Goal: Task Accomplishment & Management: Use online tool/utility

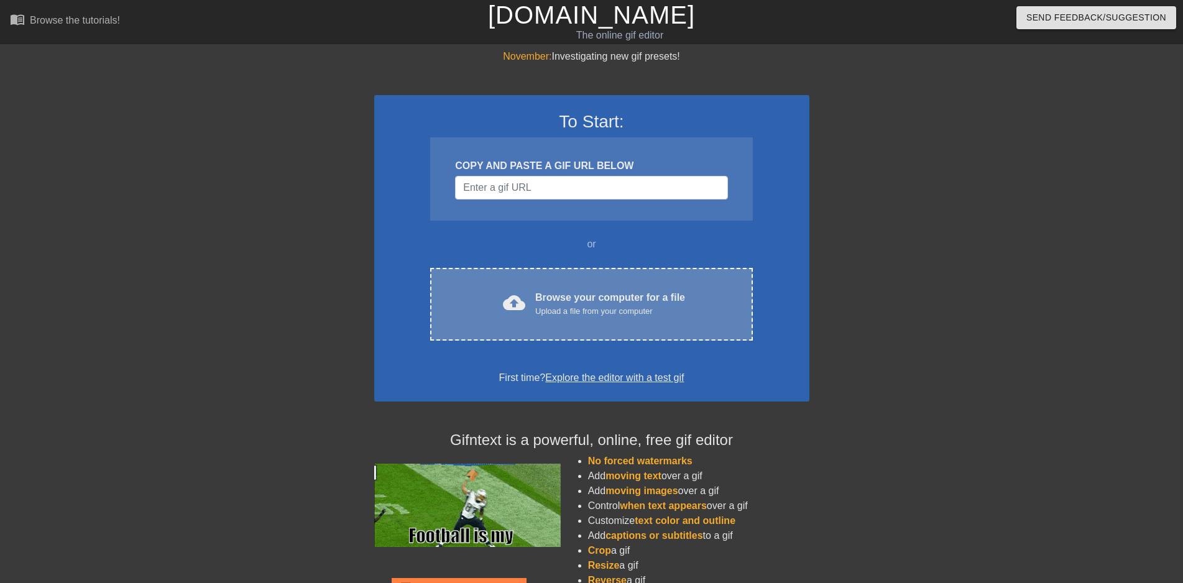
click at [562, 289] on div "cloud_upload Browse your computer for a file Upload a file from your computer C…" at bounding box center [591, 304] width 322 height 73
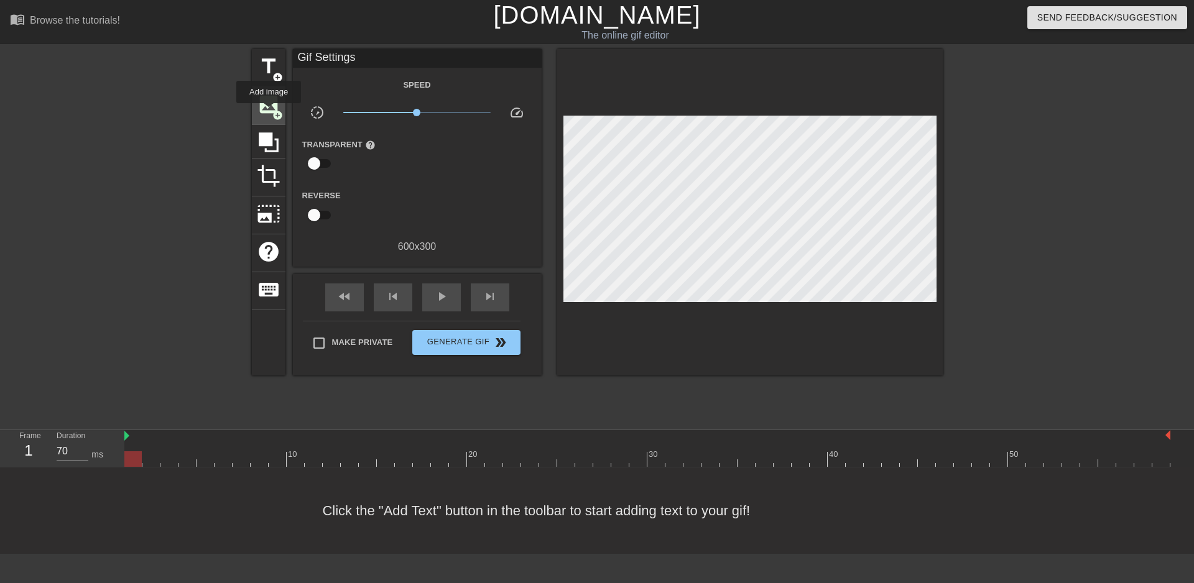
click at [269, 112] on span "image" at bounding box center [269, 105] width 24 height 24
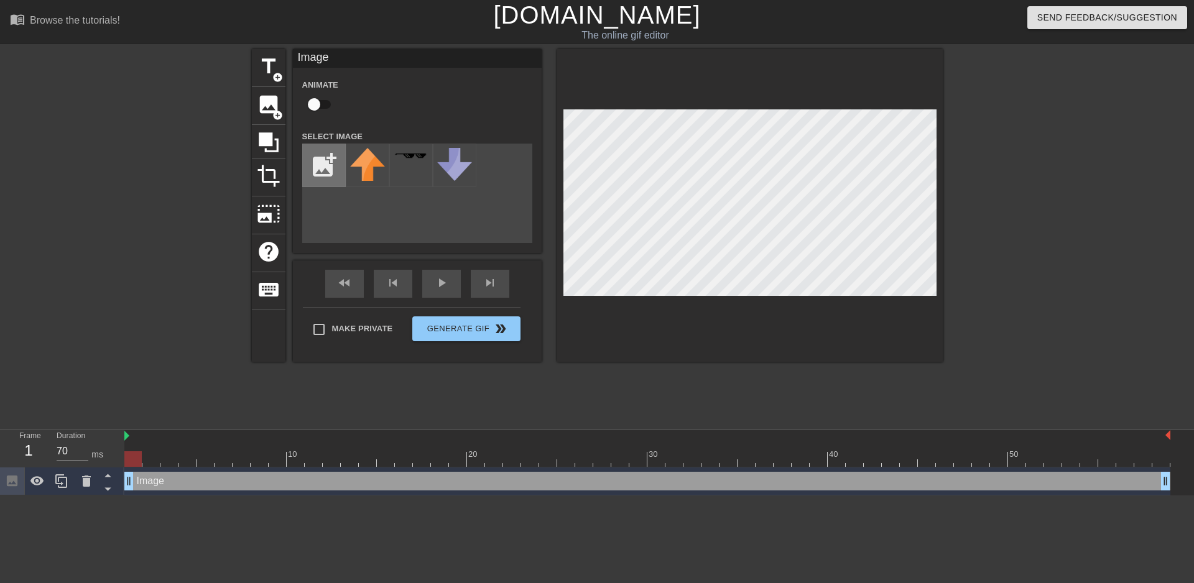
click at [327, 169] on input "file" at bounding box center [324, 165] width 42 height 42
type input "C:\fakepath\20250217_215200.png"
drag, startPoint x: 1167, startPoint y: 484, endPoint x: 1170, endPoint y: 476, distance: 9.2
click at [1170, 476] on div "Image drag_handle drag_handle" at bounding box center [647, 481] width 1046 height 19
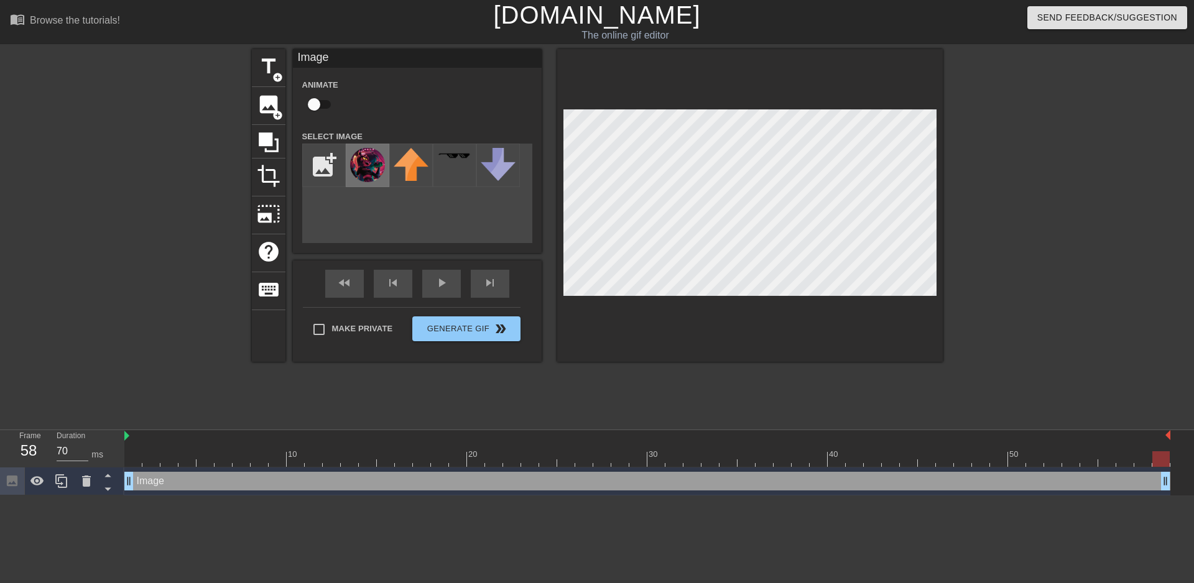
click at [382, 166] on img at bounding box center [367, 165] width 35 height 34
click at [745, 496] on html "menu_book Browse the tutorials! [DOMAIN_NAME] The online gif editor Send Feedba…" at bounding box center [597, 248] width 1194 height 496
click at [318, 104] on input "checkbox" at bounding box center [314, 105] width 71 height 24
checkbox input "true"
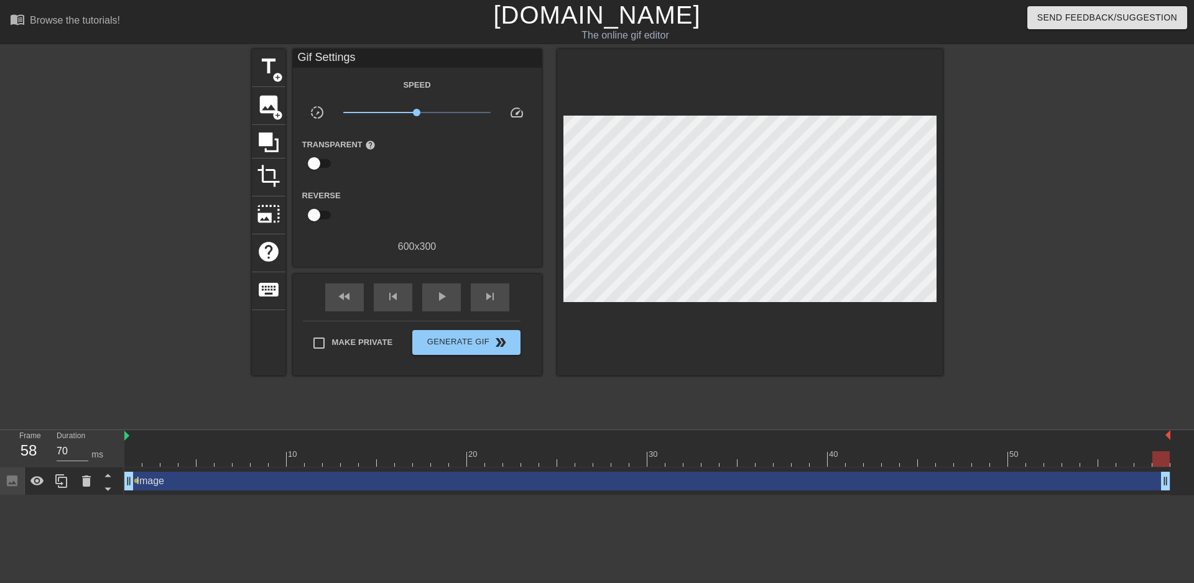
drag, startPoint x: 136, startPoint y: 479, endPoint x: 152, endPoint y: 479, distance: 16.2
click at [152, 479] on div "Image drag_handle drag_handle lens" at bounding box center [647, 481] width 1046 height 19
drag, startPoint x: 135, startPoint y: 483, endPoint x: 197, endPoint y: 479, distance: 62.3
click at [197, 479] on div "Image drag_handle drag_handle lens" at bounding box center [647, 481] width 1046 height 19
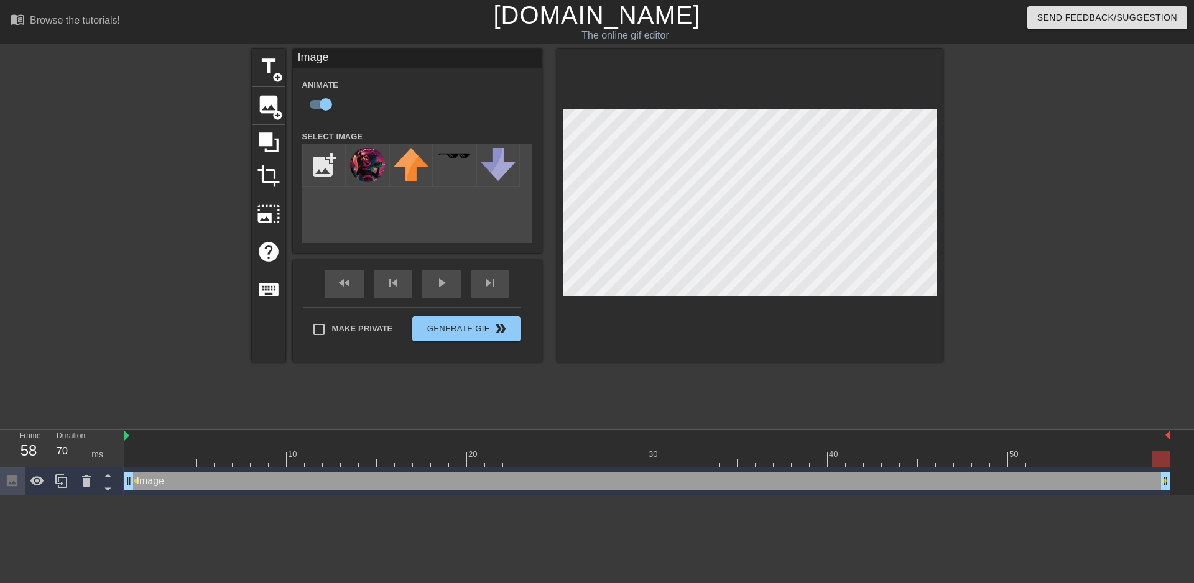
click at [1158, 463] on div at bounding box center [1160, 459] width 17 height 16
click at [270, 205] on span "photo_size_select_large" at bounding box center [269, 214] width 24 height 24
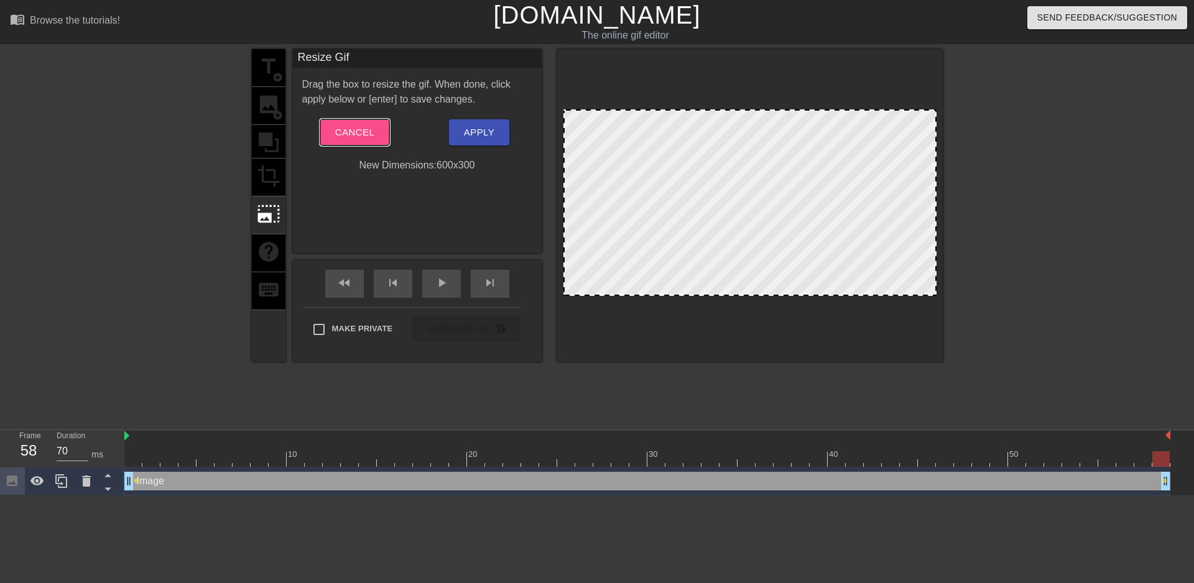
click at [350, 136] on span "Cancel" at bounding box center [354, 132] width 39 height 16
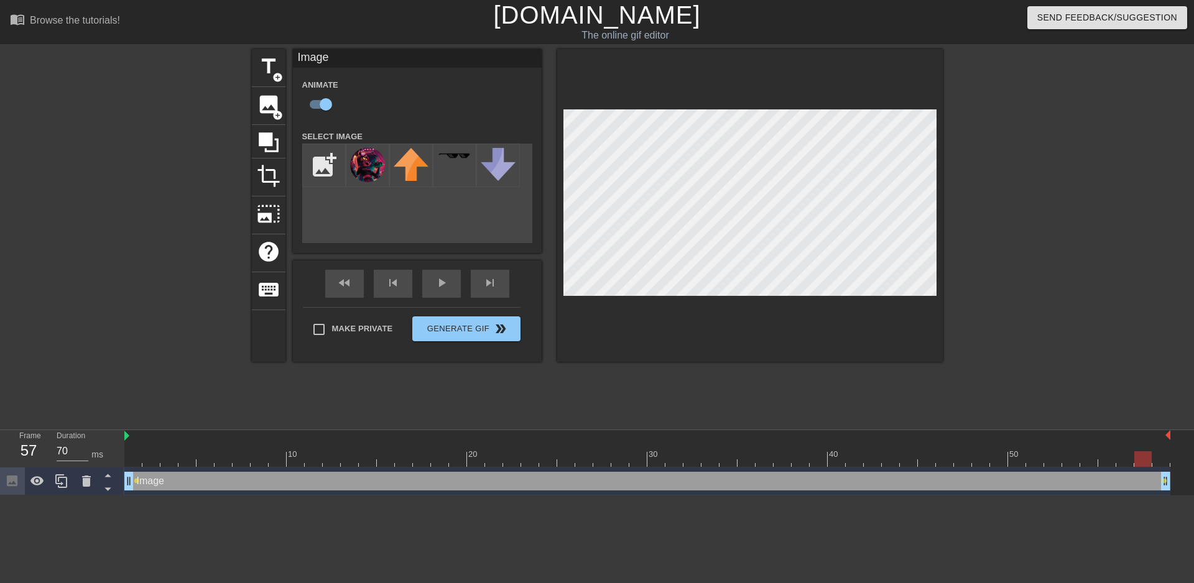
drag, startPoint x: 1157, startPoint y: 457, endPoint x: 1149, endPoint y: 457, distance: 8.7
click at [1149, 457] on div at bounding box center [1142, 459] width 17 height 16
click at [1150, 458] on div at bounding box center [1142, 459] width 17 height 16
drag, startPoint x: 1141, startPoint y: 455, endPoint x: 1173, endPoint y: 459, distance: 31.9
click at [1173, 459] on div "10 20 30 40 50 Image drag_handle drag_handle lens lens lens" at bounding box center [659, 462] width 1070 height 65
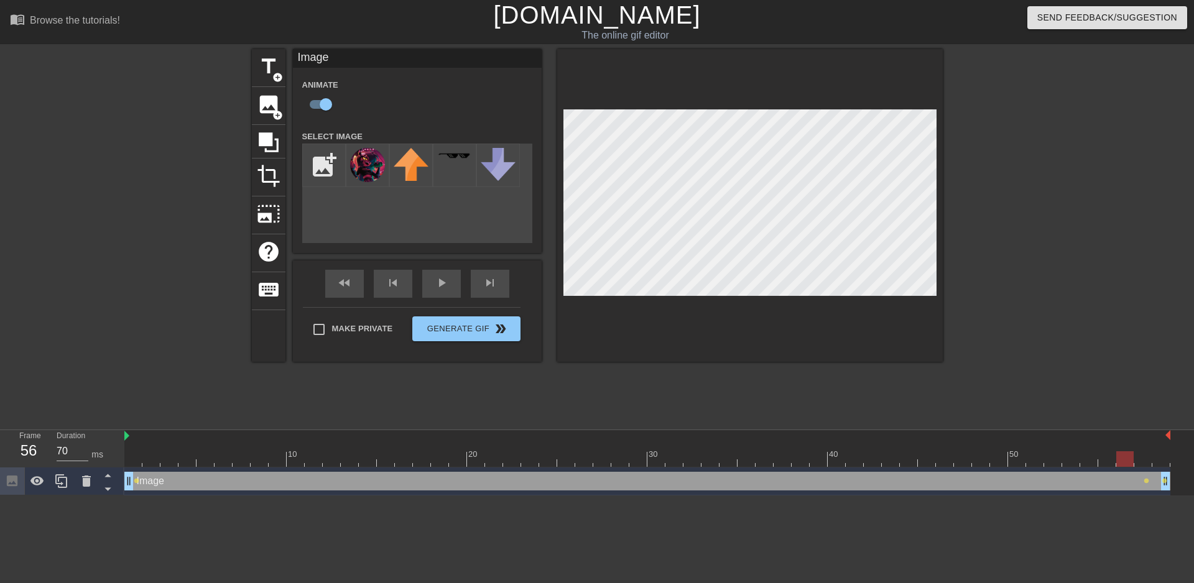
drag, startPoint x: 1160, startPoint y: 464, endPoint x: 1132, endPoint y: 463, distance: 27.4
click at [1132, 463] on div at bounding box center [1124, 459] width 17 height 16
drag, startPoint x: 1125, startPoint y: 459, endPoint x: 1132, endPoint y: 460, distance: 6.9
click at [1132, 460] on div at bounding box center [1124, 459] width 17 height 16
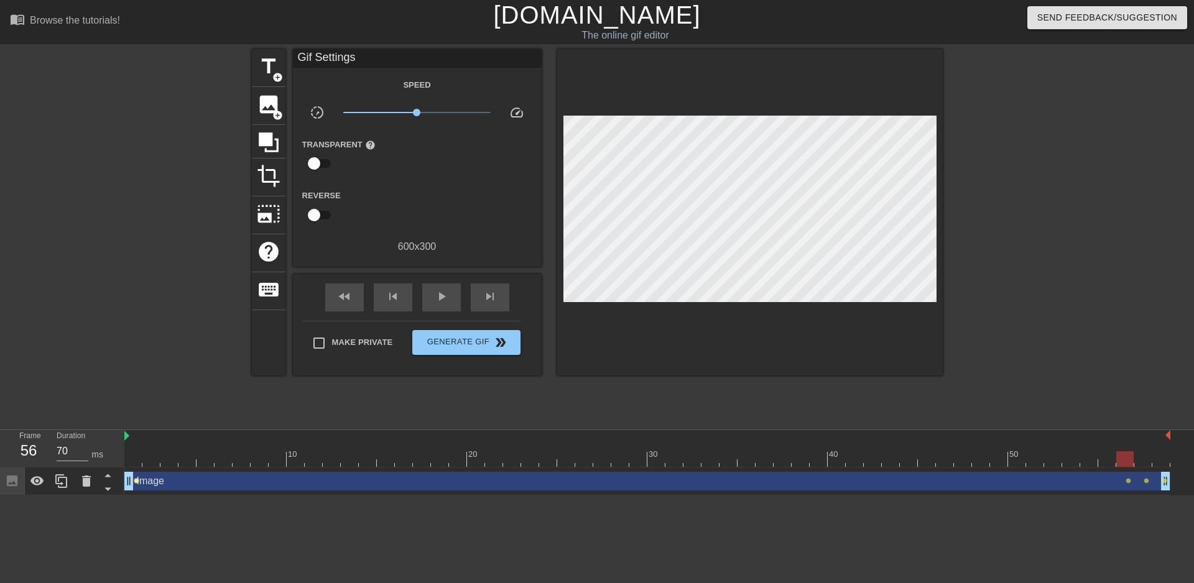
click at [135, 482] on span "lens" at bounding box center [137, 481] width 6 height 6
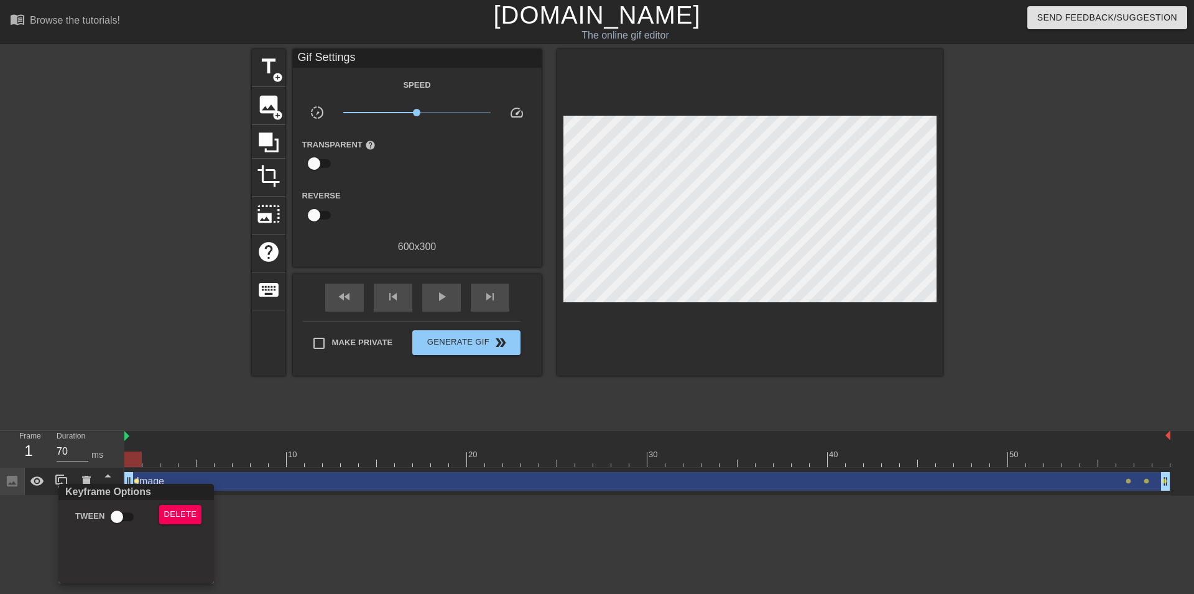
click at [324, 564] on div at bounding box center [597, 297] width 1194 height 594
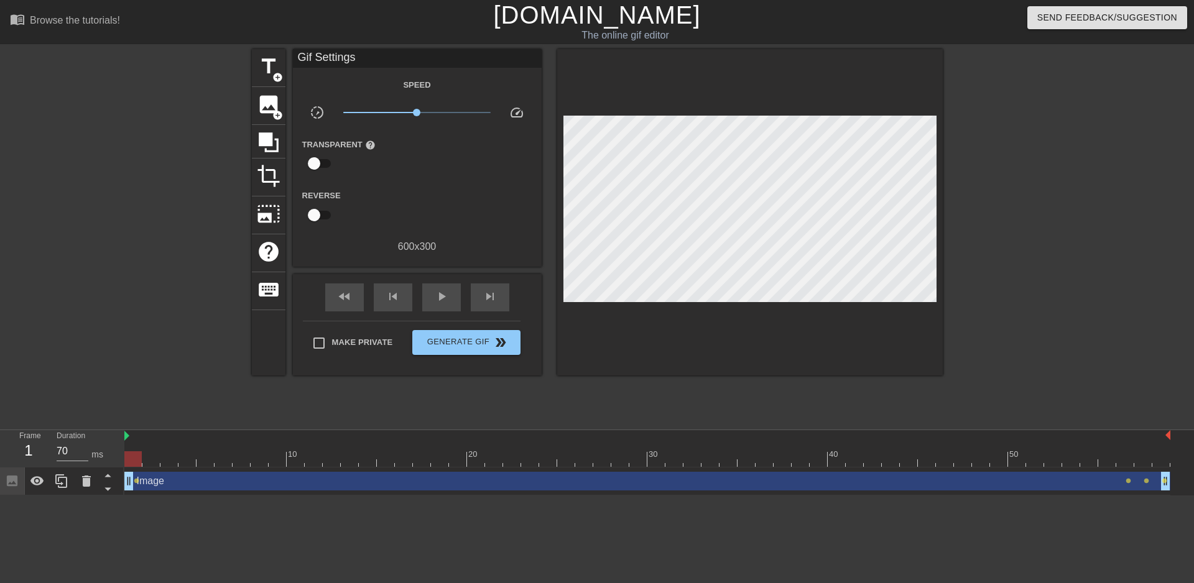
drag, startPoint x: 137, startPoint y: 481, endPoint x: 299, endPoint y: 478, distance: 162.3
click at [299, 478] on div "Image drag_handle drag_handle lens lens lens lens" at bounding box center [647, 481] width 1046 height 19
drag, startPoint x: 129, startPoint y: 455, endPoint x: 545, endPoint y: 441, distance: 416.3
click at [545, 441] on div "10 20 30 40 50" at bounding box center [647, 448] width 1046 height 37
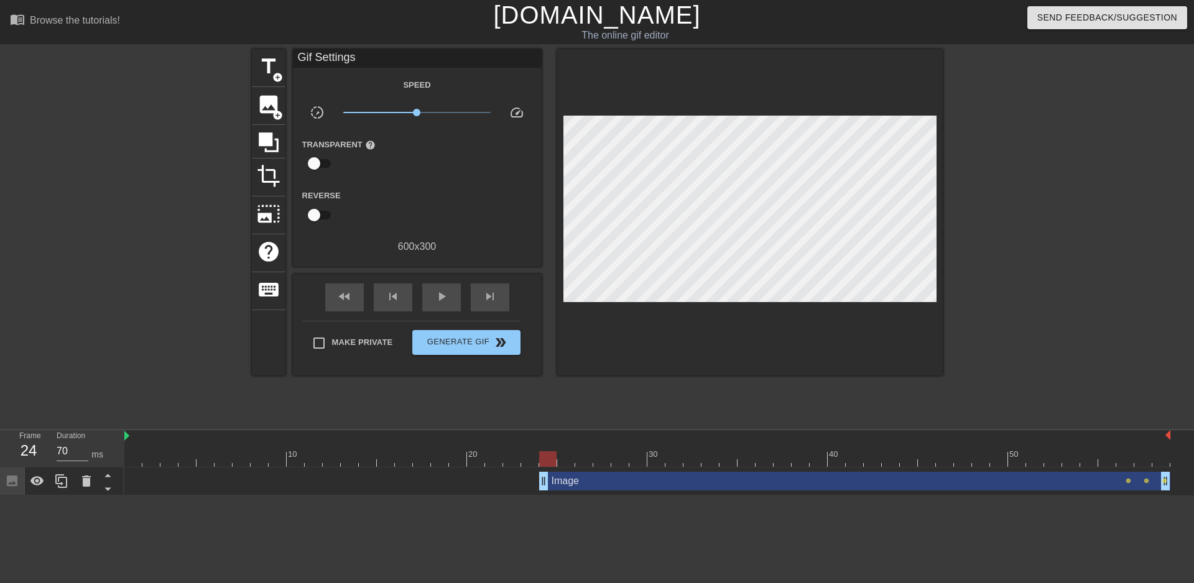
drag, startPoint x: 131, startPoint y: 480, endPoint x: 543, endPoint y: 484, distance: 411.7
click at [543, 484] on div "Image drag_handle drag_handle" at bounding box center [854, 481] width 631 height 19
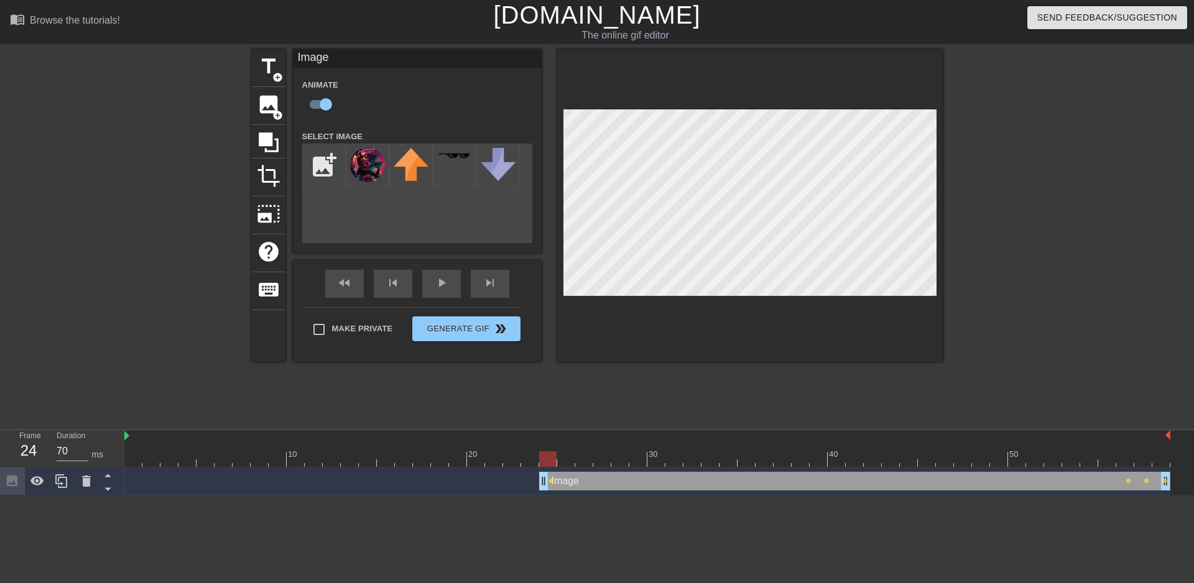
click at [810, 71] on div at bounding box center [750, 205] width 386 height 313
drag, startPoint x: 548, startPoint y: 460, endPoint x: 560, endPoint y: 458, distance: 11.3
click at [560, 458] on div at bounding box center [565, 459] width 17 height 16
drag, startPoint x: 568, startPoint y: 456, endPoint x: 576, endPoint y: 455, distance: 8.7
click at [576, 455] on div at bounding box center [583, 459] width 17 height 16
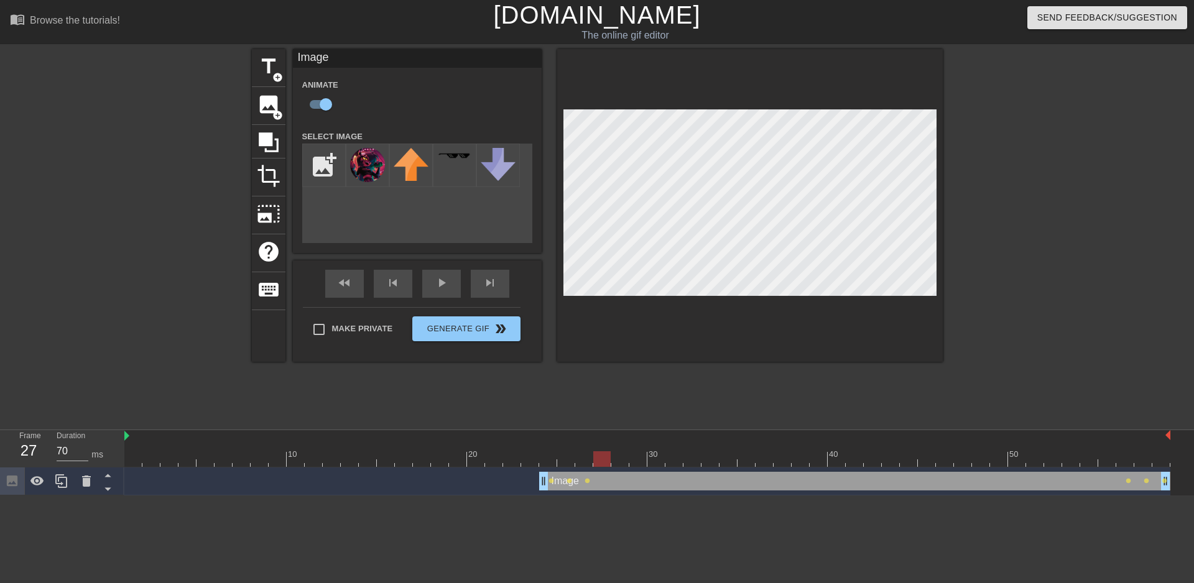
drag, startPoint x: 585, startPoint y: 458, endPoint x: 600, endPoint y: 456, distance: 15.7
click at [600, 456] on div at bounding box center [601, 459] width 17 height 16
drag, startPoint x: 603, startPoint y: 456, endPoint x: 616, endPoint y: 453, distance: 13.0
click at [616, 453] on div at bounding box center [619, 459] width 17 height 16
click at [745, 107] on div at bounding box center [750, 205] width 386 height 313
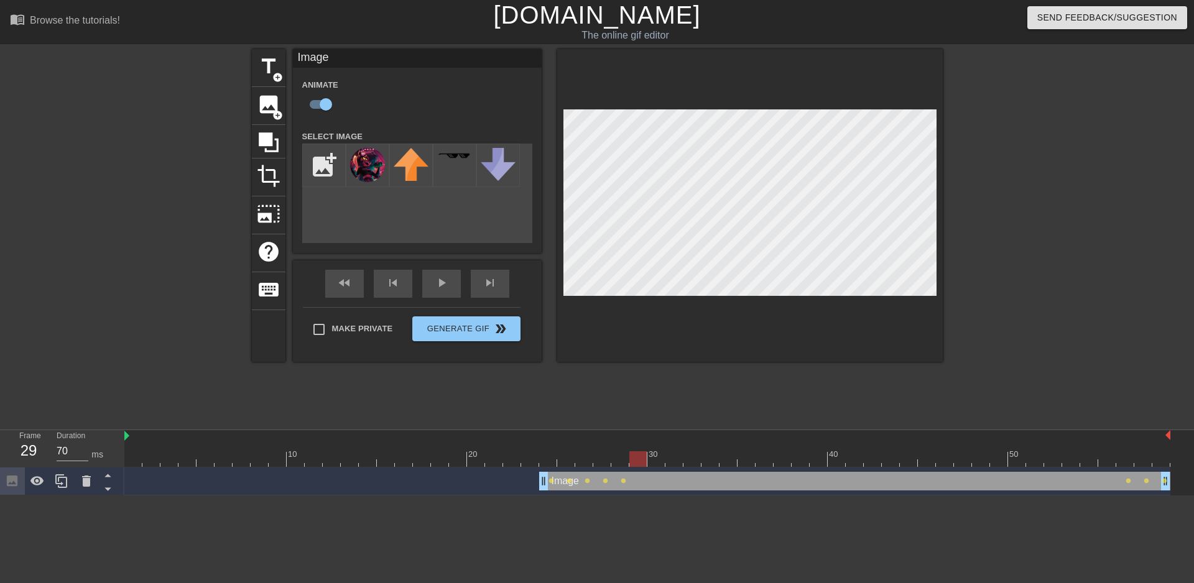
drag, startPoint x: 619, startPoint y: 458, endPoint x: 631, endPoint y: 456, distance: 11.9
click at [631, 456] on div at bounding box center [637, 459] width 17 height 16
drag, startPoint x: 639, startPoint y: 458, endPoint x: 673, endPoint y: 397, distance: 70.1
click at [652, 455] on div at bounding box center [655, 459] width 17 height 16
drag, startPoint x: 659, startPoint y: 460, endPoint x: 672, endPoint y: 456, distance: 12.8
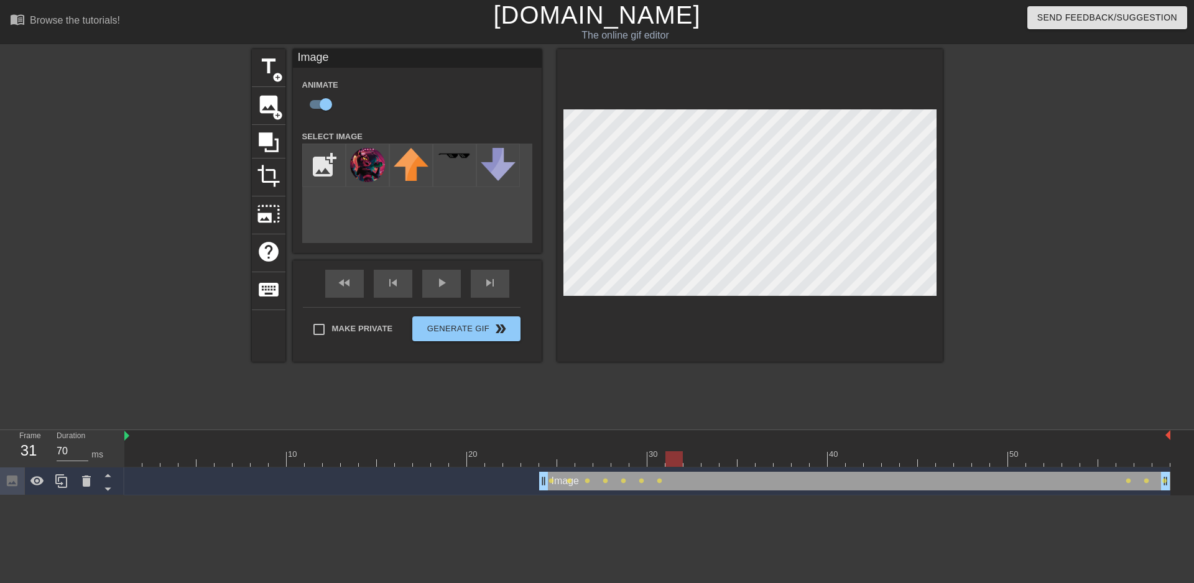
click at [672, 456] on div at bounding box center [673, 459] width 17 height 16
drag, startPoint x: 672, startPoint y: 460, endPoint x: 691, endPoint y: 458, distance: 19.4
click at [691, 458] on div at bounding box center [691, 459] width 17 height 16
drag, startPoint x: 693, startPoint y: 457, endPoint x: 680, endPoint y: 460, distance: 14.0
click at [680, 460] on div at bounding box center [673, 459] width 17 height 16
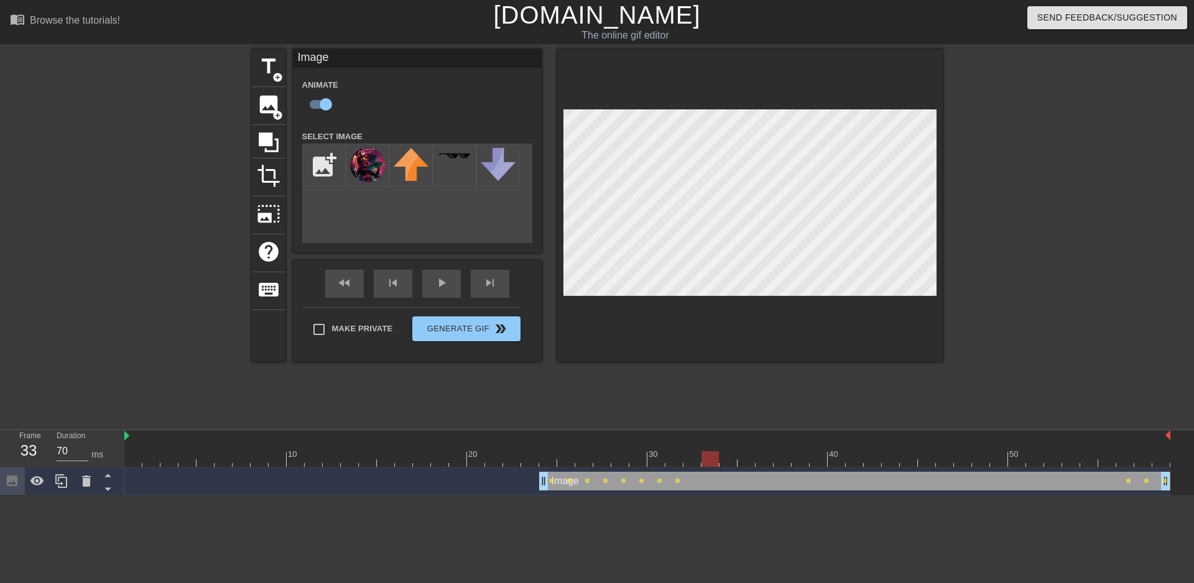
drag, startPoint x: 675, startPoint y: 460, endPoint x: 706, endPoint y: 456, distance: 30.7
click at [706, 456] on div at bounding box center [709, 459] width 17 height 16
drag, startPoint x: 714, startPoint y: 458, endPoint x: 721, endPoint y: 458, distance: 7.5
click at [721, 458] on div at bounding box center [727, 459] width 17 height 16
drag, startPoint x: 731, startPoint y: 462, endPoint x: 742, endPoint y: 457, distance: 12.2
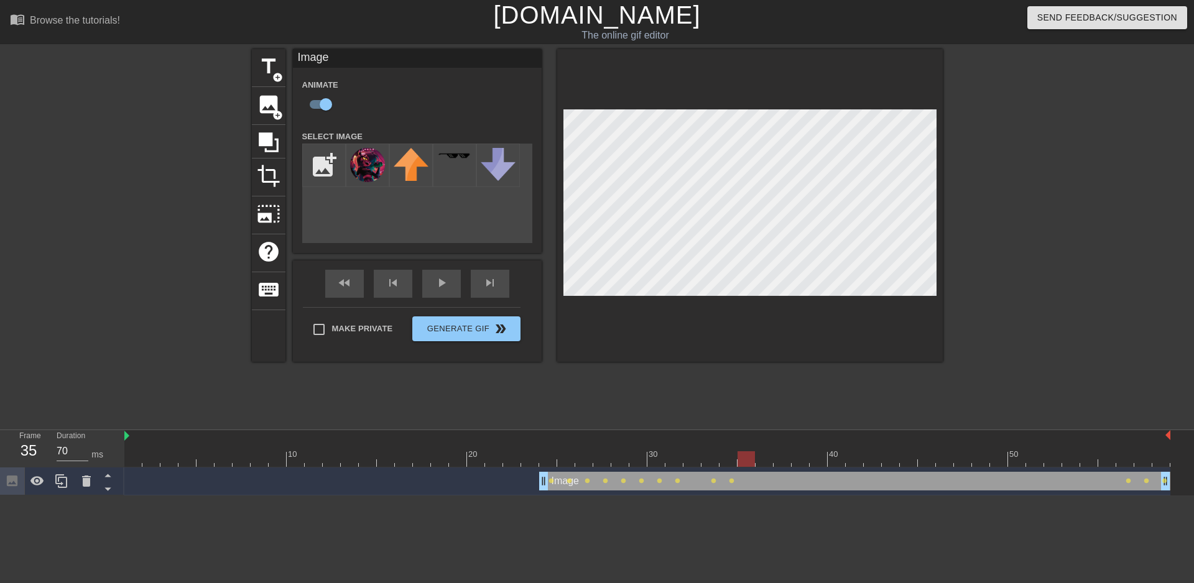
click at [742, 457] on div at bounding box center [745, 459] width 17 height 16
drag, startPoint x: 748, startPoint y: 459, endPoint x: 758, endPoint y: 458, distance: 10.0
click at [758, 458] on div at bounding box center [764, 459] width 17 height 16
drag, startPoint x: 765, startPoint y: 461, endPoint x: 775, endPoint y: 459, distance: 9.5
click at [775, 459] on div at bounding box center [647, 459] width 1046 height 16
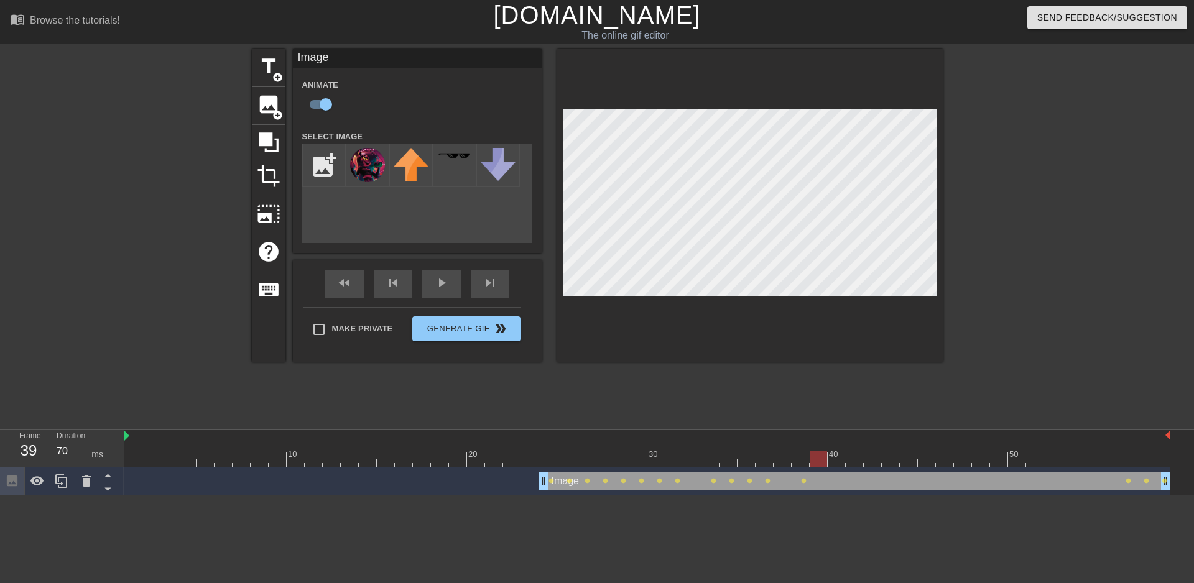
drag, startPoint x: 803, startPoint y: 459, endPoint x: 816, endPoint y: 455, distance: 14.2
click at [816, 455] on div at bounding box center [818, 459] width 17 height 16
drag, startPoint x: 814, startPoint y: 461, endPoint x: 831, endPoint y: 463, distance: 17.5
click at [831, 463] on div at bounding box center [836, 459] width 17 height 16
drag, startPoint x: 838, startPoint y: 456, endPoint x: 848, endPoint y: 456, distance: 10.6
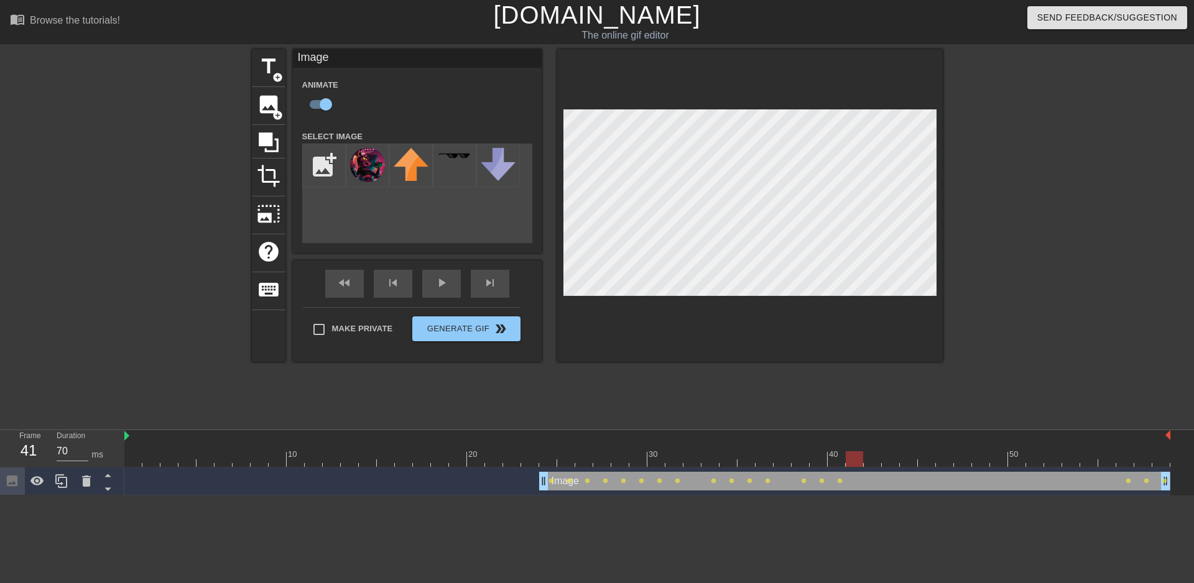
click at [848, 456] on div at bounding box center [854, 459] width 17 height 16
drag, startPoint x: 853, startPoint y: 456, endPoint x: 864, endPoint y: 458, distance: 11.3
click at [864, 458] on div at bounding box center [872, 459] width 17 height 16
drag, startPoint x: 873, startPoint y: 456, endPoint x: 903, endPoint y: 458, distance: 29.9
click at [903, 458] on div at bounding box center [908, 459] width 17 height 16
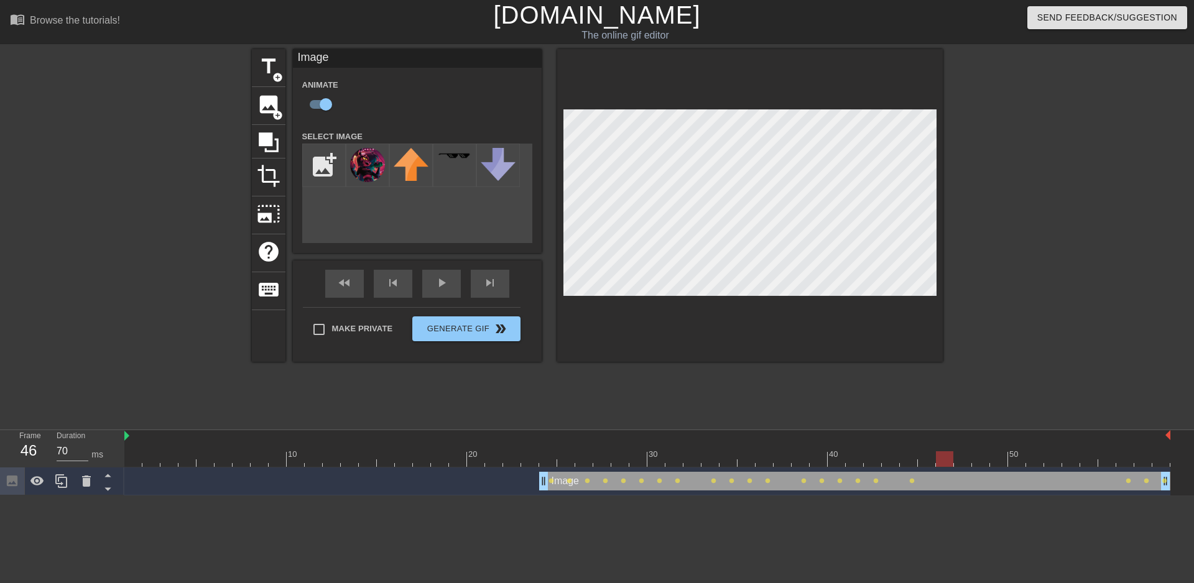
drag, startPoint x: 912, startPoint y: 460, endPoint x: 921, endPoint y: 458, distance: 9.4
click at [921, 458] on div at bounding box center [647, 459] width 1046 height 16
drag, startPoint x: 945, startPoint y: 458, endPoint x: 935, endPoint y: 460, distance: 9.7
click at [935, 460] on div at bounding box center [647, 459] width 1046 height 16
drag, startPoint x: 925, startPoint y: 459, endPoint x: 937, endPoint y: 461, distance: 12.6
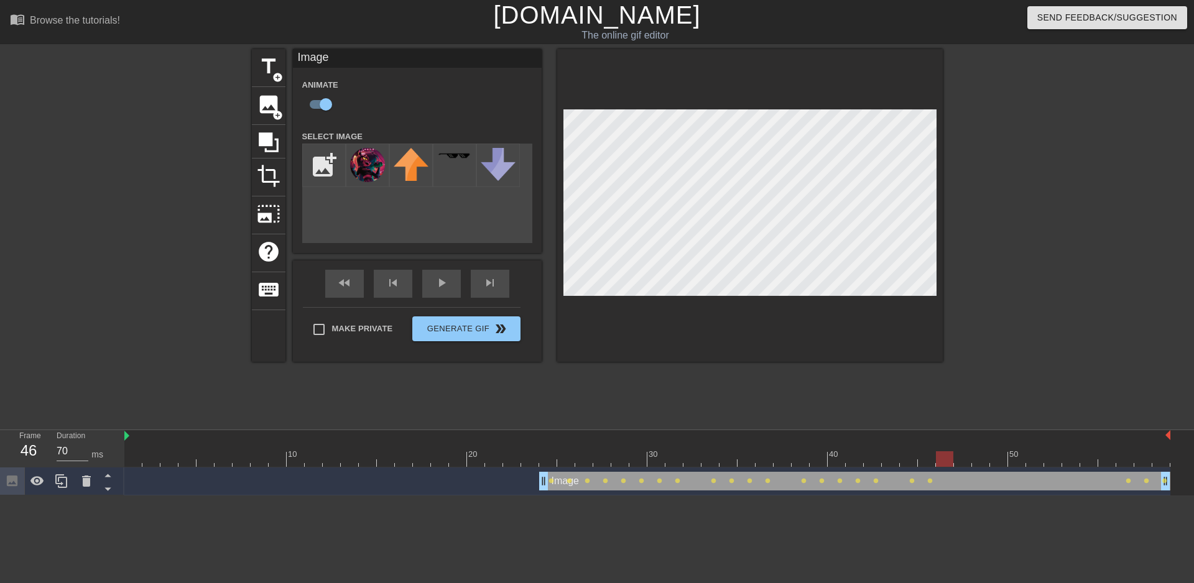
click at [937, 461] on div at bounding box center [944, 459] width 17 height 16
drag, startPoint x: 946, startPoint y: 457, endPoint x: 963, endPoint y: 466, distance: 18.7
click at [963, 466] on div at bounding box center [962, 459] width 17 height 16
drag, startPoint x: 963, startPoint y: 458, endPoint x: 974, endPoint y: 457, distance: 11.2
click at [974, 457] on div at bounding box center [980, 459] width 17 height 16
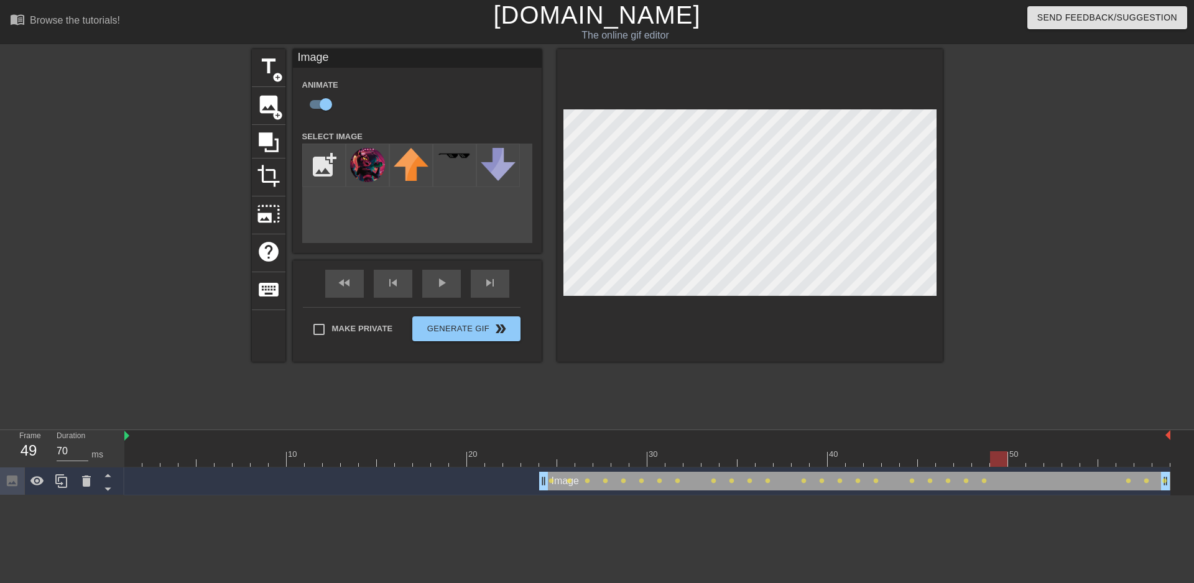
drag, startPoint x: 981, startPoint y: 456, endPoint x: 992, endPoint y: 458, distance: 11.3
click at [992, 458] on div at bounding box center [998, 459] width 17 height 16
drag, startPoint x: 998, startPoint y: 459, endPoint x: 1015, endPoint y: 462, distance: 17.7
click at [1015, 462] on div at bounding box center [1016, 459] width 17 height 16
drag, startPoint x: 1015, startPoint y: 460, endPoint x: 1029, endPoint y: 459, distance: 13.7
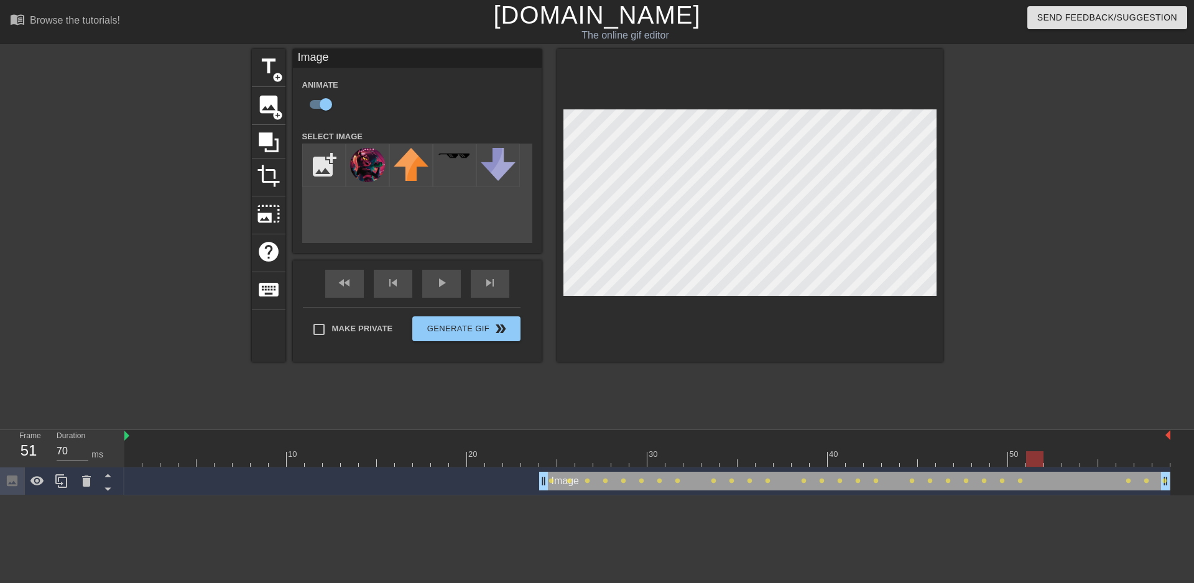
click at [1029, 459] on div at bounding box center [1034, 459] width 17 height 16
drag, startPoint x: 1036, startPoint y: 465, endPoint x: 1068, endPoint y: 467, distance: 32.4
click at [1068, 467] on div "10 20 30 40 50" at bounding box center [647, 448] width 1046 height 37
drag, startPoint x: 1071, startPoint y: 461, endPoint x: 1147, endPoint y: 458, distance: 75.9
click at [1147, 458] on div at bounding box center [1142, 459] width 17 height 16
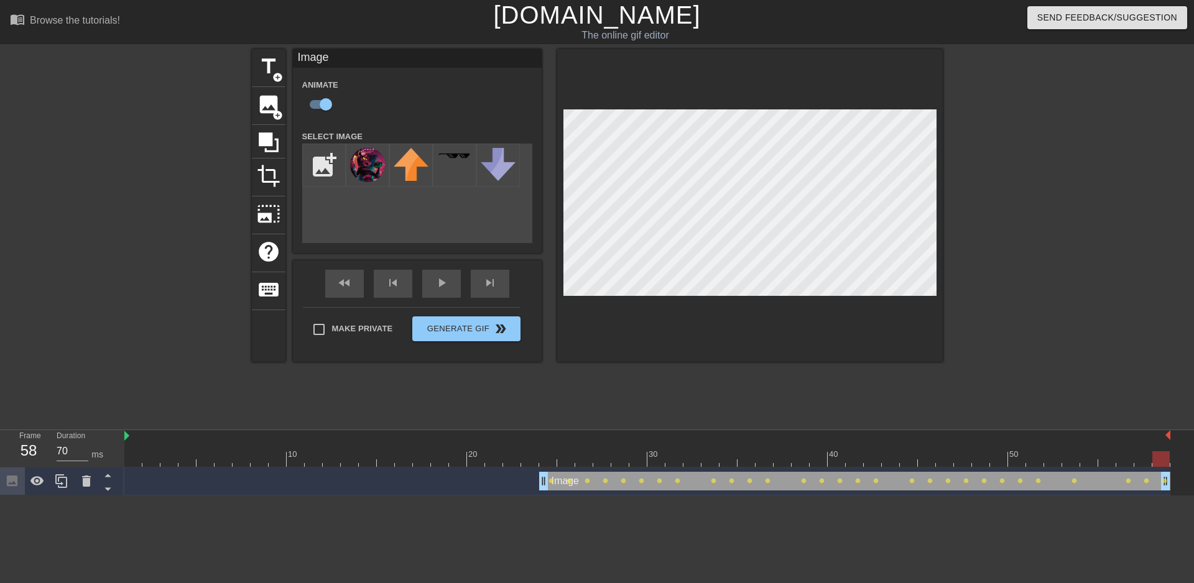
drag, startPoint x: 1143, startPoint y: 458, endPoint x: 1163, endPoint y: 459, distance: 20.5
click at [1163, 459] on div at bounding box center [1160, 459] width 17 height 16
drag, startPoint x: 1159, startPoint y: 463, endPoint x: 80, endPoint y: 463, distance: 1078.9
click at [80, 463] on div "Frame 1 Duration 70 ms 10 20 30 40 50 Image drag_handle drag_handle lens lens l…" at bounding box center [597, 462] width 1194 height 65
click at [433, 279] on div "fast_rewind skip_previous play_arrow skip_next" at bounding box center [417, 284] width 203 height 47
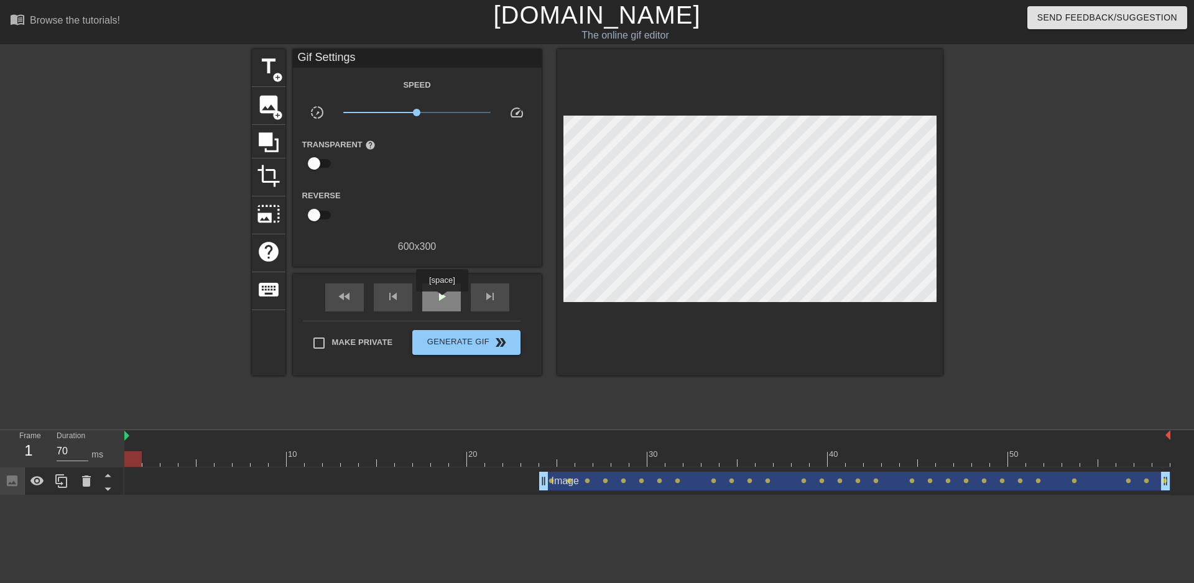
click at [442, 300] on span "play_arrow" at bounding box center [441, 296] width 15 height 15
click at [443, 295] on span "pause" at bounding box center [441, 296] width 15 height 15
click at [343, 292] on span "fast_rewind" at bounding box center [344, 296] width 15 height 15
drag, startPoint x: 418, startPoint y: 109, endPoint x: 400, endPoint y: 114, distance: 19.3
click at [400, 114] on span "x0.589" at bounding box center [416, 112] width 147 height 15
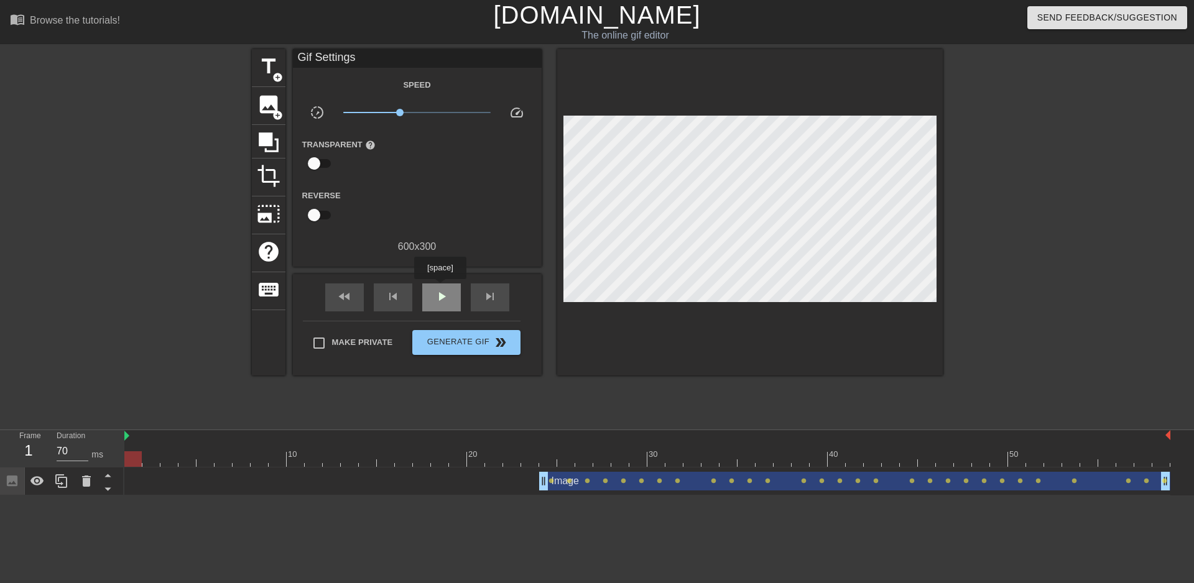
click at [440, 288] on div "play_arrow" at bounding box center [441, 298] width 39 height 28
drag, startPoint x: 402, startPoint y: 116, endPoint x: 417, endPoint y: 135, distance: 23.9
click at [417, 135] on div "Speed slow_motion_video x1.01 speed Transparent help Reverse 600 x 300" at bounding box center [417, 165] width 230 height 177
click at [272, 73] on span "add_circle" at bounding box center [277, 77] width 11 height 11
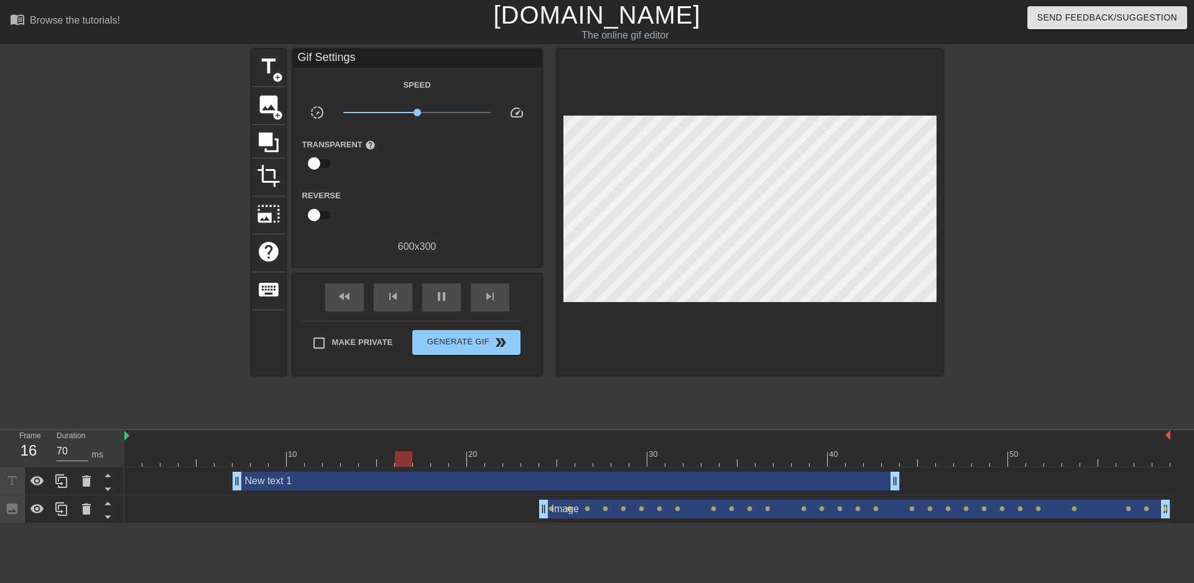
drag, startPoint x: 534, startPoint y: 483, endPoint x: 267, endPoint y: 493, distance: 267.6
click at [267, 493] on div "New text 1 drag_handle drag_handle" at bounding box center [647, 482] width 1046 height 28
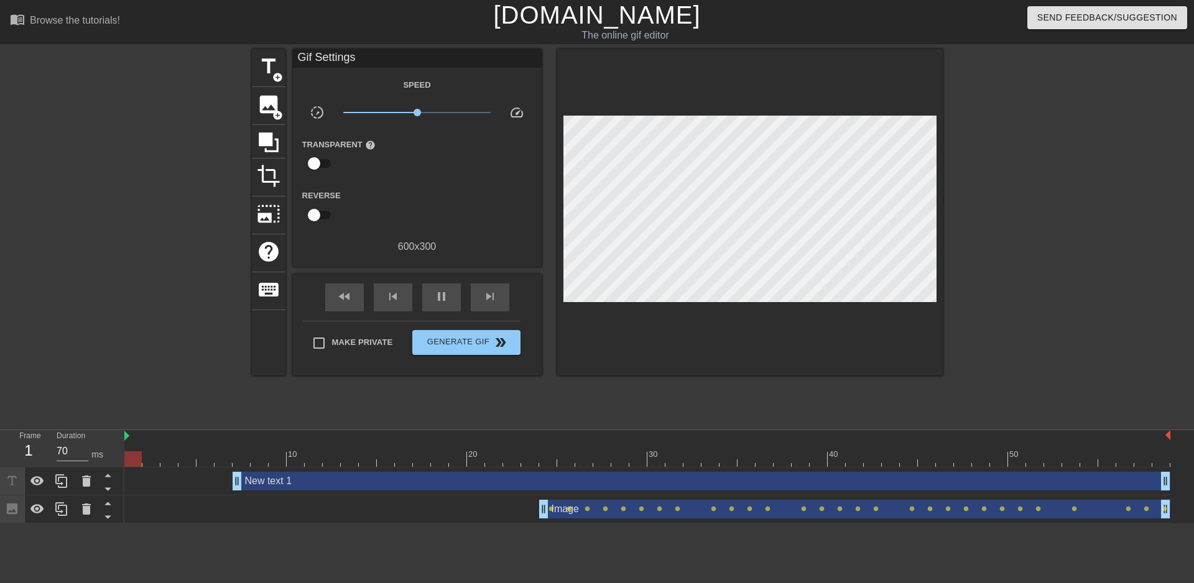
drag, startPoint x: 892, startPoint y: 487, endPoint x: 1193, endPoint y: 460, distance: 302.2
click at [1183, 460] on div "10 20 30 40 50 New text 1 drag_handle drag_handle Image drag_handle drag_handle…" at bounding box center [659, 476] width 1070 height 93
drag, startPoint x: 237, startPoint y: 486, endPoint x: 438, endPoint y: 478, distance: 201.6
click at [438, 478] on div "New text 1 drag_handle drag_handle" at bounding box center [800, 481] width 739 height 19
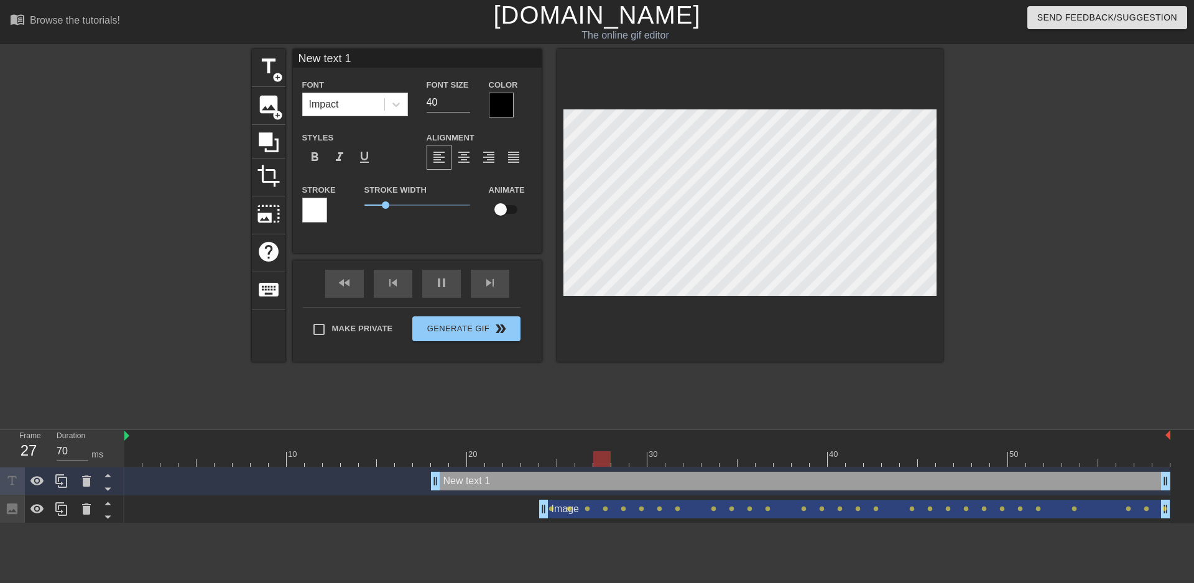
click at [506, 109] on div at bounding box center [501, 105] width 25 height 25
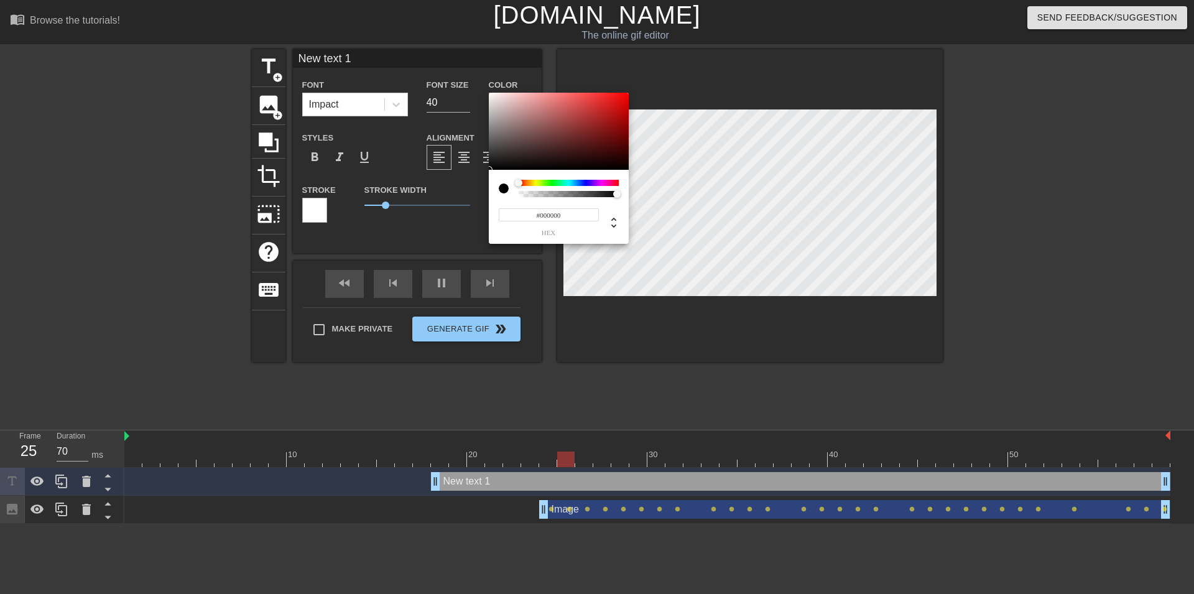
type input "0"
type input "1"
drag, startPoint x: 619, startPoint y: 195, endPoint x: 782, endPoint y: 188, distance: 163.1
click at [629, 188] on div "0 r 0 g 0 b 1 a" at bounding box center [559, 168] width 140 height 151
type input "228"
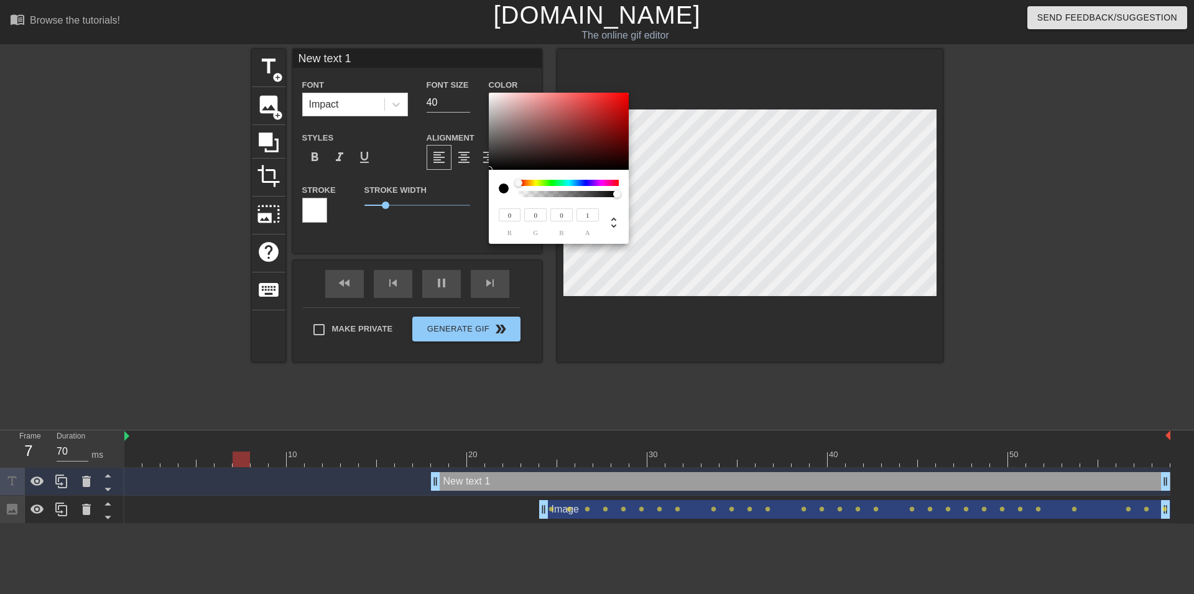
type input "208"
type input "238"
type input "221"
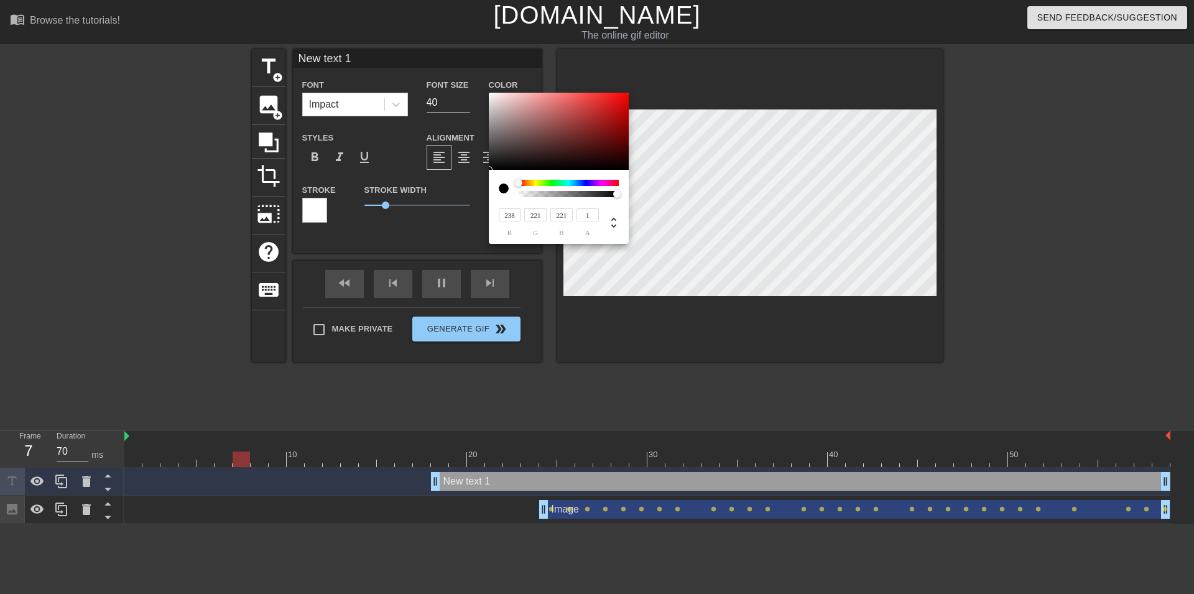
type input "246"
type input "230"
type input "252"
type input "240"
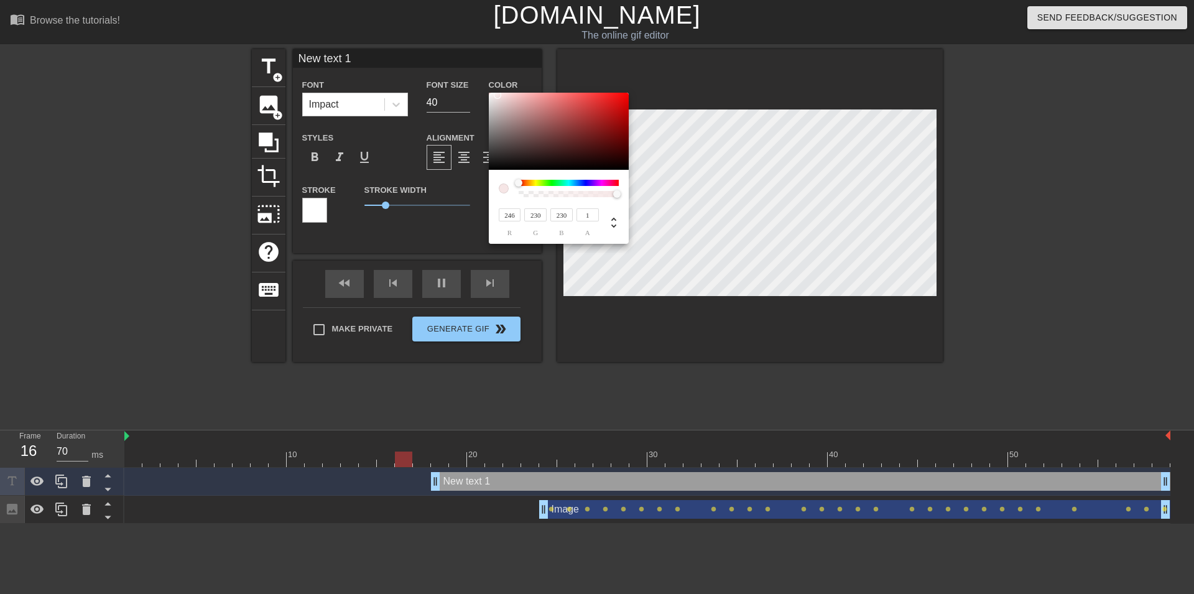
type input "240"
type input "209"
type input "180"
type input "181"
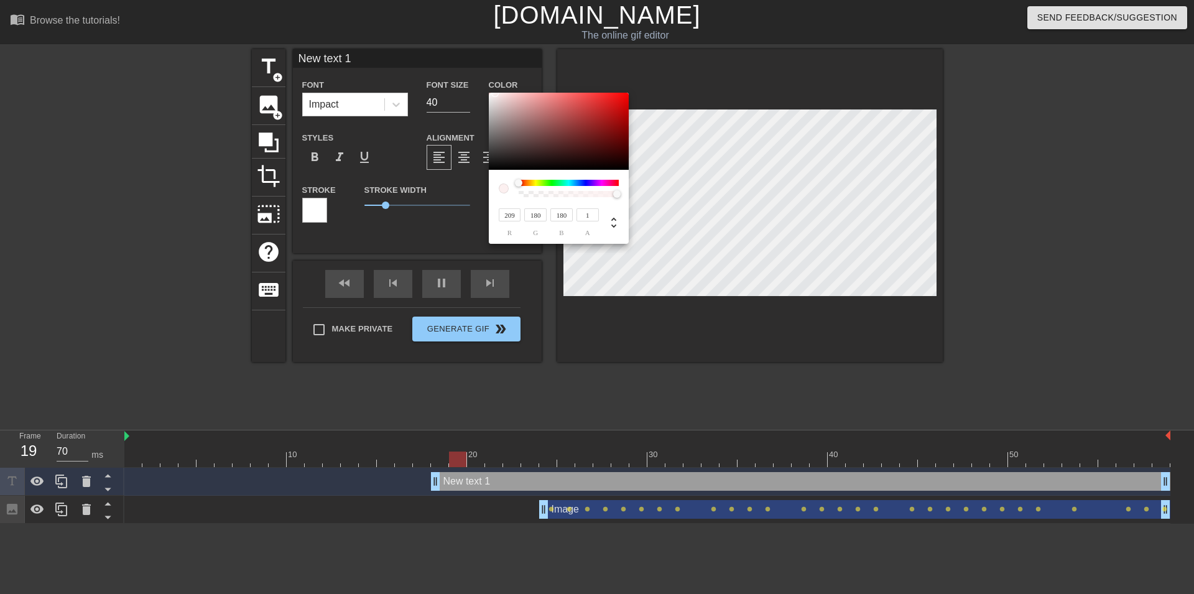
type input "181"
type input "217"
type input "200"
type input "228"
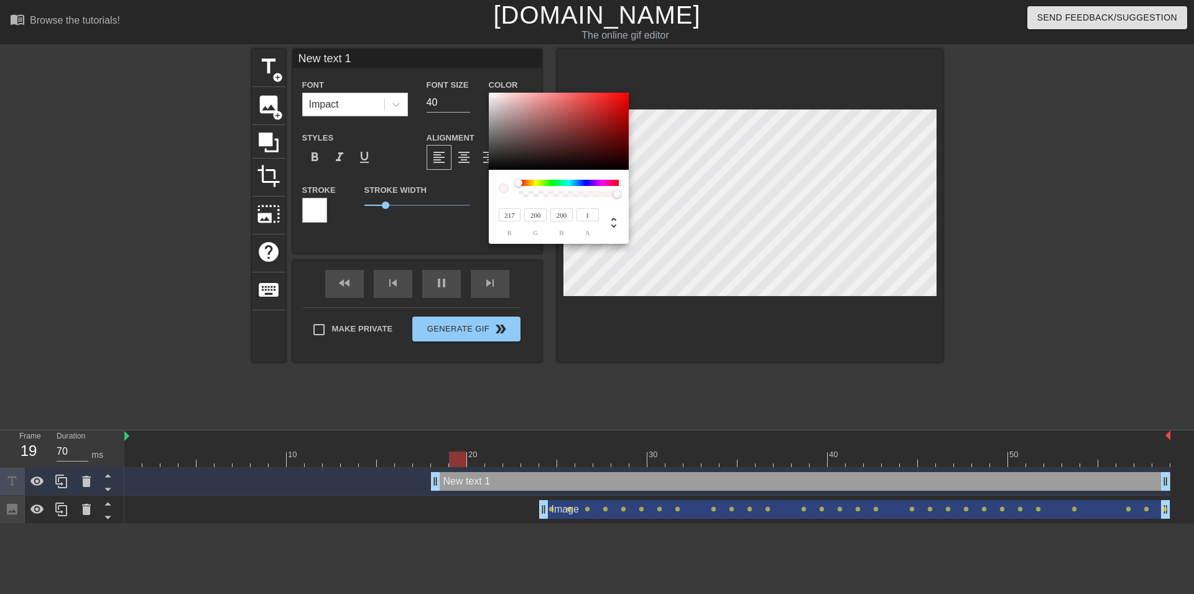
type input "224"
type input "230"
type input "227"
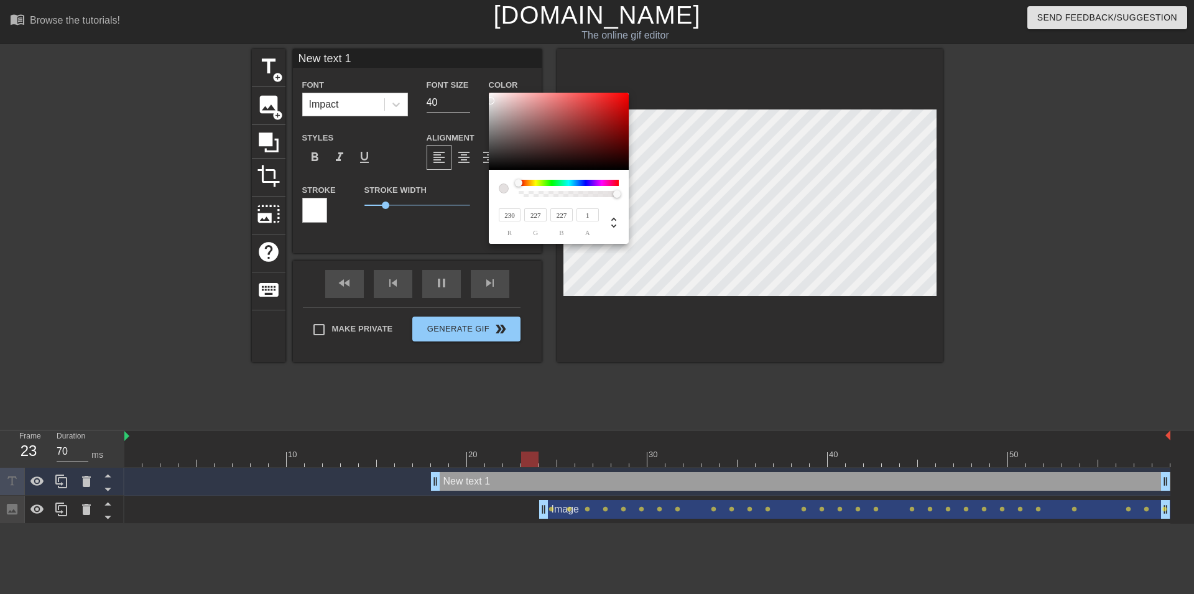
type input "242"
type input "234"
type input "246"
type input "238"
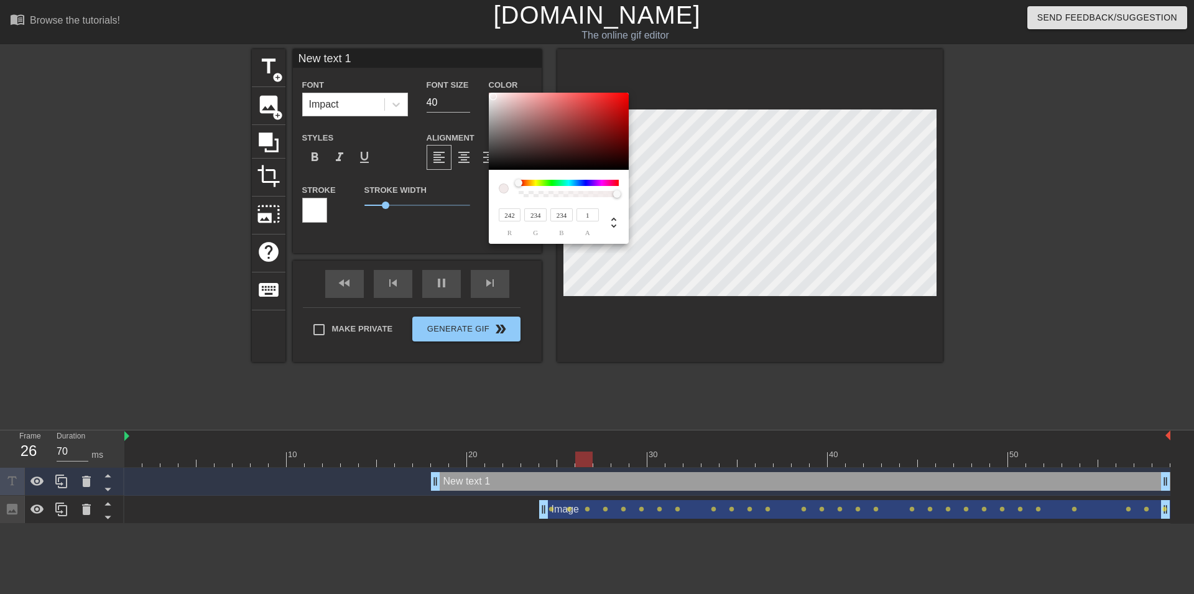
type input "238"
type input "239"
type input "248"
type input "242"
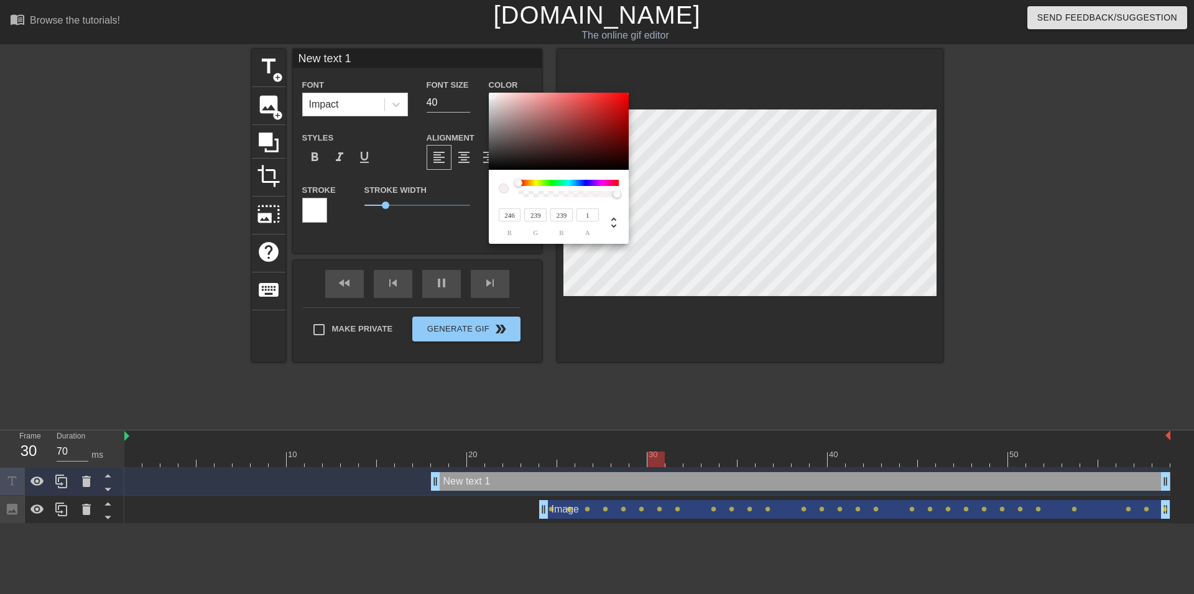
type input "242"
type input "250"
type input "244"
type input "252"
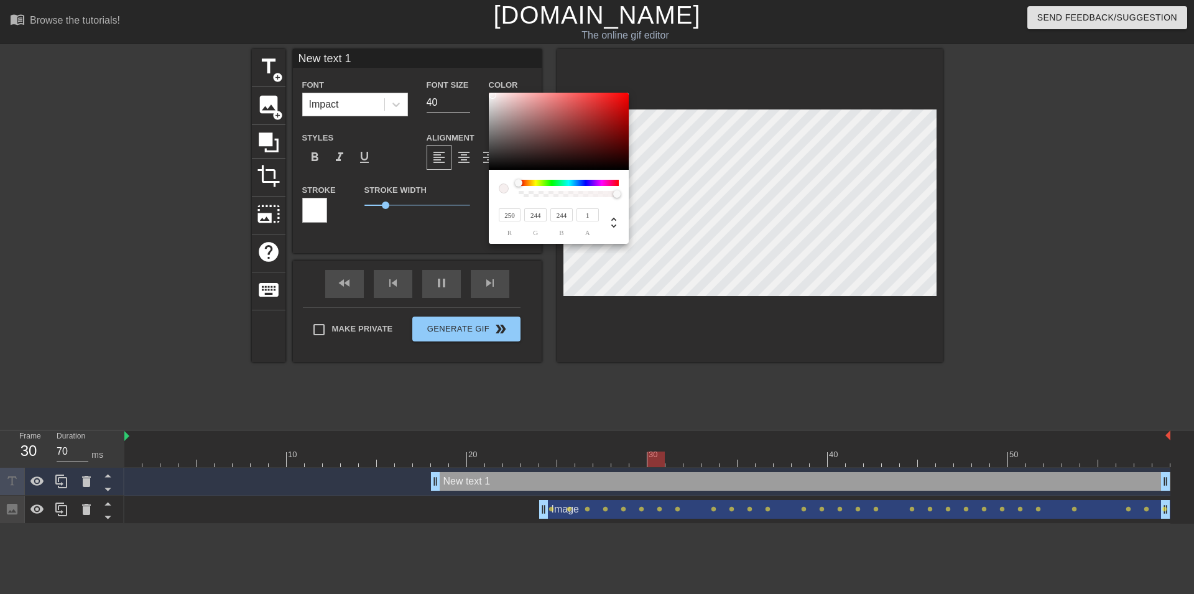
type input "248"
type input "254"
type input "251"
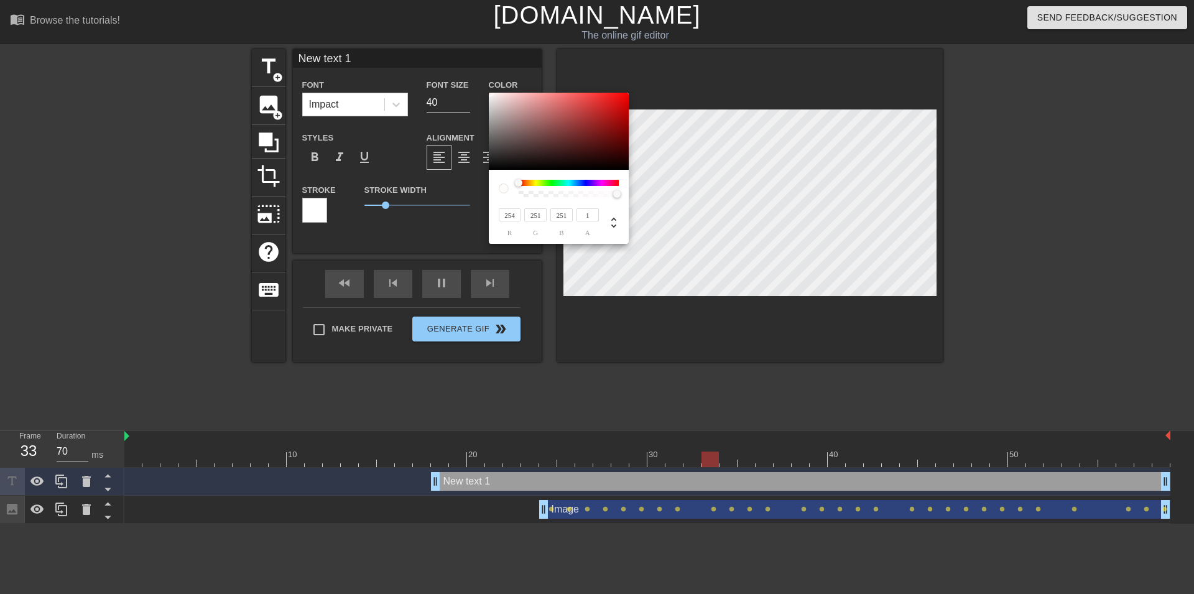
type input "252"
type input "85"
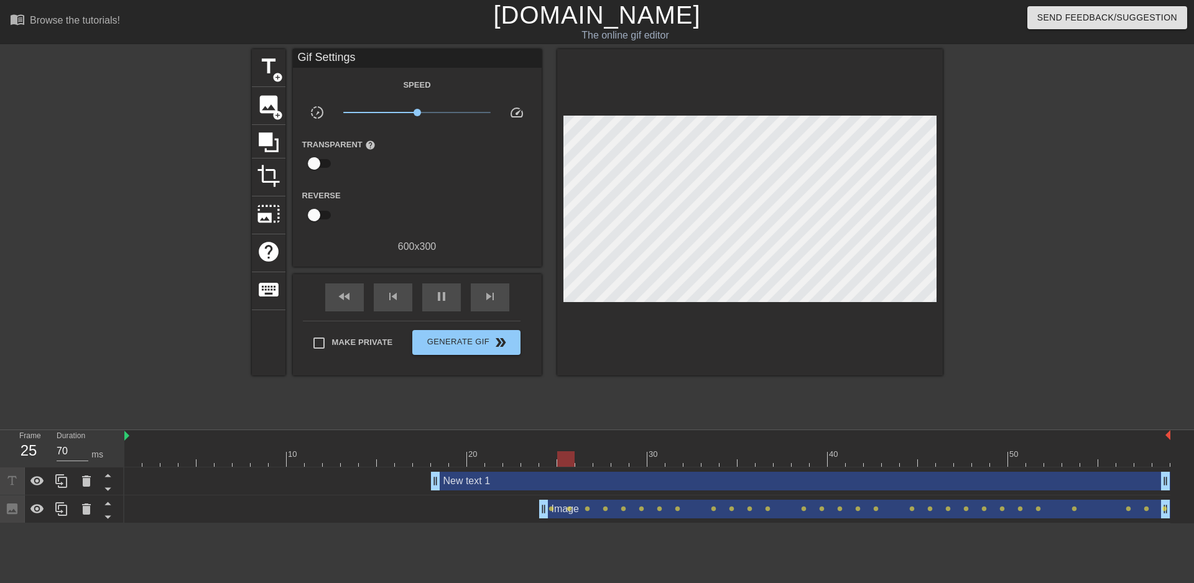
click at [510, 479] on div "New text 1 drag_handle drag_handle" at bounding box center [800, 481] width 739 height 19
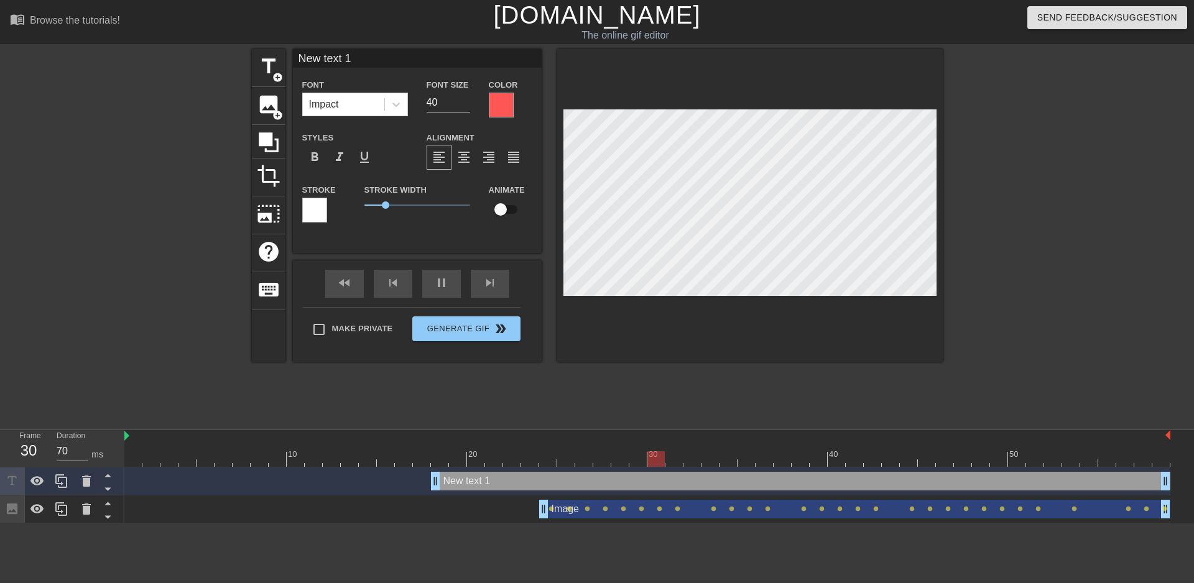
click at [501, 106] on div at bounding box center [501, 105] width 25 height 25
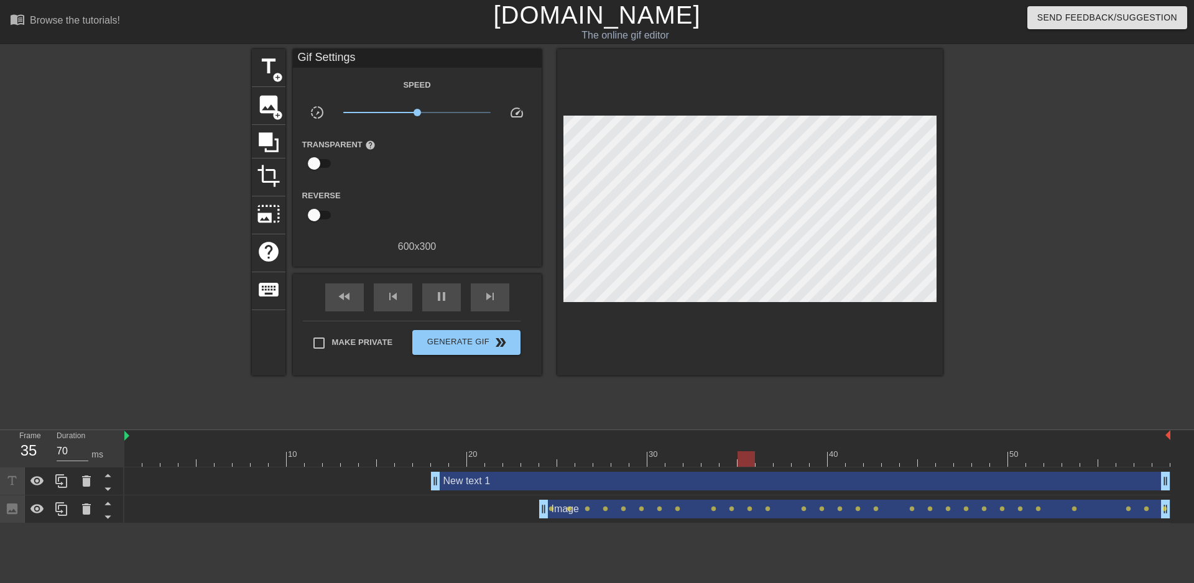
click at [494, 475] on div "New text 1 drag_handle drag_handle" at bounding box center [800, 481] width 739 height 19
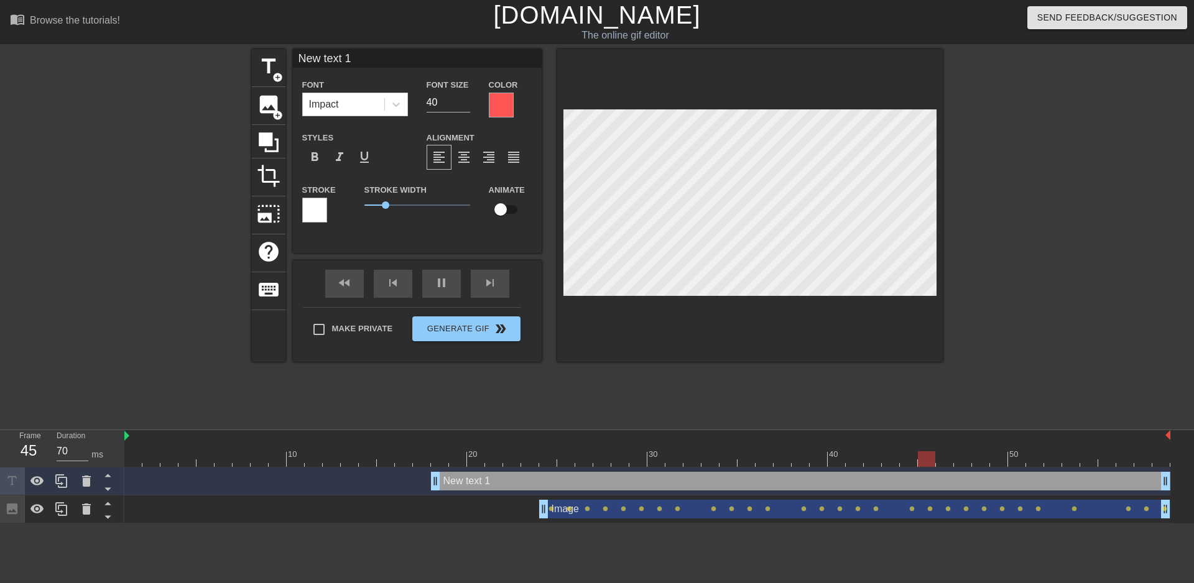
click at [504, 103] on div at bounding box center [501, 105] width 25 height 25
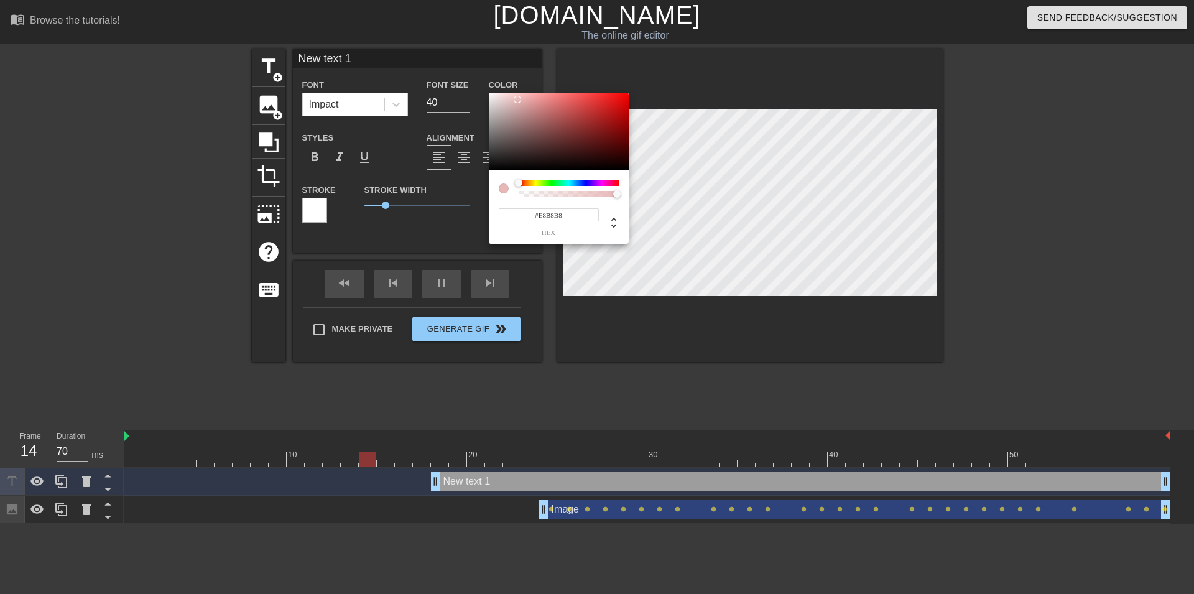
click at [517, 99] on div at bounding box center [559, 131] width 140 height 77
click at [492, 95] on div at bounding box center [559, 131] width 140 height 77
type input "#F2EEEE"
click at [491, 96] on div at bounding box center [492, 94] width 7 height 7
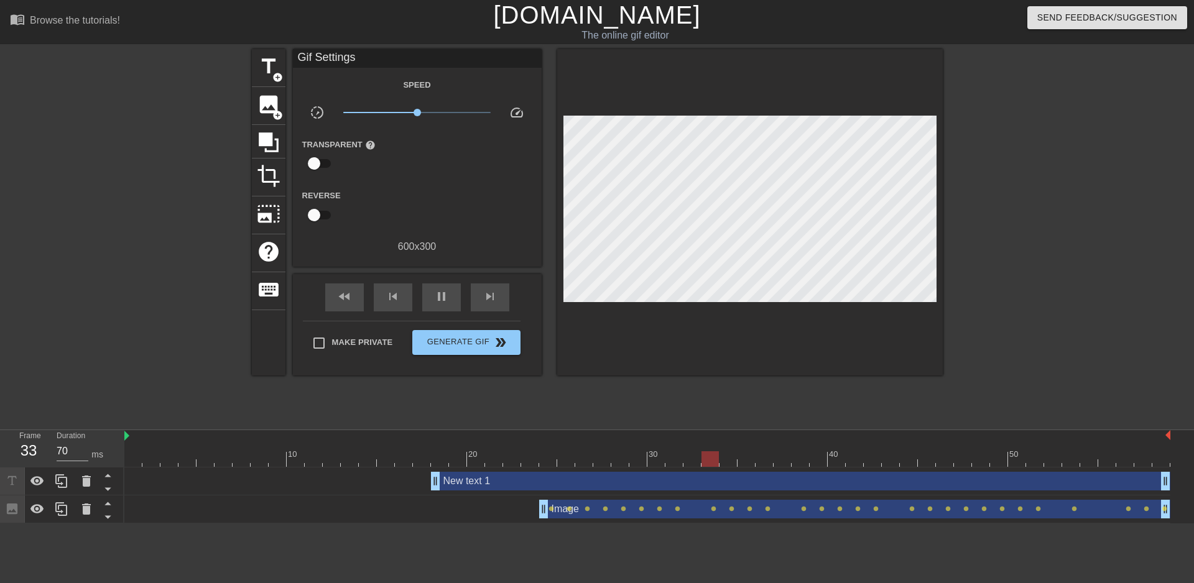
click at [487, 483] on div "New text 1 drag_handle drag_handle" at bounding box center [800, 481] width 739 height 19
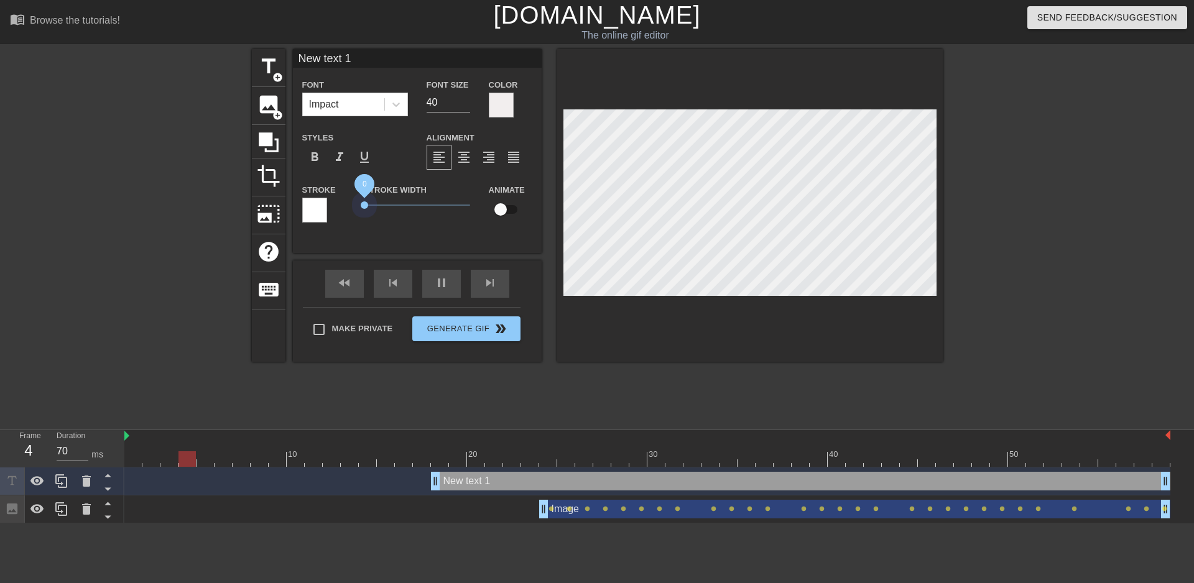
drag, startPoint x: 384, startPoint y: 203, endPoint x: 240, endPoint y: 227, distance: 145.6
click at [240, 227] on div "title add_circle image add_circle crop photo_size_select_large help keyboard Ne…" at bounding box center [597, 235] width 1194 height 373
click at [502, 220] on input "checkbox" at bounding box center [500, 210] width 71 height 24
click at [502, 214] on input "checkbox" at bounding box center [512, 210] width 71 height 24
checkbox input "false"
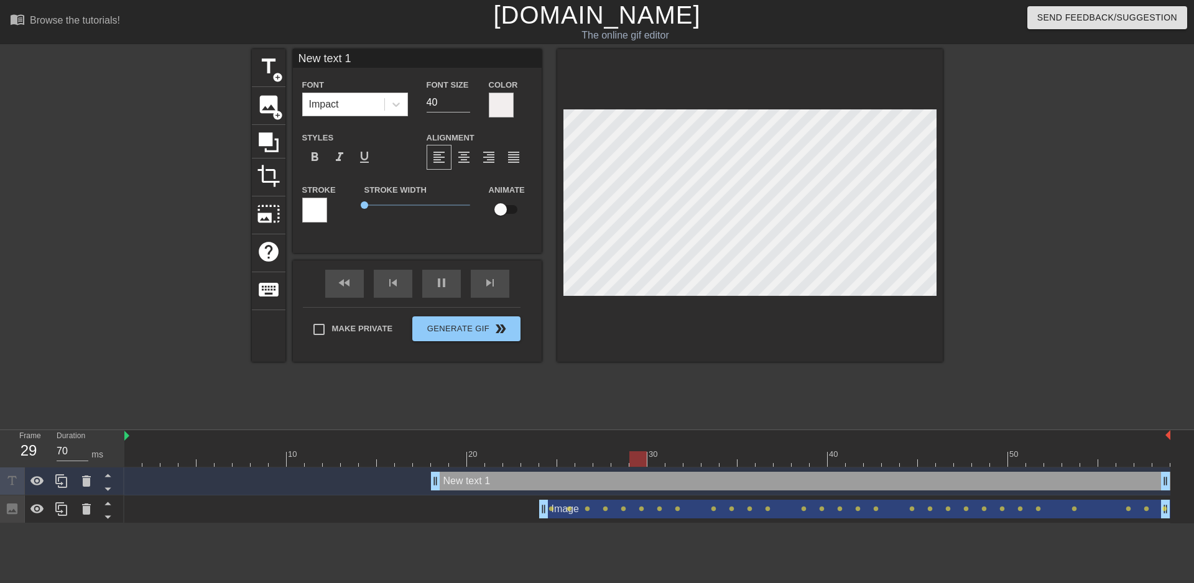
click at [445, 164] on span "format_align_left" at bounding box center [439, 157] width 15 height 15
click at [461, 155] on span "format_align_center" at bounding box center [463, 157] width 15 height 15
click at [466, 482] on div "New text 1 drag_handle drag_handle" at bounding box center [800, 481] width 739 height 19
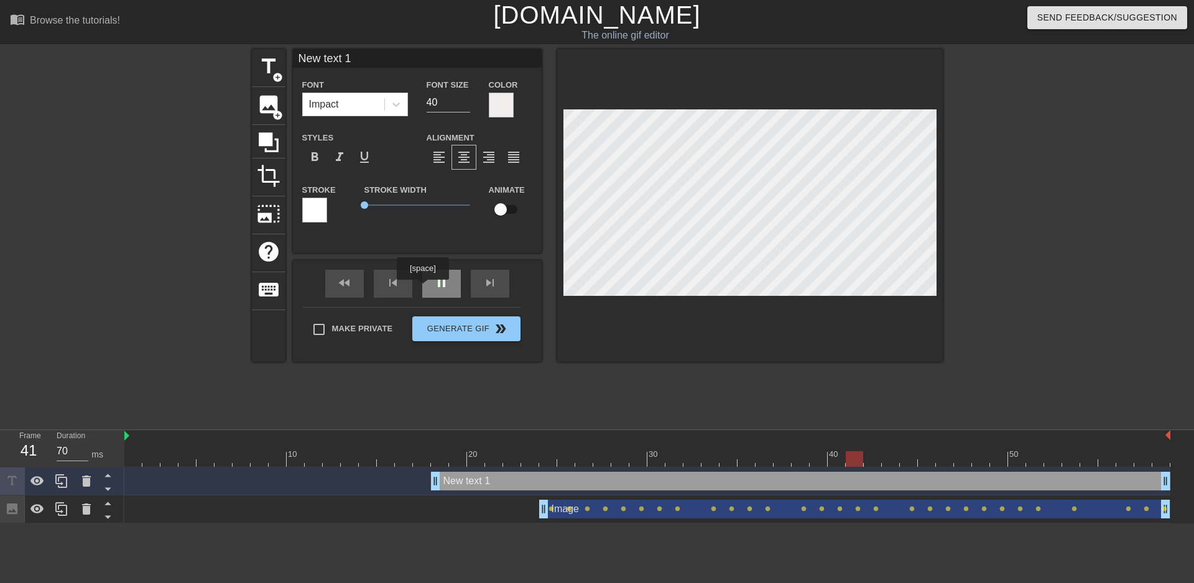
click at [434, 289] on div "pause" at bounding box center [441, 284] width 39 height 28
type input "New text"
type textarea "New text"
type input "New text"
type textarea "New text"
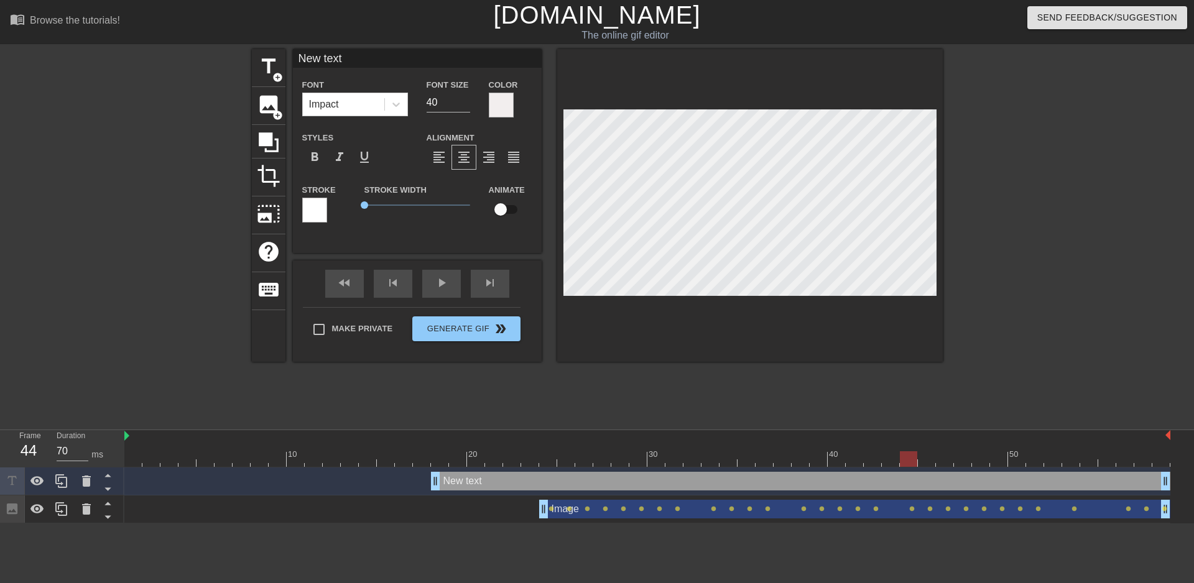
type input "New tex"
type textarea "New tex"
type input "New te"
type textarea "New te"
type input "New t"
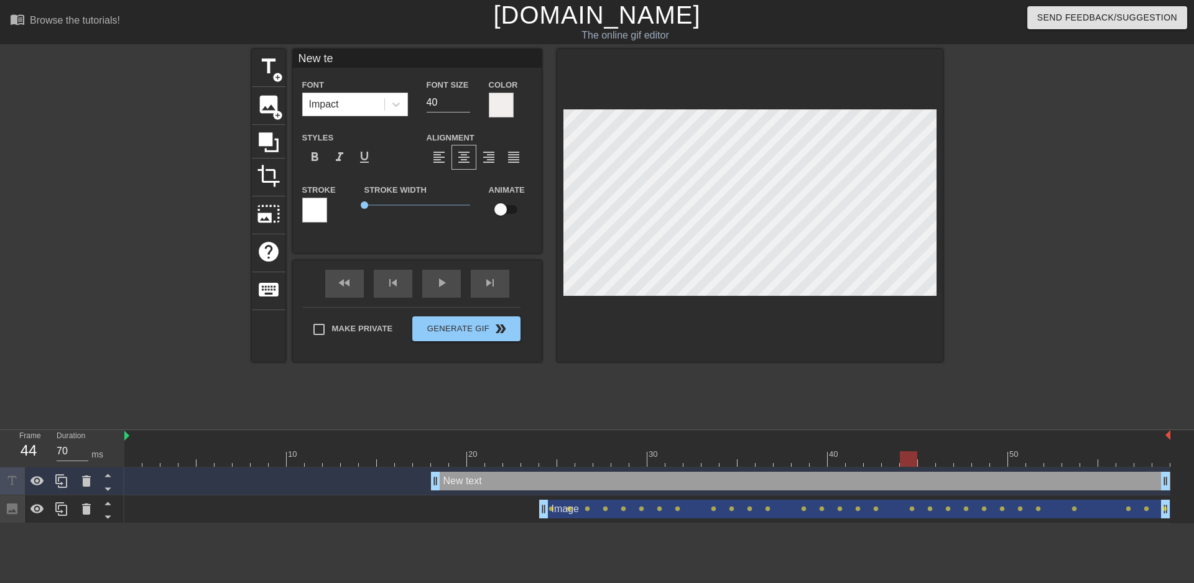
type textarea "New t"
type input "New"
type textarea "New"
type input "New"
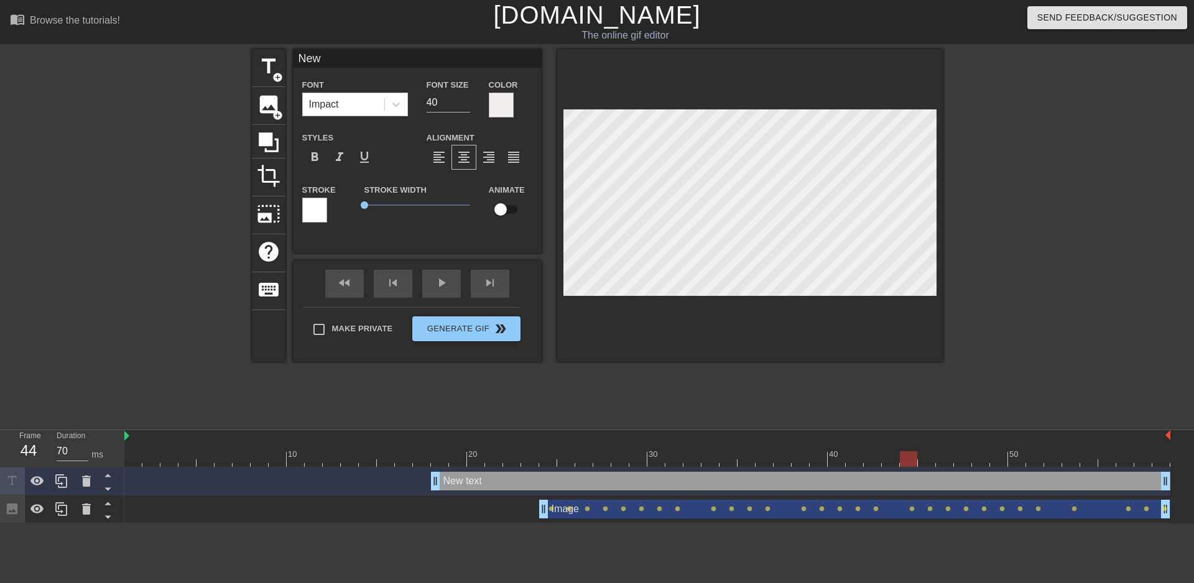
type textarea "New"
type input "Ne"
type textarea "Ne"
type input "N"
type textarea "N"
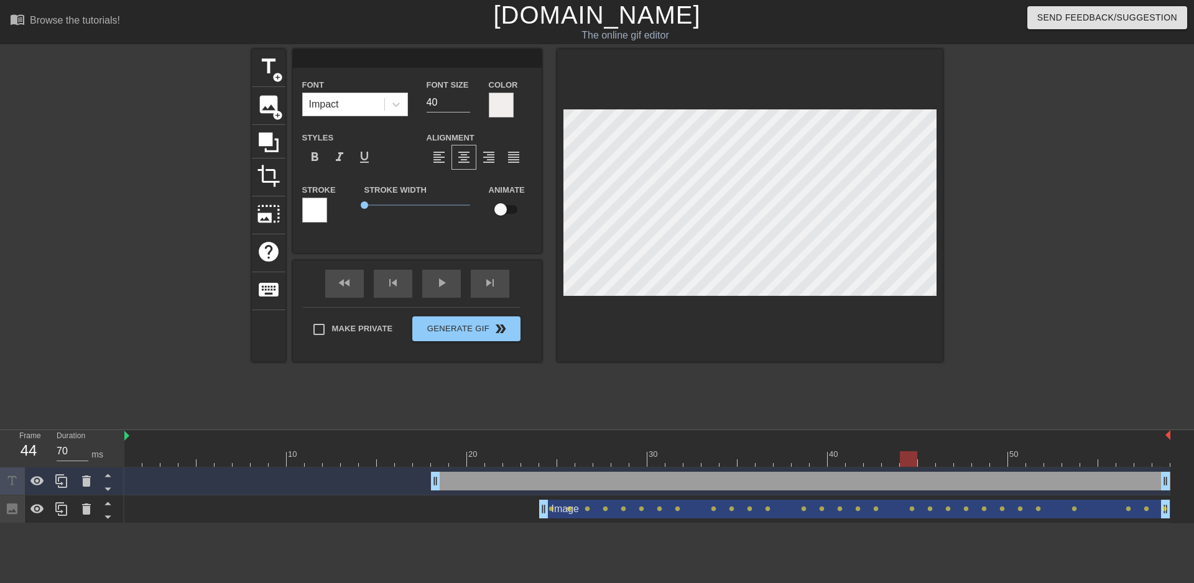
type input "S"
type textarea "S"
type input "So"
type textarea "So"
type input "So."
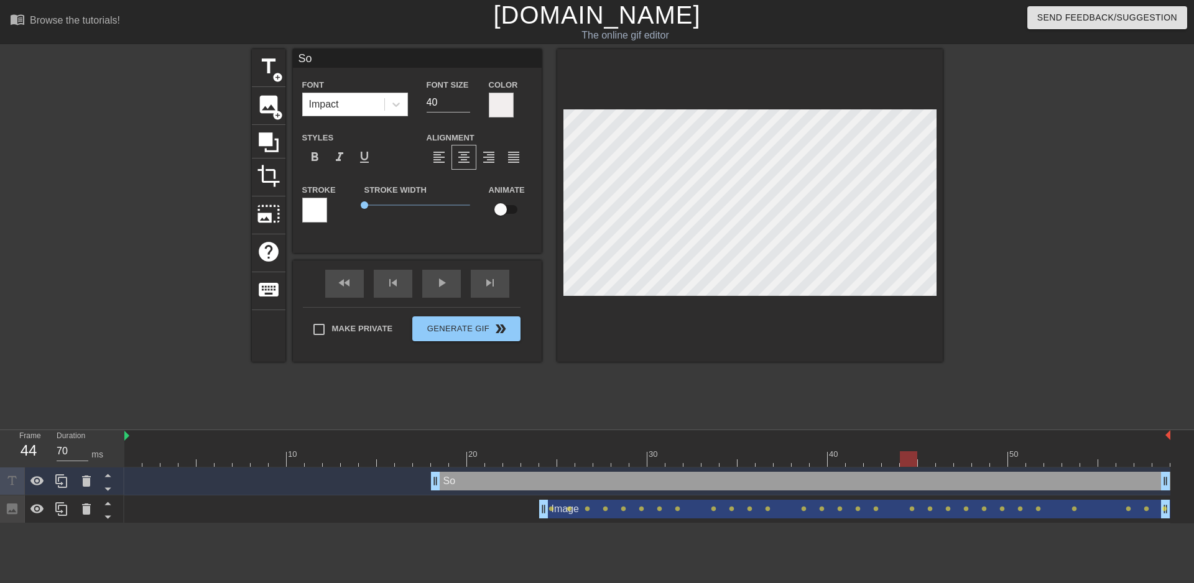
type textarea "So."
type input "So.."
type textarea "So.."
type input "So..."
type textarea "So..."
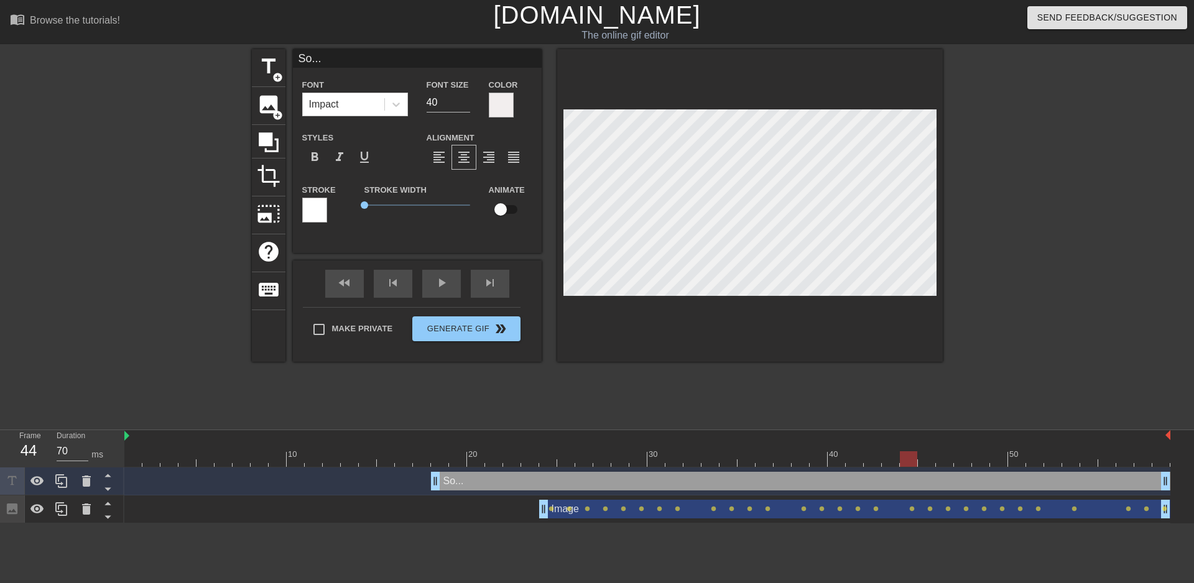
type input "So..."
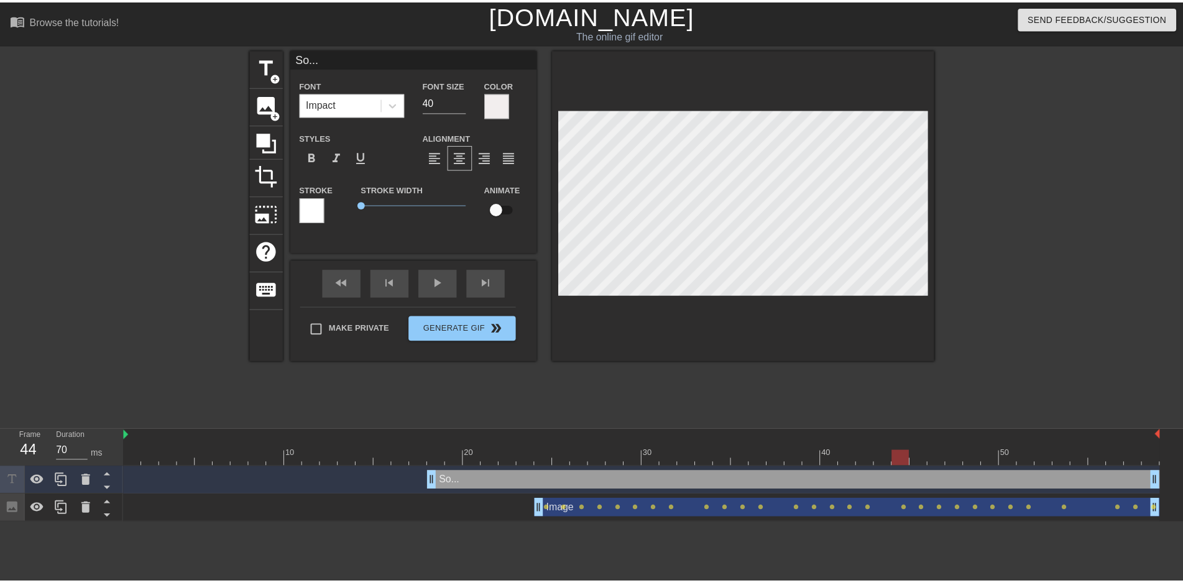
scroll to position [1, 0]
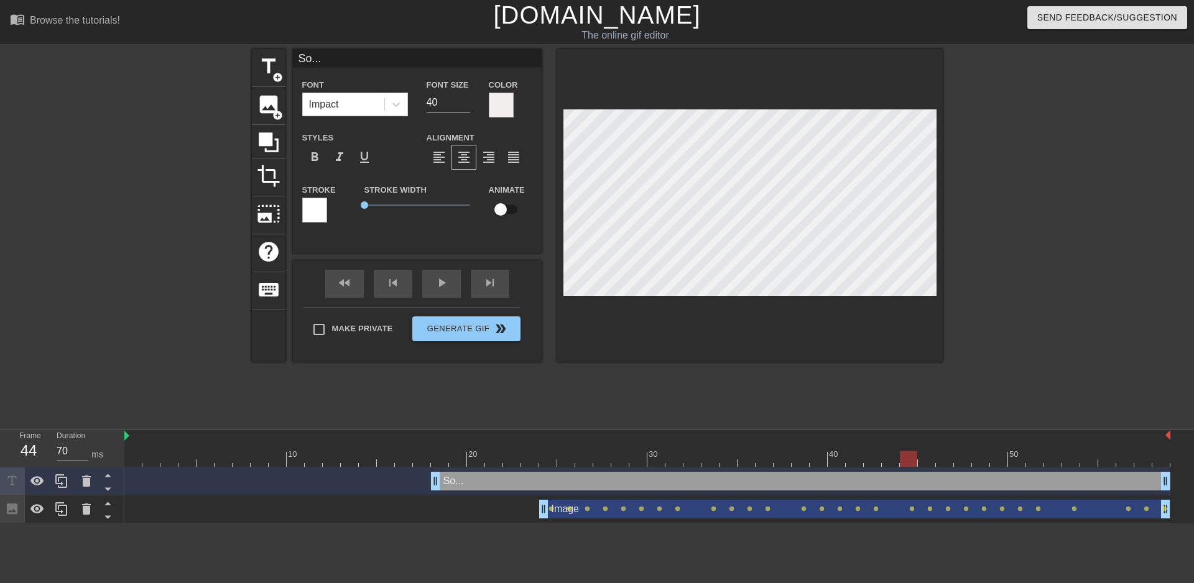
type textarea "So..."
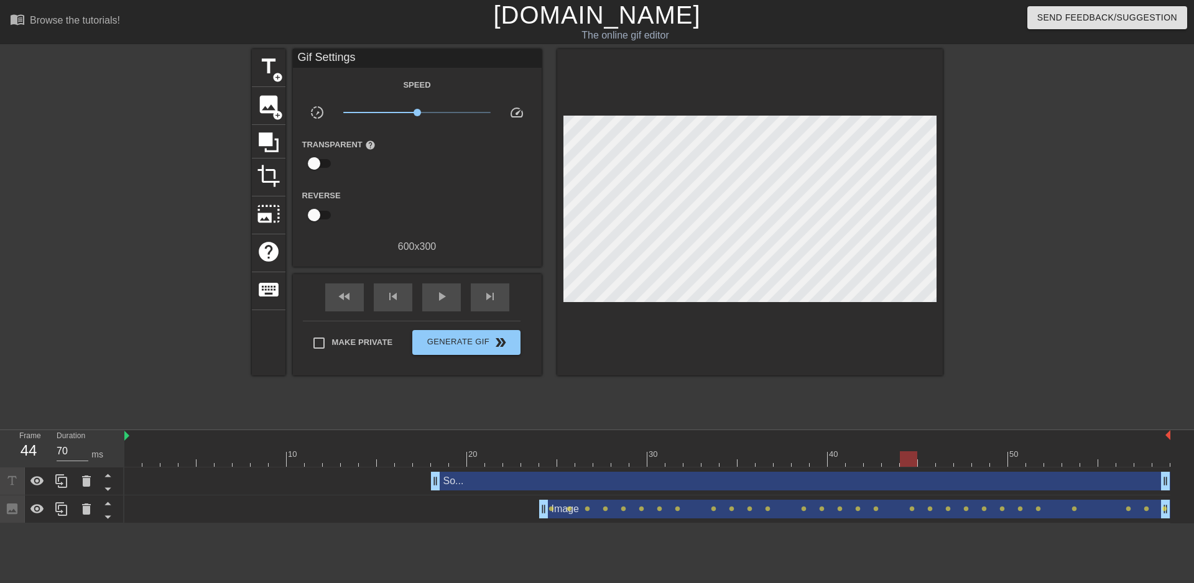
click at [165, 287] on div at bounding box center [143, 235] width 187 height 373
click at [484, 485] on div "So... drag_handle drag_handle" at bounding box center [800, 481] width 739 height 19
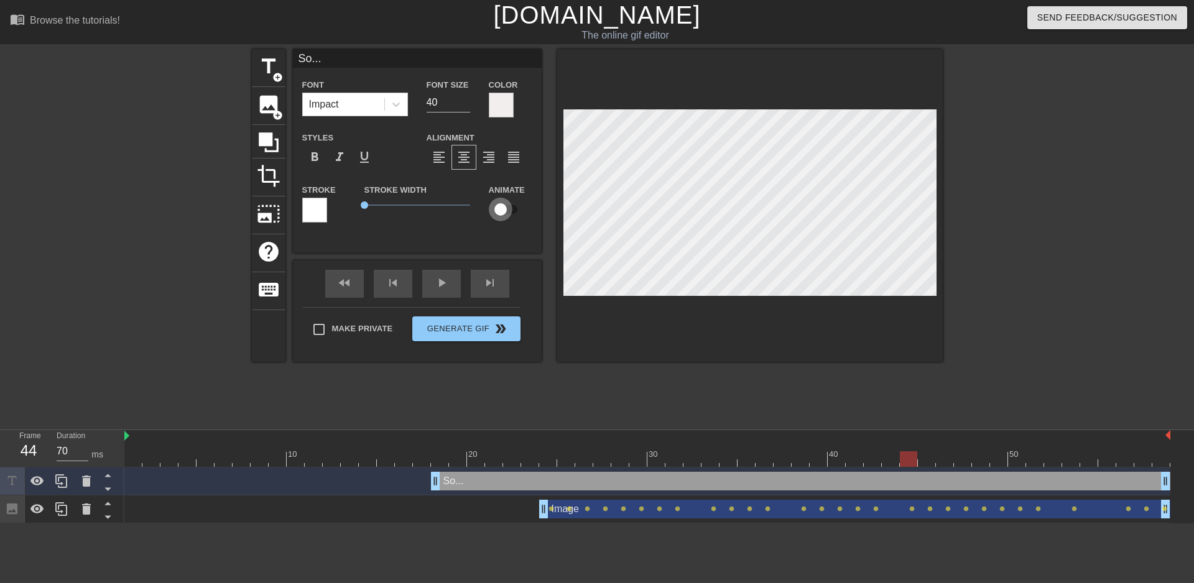
click at [499, 213] on input "checkbox" at bounding box center [500, 210] width 71 height 24
checkbox input "true"
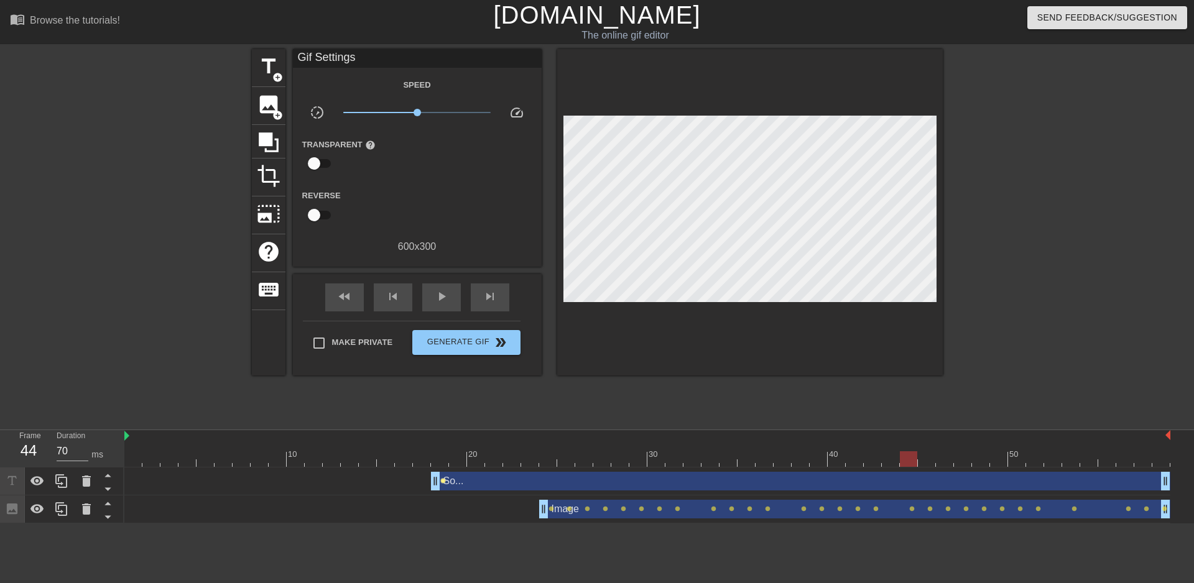
click at [443, 482] on span "lens" at bounding box center [443, 481] width 6 height 6
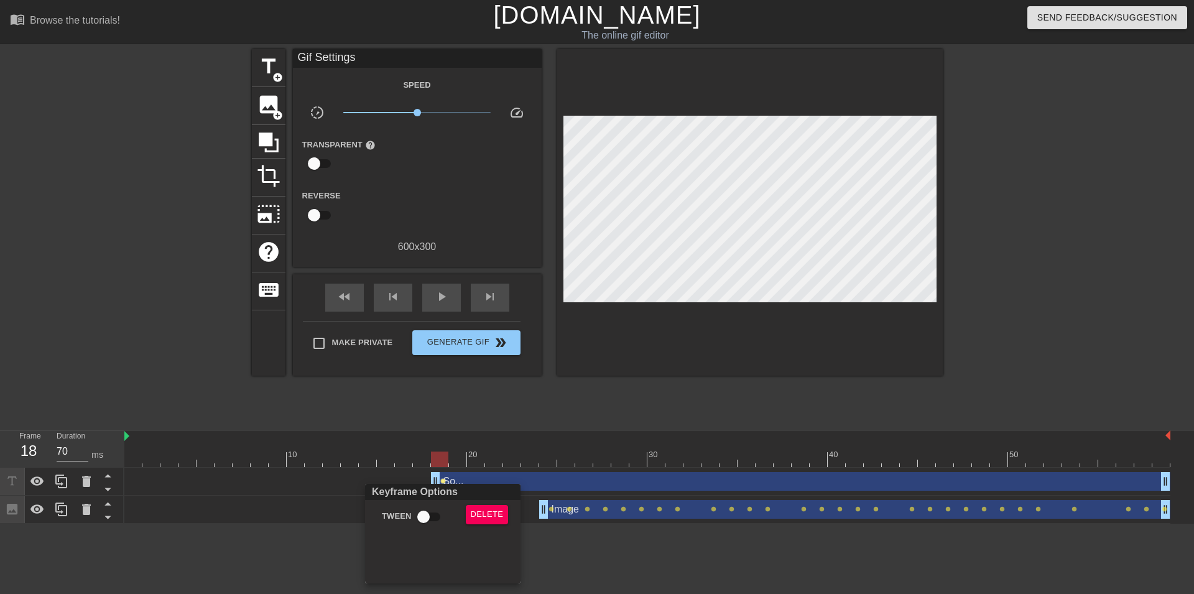
click at [497, 420] on div at bounding box center [597, 297] width 1194 height 594
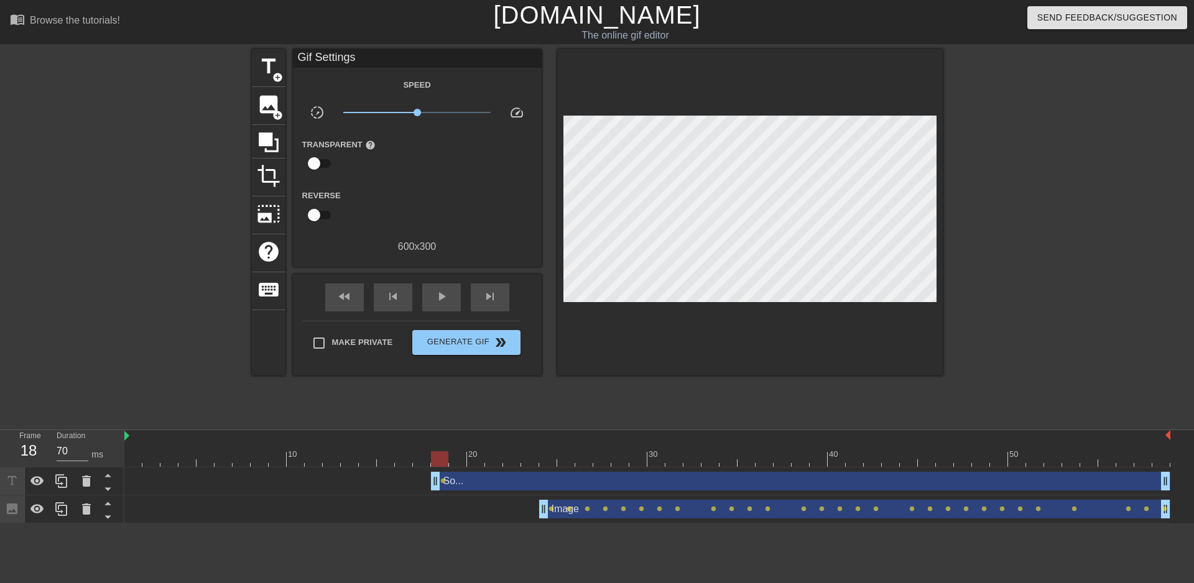
click at [464, 476] on div "So... drag_handle drag_handle" at bounding box center [800, 481] width 739 height 19
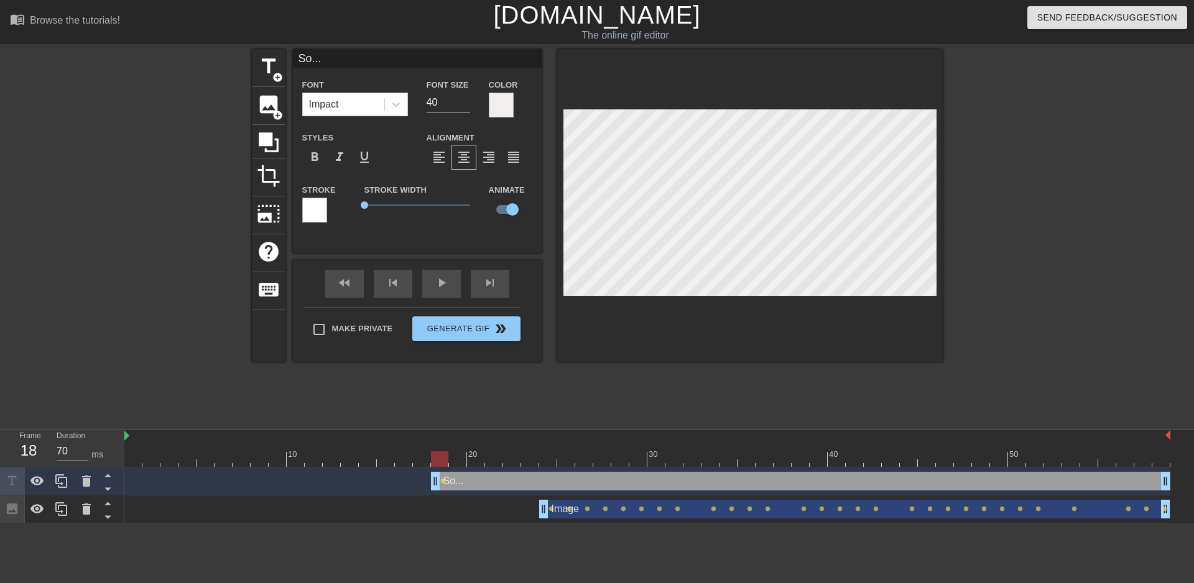
click at [505, 98] on div at bounding box center [501, 105] width 25 height 25
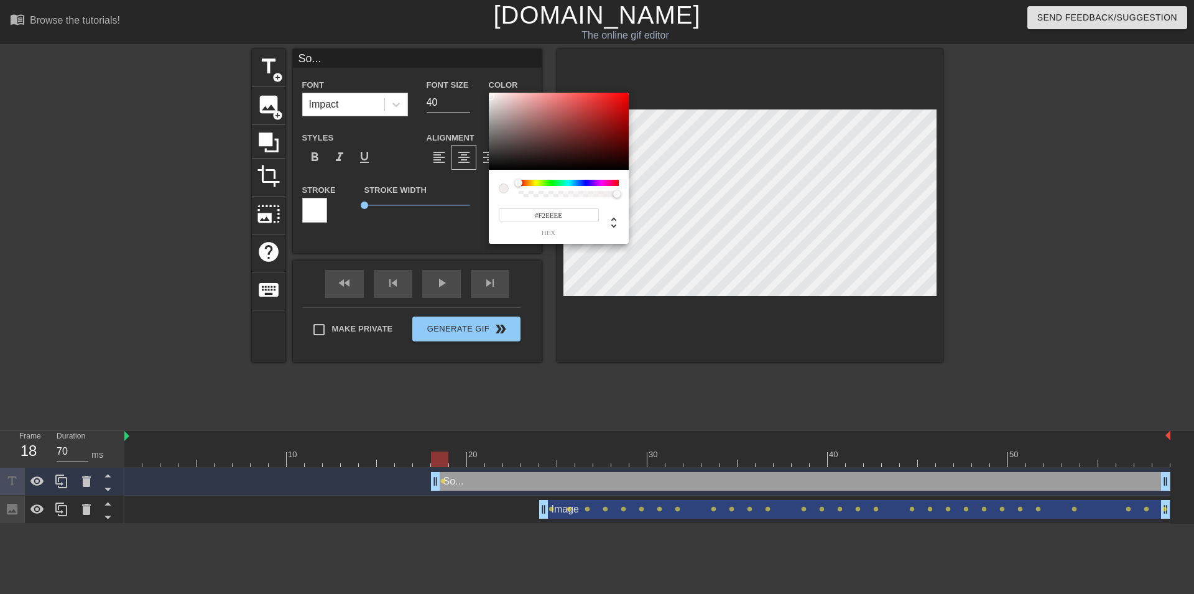
type input "242"
type input "0"
drag, startPoint x: 618, startPoint y: 195, endPoint x: 445, endPoint y: 211, distance: 174.2
click at [489, 211] on div "242 r 238 g 238 b 0 a" at bounding box center [559, 168] width 140 height 151
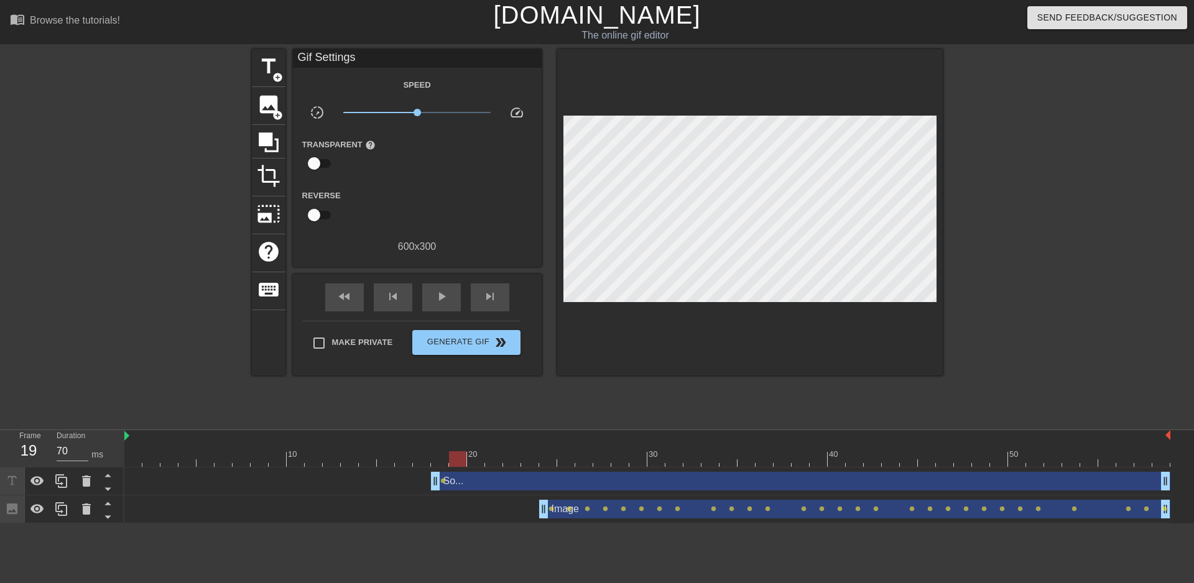
drag, startPoint x: 442, startPoint y: 454, endPoint x: 455, endPoint y: 455, distance: 13.7
click at [455, 455] on div at bounding box center [457, 459] width 17 height 16
click at [475, 484] on div "So... drag_handle drag_handle" at bounding box center [800, 481] width 739 height 19
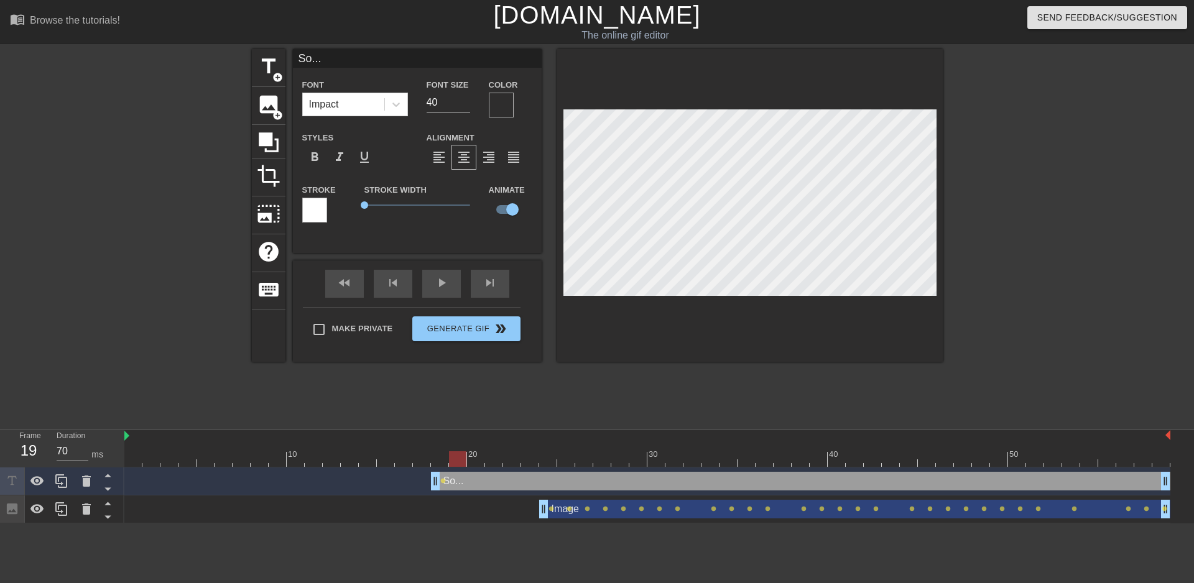
click at [507, 102] on div at bounding box center [501, 105] width 25 height 25
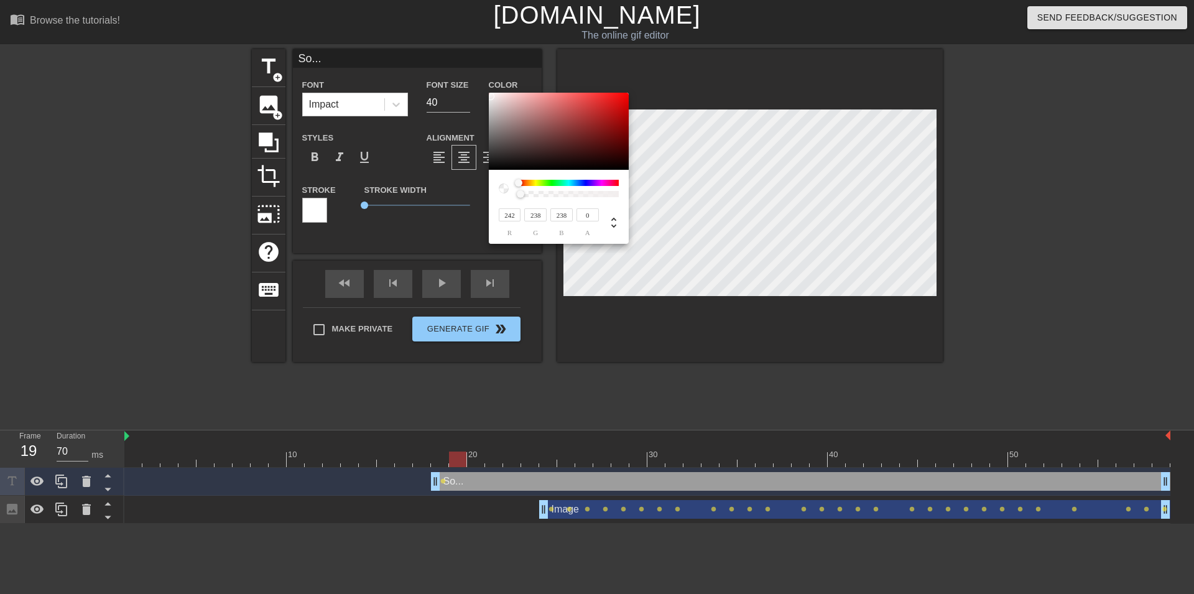
drag, startPoint x: 519, startPoint y: 196, endPoint x: 503, endPoint y: 199, distance: 16.5
click at [503, 199] on div "242 r 238 g 238 b 0 a" at bounding box center [559, 207] width 140 height 74
click at [588, 213] on input "0" at bounding box center [587, 214] width 22 height 13
type input "0.25"
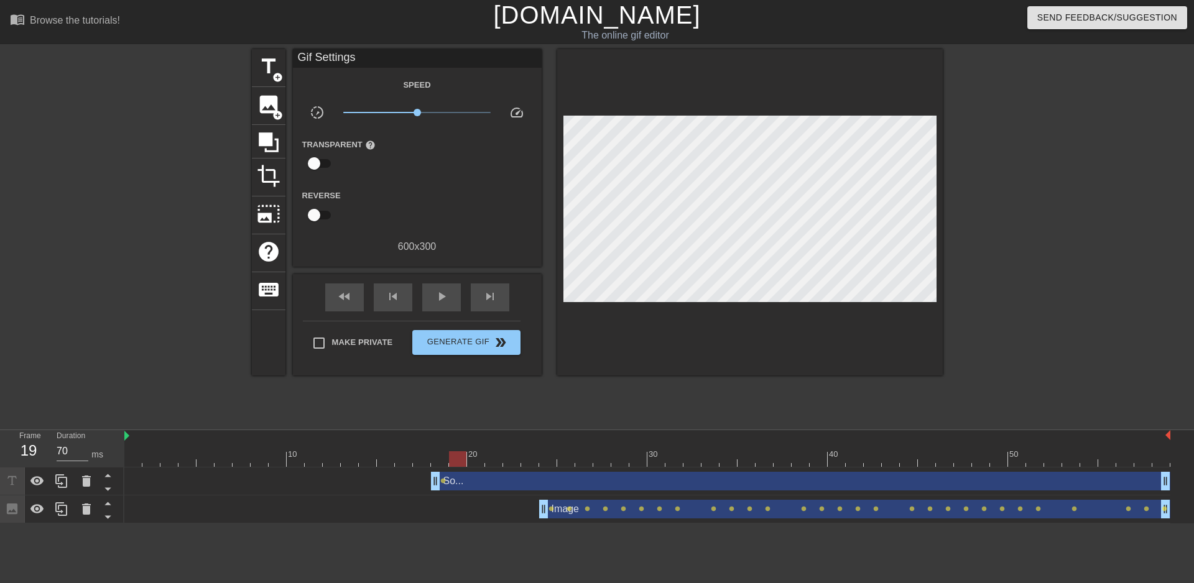
click at [456, 486] on div "So... drag_handle drag_handle" at bounding box center [800, 481] width 739 height 19
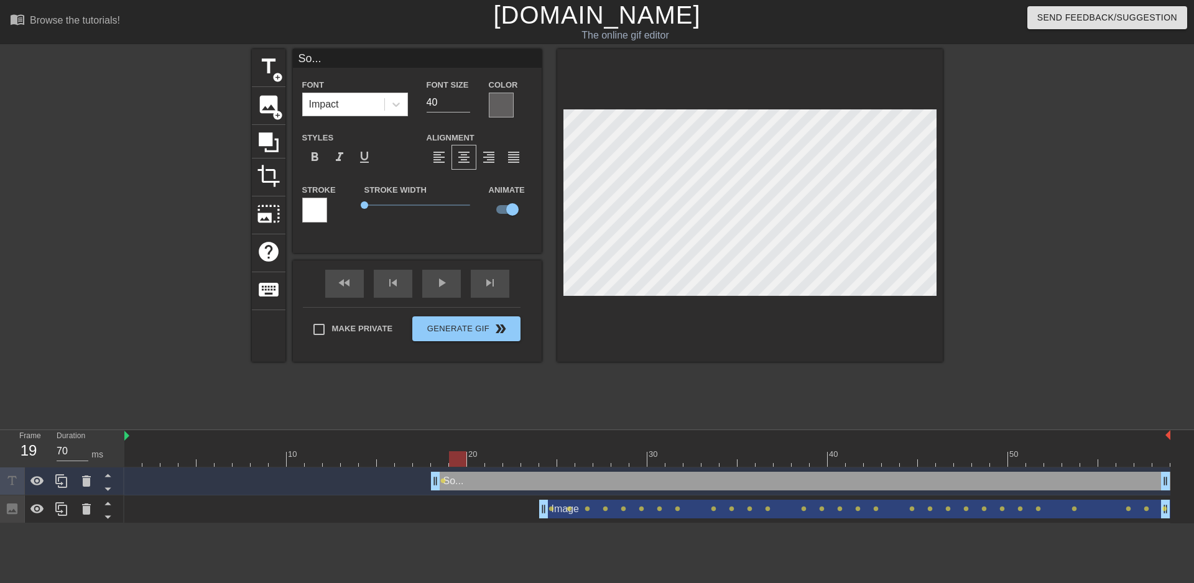
click at [497, 96] on div at bounding box center [501, 105] width 25 height 25
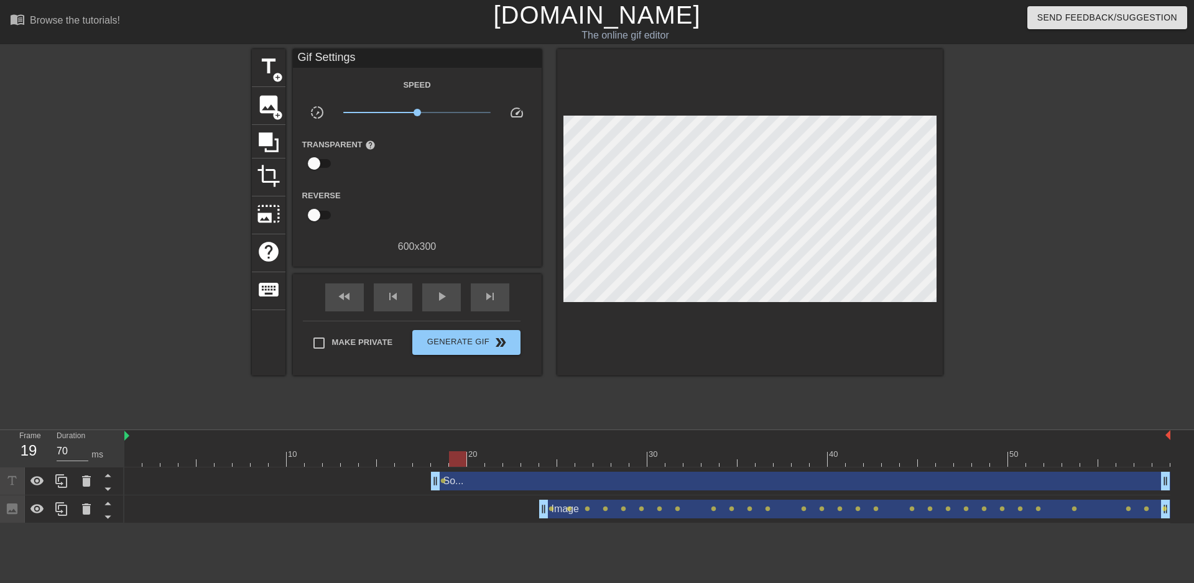
click at [455, 479] on div "So... drag_handle drag_handle" at bounding box center [800, 481] width 739 height 19
drag, startPoint x: 440, startPoint y: 483, endPoint x: 460, endPoint y: 486, distance: 19.5
click at [460, 486] on div "So... drag_handle drag_handle lens" at bounding box center [647, 481] width 1046 height 19
click at [460, 483] on div "So... drag_handle drag_handle" at bounding box center [800, 481] width 739 height 19
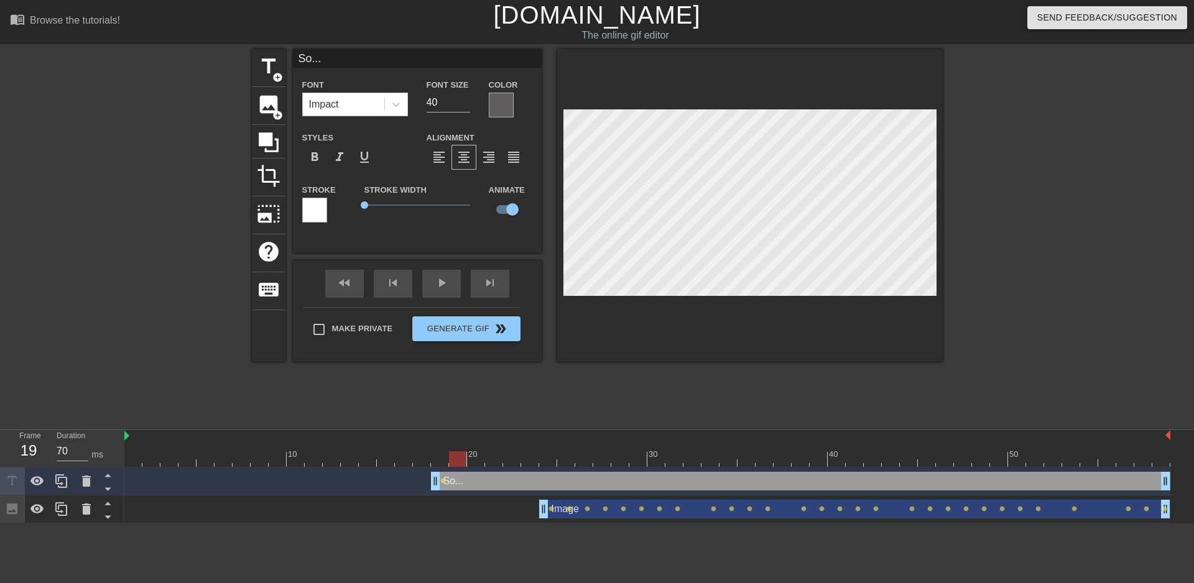
click at [499, 113] on div at bounding box center [501, 105] width 25 height 25
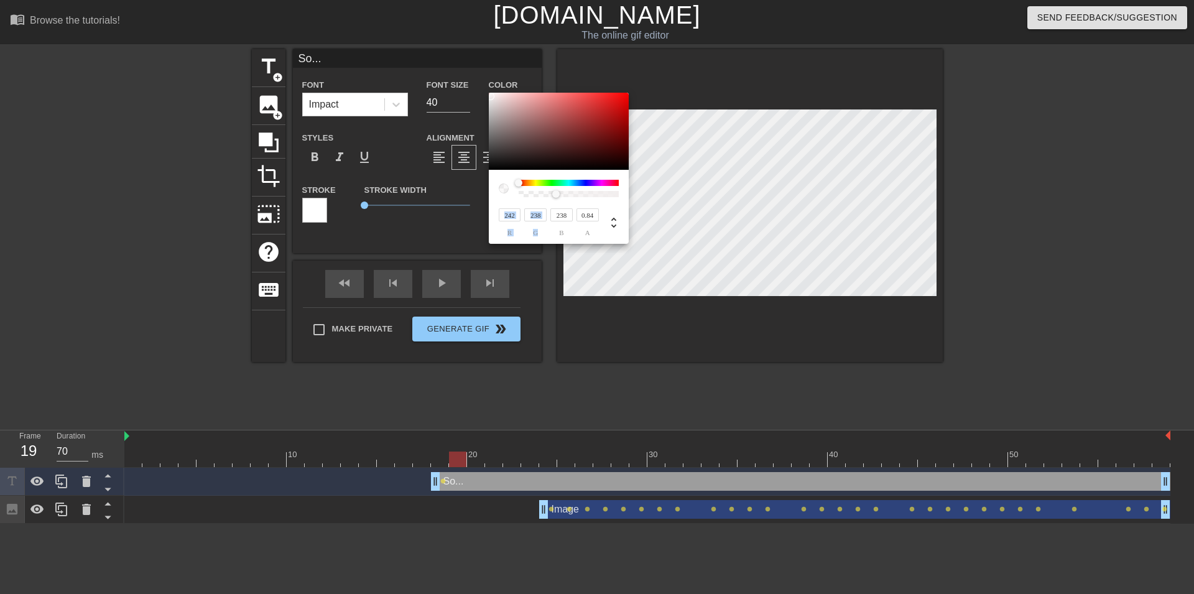
type input "1"
drag, startPoint x: 543, startPoint y: 197, endPoint x: 699, endPoint y: 233, distance: 159.6
click at [629, 199] on div "242 r 238 g 238 b 1 a" at bounding box center [559, 168] width 140 height 151
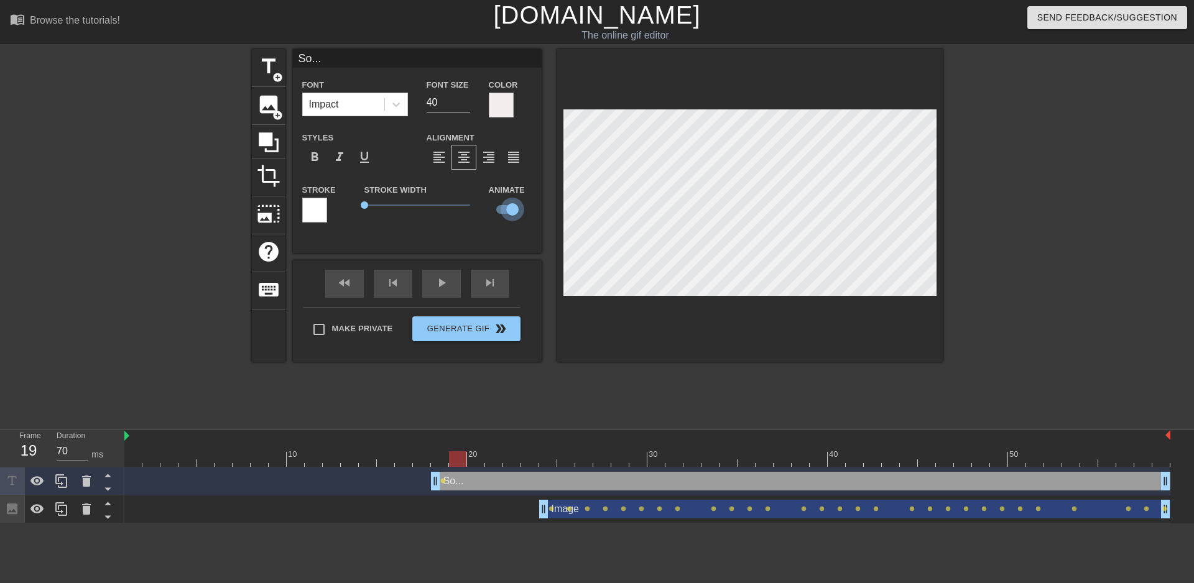
click at [501, 210] on input "checkbox" at bounding box center [512, 210] width 71 height 24
checkbox input "false"
click at [622, 481] on div "So... drag_handle drag_handle" at bounding box center [800, 481] width 739 height 19
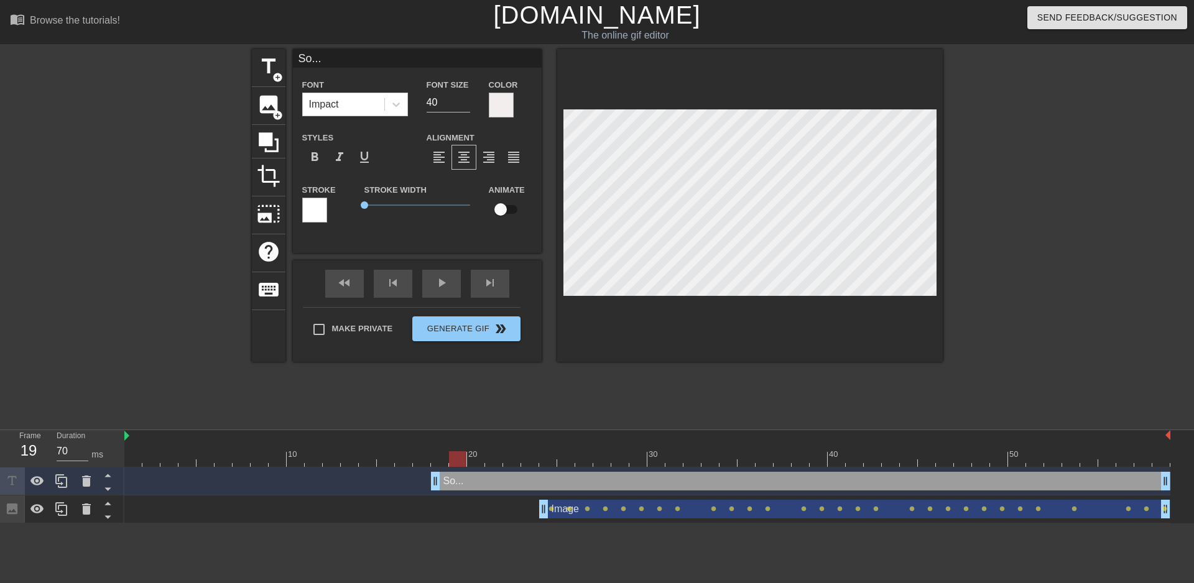
click at [622, 481] on div "So... drag_handle drag_handle" at bounding box center [800, 481] width 739 height 19
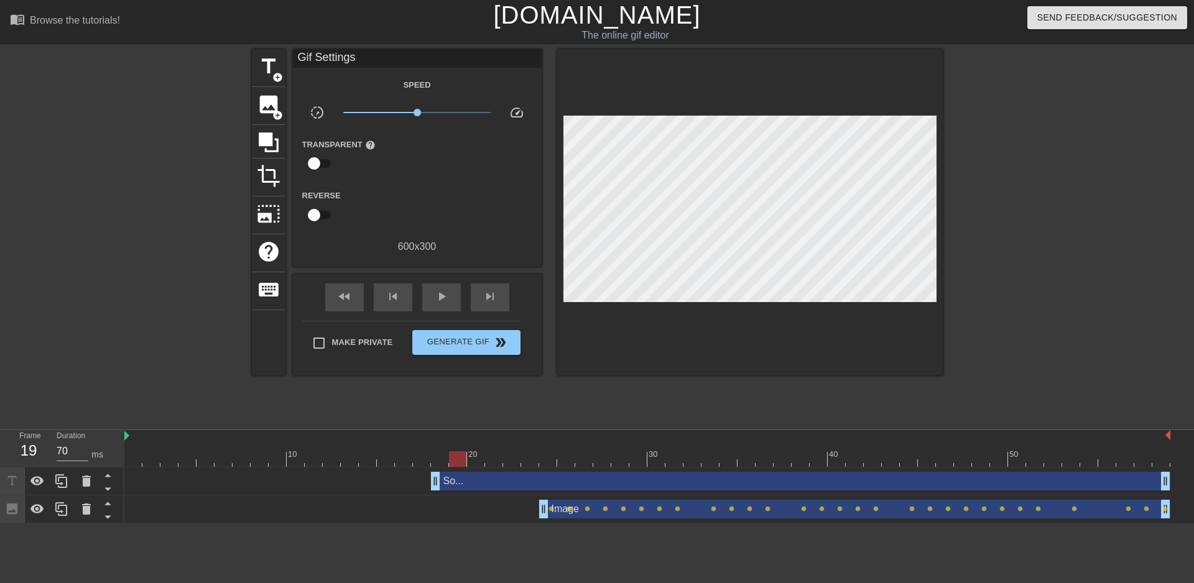
click at [1004, 185] on div at bounding box center [1051, 235] width 187 height 373
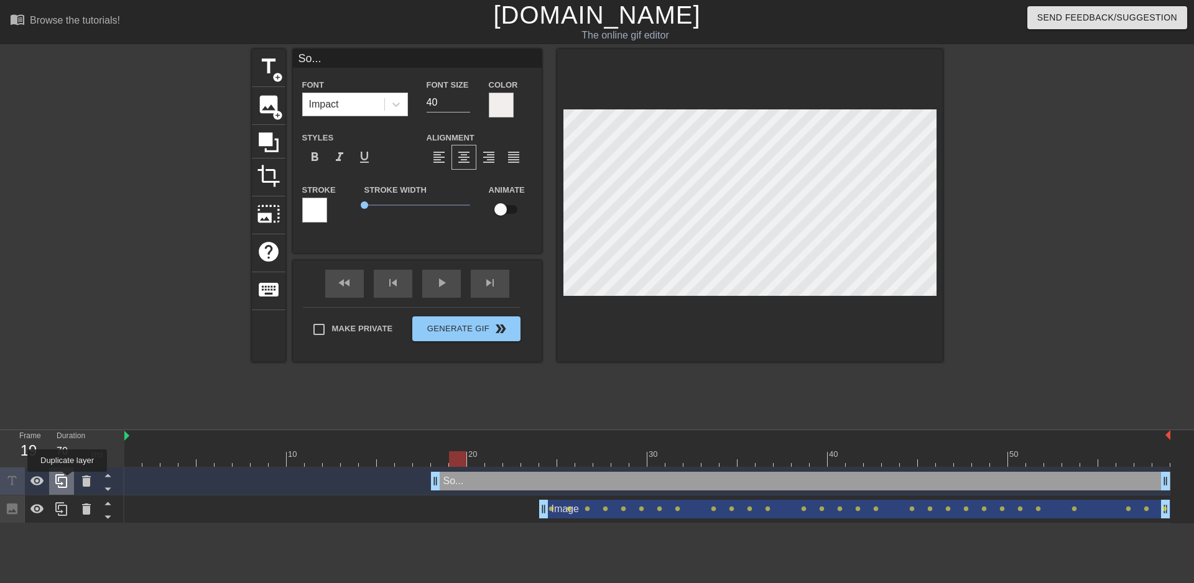
click at [67, 480] on icon at bounding box center [61, 481] width 15 height 15
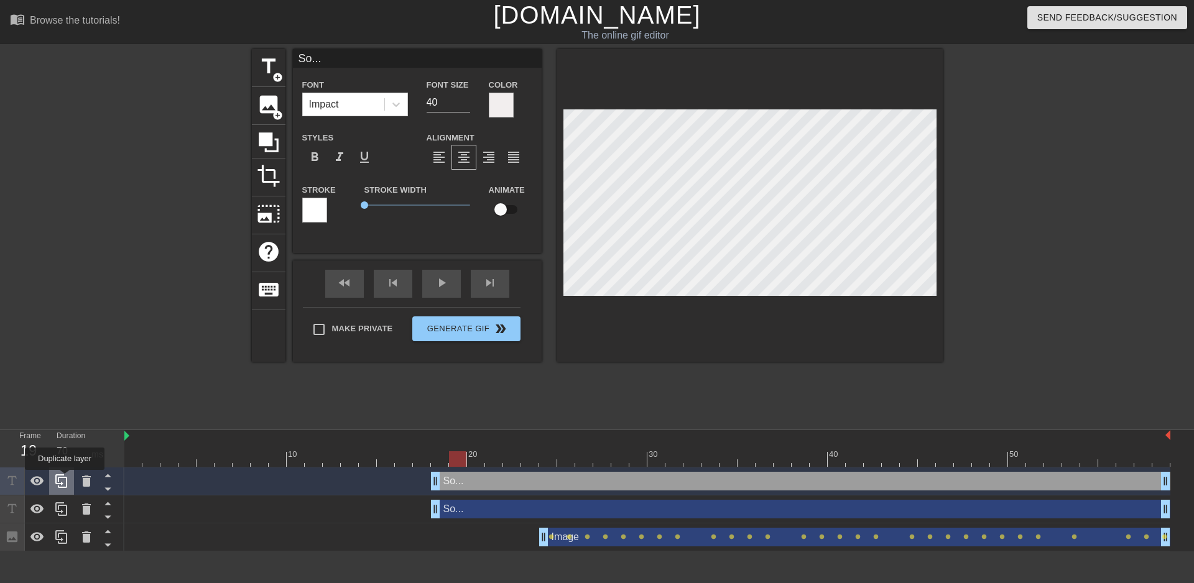
click at [65, 479] on icon at bounding box center [61, 481] width 12 height 14
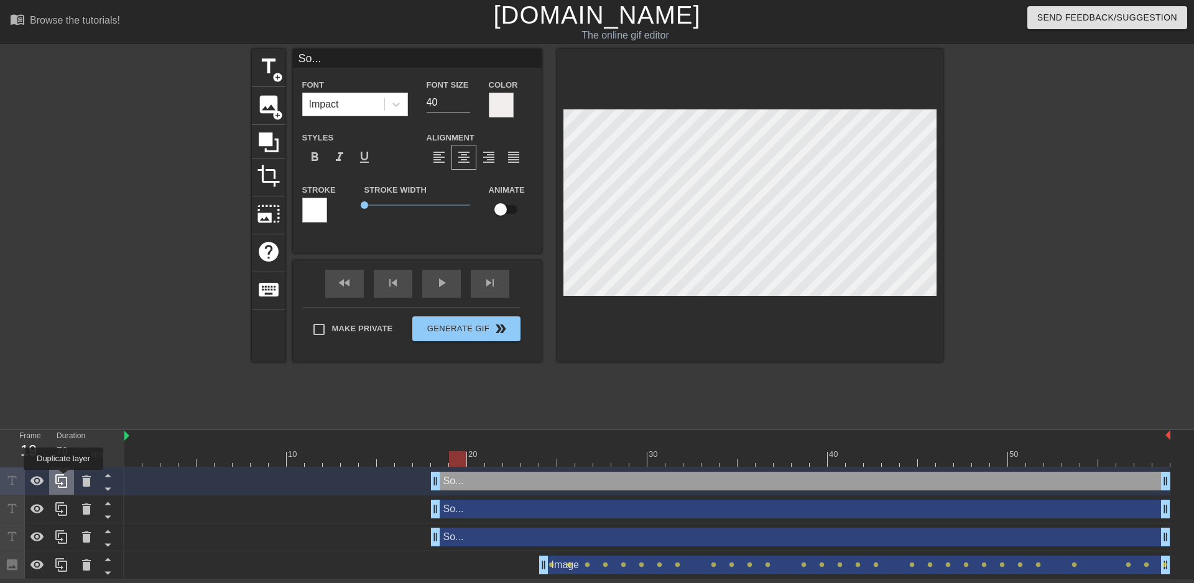
click at [63, 479] on icon at bounding box center [61, 481] width 12 height 14
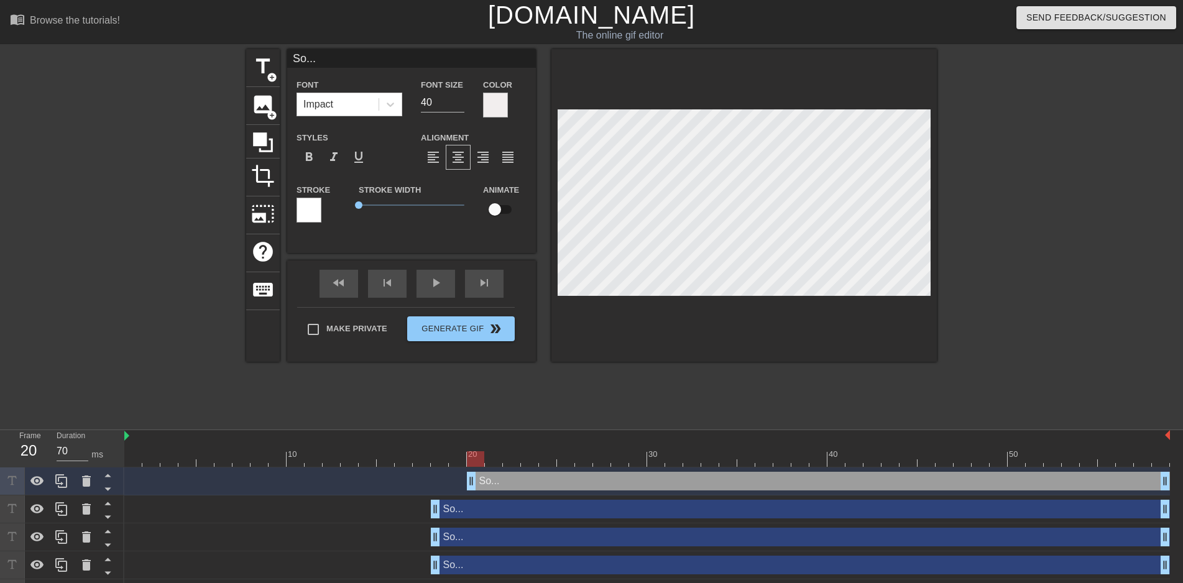
drag, startPoint x: 438, startPoint y: 484, endPoint x: 472, endPoint y: 479, distance: 33.9
click at [472, 479] on div "So... drag_handle drag_handle" at bounding box center [818, 481] width 703 height 19
drag, startPoint x: 438, startPoint y: 506, endPoint x: 454, endPoint y: 506, distance: 16.2
click at [454, 506] on div "So... drag_handle drag_handle" at bounding box center [809, 509] width 721 height 19
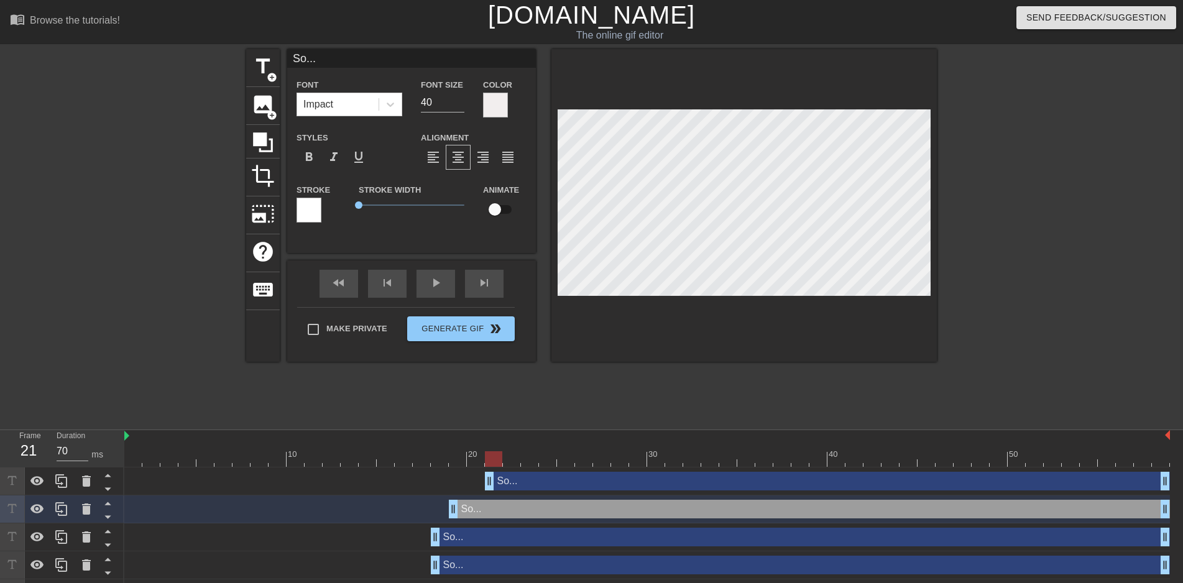
drag, startPoint x: 474, startPoint y: 482, endPoint x: 485, endPoint y: 479, distance: 11.5
click at [485, 479] on div "So... drag_handle drag_handle" at bounding box center [827, 481] width 685 height 19
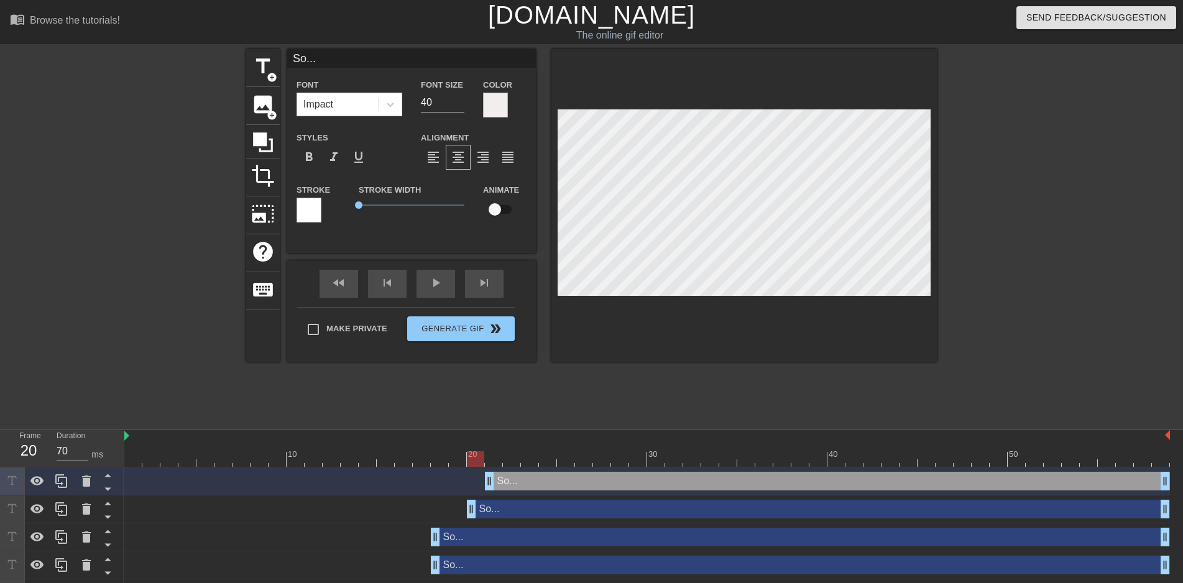
drag, startPoint x: 455, startPoint y: 507, endPoint x: 467, endPoint y: 505, distance: 12.7
click at [467, 505] on div "So... drag_handle drag_handle" at bounding box center [818, 509] width 703 height 19
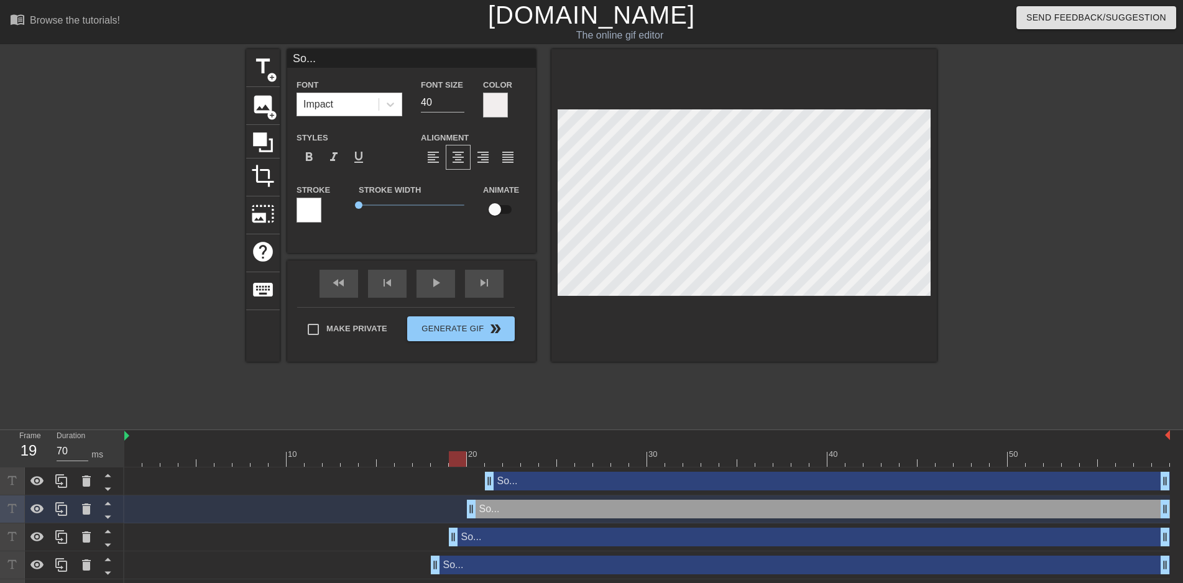
drag, startPoint x: 434, startPoint y: 536, endPoint x: 447, endPoint y: 536, distance: 13.1
click at [447, 536] on div "So... drag_handle drag_handle" at bounding box center [647, 537] width 1046 height 19
click at [445, 563] on div "So... drag_handle drag_handle" at bounding box center [800, 565] width 739 height 19
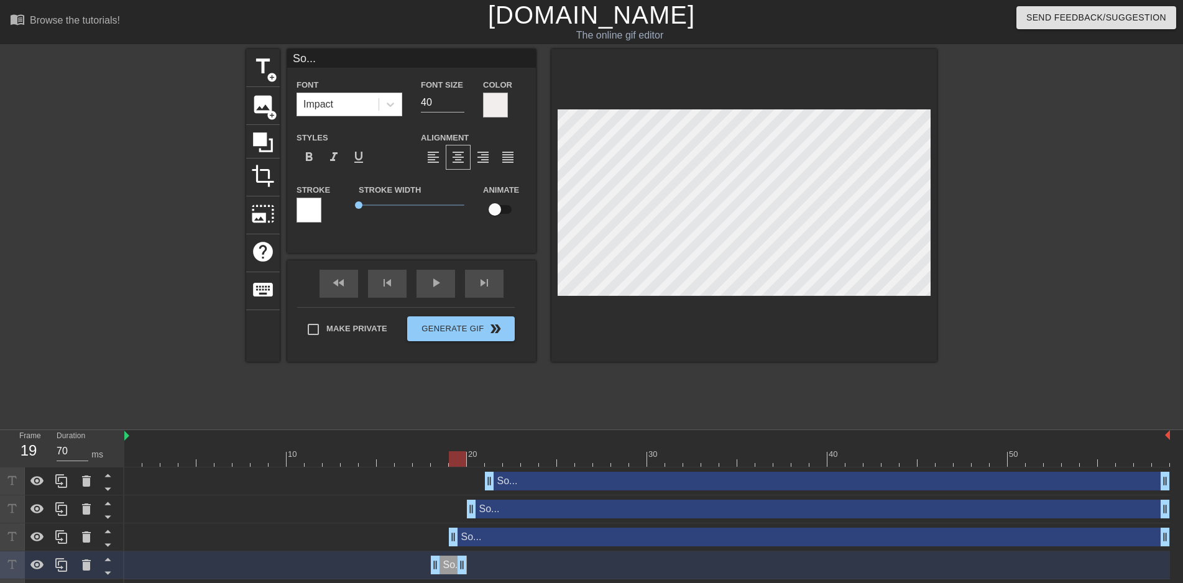
drag, startPoint x: 1167, startPoint y: 565, endPoint x: 461, endPoint y: 562, distance: 705.8
click at [461, 562] on div "So... drag_handle drag_handle" at bounding box center [449, 565] width 36 height 19
click at [466, 563] on div "So... drag_handle drag_handle" at bounding box center [449, 565] width 36 height 19
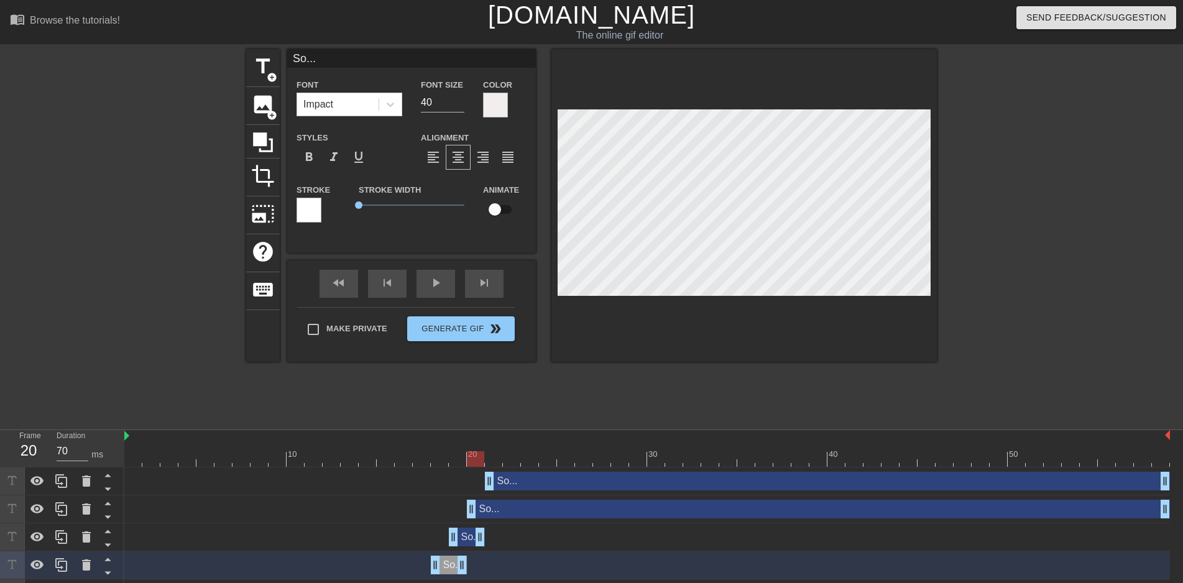
drag, startPoint x: 1167, startPoint y: 535, endPoint x: 483, endPoint y: 543, distance: 684.1
click at [483, 543] on div "So... drag_handle drag_handle" at bounding box center [467, 537] width 36 height 19
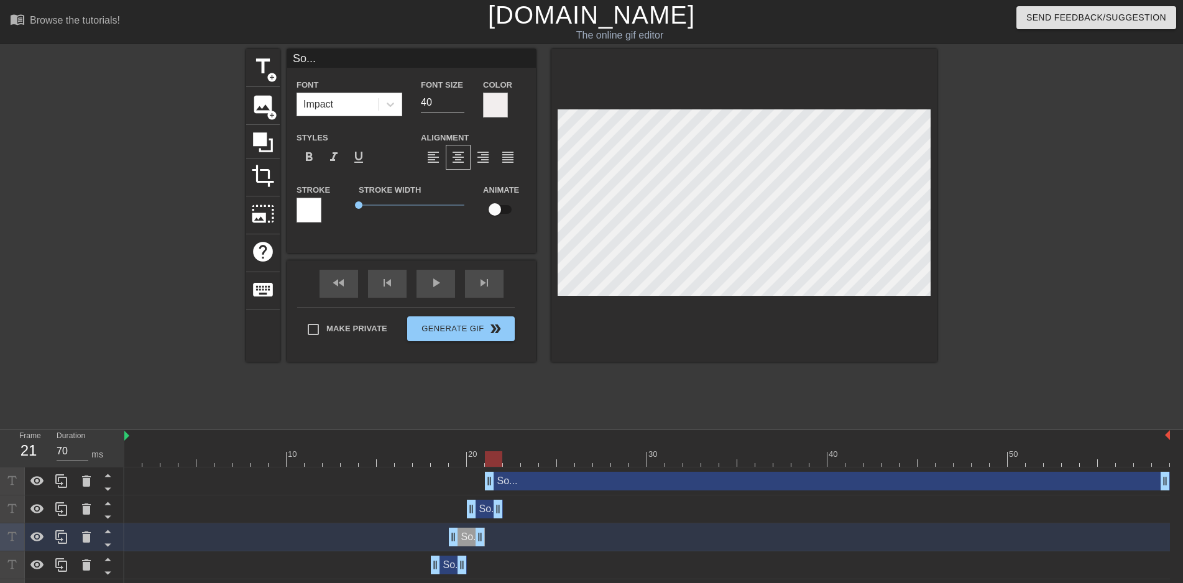
drag, startPoint x: 1166, startPoint y: 510, endPoint x: 499, endPoint y: 514, distance: 667.2
click at [499, 514] on div "So... drag_handle drag_handle" at bounding box center [485, 509] width 36 height 19
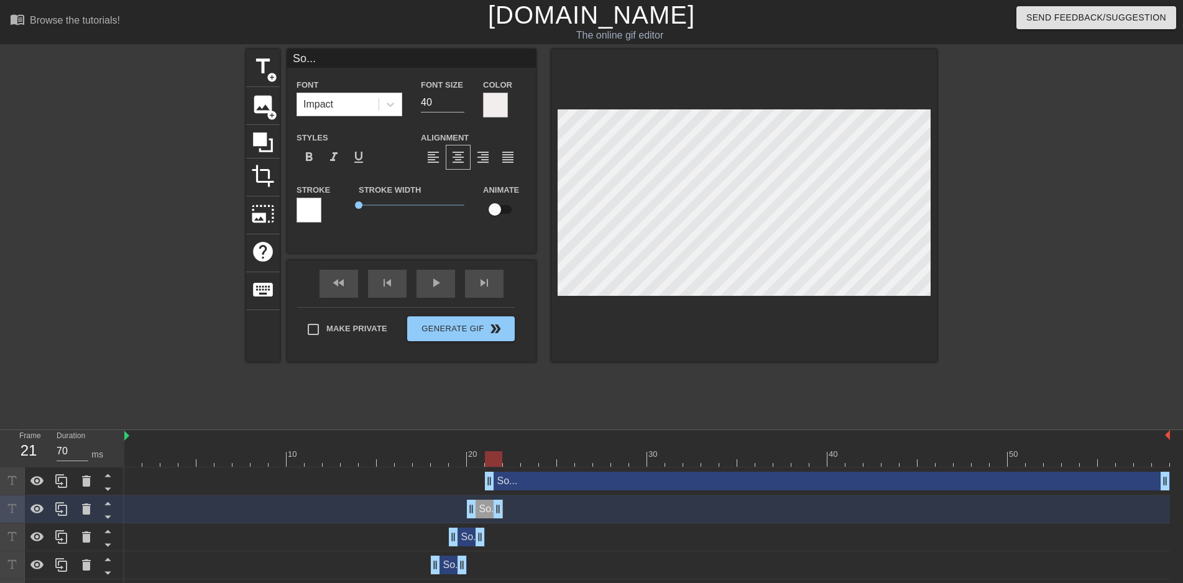
click at [450, 565] on div "So... drag_handle drag_handle" at bounding box center [449, 565] width 36 height 19
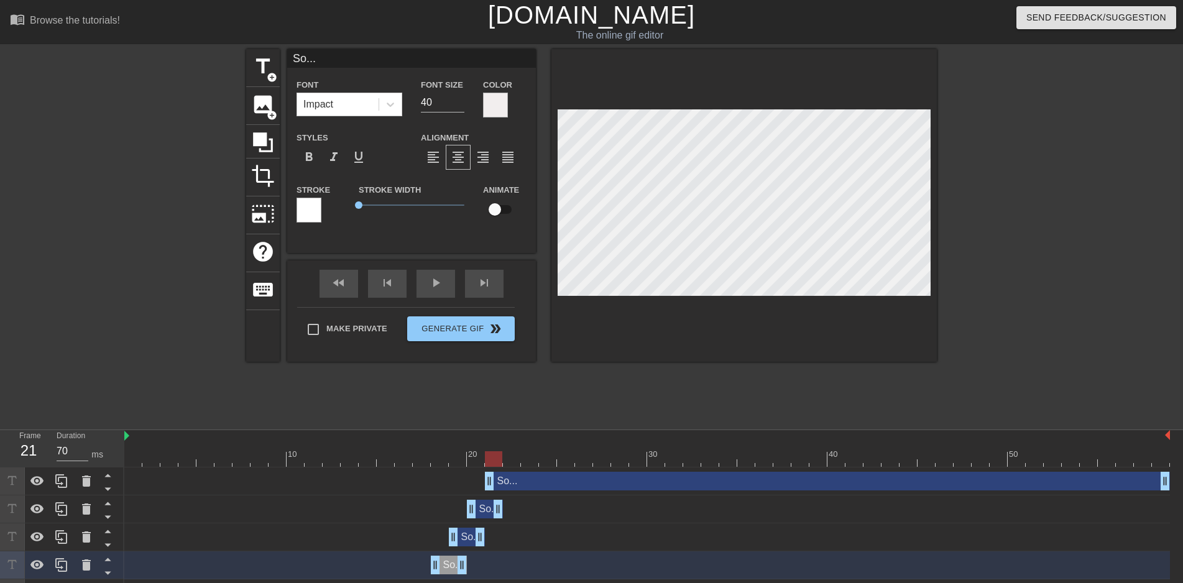
click at [501, 115] on div at bounding box center [495, 105] width 25 height 25
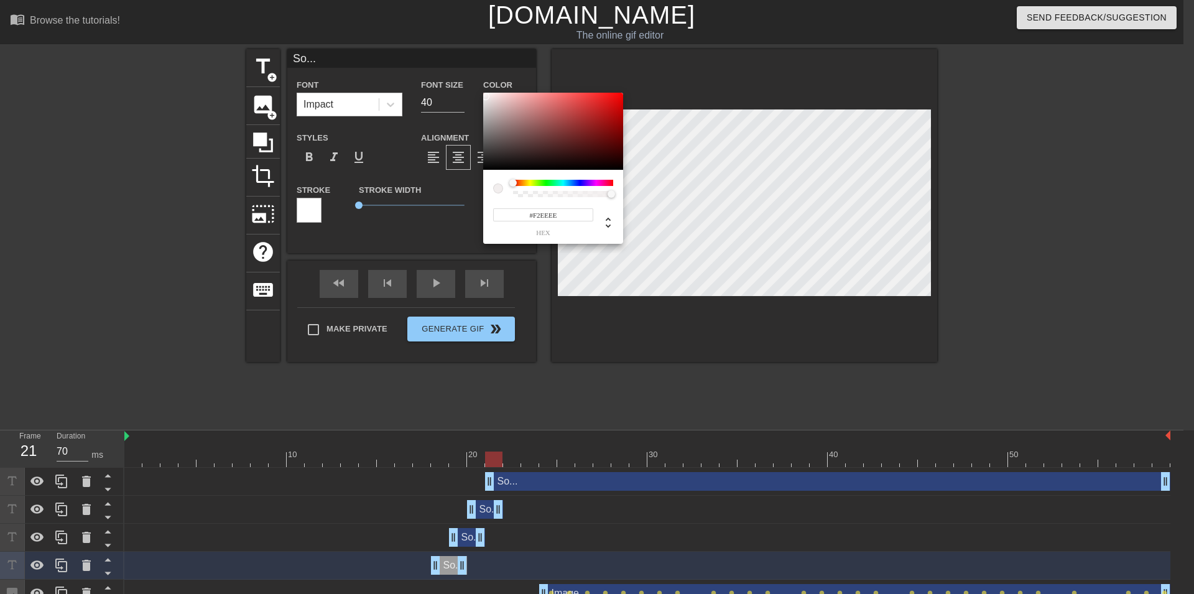
type input "242"
drag, startPoint x: 611, startPoint y: 197, endPoint x: 536, endPoint y: 195, distance: 74.6
click at [535, 195] on div at bounding box center [530, 193] width 7 height 7
click at [585, 220] on input "0.22" at bounding box center [582, 214] width 22 height 13
type input "0.25"
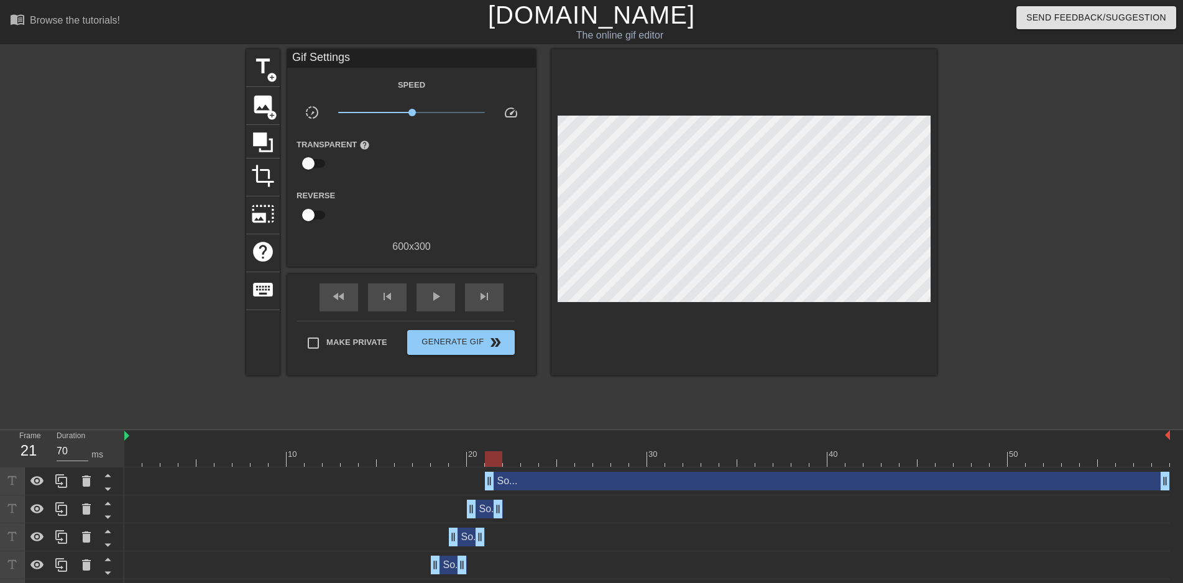
click at [463, 539] on div "So... drag_handle drag_handle" at bounding box center [467, 537] width 36 height 19
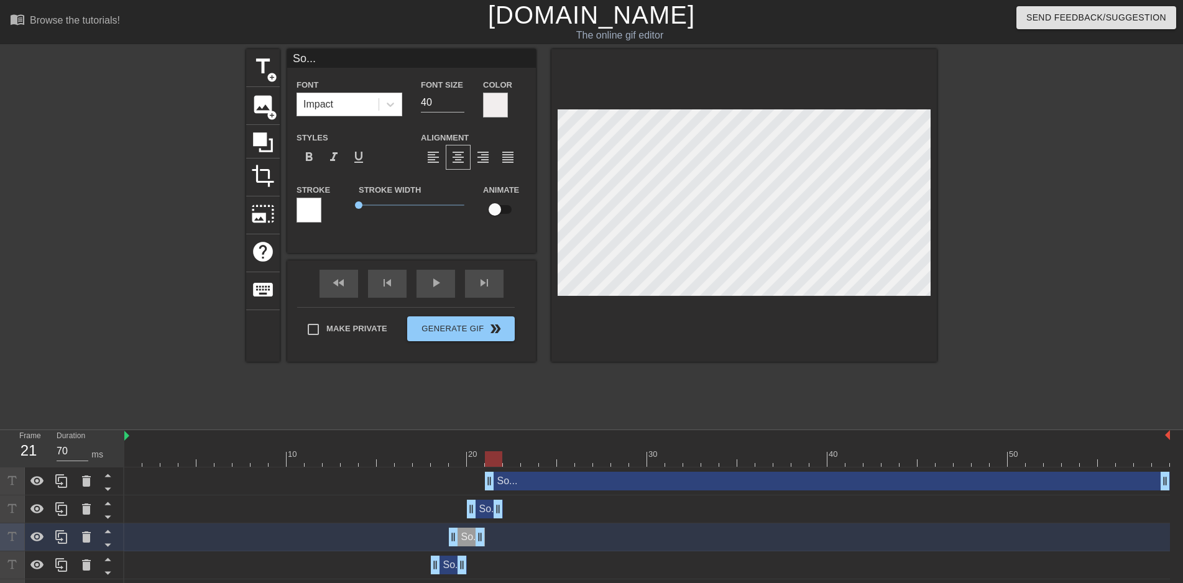
click at [493, 99] on div at bounding box center [495, 105] width 25 height 25
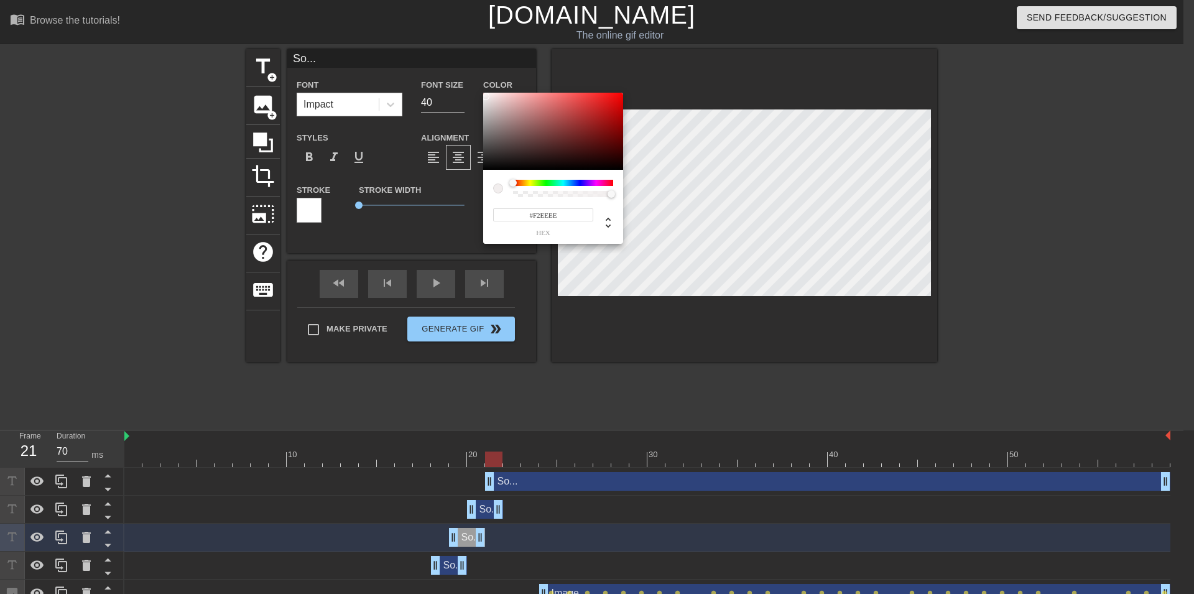
click at [611, 195] on div at bounding box center [611, 193] width 7 height 7
type input "242"
type input "0"
drag, startPoint x: 604, startPoint y: 195, endPoint x: 455, endPoint y: 203, distance: 149.5
click at [483, 203] on div "242 r 238 g 238 b 0 a" at bounding box center [553, 168] width 140 height 151
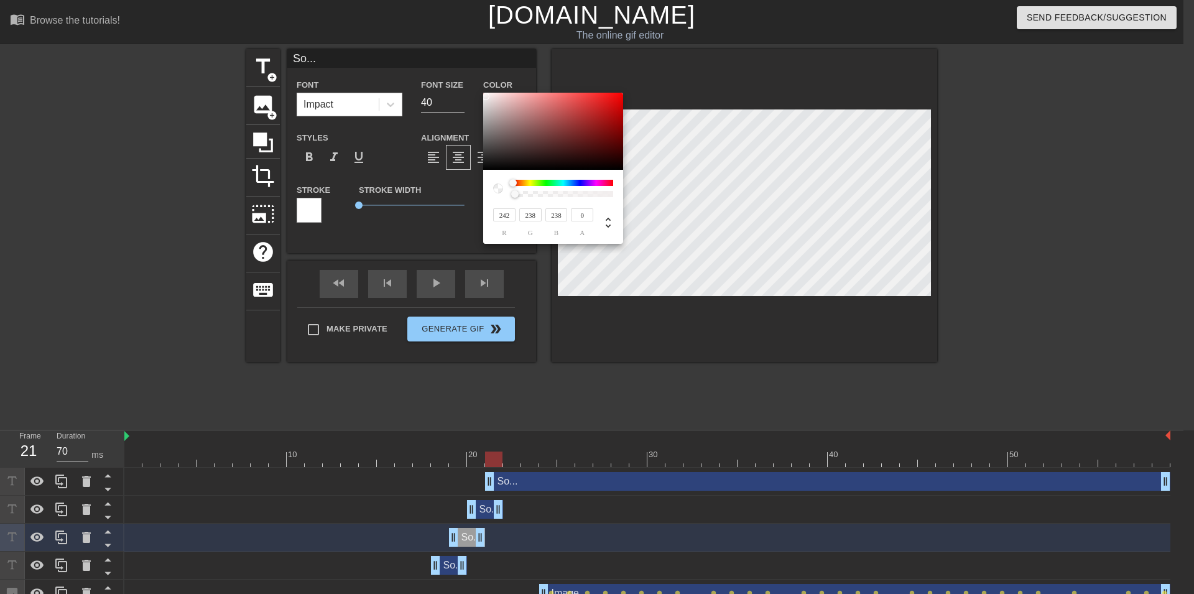
click at [594, 216] on div at bounding box center [604, 223] width 22 height 16
type input "0"
type input "13%"
type input "94%"
click at [586, 216] on input "0" at bounding box center [582, 214] width 22 height 13
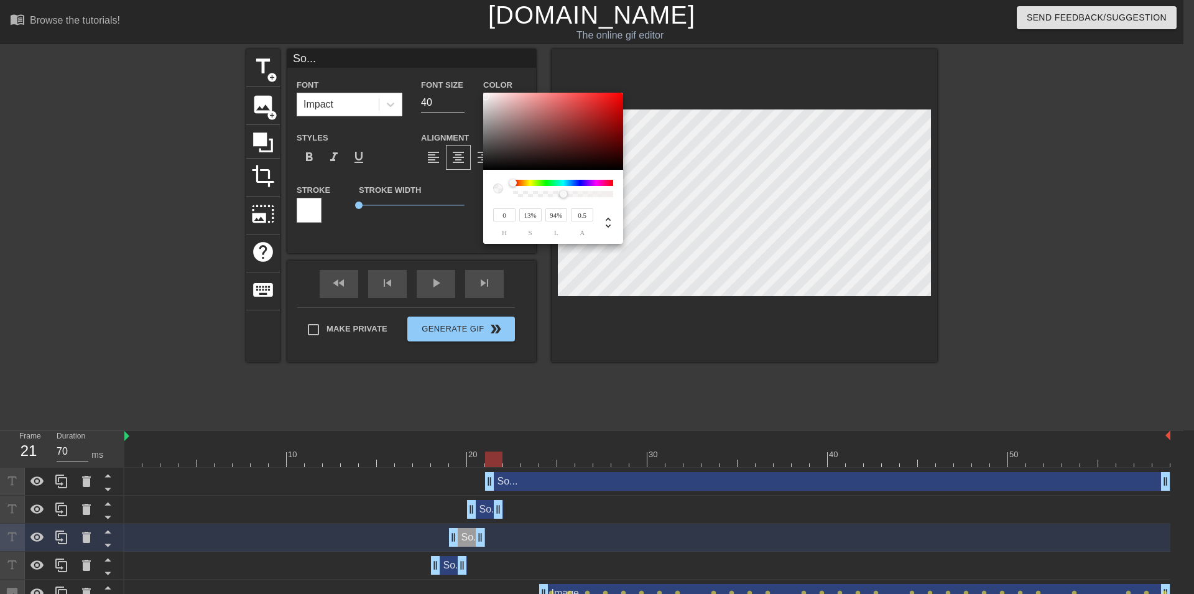
type input "0.5"
click at [606, 228] on icon at bounding box center [608, 222] width 15 height 15
type input "242"
type input "238"
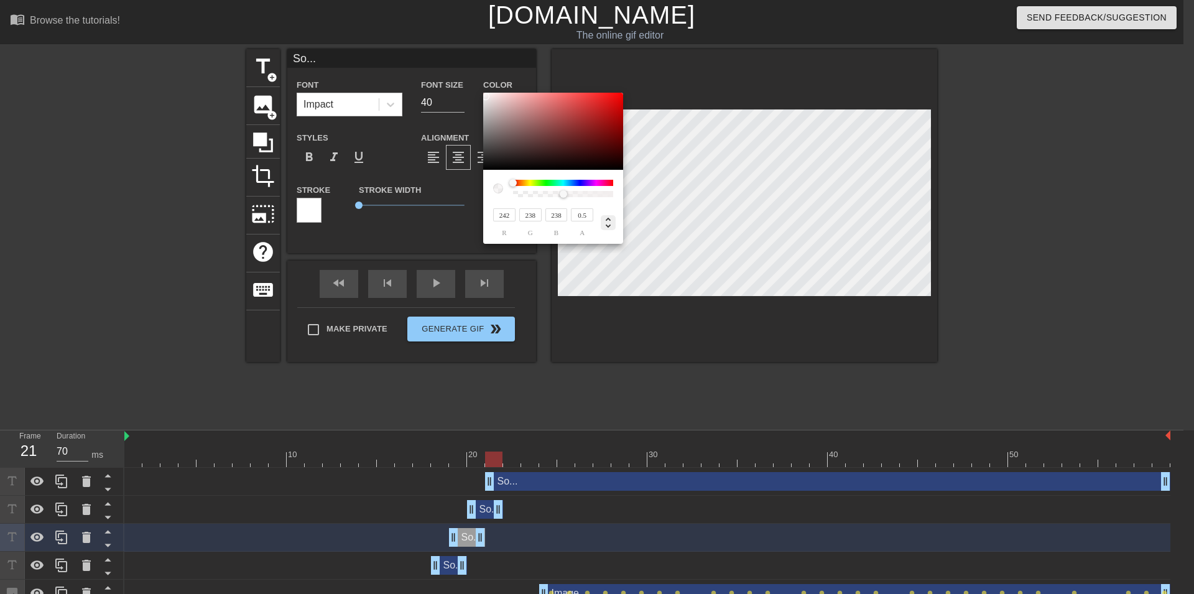
click at [606, 228] on icon at bounding box center [608, 222] width 15 height 15
type input "0"
type input "13%"
type input "94%"
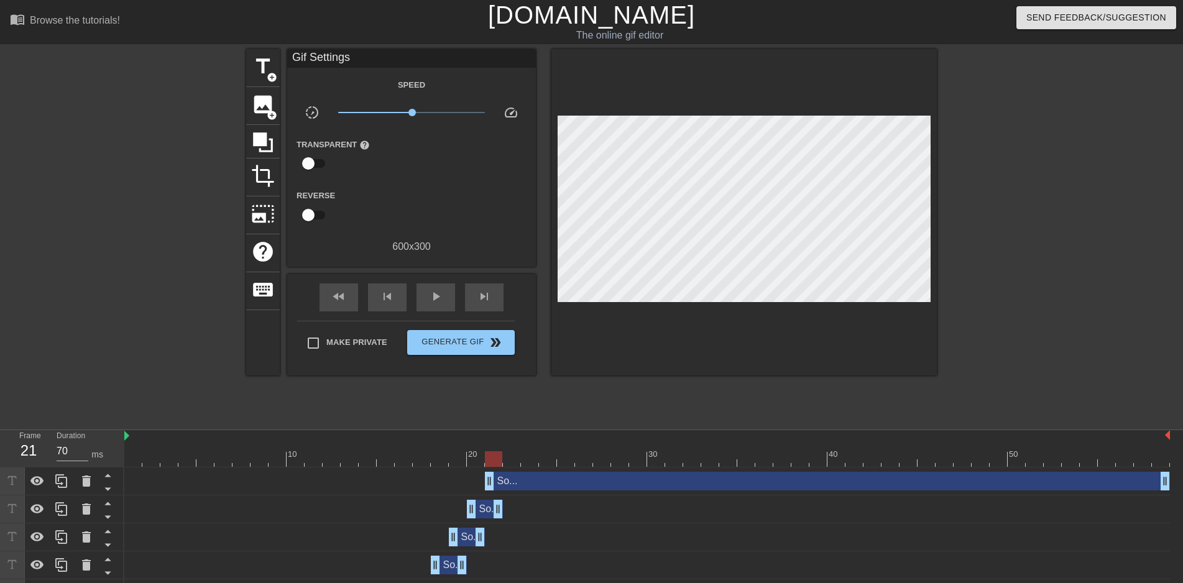
click at [488, 514] on div "So... drag_handle drag_handle" at bounding box center [485, 509] width 36 height 19
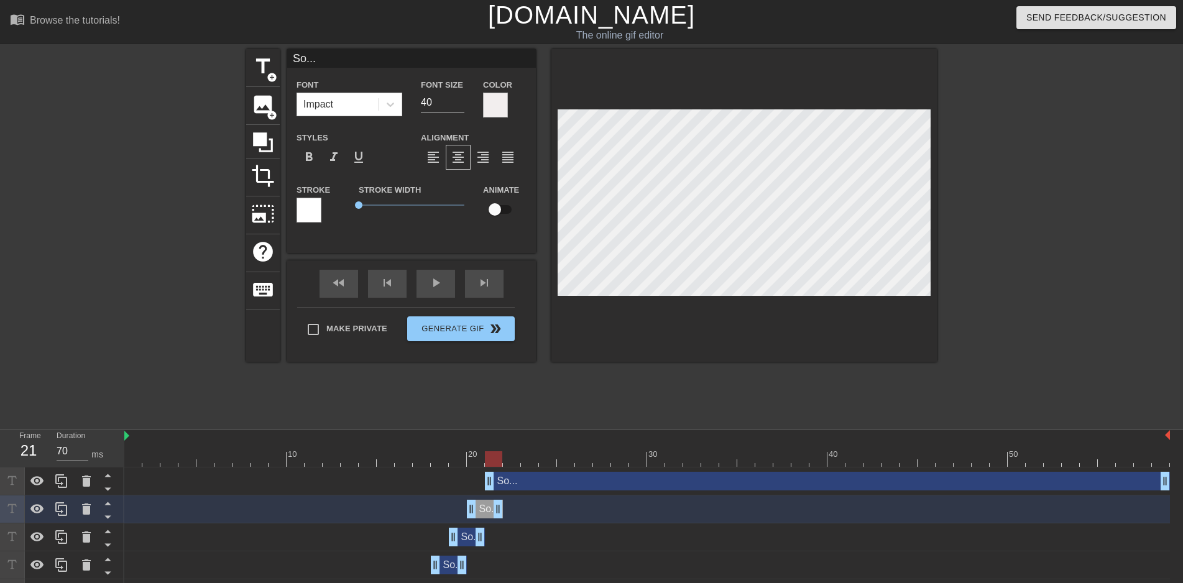
click at [497, 109] on div at bounding box center [495, 105] width 25 height 25
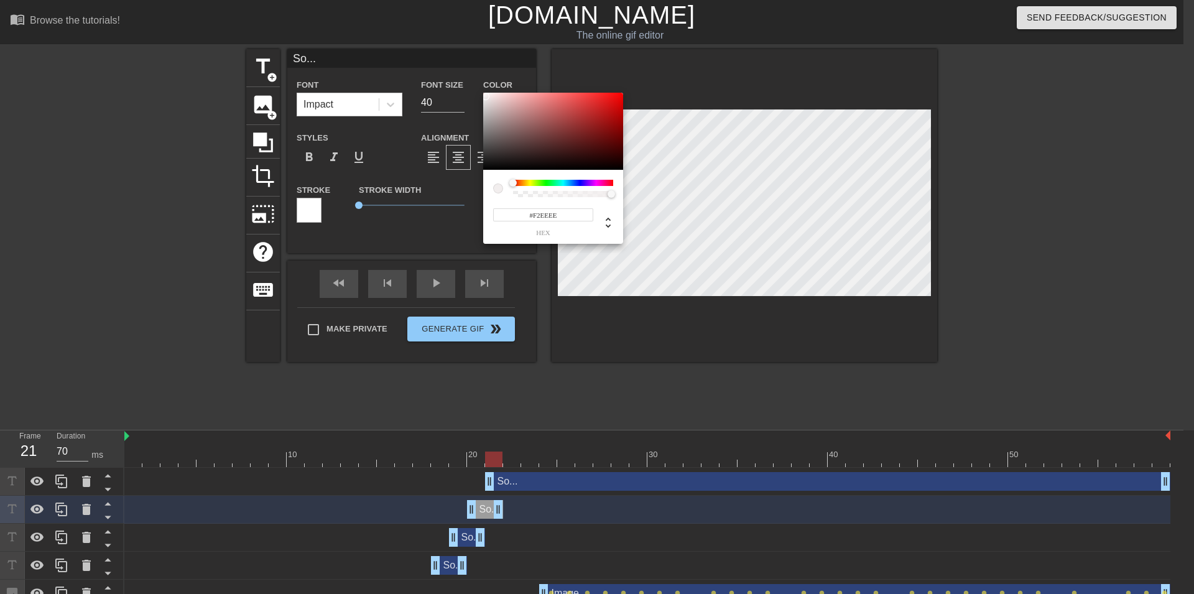
click at [611, 195] on div at bounding box center [611, 193] width 7 height 7
type input "242"
type input "1"
click at [623, 191] on div "242 r 238 g 238 b 1 a" at bounding box center [553, 168] width 140 height 151
click at [581, 216] on input "1" at bounding box center [582, 214] width 22 height 13
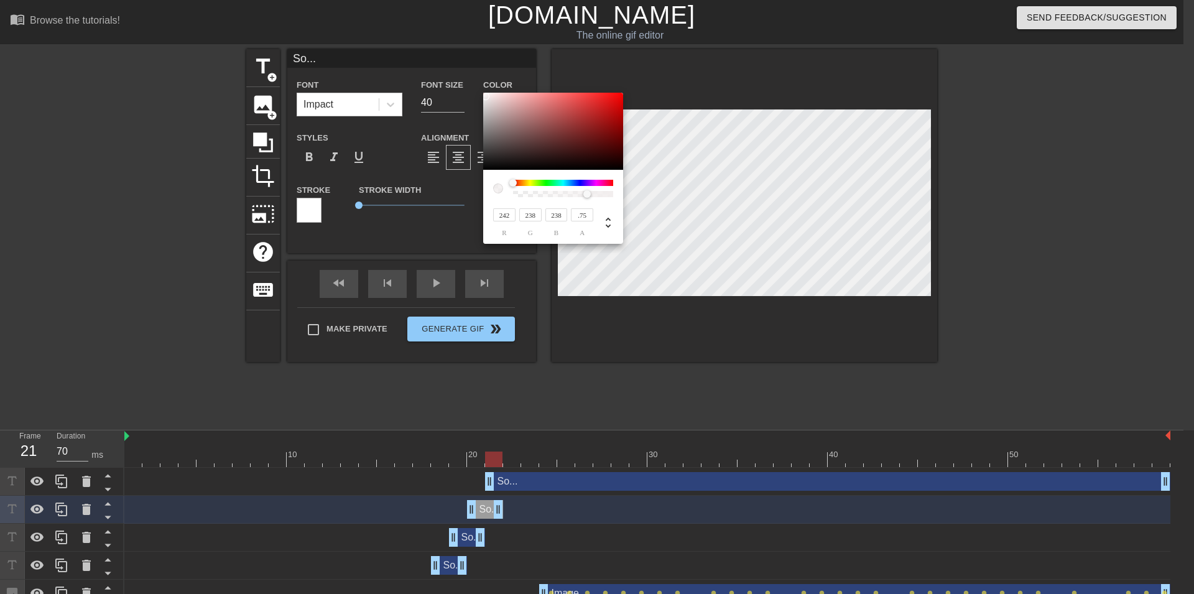
type input ".75"
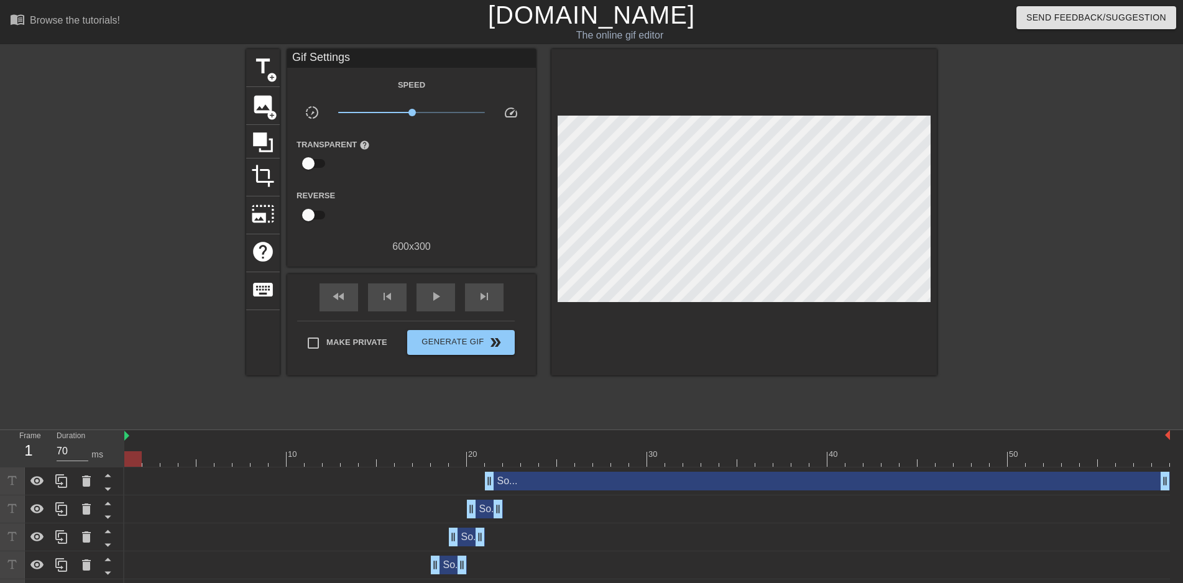
drag, startPoint x: 495, startPoint y: 455, endPoint x: 90, endPoint y: 446, distance: 404.9
click at [90, 446] on div "Frame 1 Duration 70 ms 10 20 30 40 50 So... drag_handle drag_handle So... drag_…" at bounding box center [591, 518] width 1183 height 177
click at [438, 297] on span "play_arrow" at bounding box center [435, 296] width 15 height 15
click at [438, 297] on span "pause" at bounding box center [435, 296] width 15 height 15
click at [450, 566] on div "So... drag_handle drag_handle" at bounding box center [449, 565] width 36 height 19
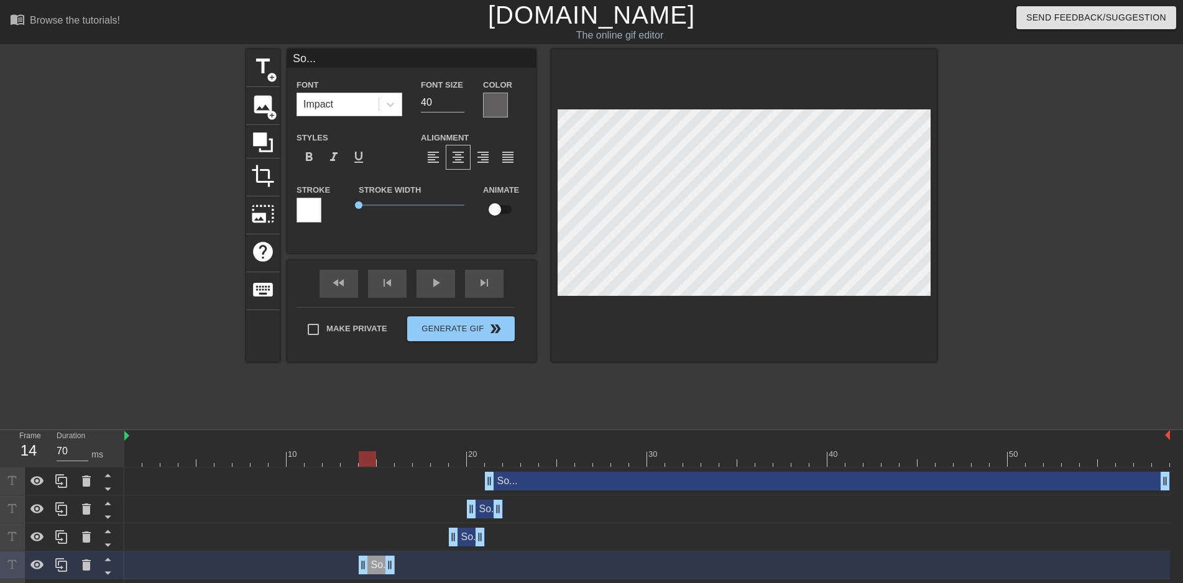
drag, startPoint x: 450, startPoint y: 566, endPoint x: 377, endPoint y: 575, distance: 72.7
click at [377, 575] on div "So... drag_handle drag_handle" at bounding box center [647, 566] width 1046 height 28
drag, startPoint x: 466, startPoint y: 539, endPoint x: 405, endPoint y: 541, distance: 61.6
click at [405, 541] on div "So... drag_handle drag_handle" at bounding box center [413, 537] width 36 height 19
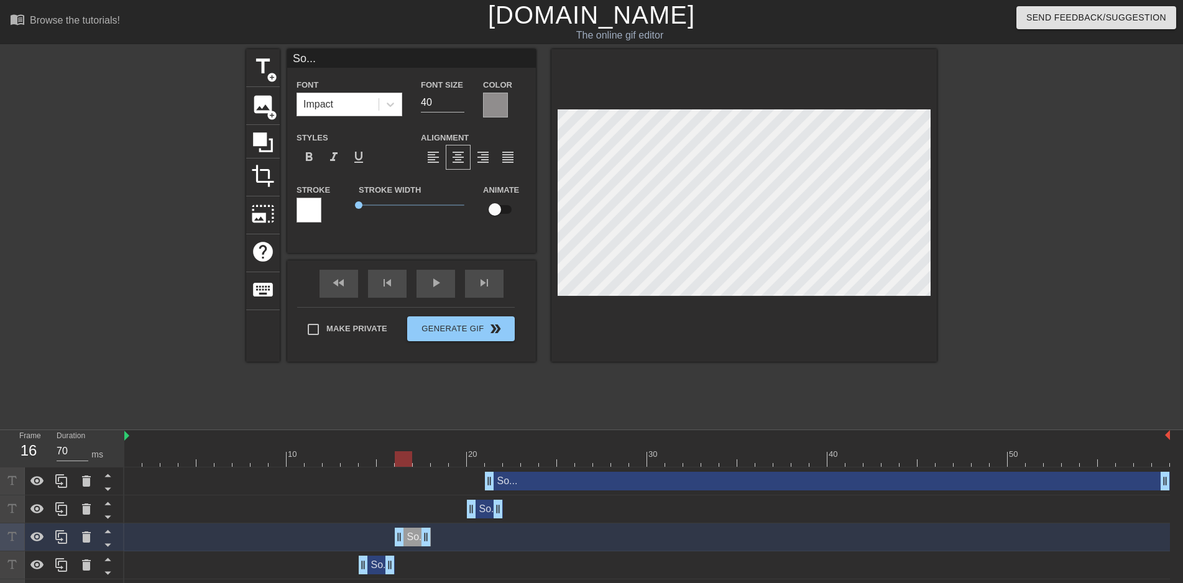
click at [486, 510] on div "So... drag_handle drag_handle" at bounding box center [485, 509] width 36 height 19
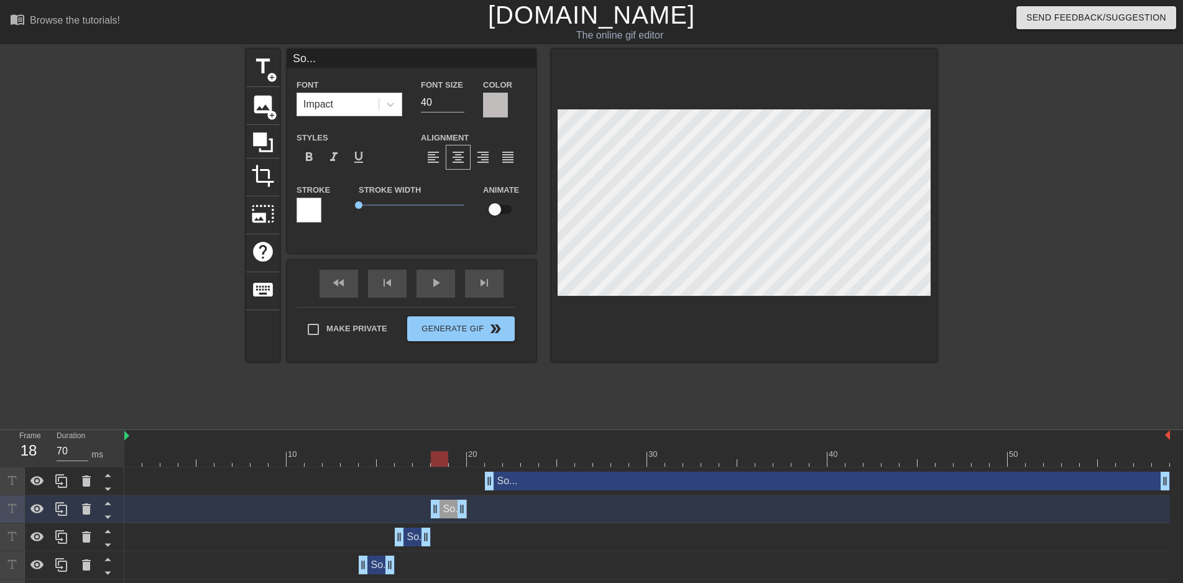
drag, startPoint x: 486, startPoint y: 510, endPoint x: 444, endPoint y: 514, distance: 41.9
click at [444, 514] on div "So... drag_handle drag_handle" at bounding box center [449, 509] width 36 height 19
click at [509, 478] on div "So... drag_handle drag_handle" at bounding box center [827, 481] width 685 height 19
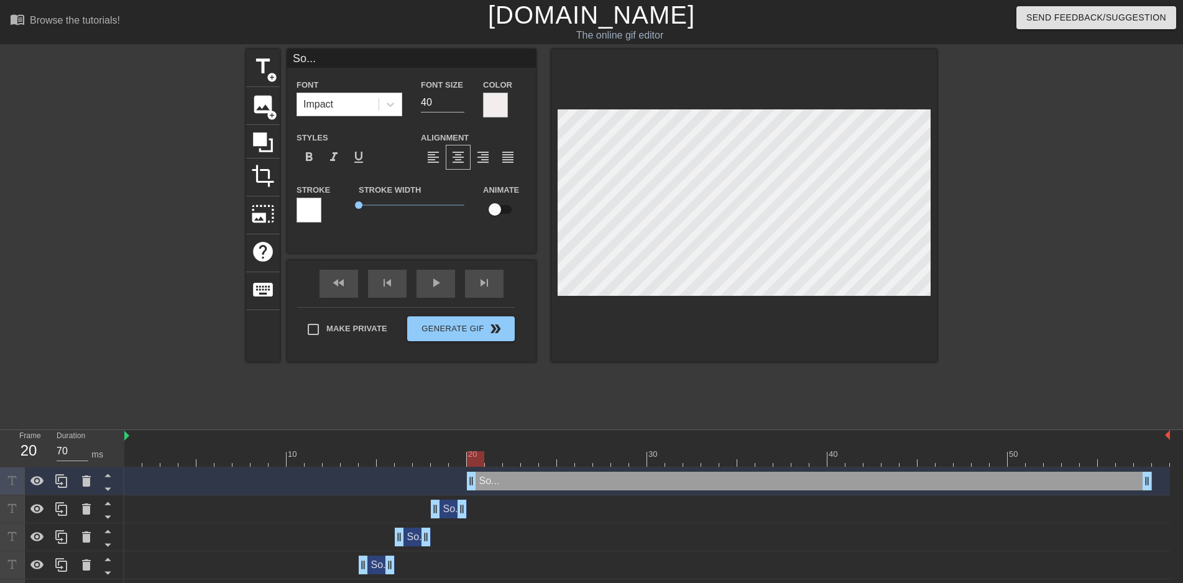
drag, startPoint x: 505, startPoint y: 483, endPoint x: 489, endPoint y: 484, distance: 16.2
click at [489, 484] on div "So... drag_handle drag_handle" at bounding box center [809, 481] width 685 height 19
click at [363, 462] on div at bounding box center [647, 459] width 1046 height 16
click at [347, 459] on div at bounding box center [647, 459] width 1046 height 16
click at [434, 281] on div "fast_rewind skip_previous play_arrow skip_next" at bounding box center [411, 284] width 203 height 47
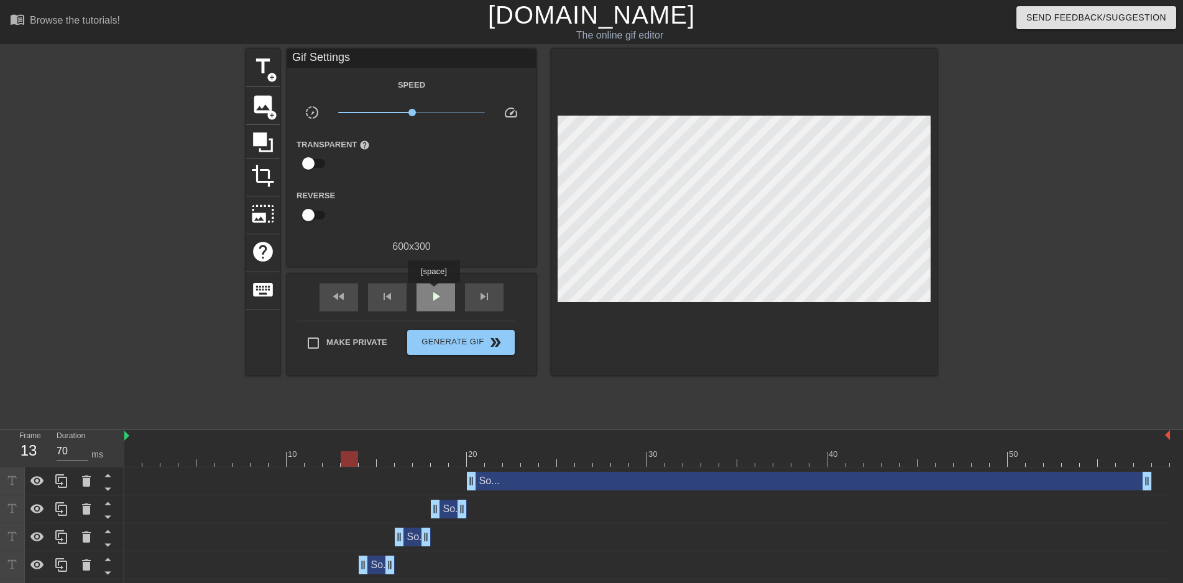
click at [434, 292] on span "play_arrow" at bounding box center [435, 296] width 15 height 15
click at [434, 292] on span "pause" at bounding box center [435, 296] width 15 height 15
click at [317, 456] on div at bounding box center [647, 459] width 1046 height 16
click at [448, 298] on div "play_arrow" at bounding box center [436, 298] width 39 height 28
click at [448, 298] on div "pause" at bounding box center [436, 298] width 39 height 28
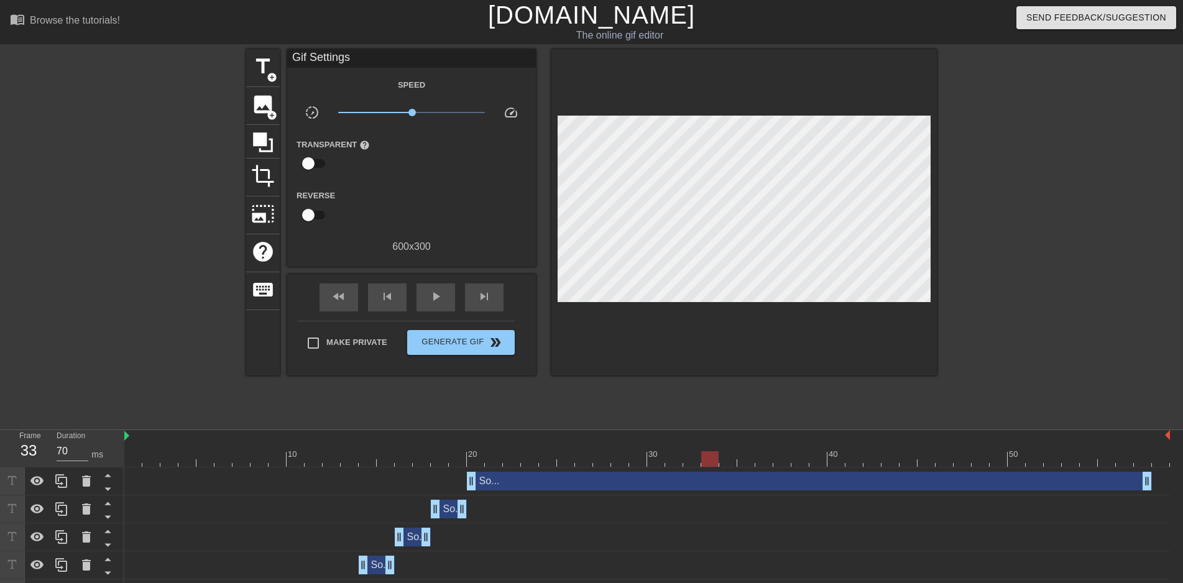
click at [379, 561] on div "So... drag_handle drag_handle" at bounding box center [377, 565] width 36 height 19
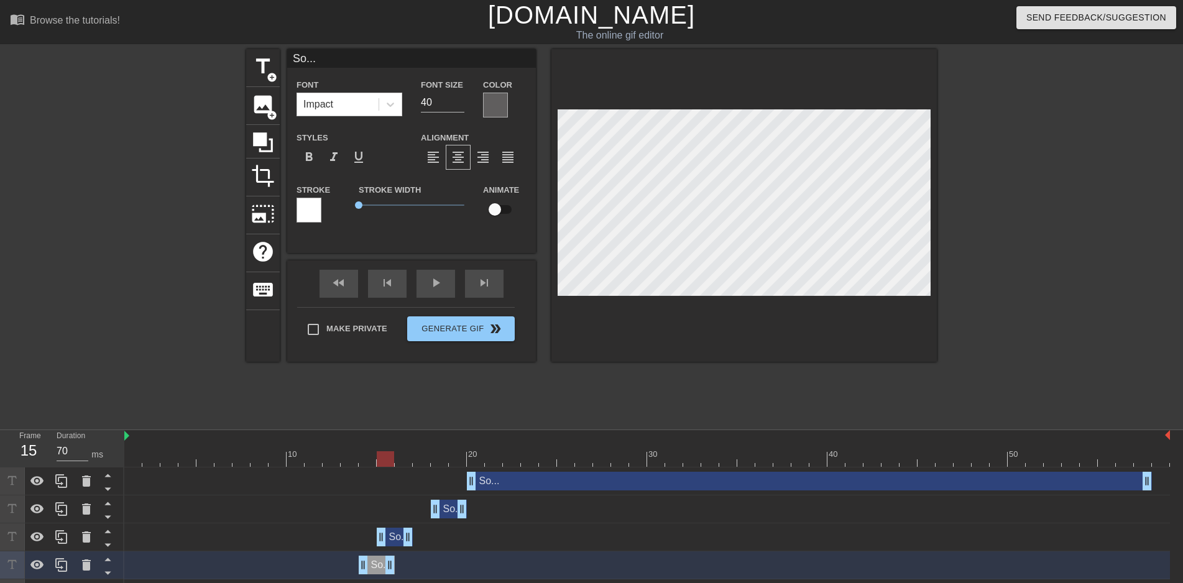
drag, startPoint x: 411, startPoint y: 542, endPoint x: 399, endPoint y: 545, distance: 12.7
click at [399, 545] on div "So... drag_handle drag_handle" at bounding box center [395, 537] width 36 height 19
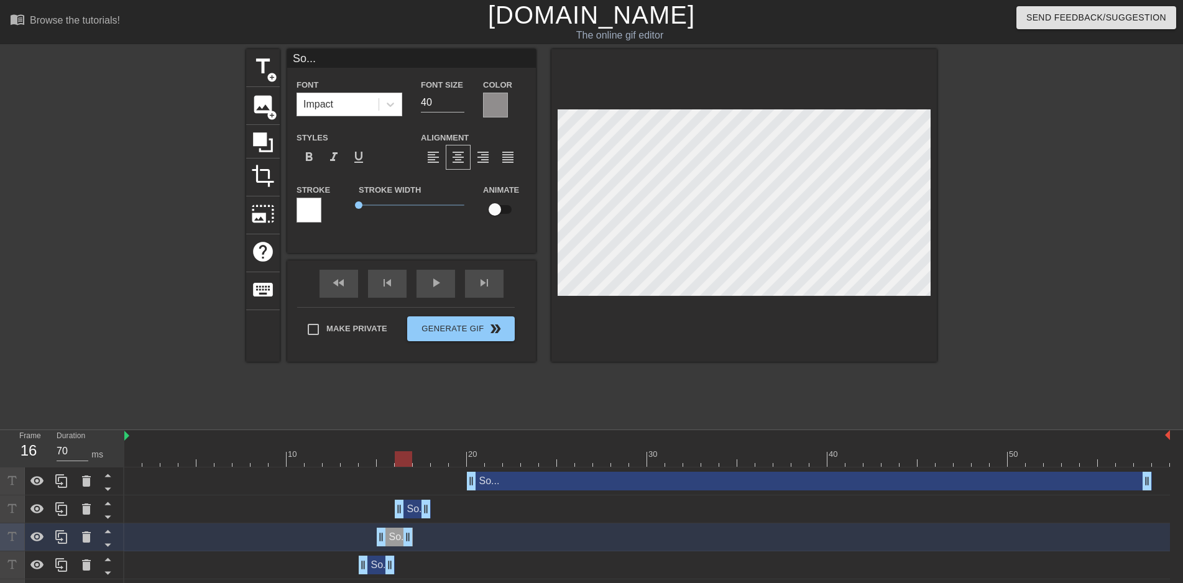
drag, startPoint x: 449, startPoint y: 512, endPoint x: 417, endPoint y: 512, distance: 31.7
click at [417, 512] on div "So... drag_handle drag_handle" at bounding box center [413, 509] width 36 height 19
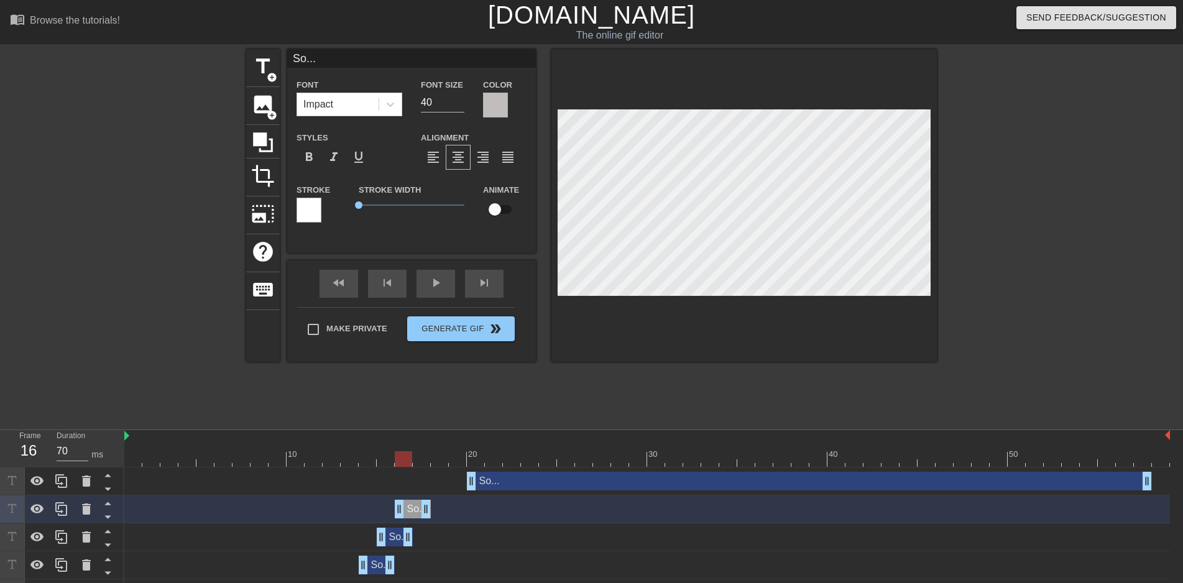
click at [503, 481] on div "So... drag_handle drag_handle" at bounding box center [809, 481] width 685 height 19
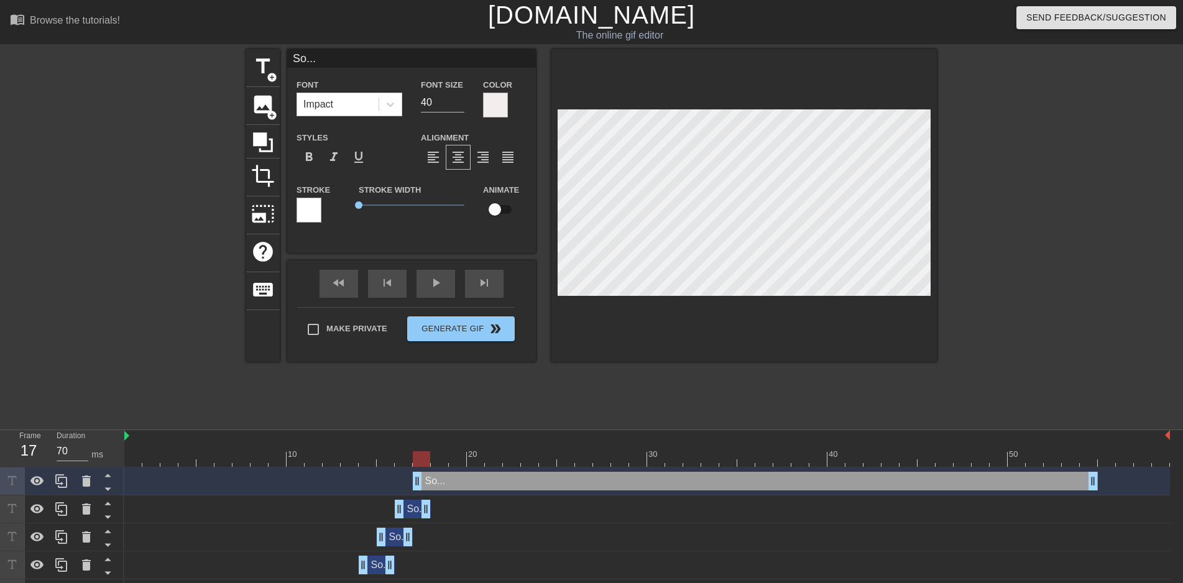
drag, startPoint x: 502, startPoint y: 481, endPoint x: 456, endPoint y: 485, distance: 46.8
click at [456, 485] on div "So... drag_handle drag_handle" at bounding box center [755, 481] width 685 height 19
click at [338, 456] on div at bounding box center [647, 459] width 1046 height 16
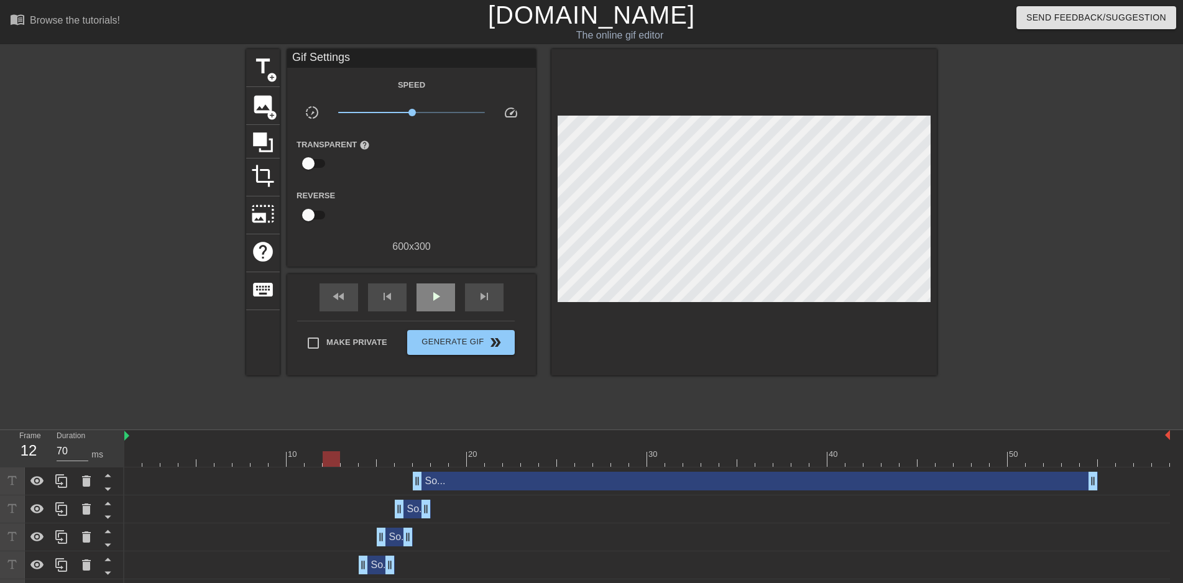
click at [431, 282] on div "fast_rewind skip_previous play_arrow skip_next" at bounding box center [411, 297] width 203 height 47
click at [428, 298] on div "play_arrow" at bounding box center [436, 298] width 39 height 28
click at [428, 298] on div "pause" at bounding box center [436, 298] width 39 height 28
click at [341, 302] on span "fast_rewind" at bounding box center [338, 296] width 15 height 15
click at [440, 300] on span "play_arrow" at bounding box center [435, 296] width 15 height 15
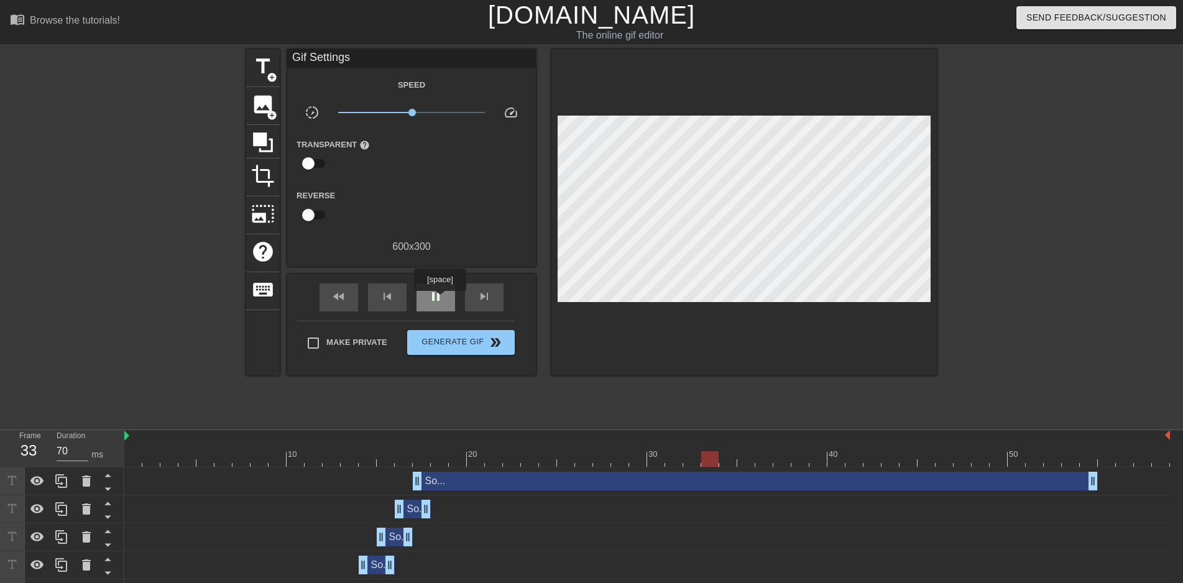
click at [440, 300] on span "pause" at bounding box center [435, 296] width 15 height 15
drag, startPoint x: 1095, startPoint y: 488, endPoint x: 1188, endPoint y: 488, distance: 93.3
click at [1183, 488] on html "menu_book Browse the tutorials! [DOMAIN_NAME] The online gif editor Send Feedba…" at bounding box center [591, 304] width 1183 height 608
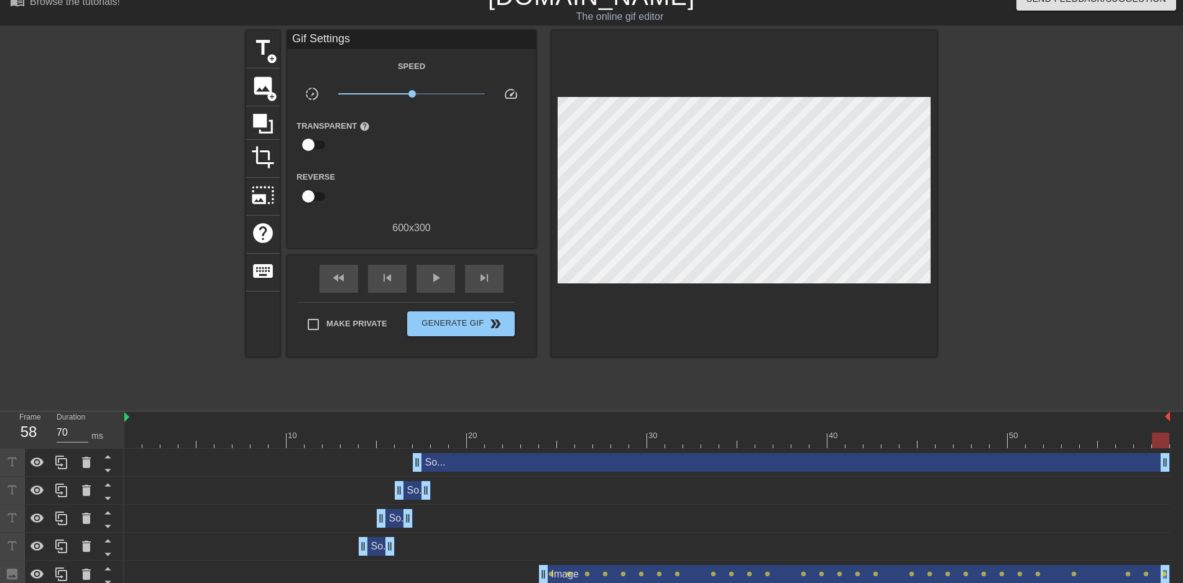
scroll to position [27, 0]
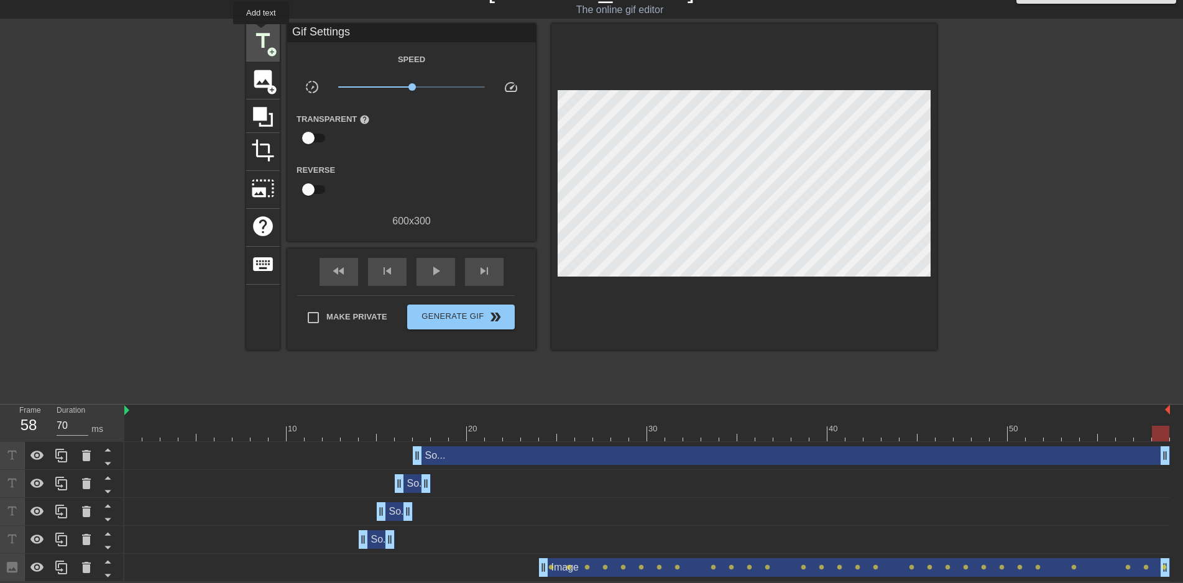
click at [261, 33] on span "title" at bounding box center [263, 41] width 24 height 24
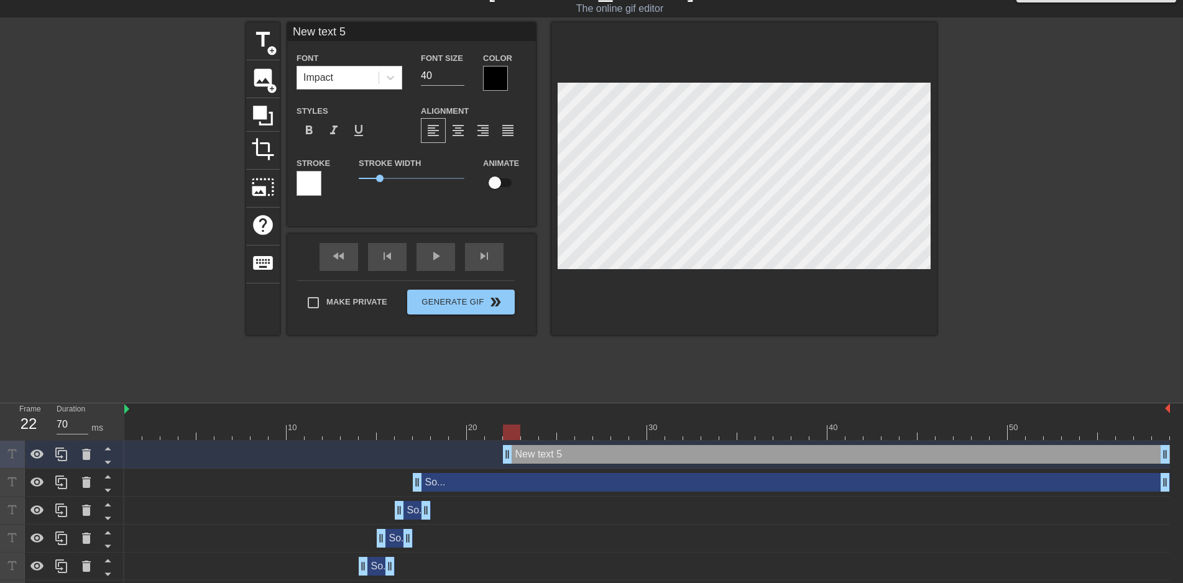
drag, startPoint x: 1156, startPoint y: 451, endPoint x: 504, endPoint y: 454, distance: 652.3
click at [504, 454] on div "New text 5 drag_handle drag_handle" at bounding box center [836, 454] width 667 height 19
type input "New text"
type textarea "New text"
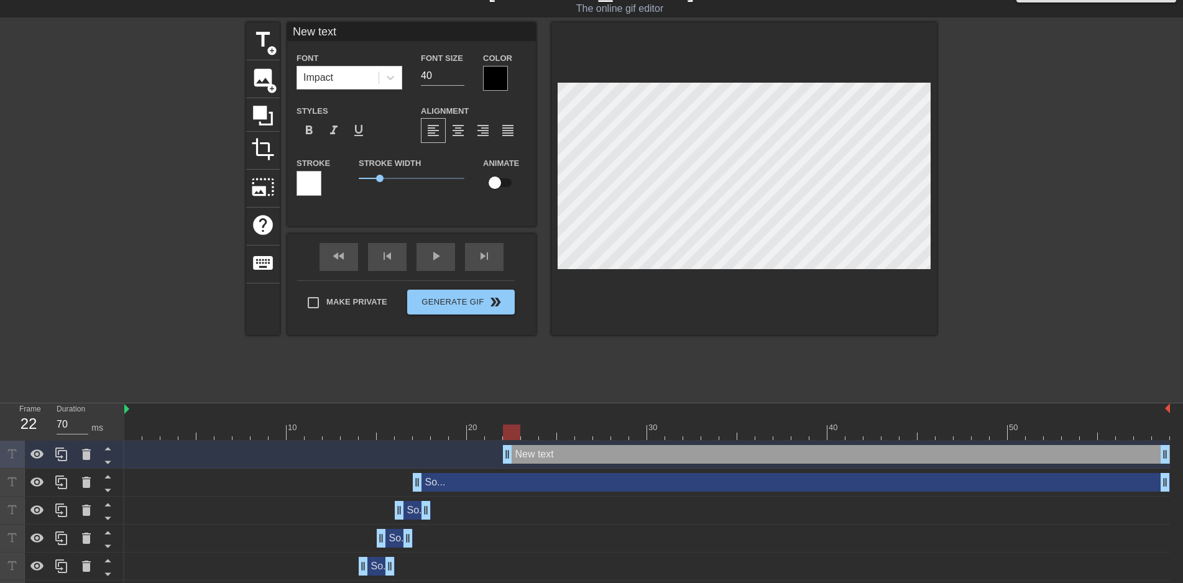
type input "New text"
type textarea "New text"
type input "New tex"
type textarea "New tex"
type input "New te"
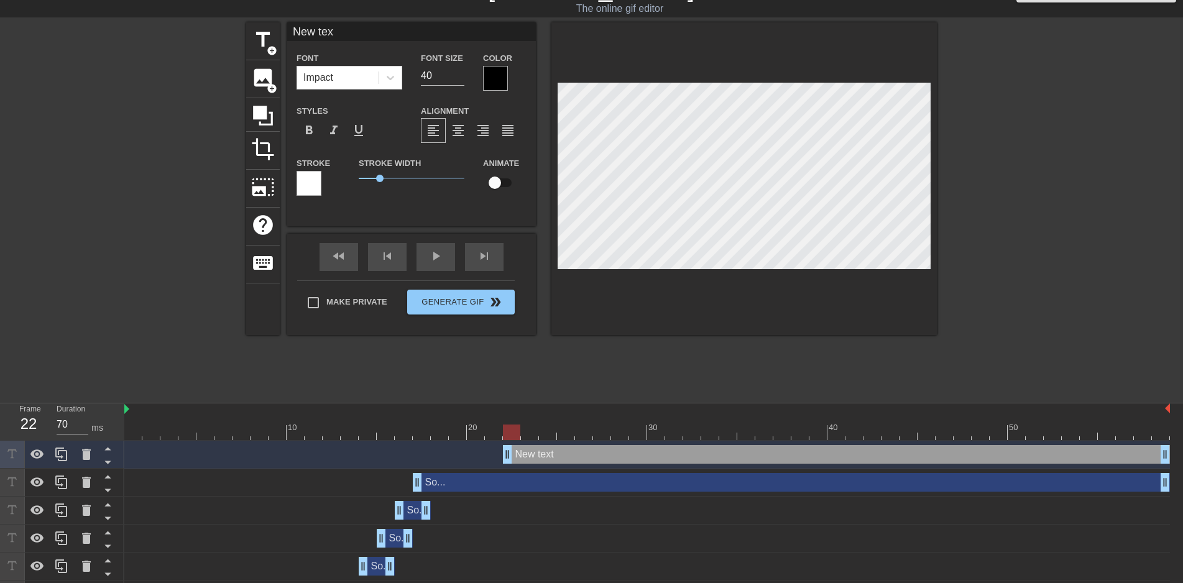
type textarea "New te"
type input "New t"
type textarea "New t"
type input "New"
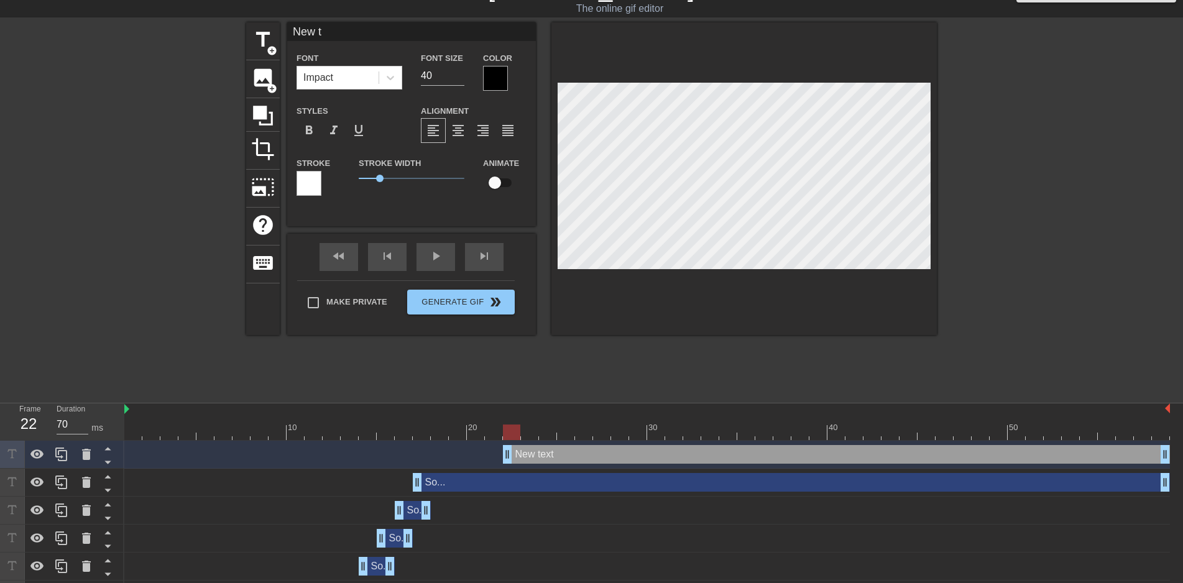
type textarea "New"
type input "New"
type textarea "New"
type input "Ne"
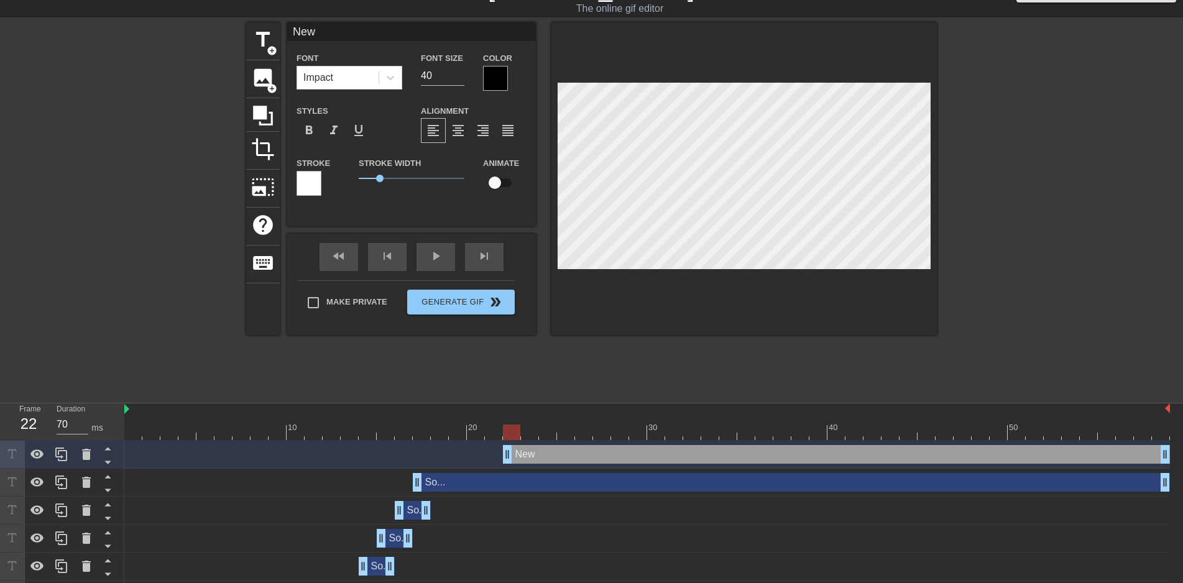
type textarea "Ne"
type input "N"
type textarea "N"
type input "Y"
type textarea "Y"
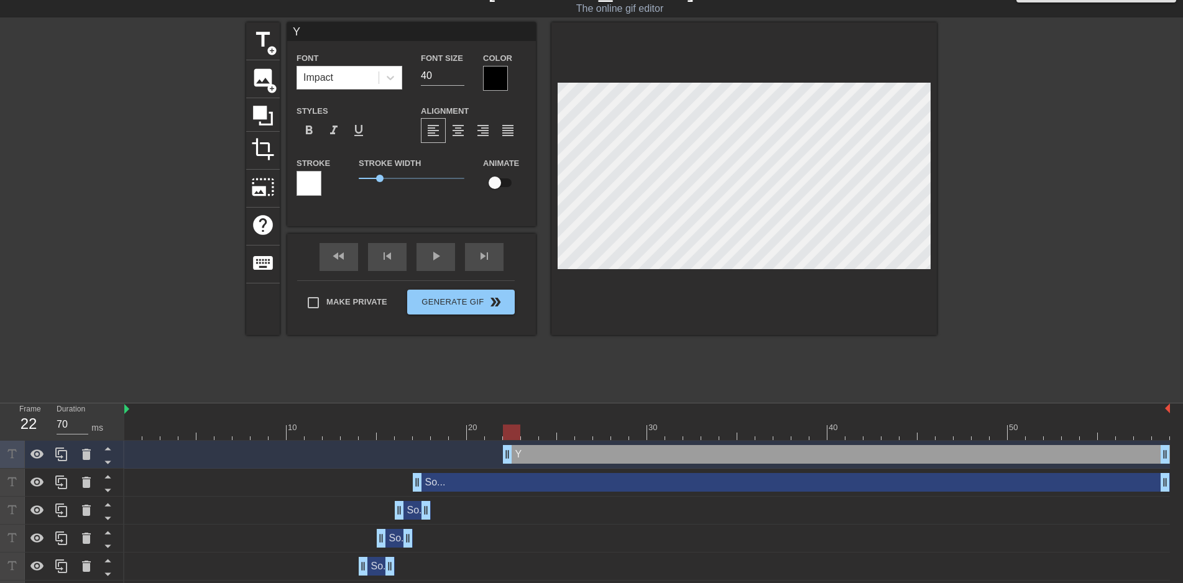
type input "Yo"
type textarea "Yo"
type input "You"
type textarea "You"
type input "You"
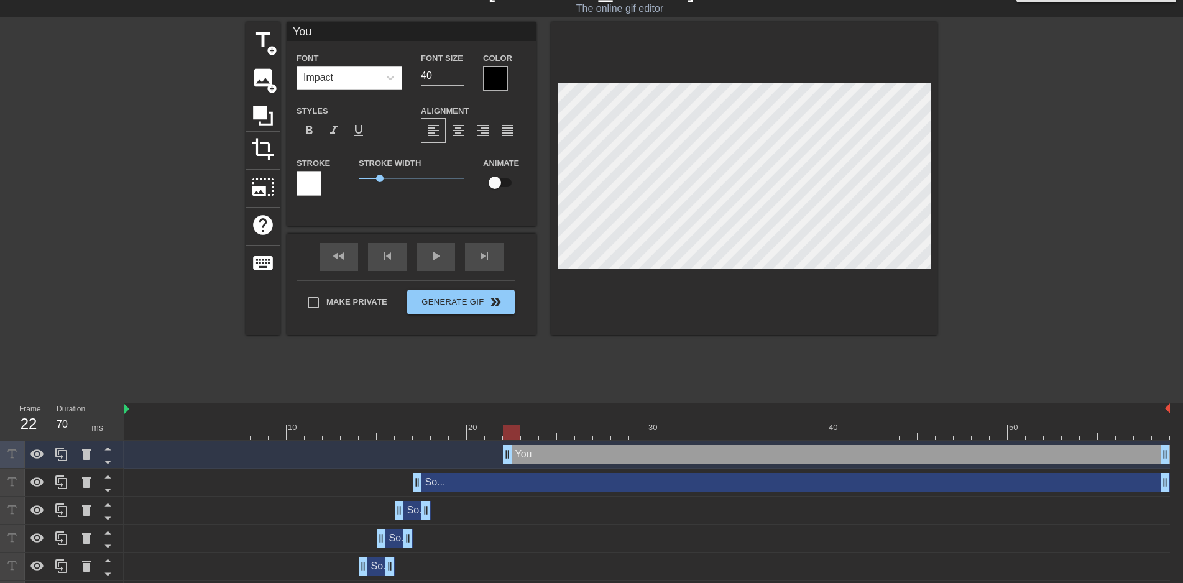
type textarea "You"
type input "You w"
type textarea "You w"
type input "You wa"
type textarea "You wa"
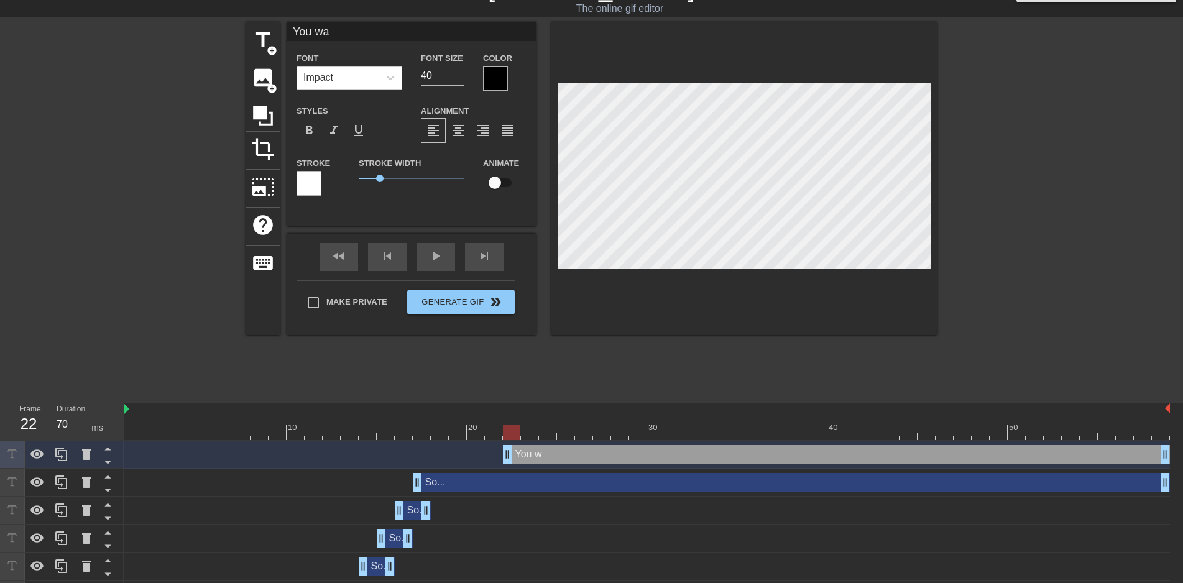
type input "You wan"
type textarea "You wan"
type input "You want"
type textarea "You want"
type input "You want"
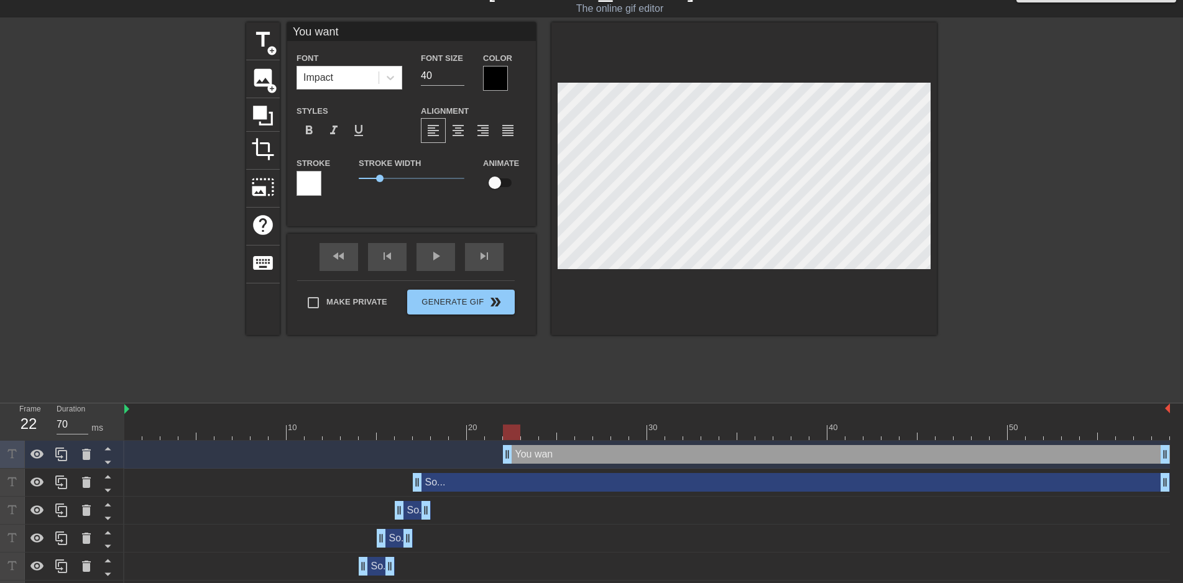
type textarea "You want"
type input "You want t"
type textarea "You want t"
type input "You want to"
type textarea "You want to"
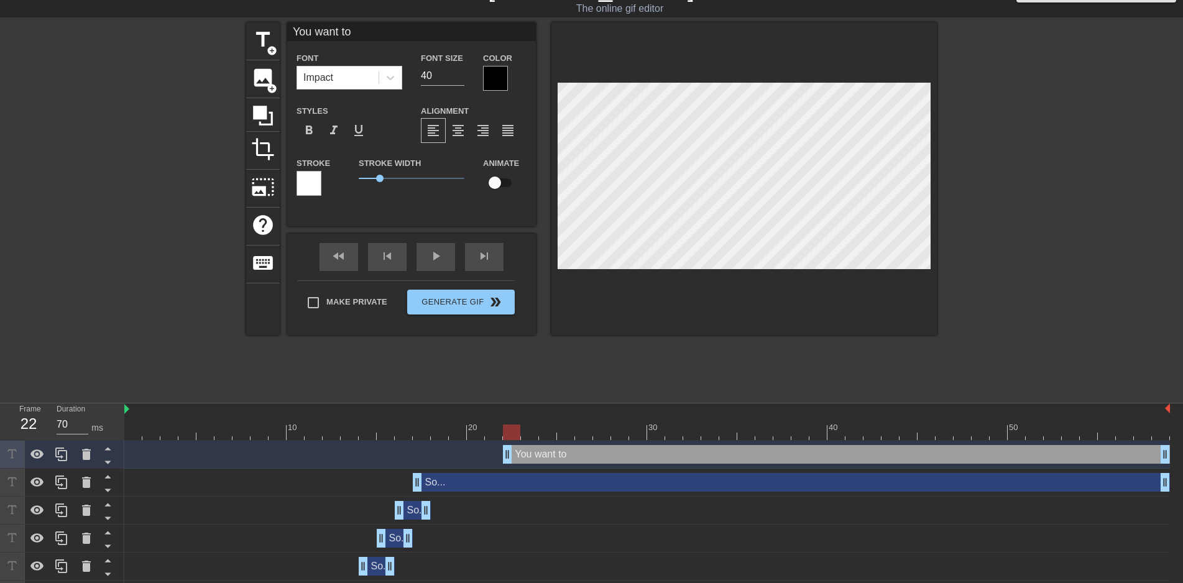
type input "You want to"
type textarea "You want to"
type input "You want to p"
type textarea "You want to p"
type input "You want to pl"
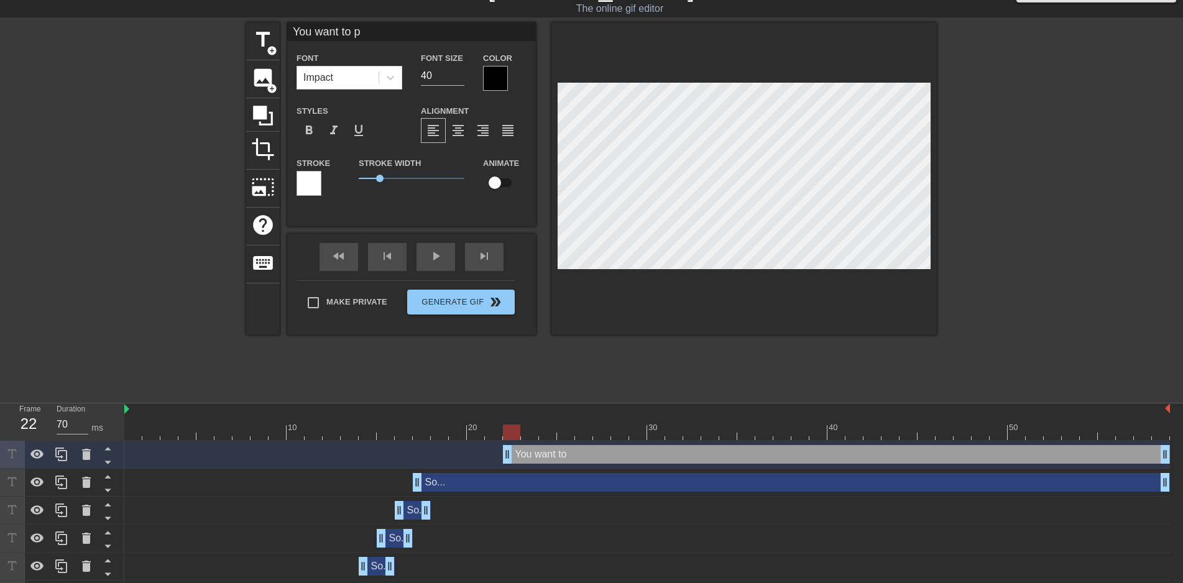
type textarea "You want to pl"
type input "You want to pla"
type textarea "You want to pla"
type input "You want to play"
type textarea "You want to play"
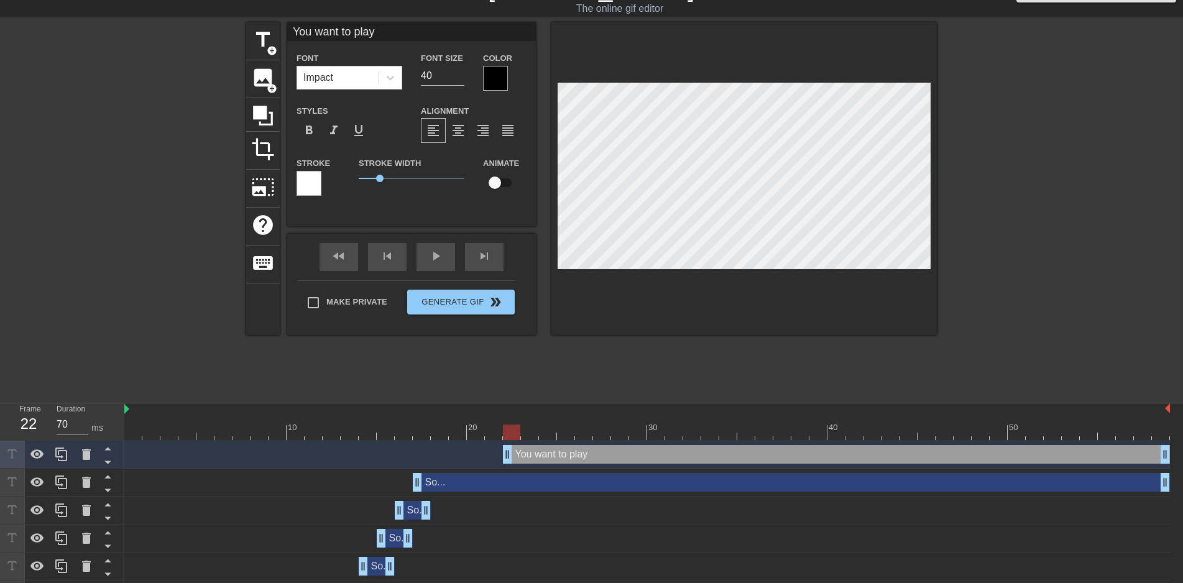
type input "You want to play"
type textarea "You want to play"
type input "You want to play H"
type textarea "You want to play H"
type input "You want to play [PERSON_NAME]"
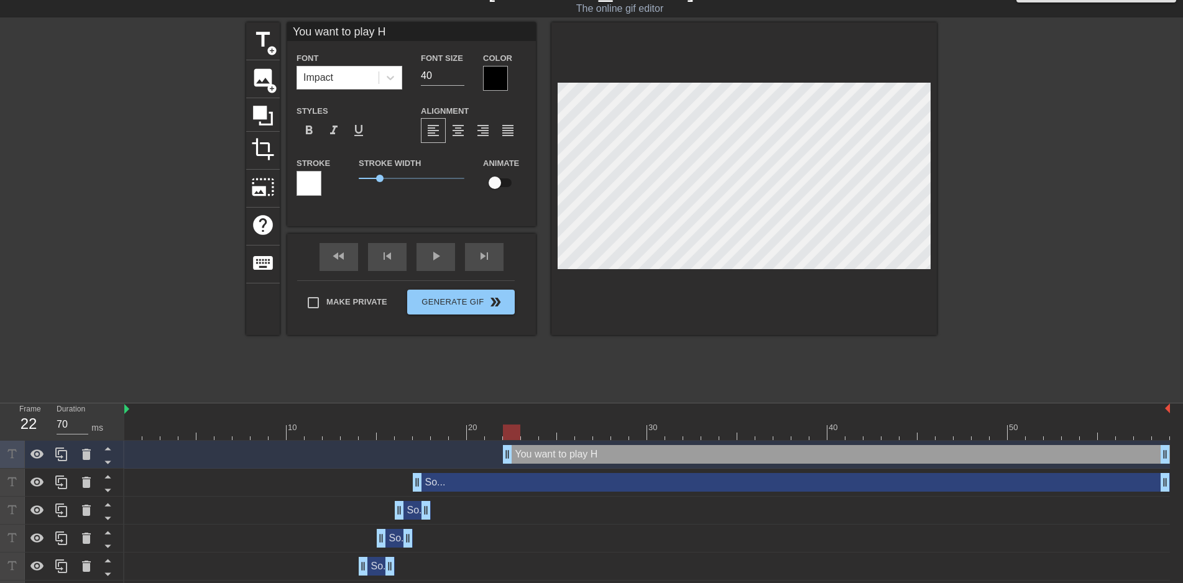
type textarea "You want to play [PERSON_NAME]"
type input "You want to play [PERSON_NAME]"
type textarea "You want to play [PERSON_NAME]"
type input "You want to play [PERSON_NAME]"
type textarea "You want to play [PERSON_NAME]"
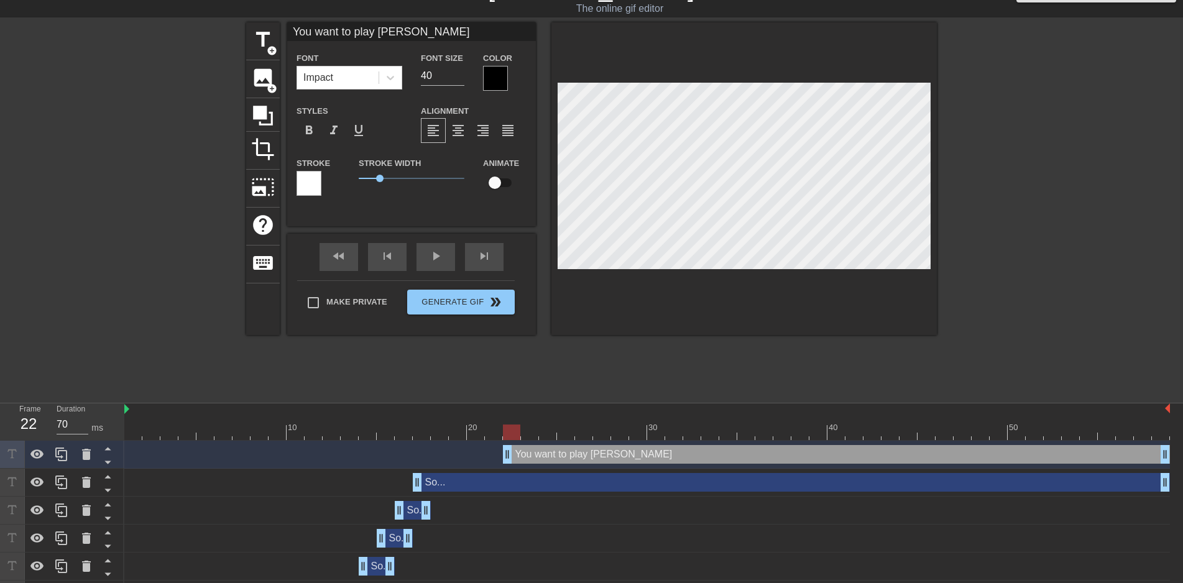
type input "You want to play Huntr"
type textarea "You want to play Huntr"
type input "You want to play Huntre"
type textarea "You want to play Huntre"
type input "You want to play Huntres"
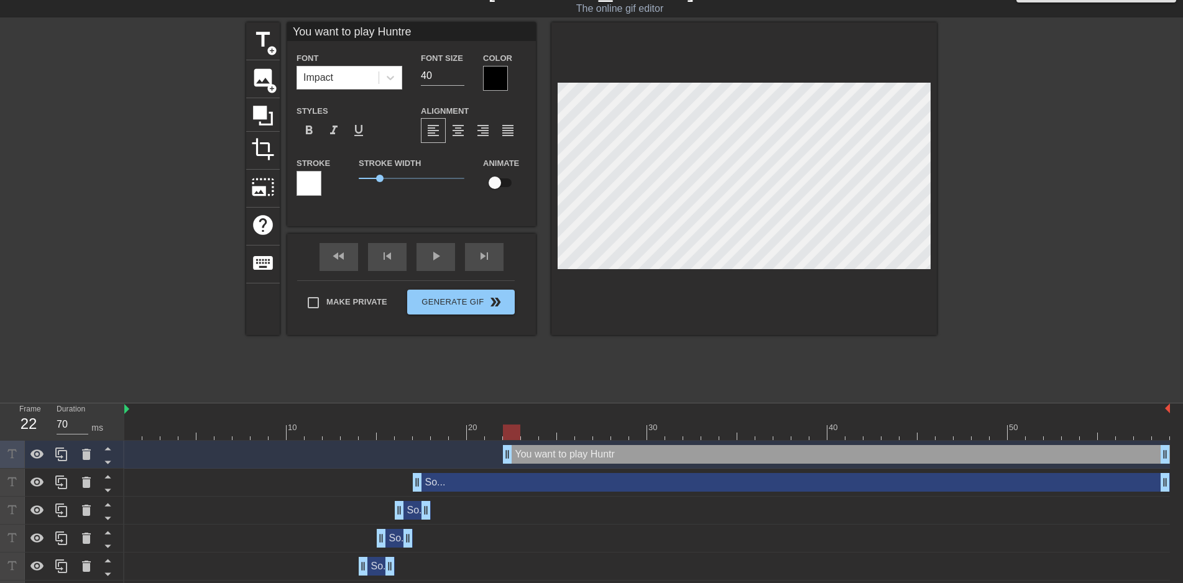
type textarea "You want to play Huntres"
type input "You want to play Huntress"
type textarea "You want to play Huntress"
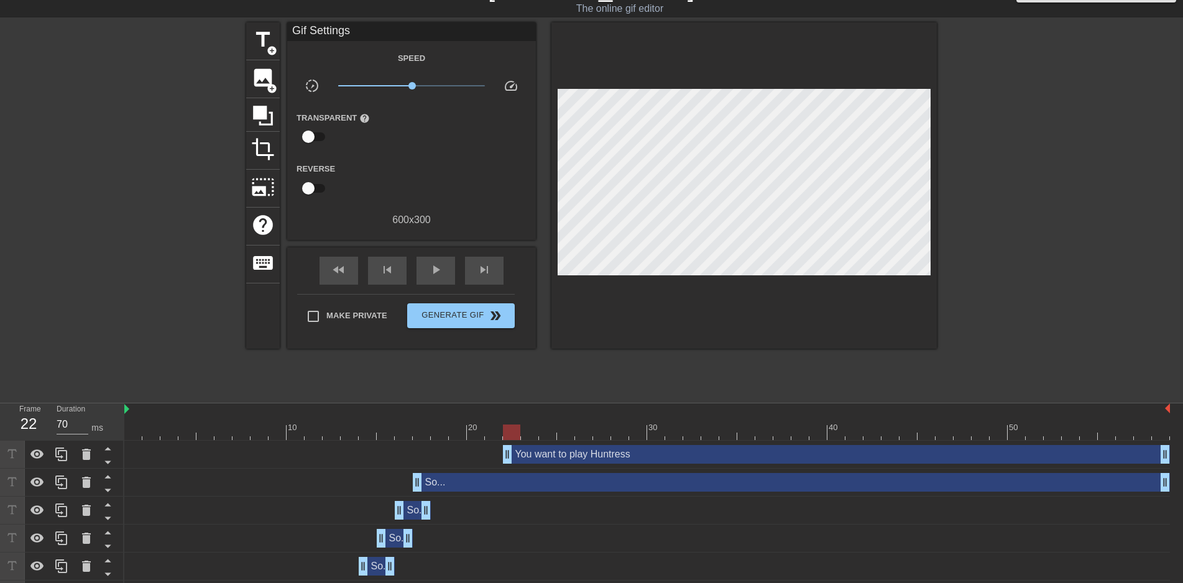
click at [583, 363] on div "title add_circle image add_circle crop photo_size_select_large help keyboard Gi…" at bounding box center [591, 208] width 691 height 373
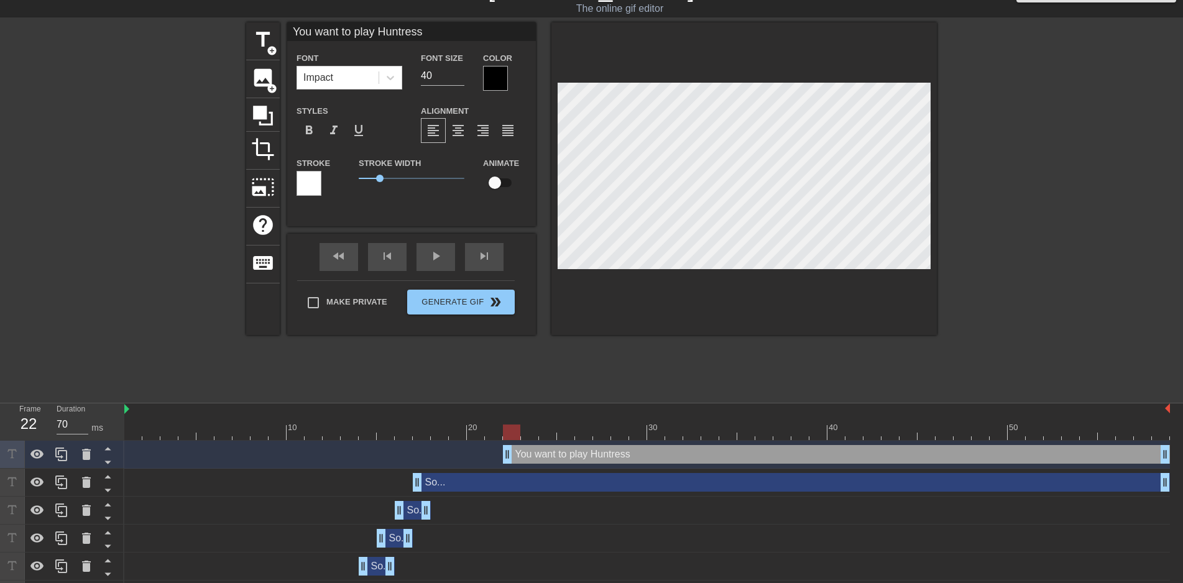
click at [496, 81] on div at bounding box center [495, 78] width 25 height 25
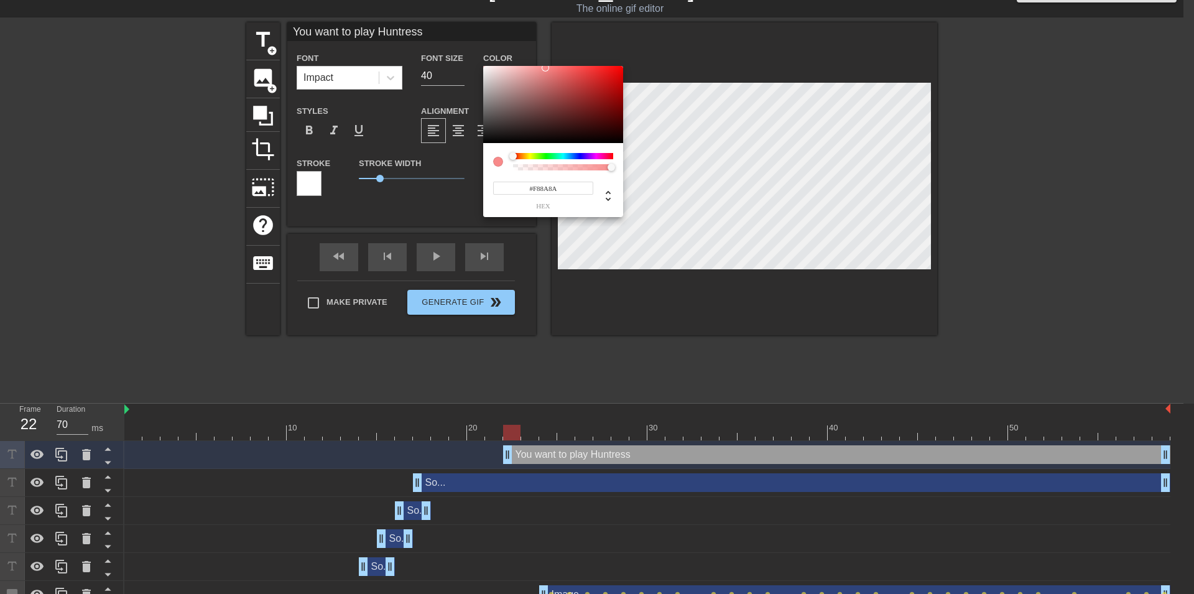
click at [484, 68] on div at bounding box center [553, 104] width 140 height 77
click at [487, 68] on div at bounding box center [553, 104] width 140 height 77
click at [486, 68] on div at bounding box center [486, 68] width 7 height 7
click at [486, 74] on div at bounding box center [553, 104] width 140 height 77
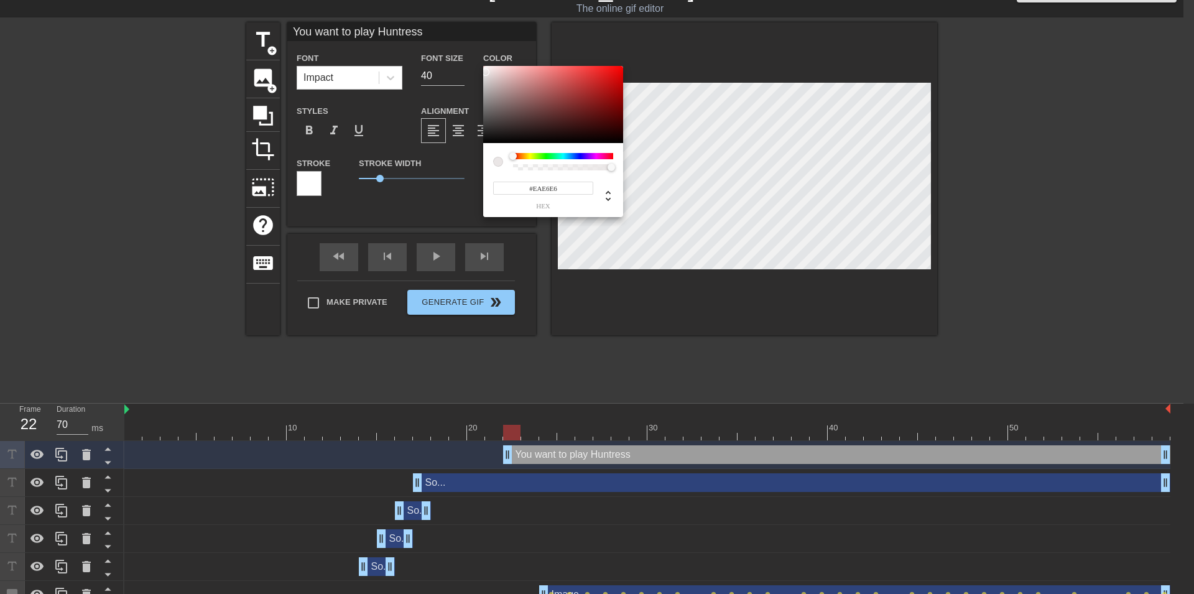
click at [486, 72] on div at bounding box center [485, 71] width 7 height 7
click at [486, 70] on div at bounding box center [485, 69] width 7 height 7
type input "#F4F0F0"
click at [486, 69] on div at bounding box center [485, 69] width 7 height 7
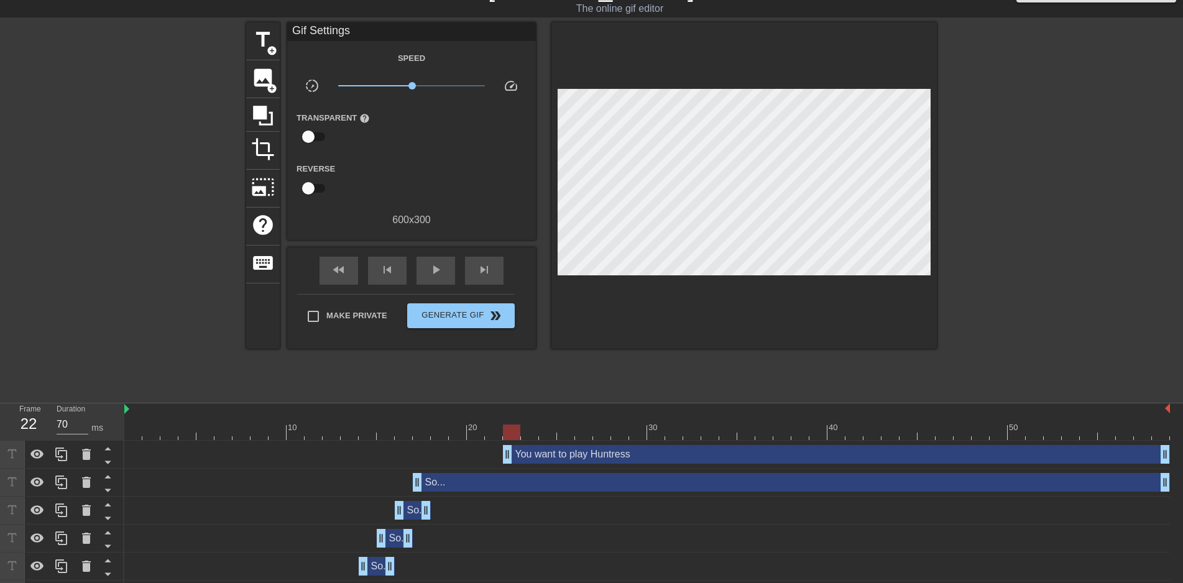
click at [563, 458] on div "You want to play Huntress drag_handle drag_handle" at bounding box center [836, 454] width 667 height 19
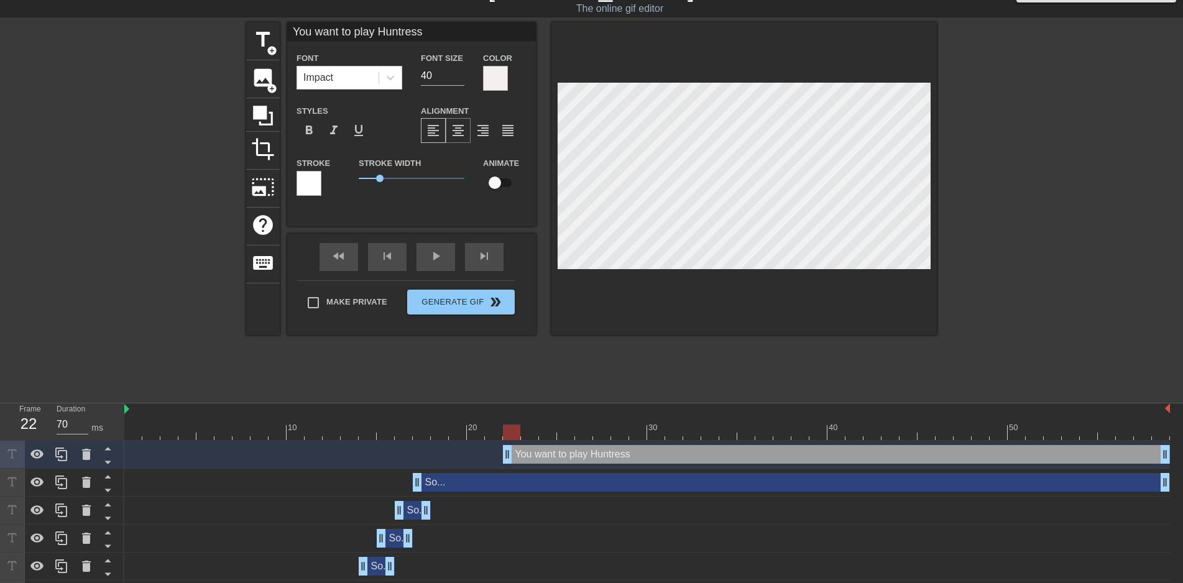
click at [455, 134] on span "format_align_center" at bounding box center [458, 130] width 15 height 15
drag, startPoint x: 330, startPoint y: 179, endPoint x: 126, endPoint y: 183, distance: 204.6
click at [126, 183] on div "title add_circle image add_circle crop photo_size_select_large help keyboard Yo…" at bounding box center [591, 208] width 1183 height 373
drag, startPoint x: 356, startPoint y: 180, endPoint x: 316, endPoint y: 185, distance: 40.1
click at [319, 185] on div "Stroke Stroke Width 0 Animate" at bounding box center [411, 181] width 249 height 52
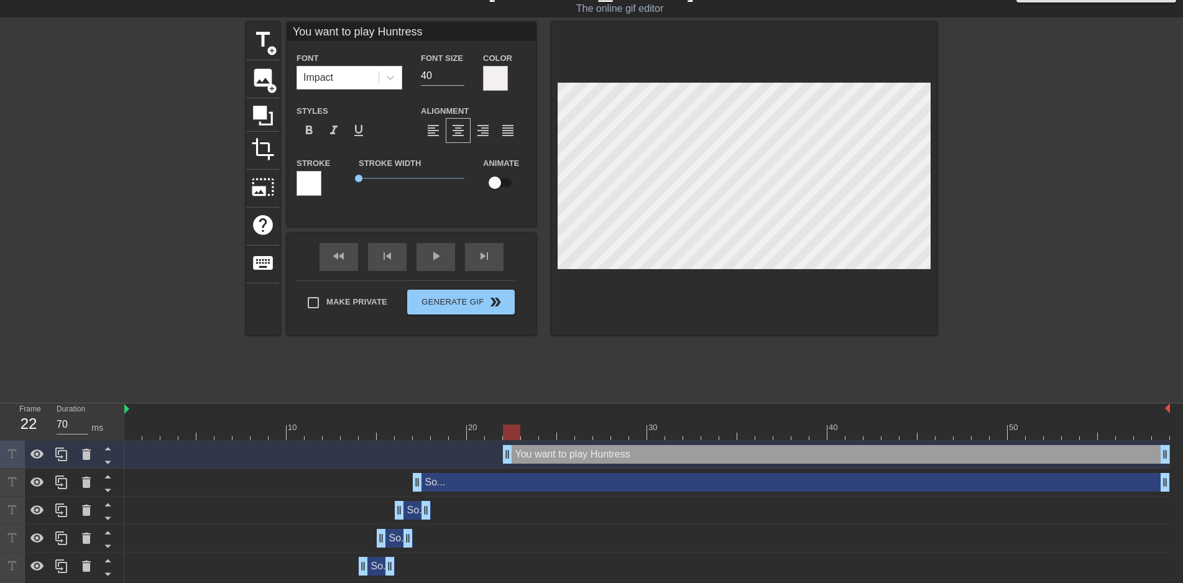
click at [311, 185] on div at bounding box center [309, 183] width 25 height 25
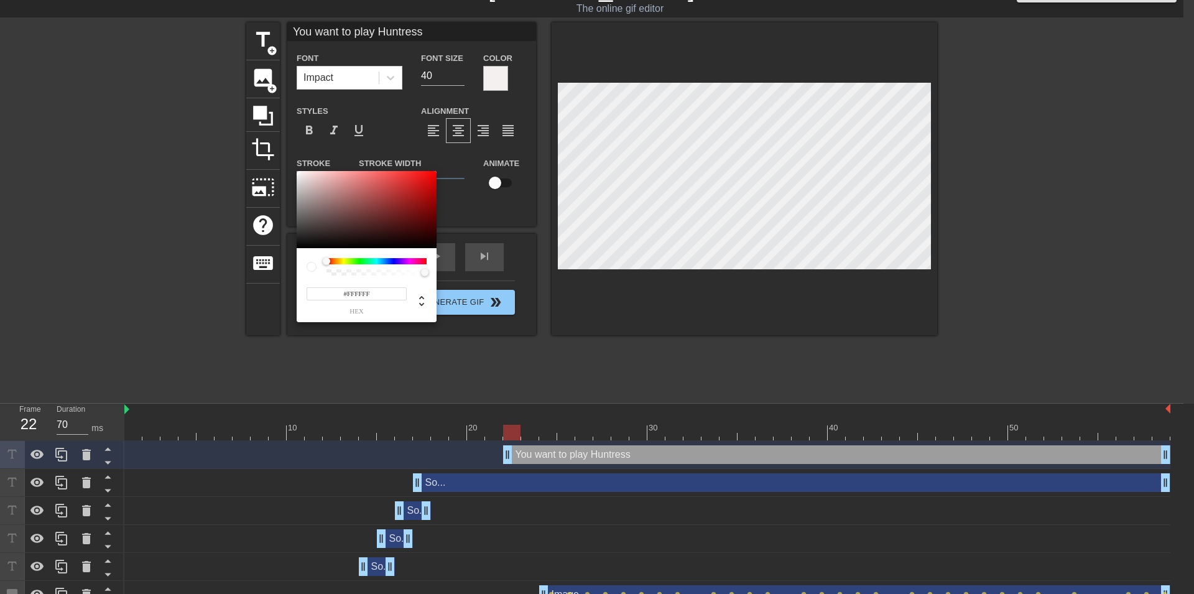
type input "255"
type input "0"
drag, startPoint x: 423, startPoint y: 274, endPoint x: 139, endPoint y: 289, distance: 283.9
click at [297, 289] on div "255 r 255 g 255 b 0 a" at bounding box center [367, 246] width 140 height 151
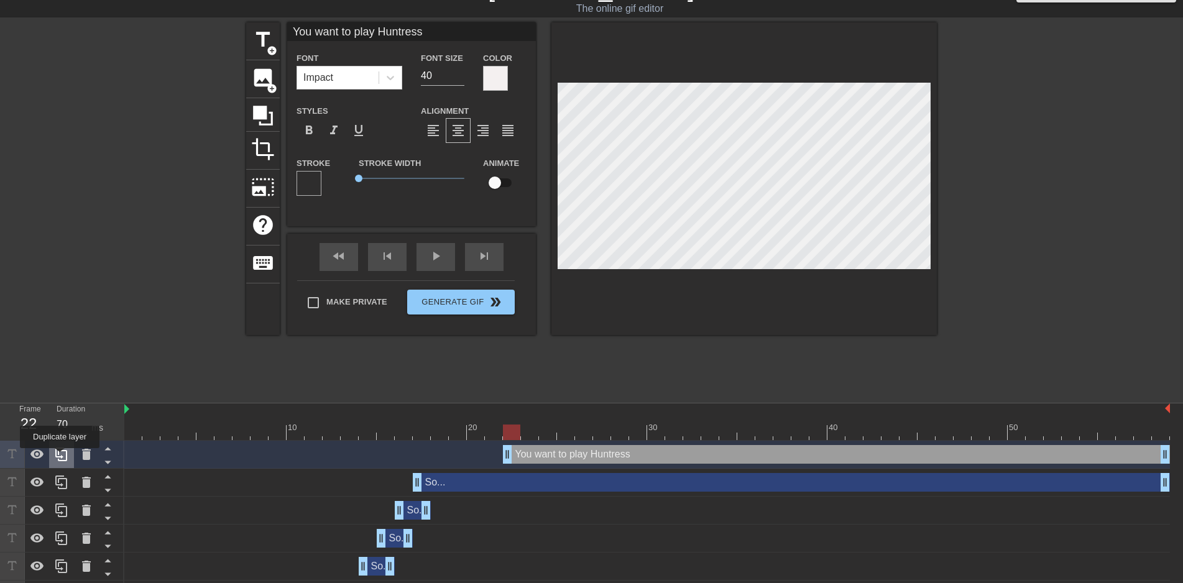
click at [60, 457] on icon at bounding box center [61, 454] width 15 height 15
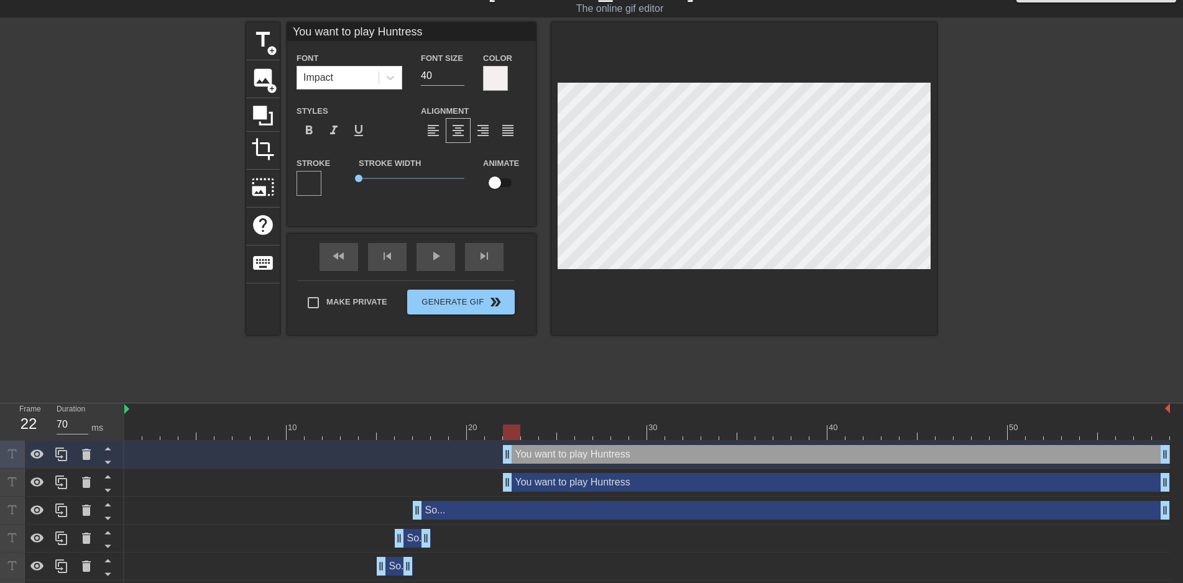
scroll to position [83, 0]
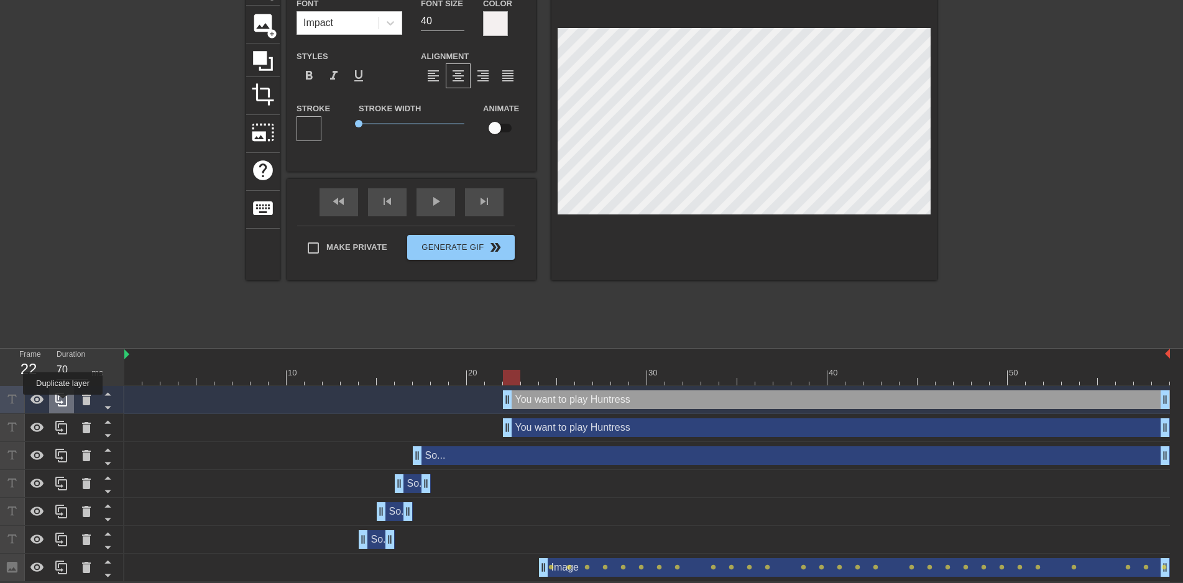
click at [63, 404] on icon at bounding box center [61, 399] width 15 height 15
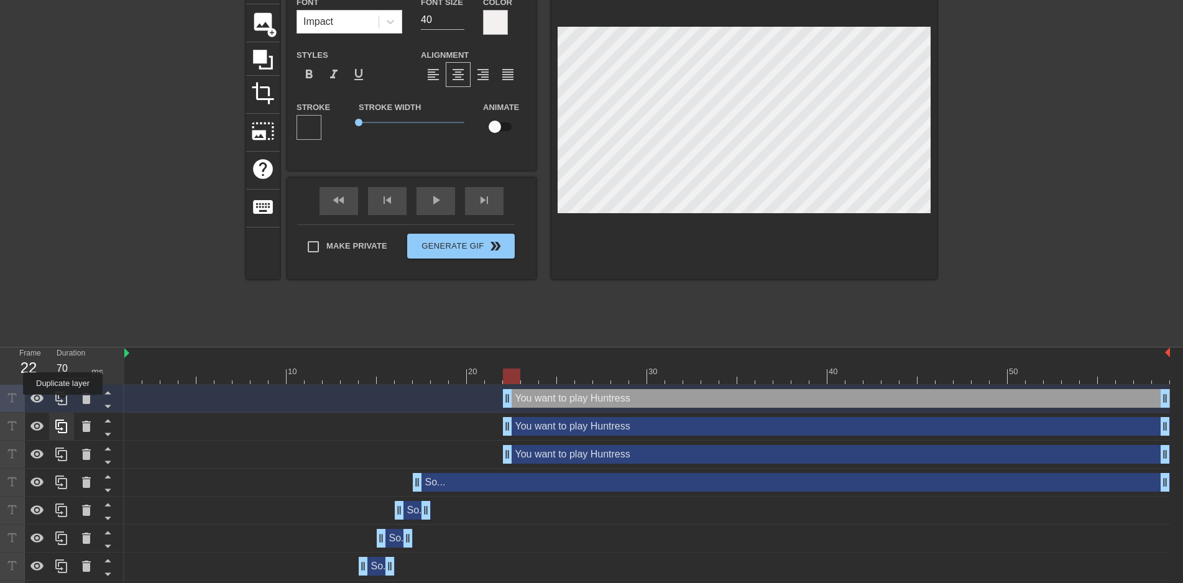
click at [63, 404] on icon at bounding box center [61, 398] width 15 height 15
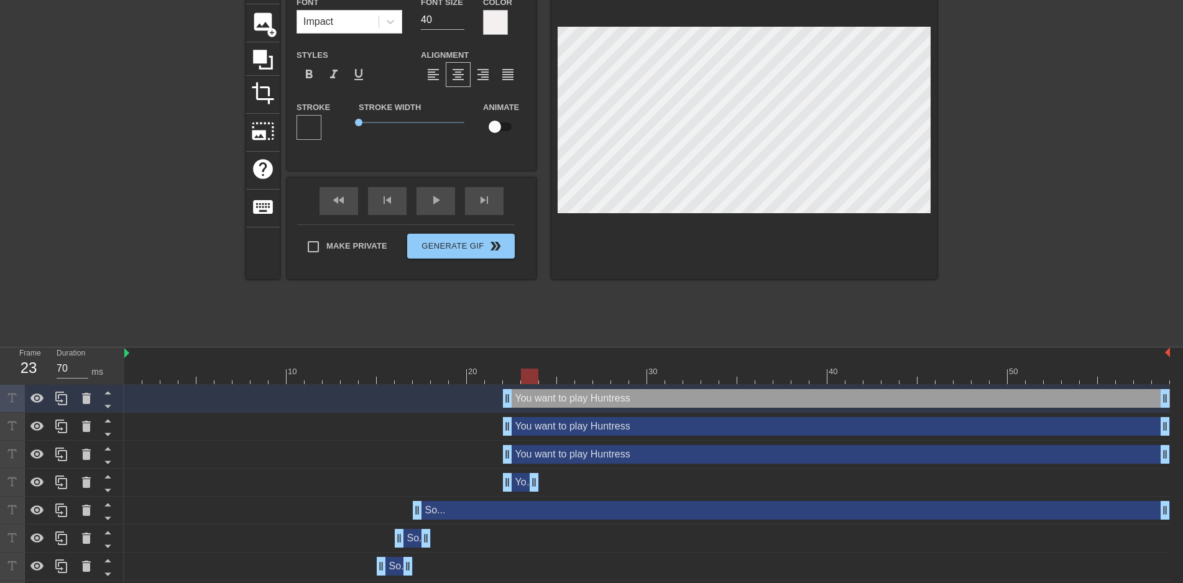
drag, startPoint x: 1168, startPoint y: 485, endPoint x: 532, endPoint y: 495, distance: 636.2
click at [532, 495] on div "You want to play Huntress drag_handle drag_handle" at bounding box center [647, 483] width 1046 height 28
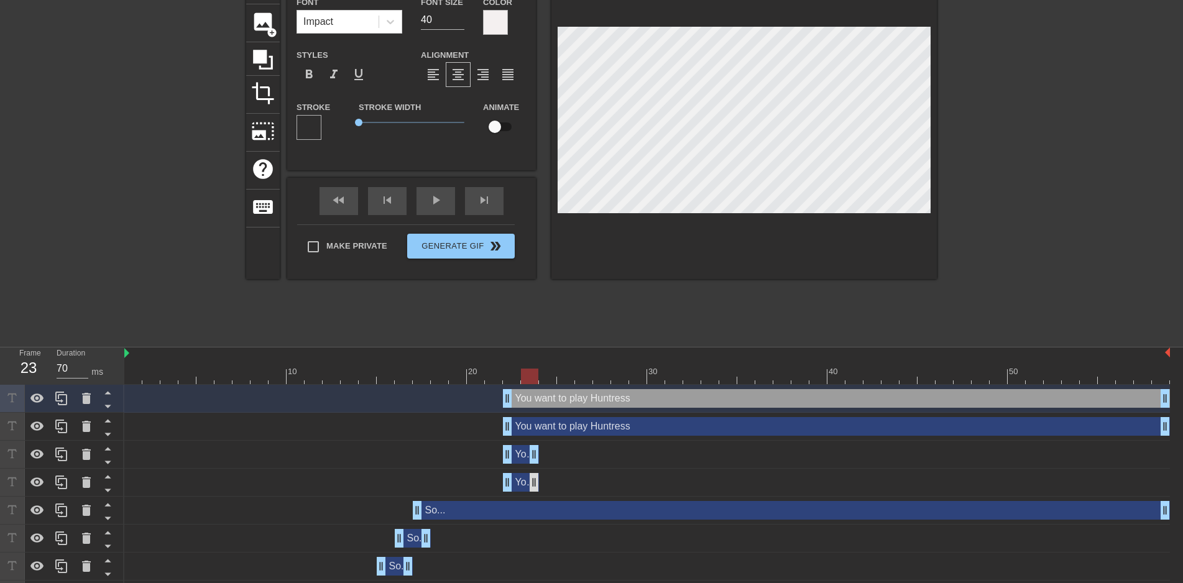
drag, startPoint x: 1166, startPoint y: 458, endPoint x: 534, endPoint y: 474, distance: 632.0
click at [534, 474] on div "You want to play Huntress drag_handle drag_handle You want to play Huntress dra…" at bounding box center [653, 511] width 1059 height 252
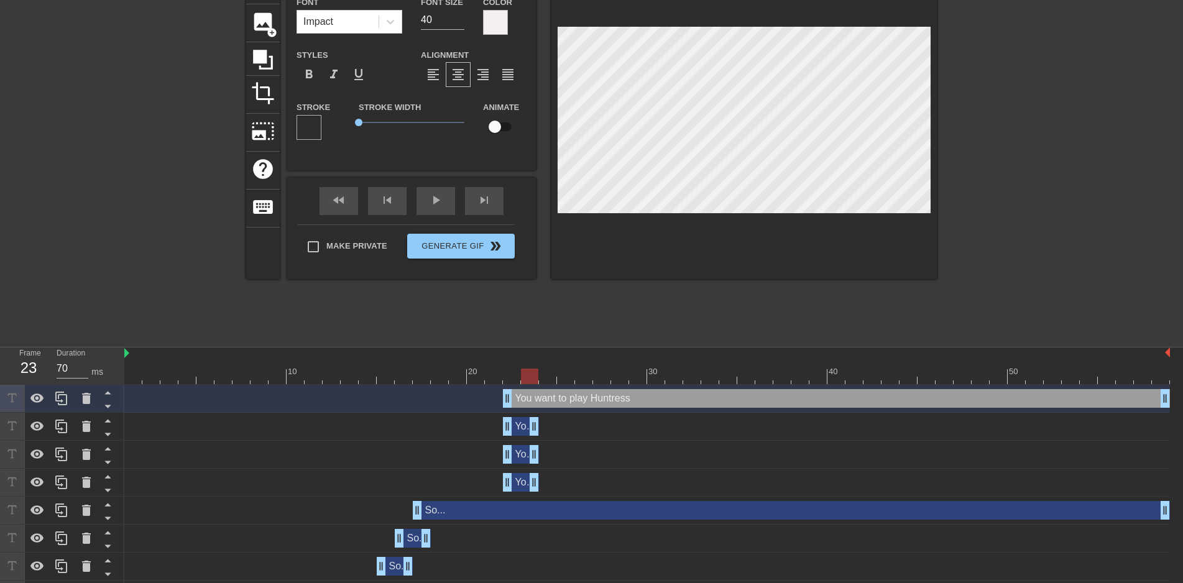
drag, startPoint x: 1163, startPoint y: 421, endPoint x: 534, endPoint y: 438, distance: 628.9
click at [534, 438] on div "You want to play Huntress drag_handle drag_handle" at bounding box center [647, 427] width 1046 height 28
drag, startPoint x: 518, startPoint y: 461, endPoint x: 537, endPoint y: 455, distance: 19.5
click at [537, 455] on div "You want to play Huntress drag_handle drag_handle" at bounding box center [539, 454] width 36 height 19
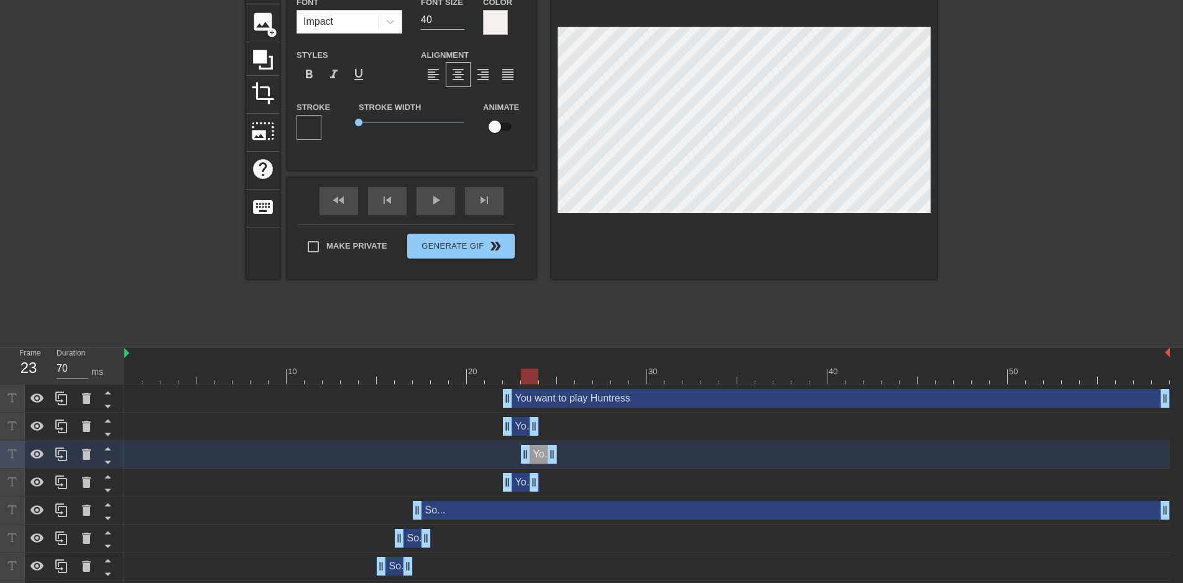
click at [518, 426] on div "You want to play Huntress drag_handle drag_handle" at bounding box center [521, 426] width 36 height 19
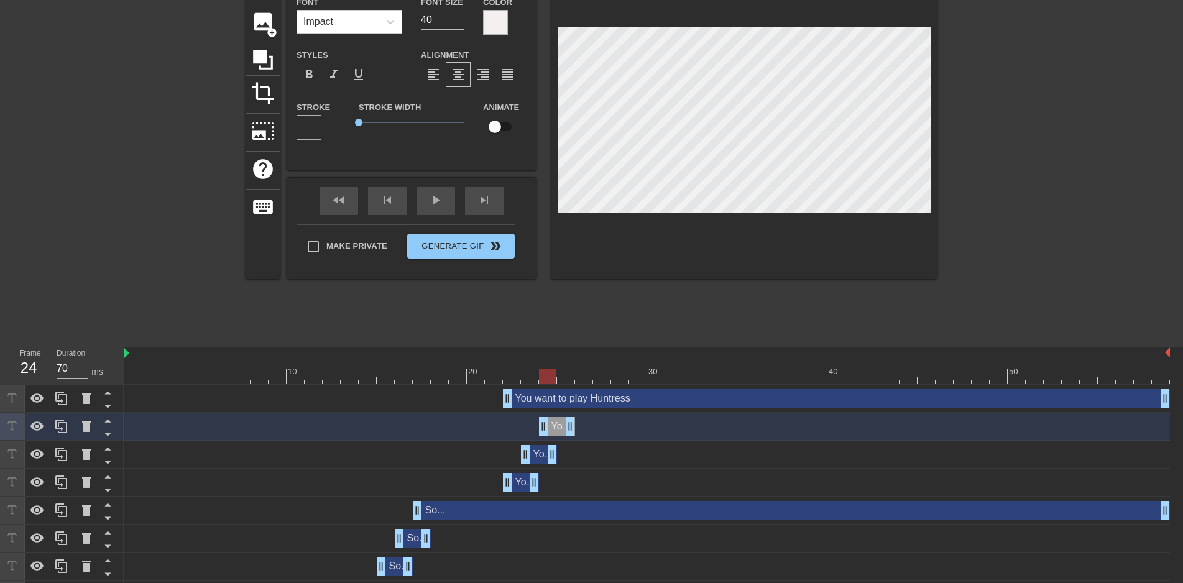
drag, startPoint x: 519, startPoint y: 426, endPoint x: 553, endPoint y: 427, distance: 34.8
click at [553, 427] on div "You want to play Huntress drag_handle drag_handle" at bounding box center [557, 426] width 36 height 19
click at [523, 395] on div "You want to play Huntress drag_handle drag_handle" at bounding box center [836, 398] width 667 height 19
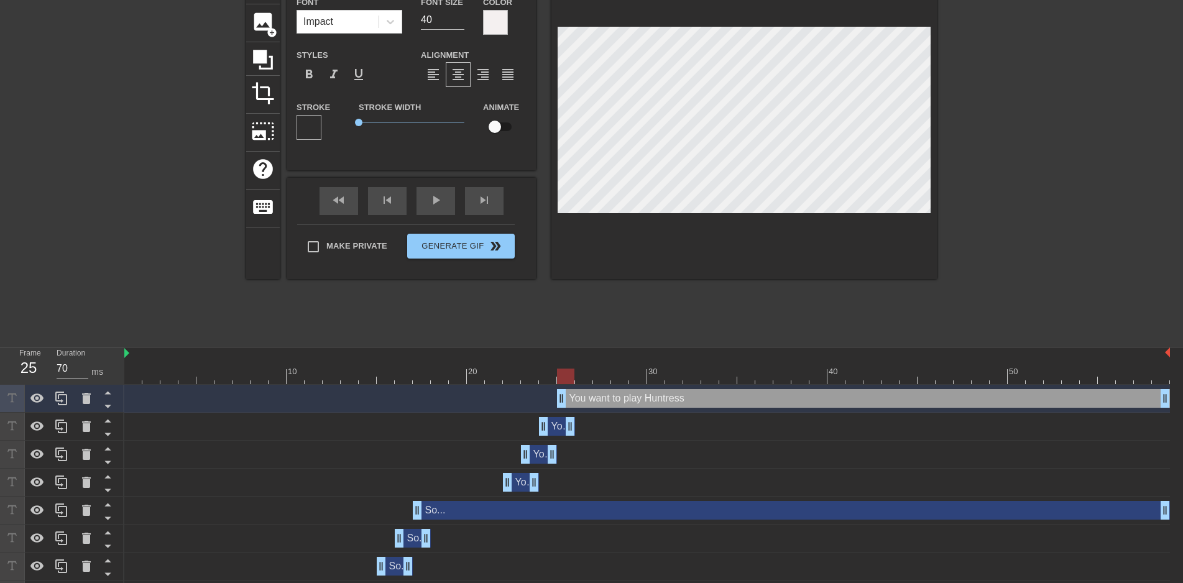
drag, startPoint x: 506, startPoint y: 397, endPoint x: 555, endPoint y: 397, distance: 49.1
click at [555, 397] on div "You want to play Huntress drag_handle drag_handle" at bounding box center [647, 398] width 1046 height 19
click at [678, 459] on div "You want to play Huntress drag_handle drag_handle" at bounding box center [647, 454] width 1046 height 19
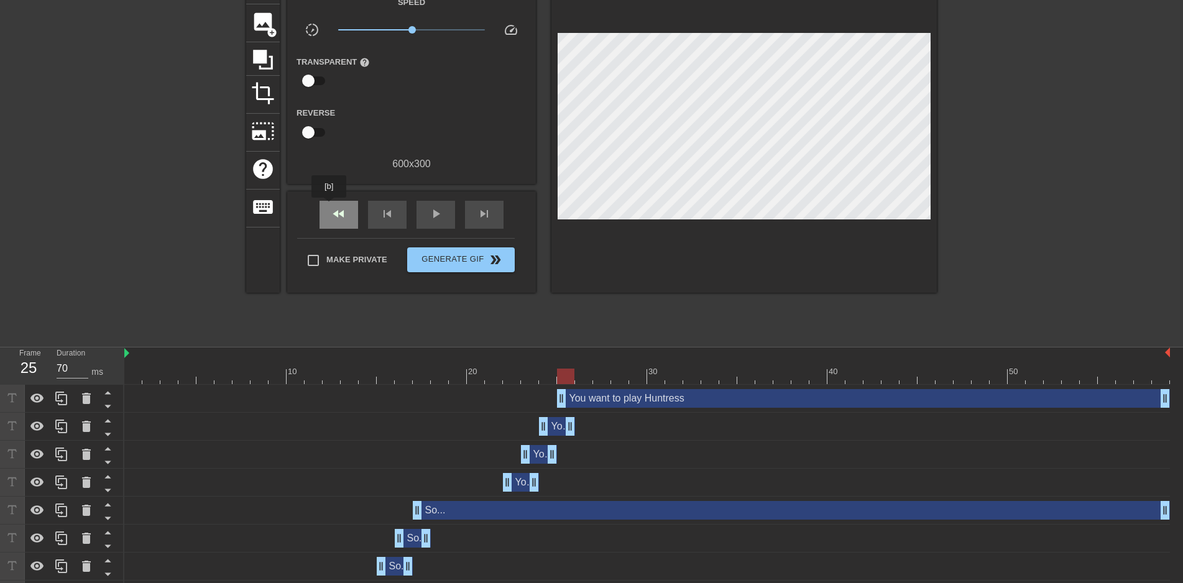
click at [330, 206] on div "fast_rewind" at bounding box center [339, 215] width 39 height 28
click at [440, 223] on div "play_arrow" at bounding box center [436, 215] width 39 height 28
click at [440, 208] on span "pause" at bounding box center [435, 213] width 15 height 15
click at [520, 486] on div "You want to play Huntress drag_handle drag_handle" at bounding box center [521, 482] width 36 height 19
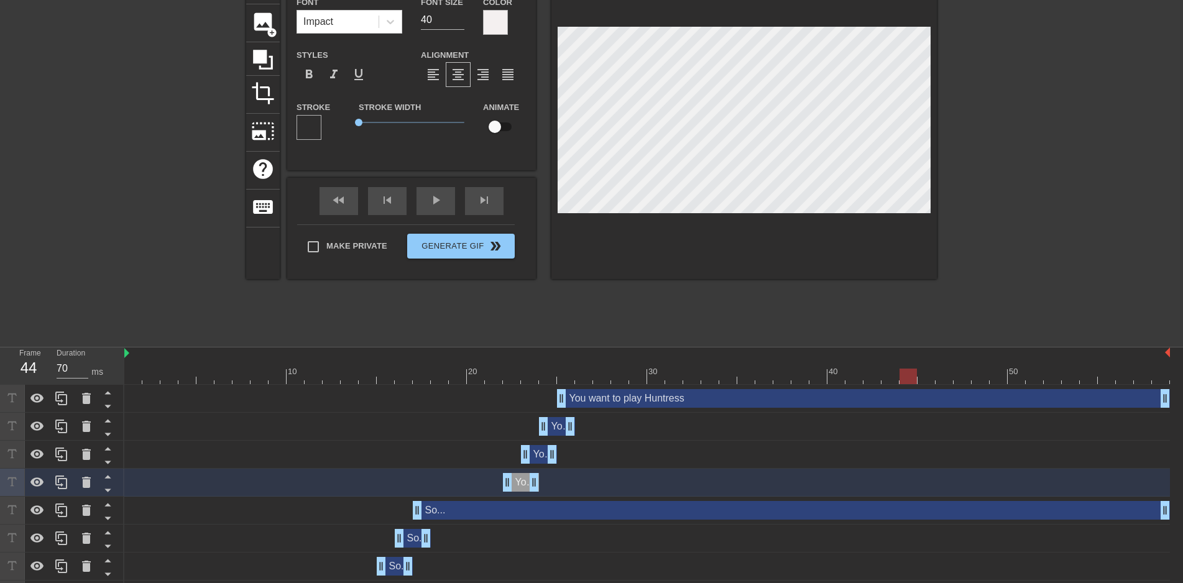
click at [503, 21] on div at bounding box center [495, 22] width 25 height 25
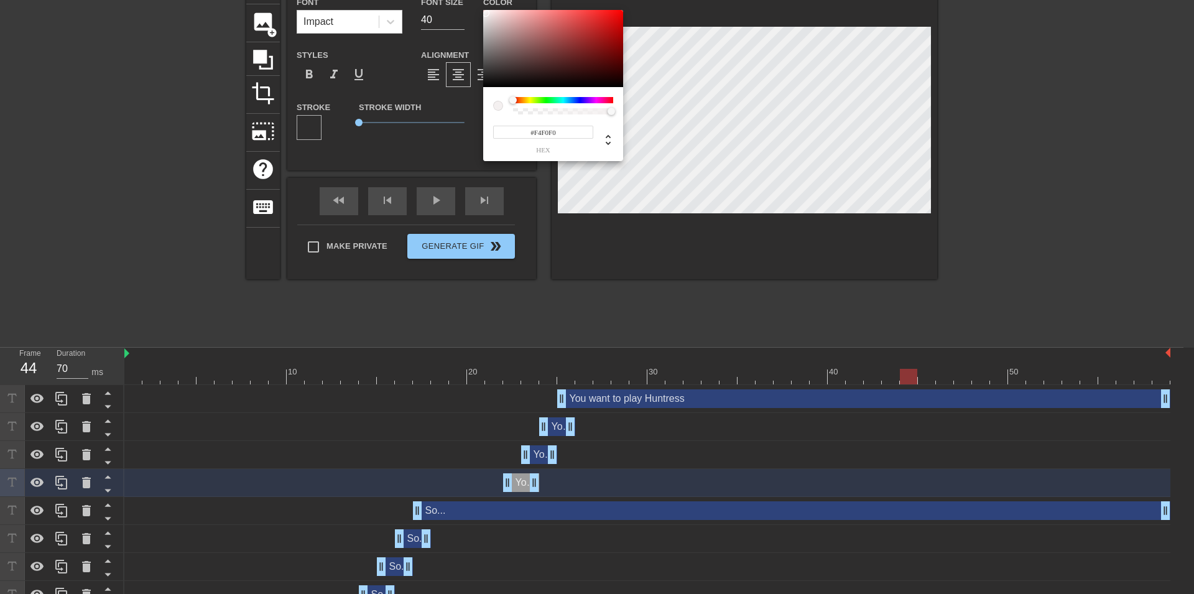
type input "244"
click at [610, 113] on div at bounding box center [609, 111] width 7 height 7
click at [591, 131] on input "0.99" at bounding box center [582, 132] width 22 height 13
drag, startPoint x: 591, startPoint y: 131, endPoint x: 546, endPoint y: 134, distance: 45.5
click at [571, 134] on input "0.99" at bounding box center [582, 132] width 22 height 13
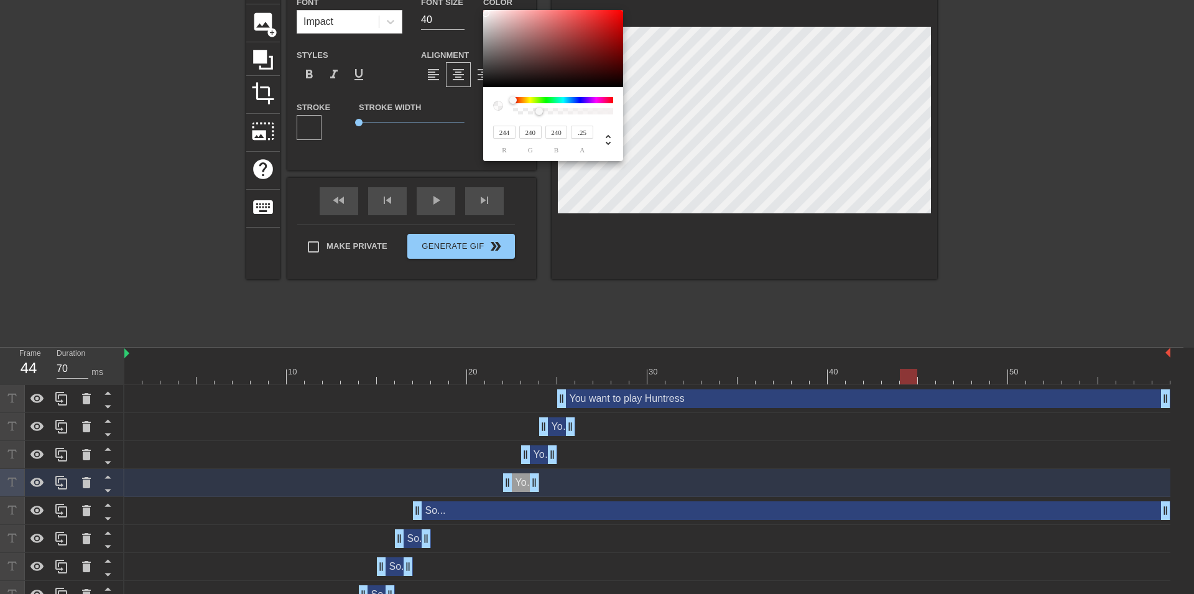
type input ".25"
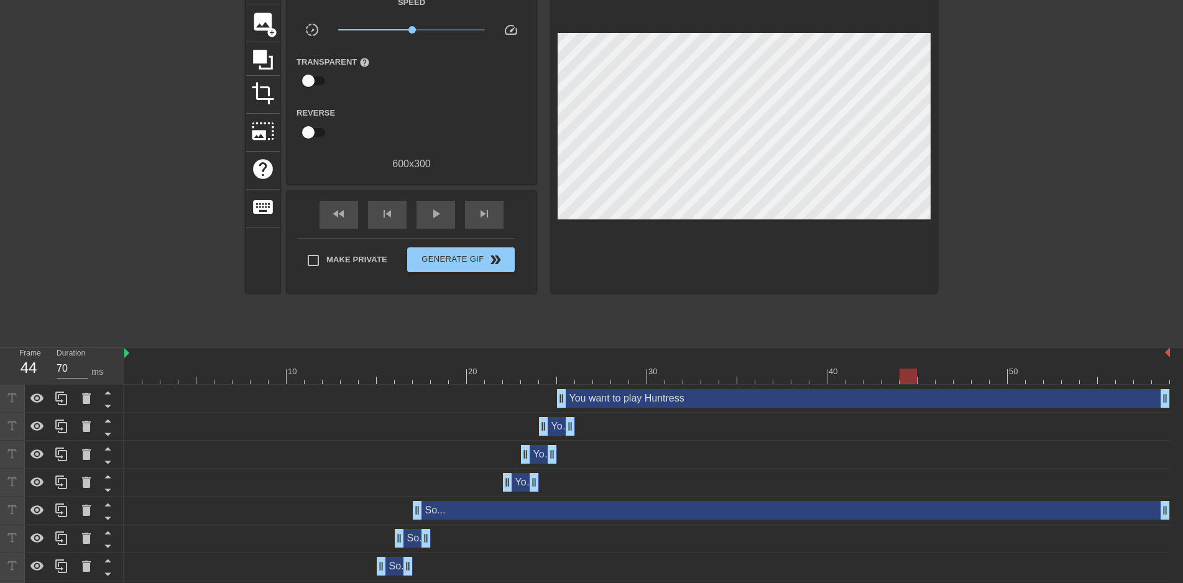
click at [538, 456] on div "You want to play Huntress drag_handle drag_handle" at bounding box center [539, 454] width 36 height 19
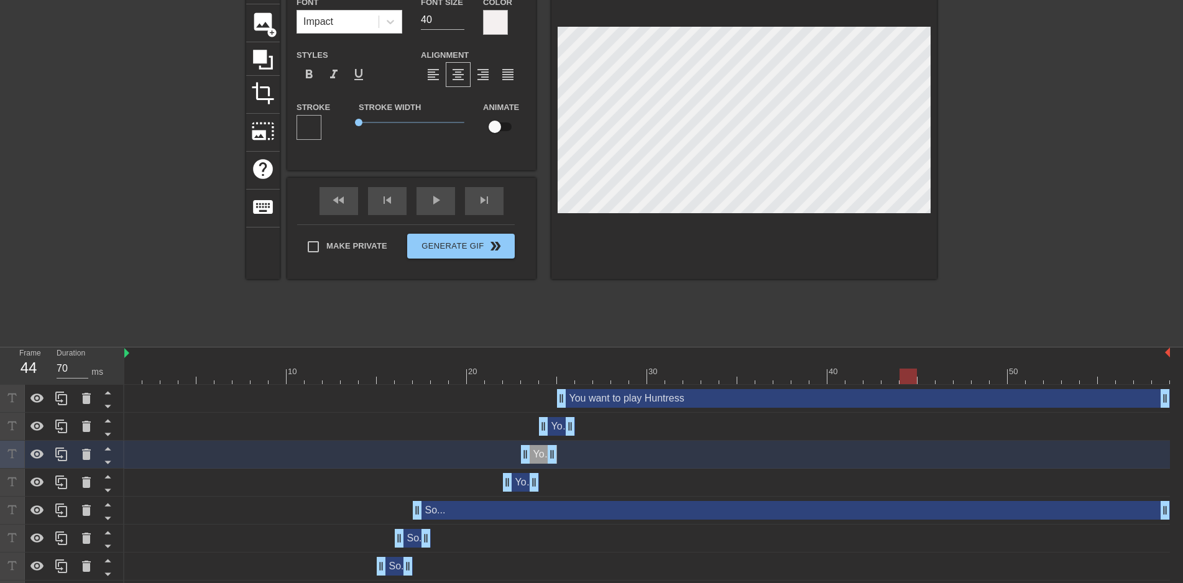
click at [495, 17] on div at bounding box center [495, 22] width 25 height 25
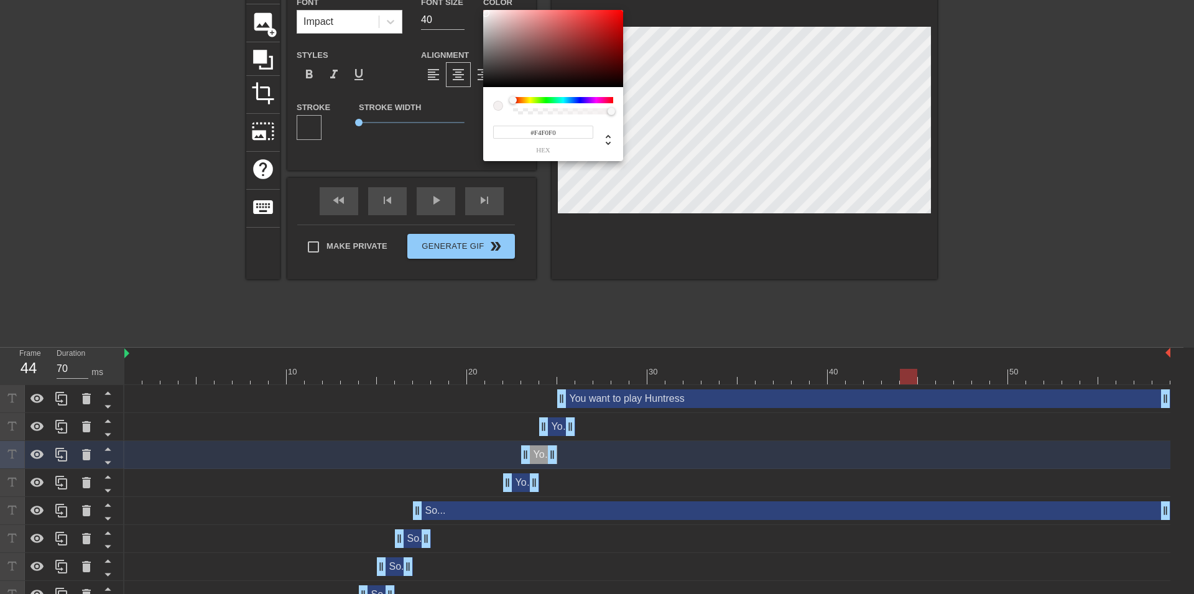
type input "244"
click at [607, 112] on div at bounding box center [563, 111] width 96 height 6
click at [585, 131] on input "0.95" at bounding box center [582, 132] width 22 height 13
click at [582, 129] on input "0.95" at bounding box center [582, 132] width 22 height 13
type input "0.5"
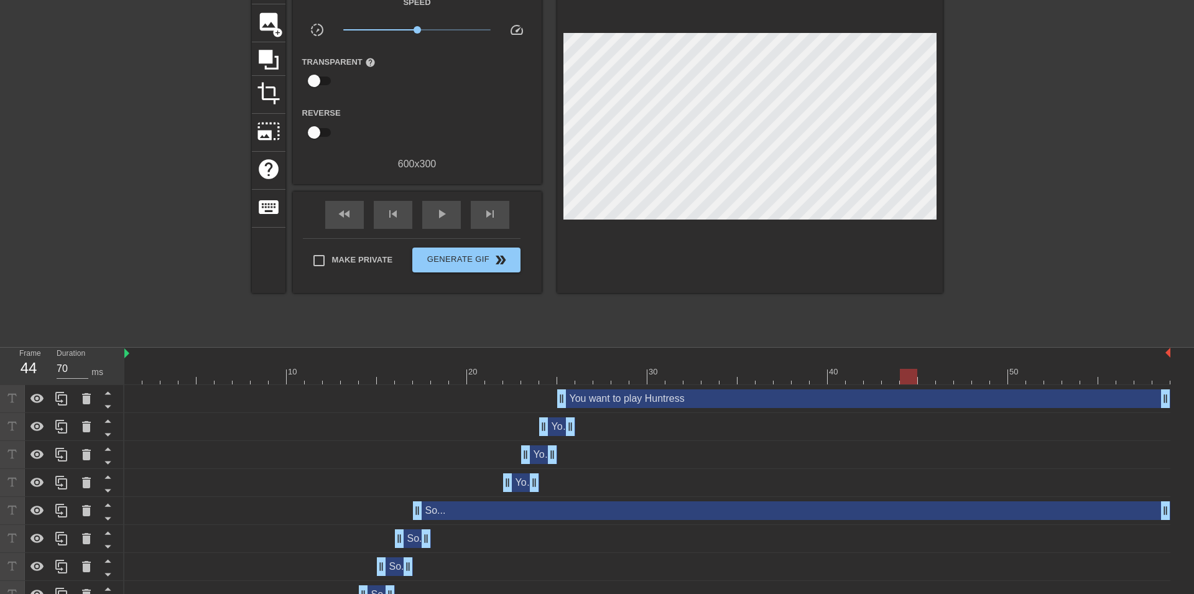
drag, startPoint x: 318, startPoint y: 318, endPoint x: 411, endPoint y: 356, distance: 99.9
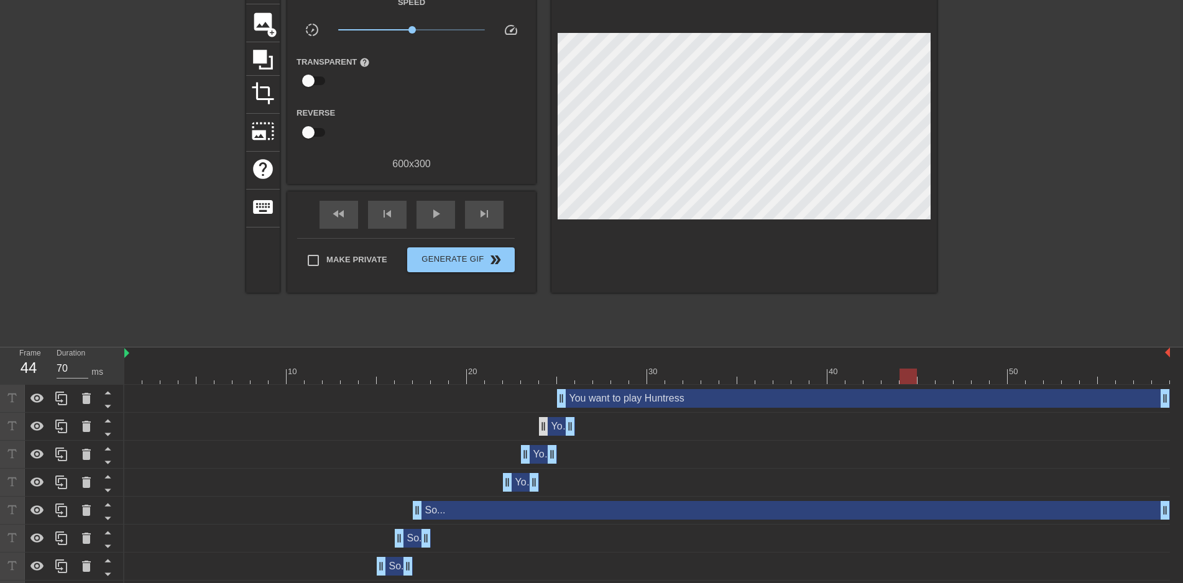
click at [549, 427] on div "You want to play Huntress drag_handle drag_handle" at bounding box center [557, 426] width 36 height 19
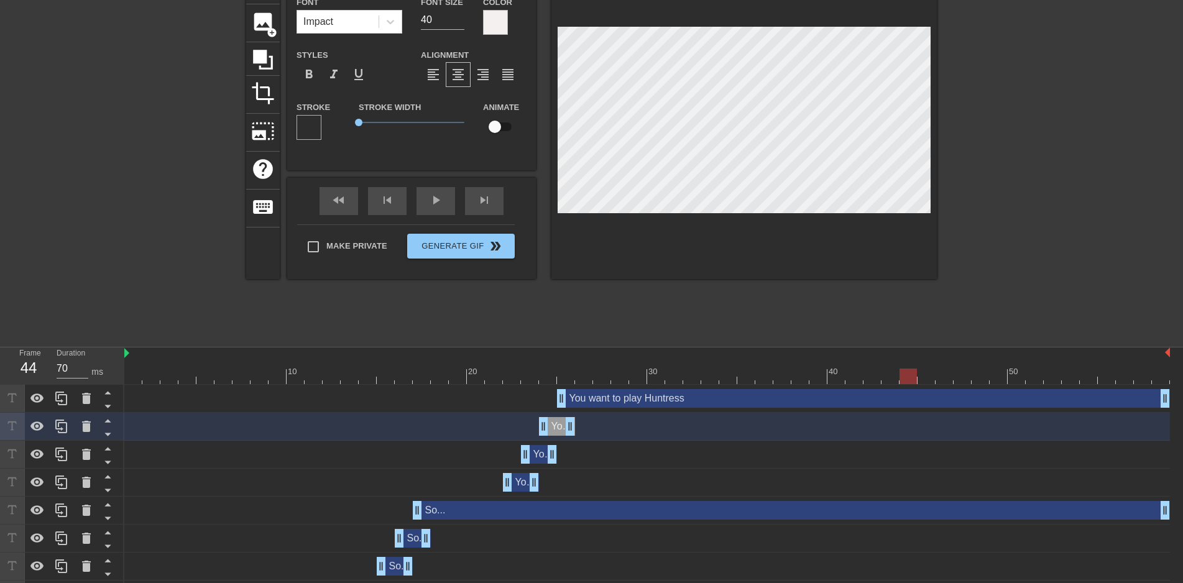
click at [503, 30] on div at bounding box center [495, 22] width 25 height 25
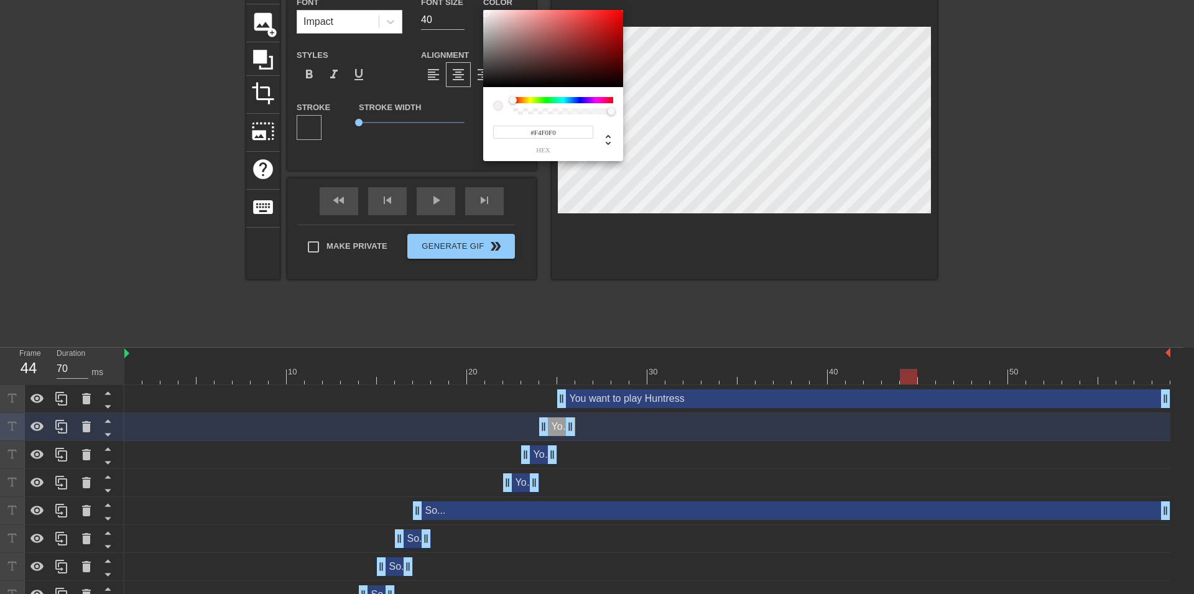
type input "244"
click at [608, 114] on div at bounding box center [563, 111] width 96 height 6
click at [584, 134] on input "0.97" at bounding box center [582, 132] width 22 height 13
type input "0.75"
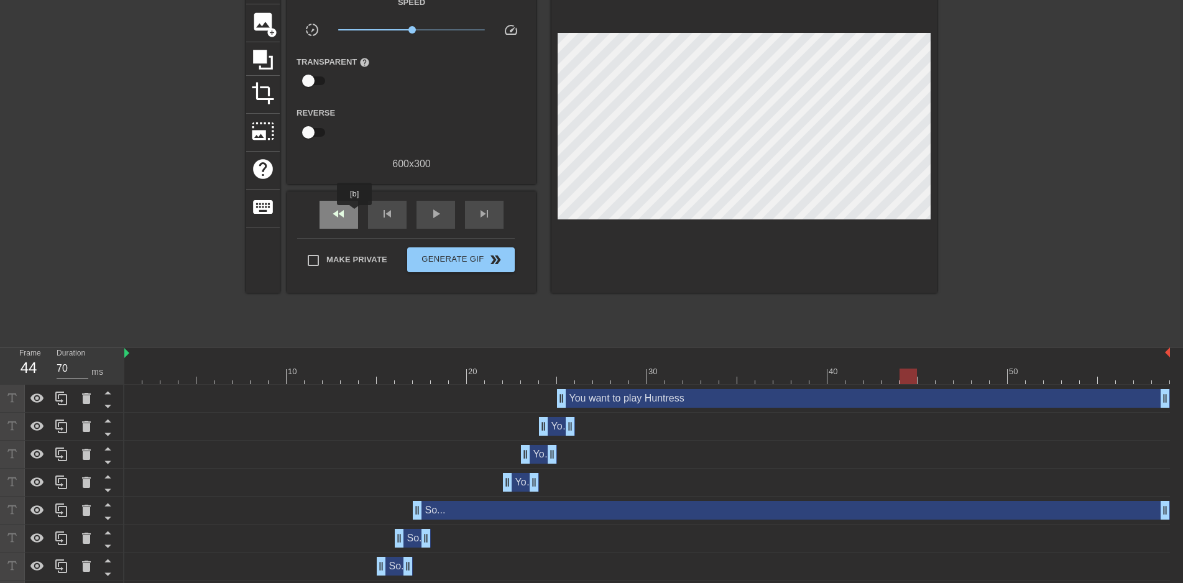
click at [343, 216] on span "fast_rewind" at bounding box center [338, 213] width 15 height 15
click at [420, 215] on div "play_arrow" at bounding box center [436, 215] width 39 height 28
click at [420, 215] on div "pause" at bounding box center [436, 215] width 39 height 28
drag, startPoint x: 566, startPoint y: 404, endPoint x: 651, endPoint y: 399, distance: 84.7
click at [651, 399] on div "You want to play Huntress drag_handle drag_handle" at bounding box center [908, 398] width 523 height 19
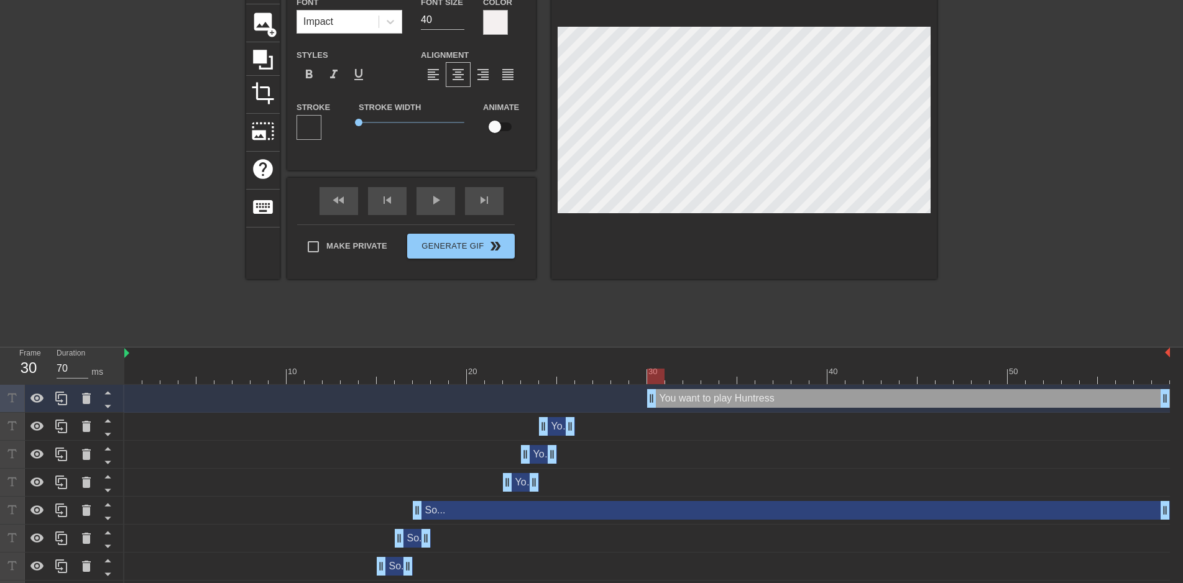
click at [558, 428] on div "You want to play Huntress drag_handle drag_handle" at bounding box center [557, 426] width 36 height 19
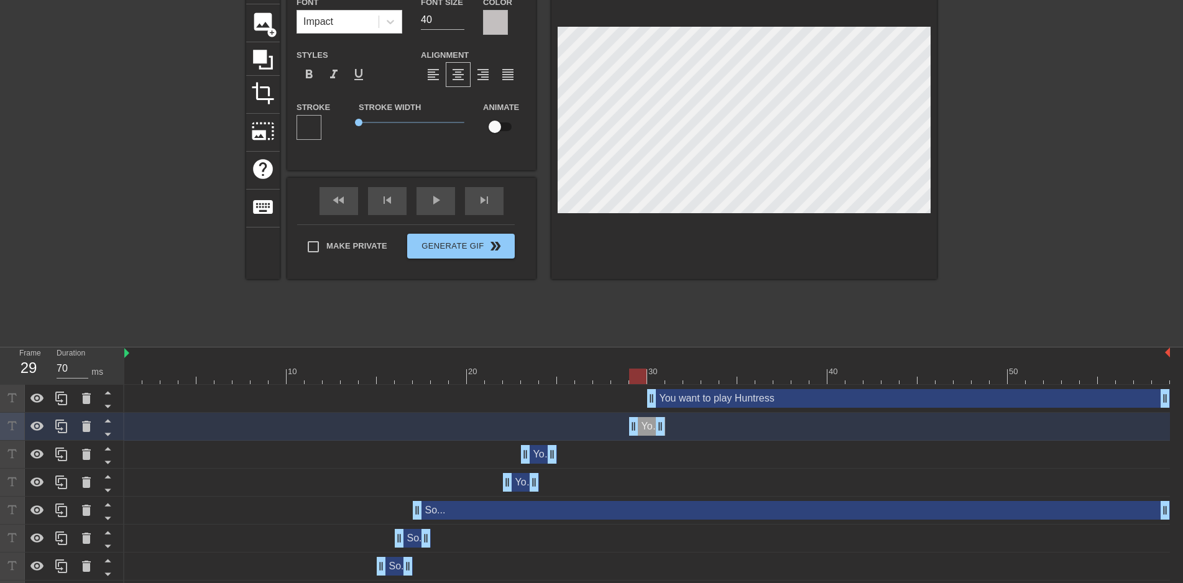
drag, startPoint x: 558, startPoint y: 428, endPoint x: 645, endPoint y: 432, distance: 87.1
click at [645, 432] on div "You want to play Huntress drag_handle drag_handle" at bounding box center [647, 426] width 36 height 19
drag, startPoint x: 540, startPoint y: 455, endPoint x: 633, endPoint y: 453, distance: 93.3
click at [633, 453] on div "You want to play Huntress drag_handle drag_handle" at bounding box center [629, 454] width 36 height 19
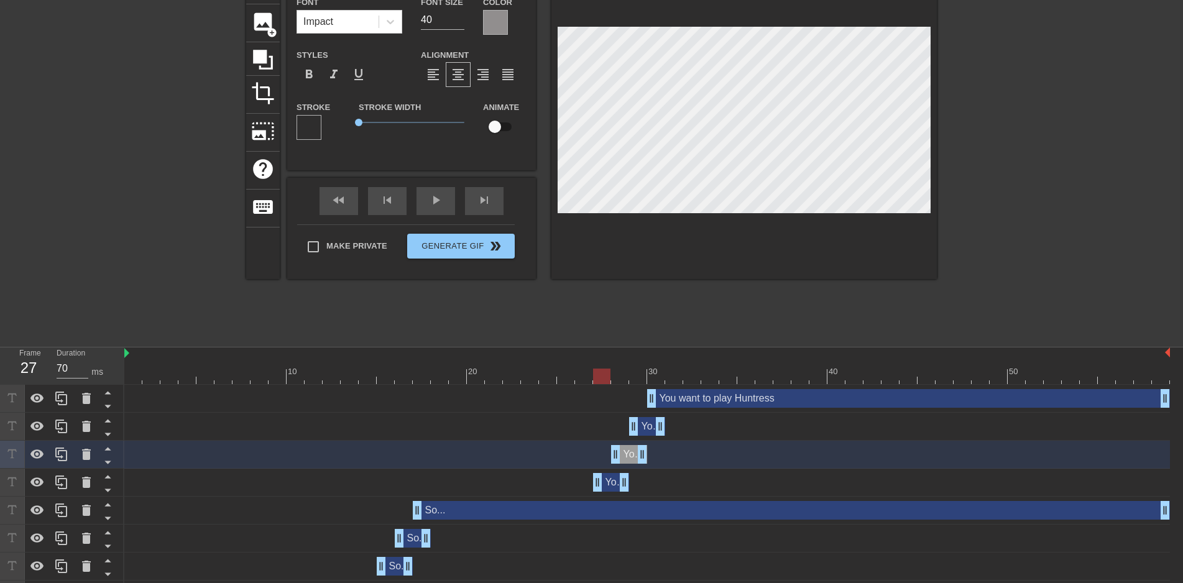
drag, startPoint x: 519, startPoint y: 488, endPoint x: 614, endPoint y: 488, distance: 95.1
click at [614, 488] on div "You want to play Huntress drag_handle drag_handle" at bounding box center [611, 482] width 36 height 19
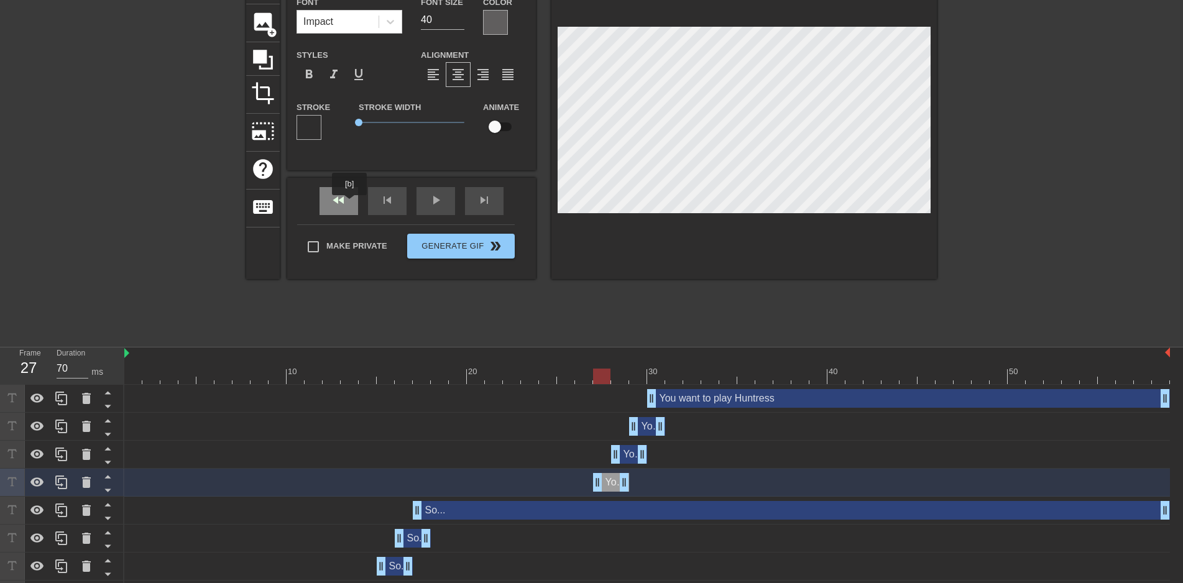
click at [345, 202] on div "fast_rewind" at bounding box center [339, 201] width 39 height 28
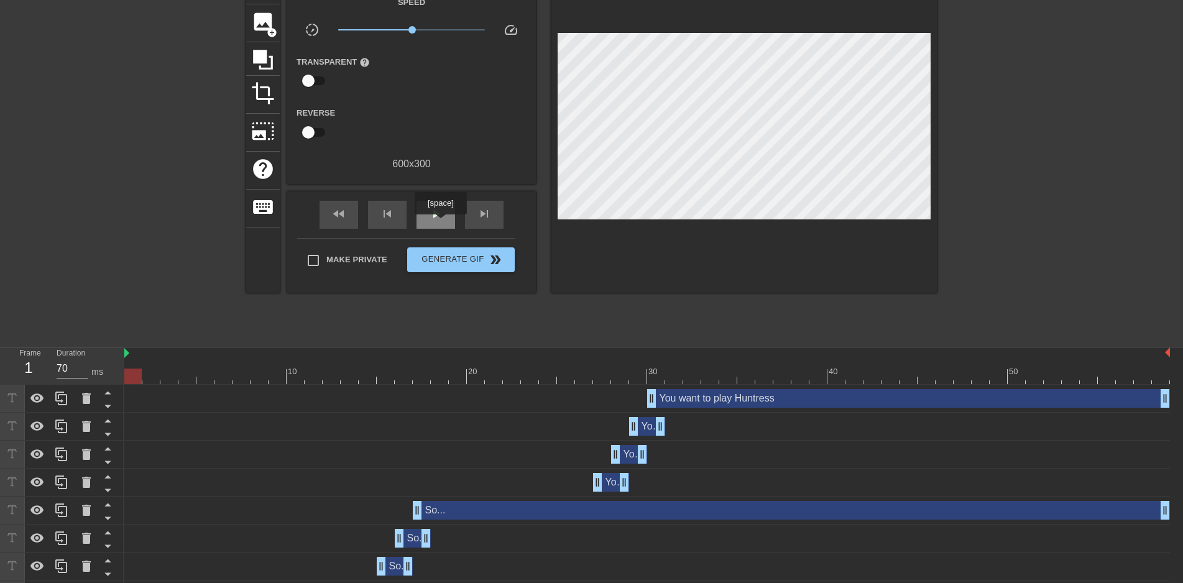
click at [440, 223] on div "play_arrow" at bounding box center [436, 215] width 39 height 28
click at [440, 223] on div "pause" at bounding box center [436, 215] width 39 height 28
drag, startPoint x: 655, startPoint y: 400, endPoint x: 745, endPoint y: 396, distance: 90.2
click at [745, 396] on div "You want to play Huntress drag_handle drag_handle" at bounding box center [953, 398] width 433 height 19
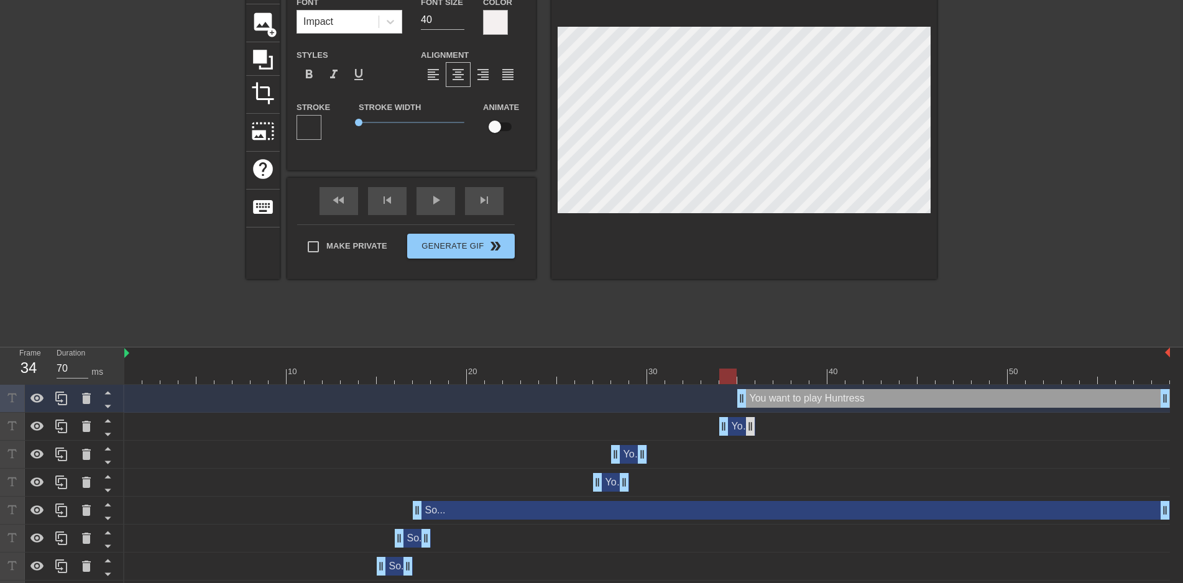
drag, startPoint x: 651, startPoint y: 426, endPoint x: 749, endPoint y: 423, distance: 97.7
click at [749, 423] on div "You want to play Huntress drag_handle drag_handle" at bounding box center [737, 426] width 36 height 19
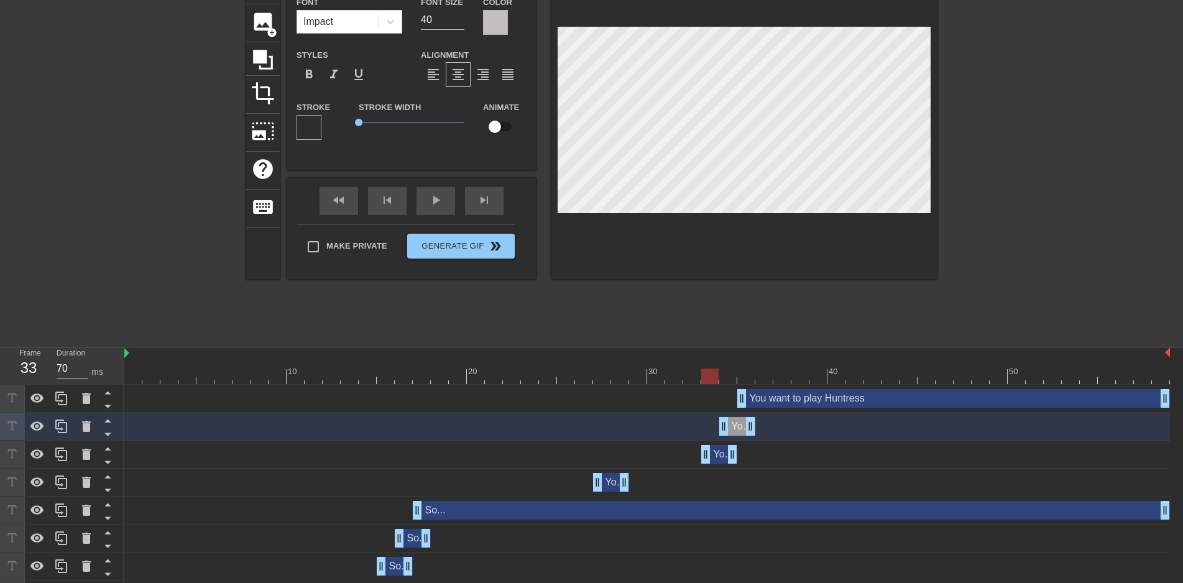
drag, startPoint x: 628, startPoint y: 461, endPoint x: 719, endPoint y: 470, distance: 91.8
click at [719, 470] on div "You want to play Huntress drag_handle drag_handle You want to play Huntress dra…" at bounding box center [653, 511] width 1059 height 252
drag, startPoint x: 612, startPoint y: 486, endPoint x: 705, endPoint y: 476, distance: 93.7
click at [705, 476] on div "You want to play Huntress drag_handle drag_handle" at bounding box center [701, 482] width 36 height 19
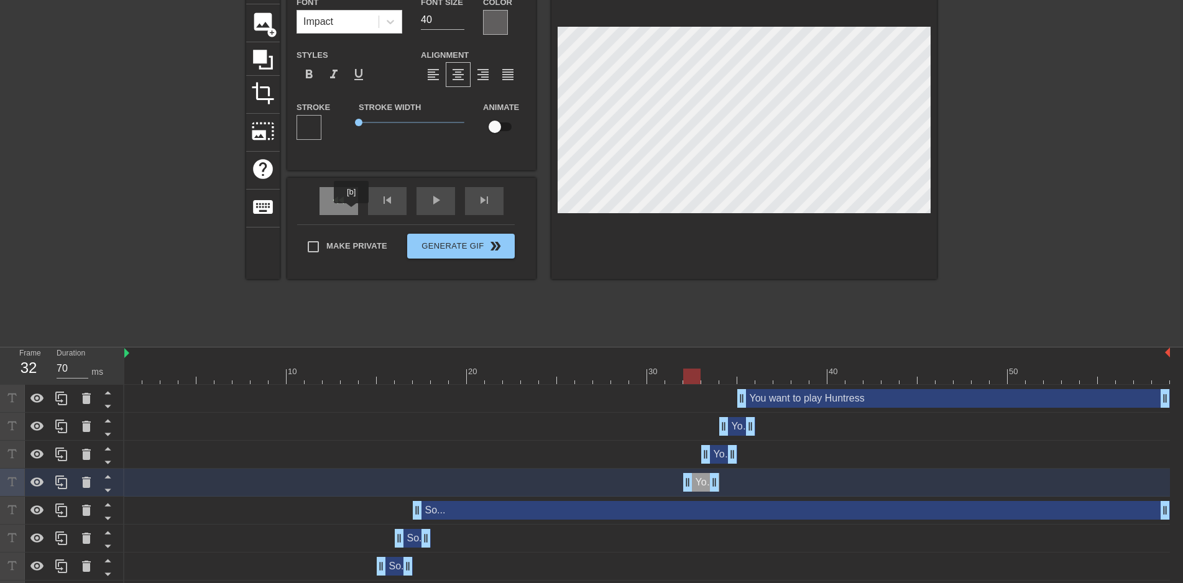
click at [347, 206] on div "fast_rewind" at bounding box center [339, 201] width 39 height 28
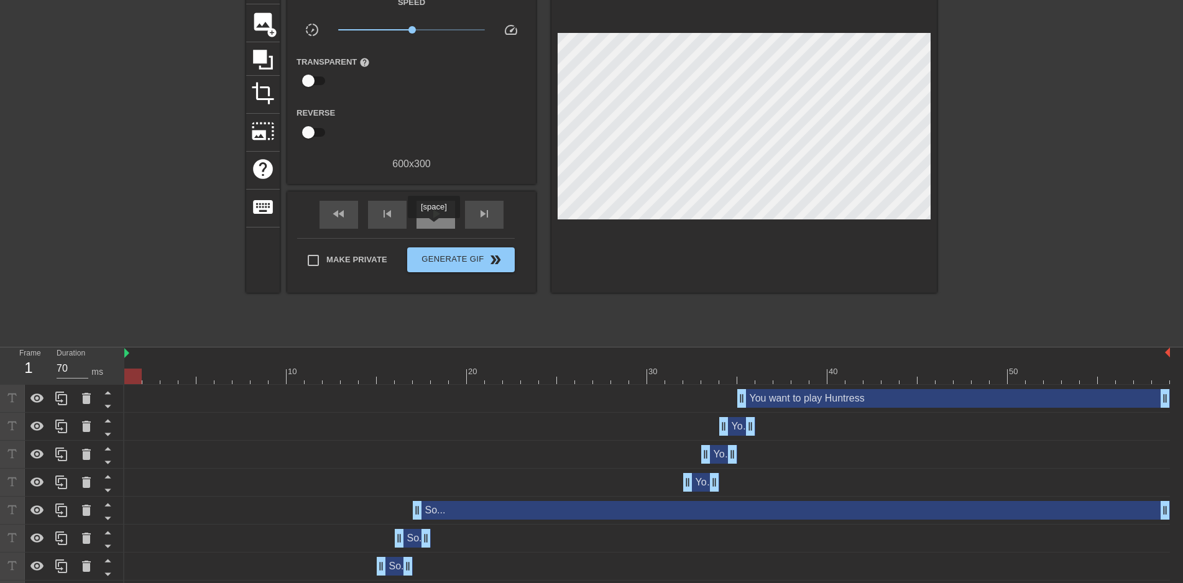
click at [433, 227] on div "play_arrow" at bounding box center [436, 215] width 39 height 28
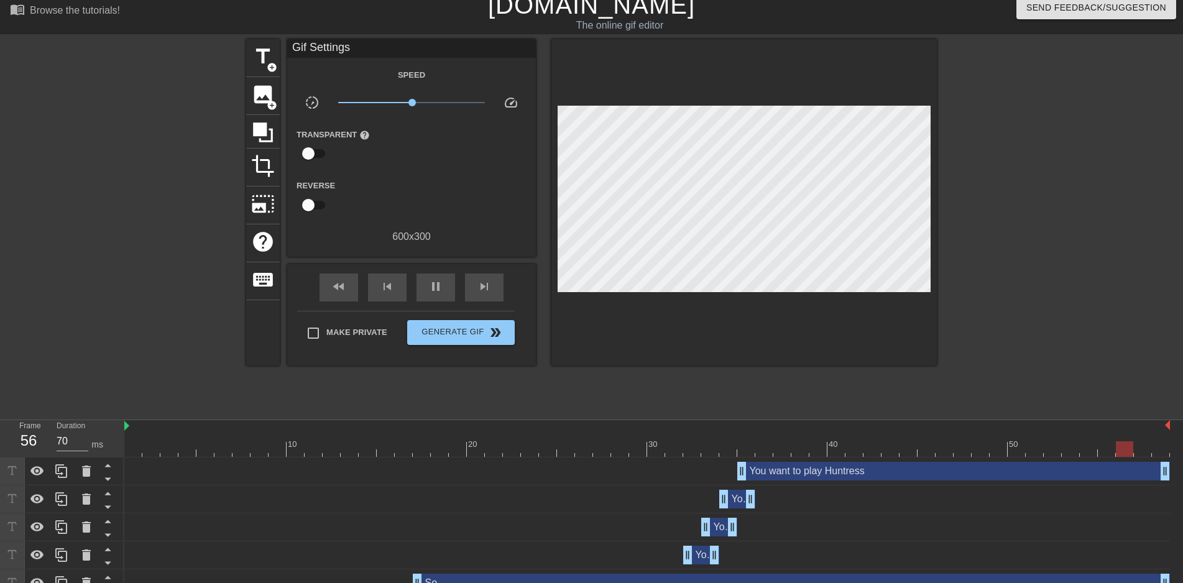
scroll to position [0, 0]
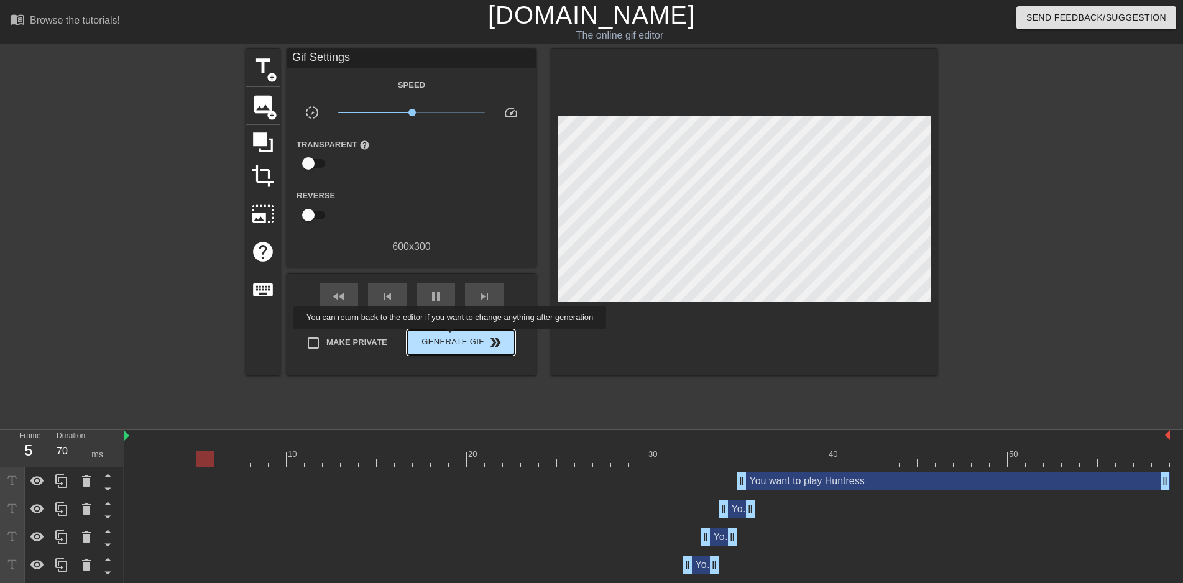
click at [451, 337] on span "Generate Gif double_arrow" at bounding box center [461, 342] width 98 height 15
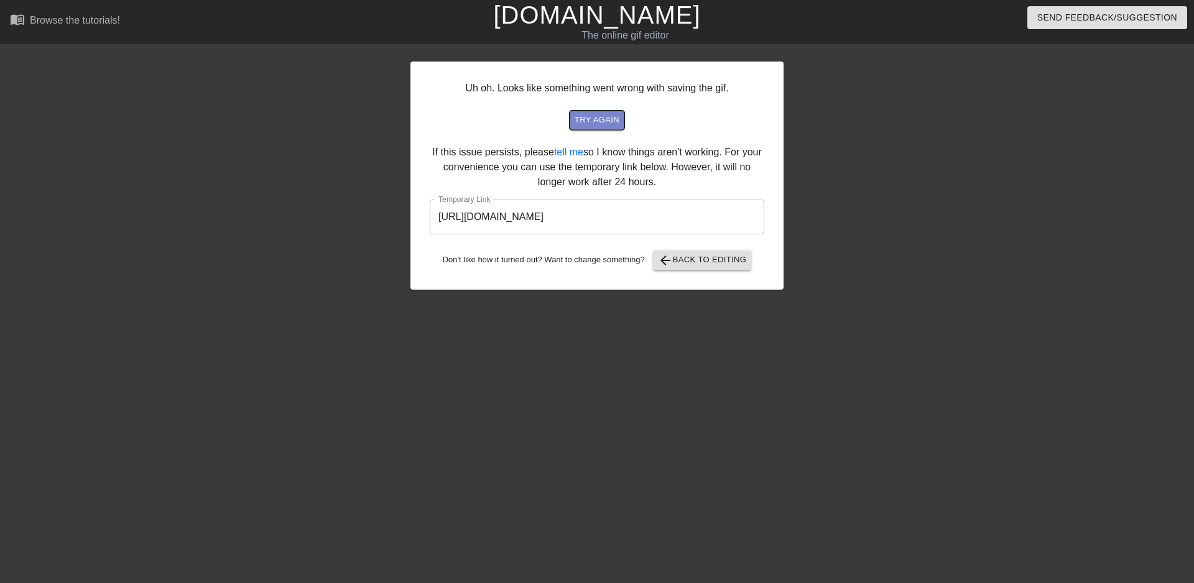
click at [604, 119] on span "try again" at bounding box center [597, 120] width 45 height 14
click at [687, 268] on button "arrow_back Back to Editing" at bounding box center [702, 261] width 99 height 20
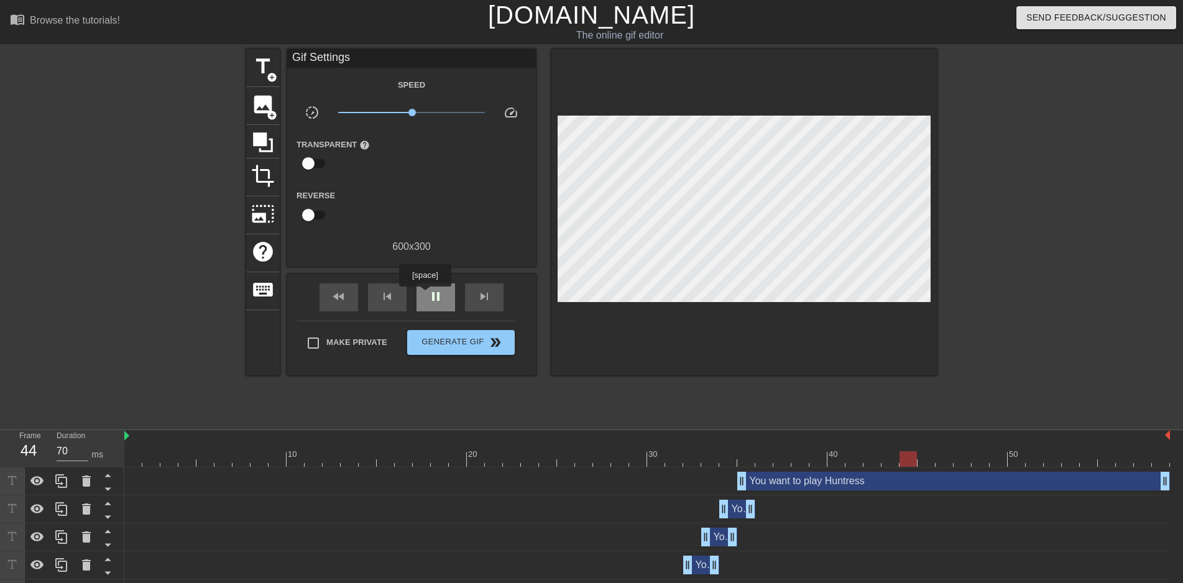
click at [425, 295] on div "pause" at bounding box center [436, 298] width 39 height 28
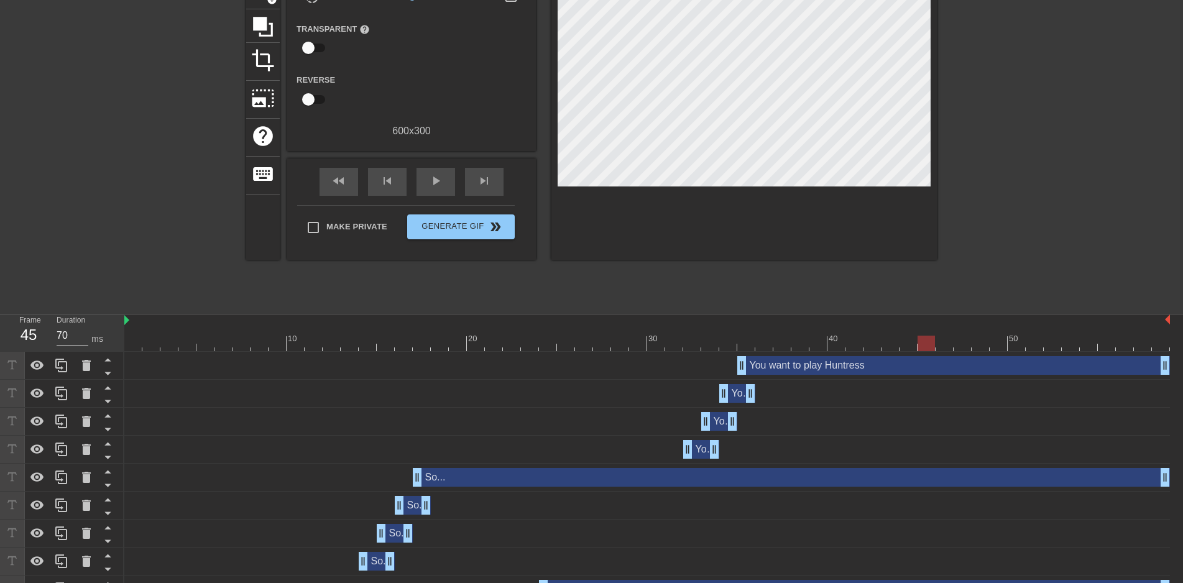
scroll to position [127, 0]
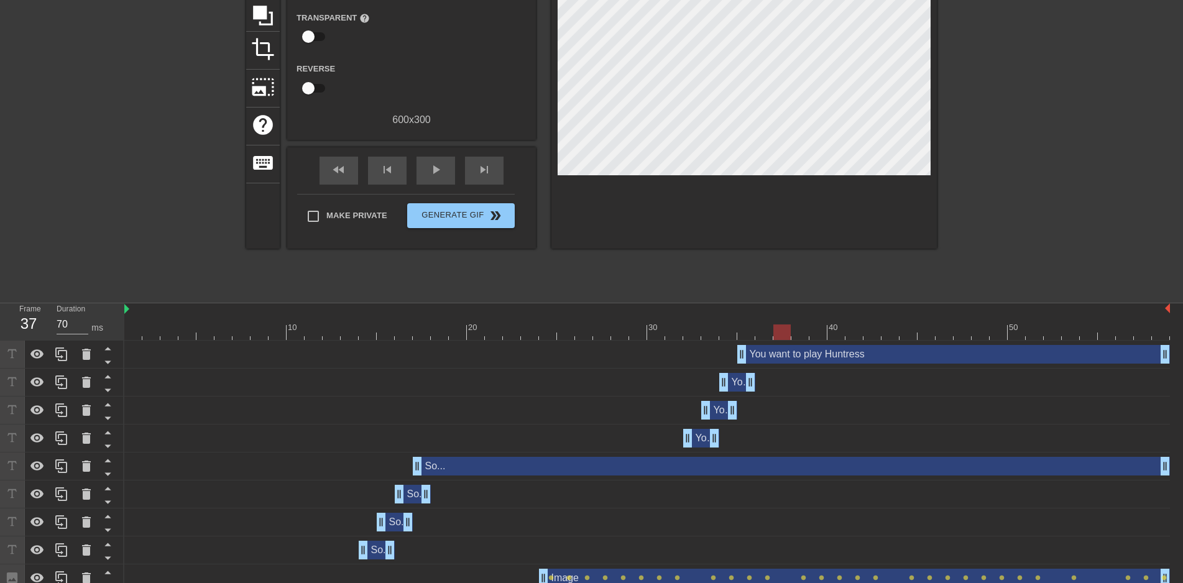
drag, startPoint x: 927, startPoint y: 332, endPoint x: 778, endPoint y: 330, distance: 148.6
click at [778, 330] on div at bounding box center [782, 333] width 17 height 16
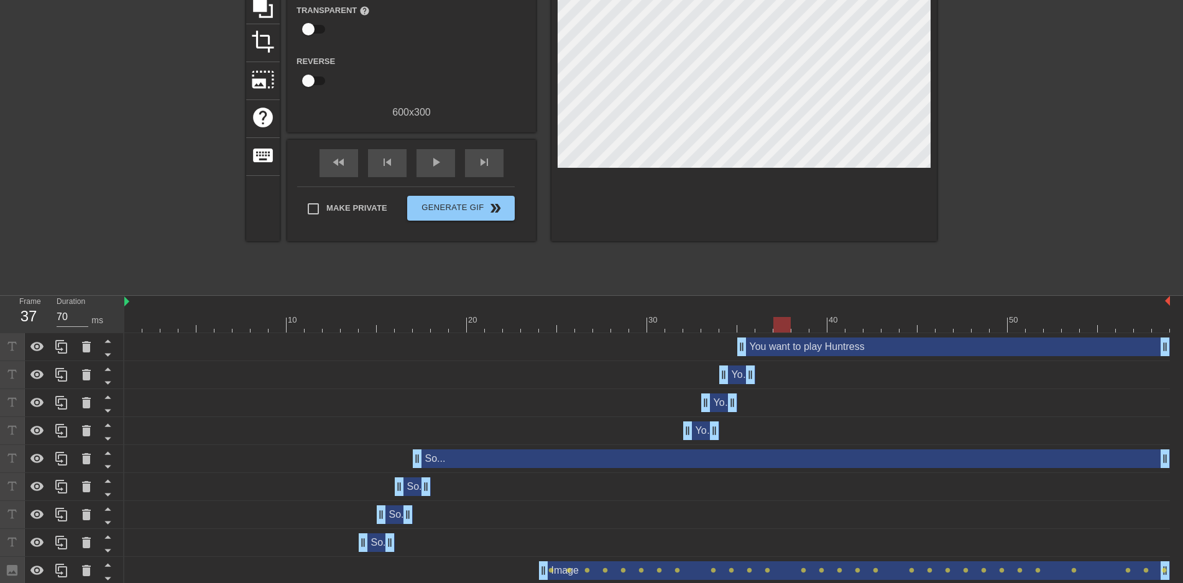
scroll to position [139, 0]
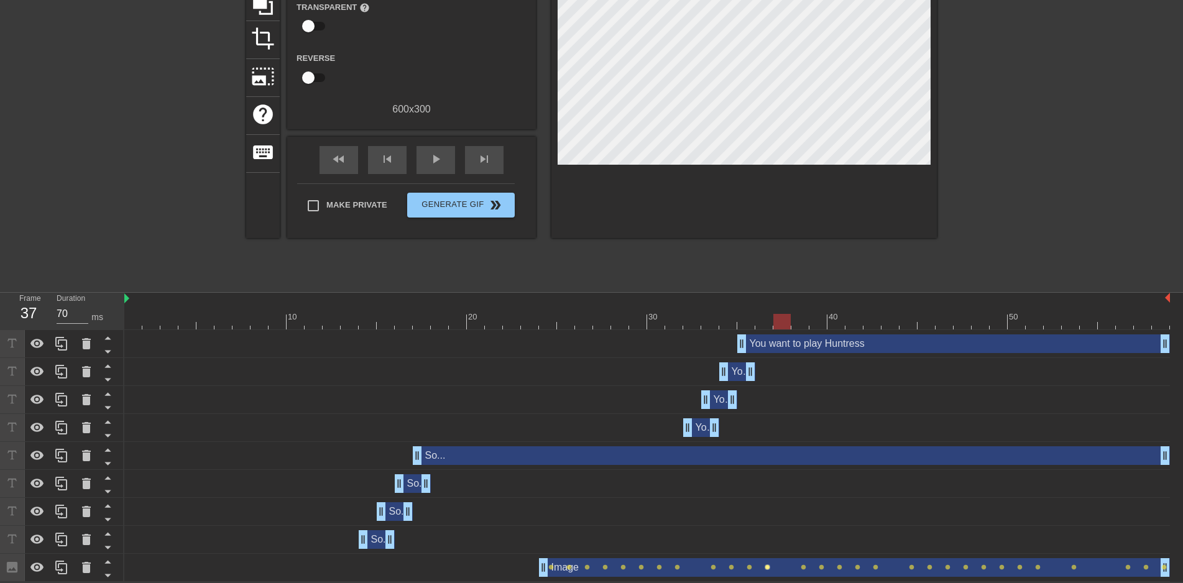
click at [767, 568] on span "lens" at bounding box center [768, 568] width 6 height 6
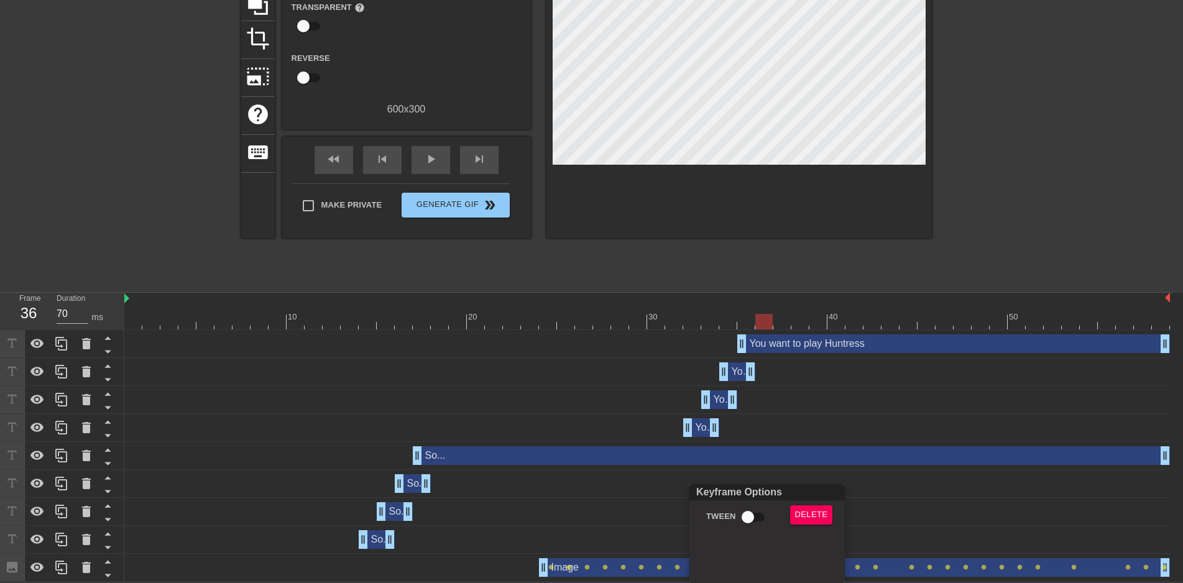
scroll to position [128, 0]
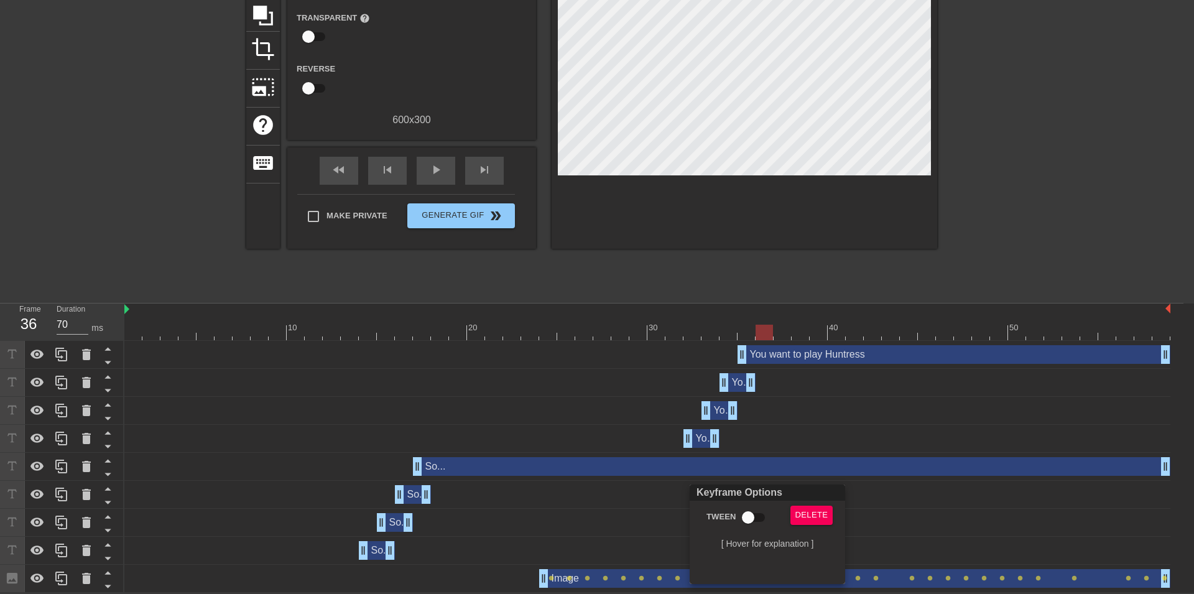
click at [848, 402] on div at bounding box center [597, 297] width 1194 height 594
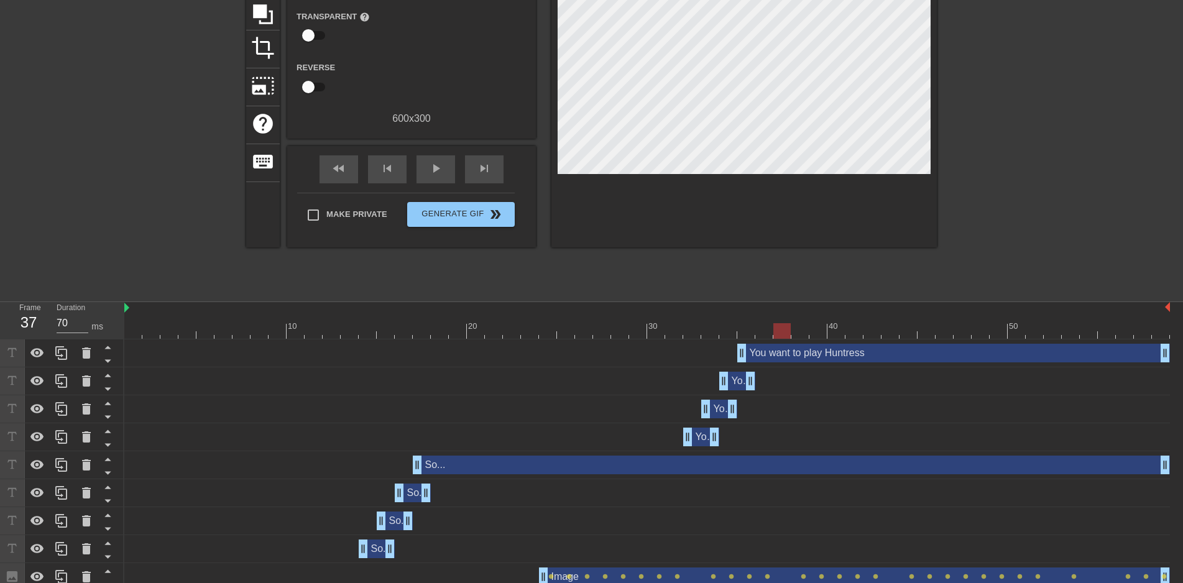
drag, startPoint x: 767, startPoint y: 325, endPoint x: 780, endPoint y: 328, distance: 14.0
click at [780, 328] on div at bounding box center [782, 331] width 17 height 16
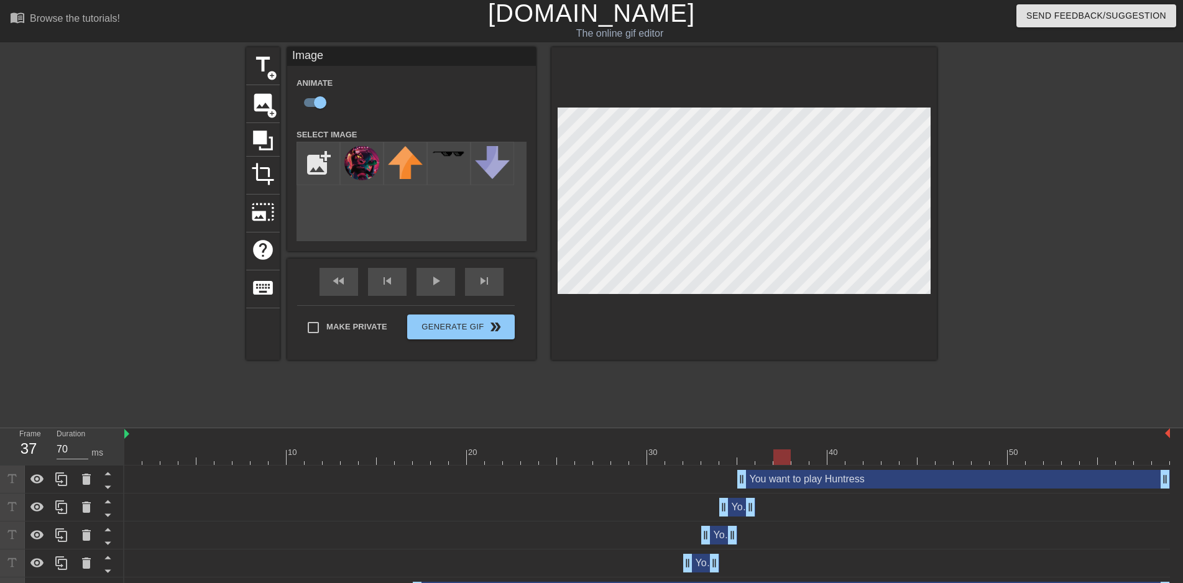
scroll to position [0, 0]
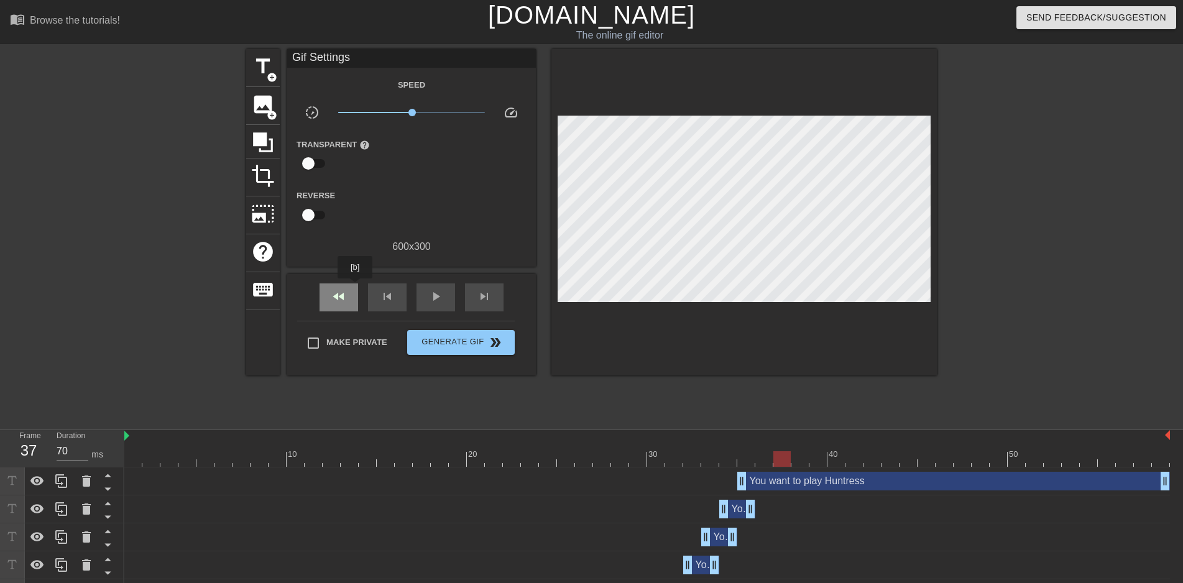
click at [355, 287] on div "fast_rewind" at bounding box center [339, 298] width 39 height 28
click at [422, 295] on div "play_arrow" at bounding box center [436, 298] width 39 height 28
drag, startPoint x: 435, startPoint y: 292, endPoint x: 481, endPoint y: 300, distance: 46.7
click at [435, 293] on span "pause" at bounding box center [435, 296] width 15 height 15
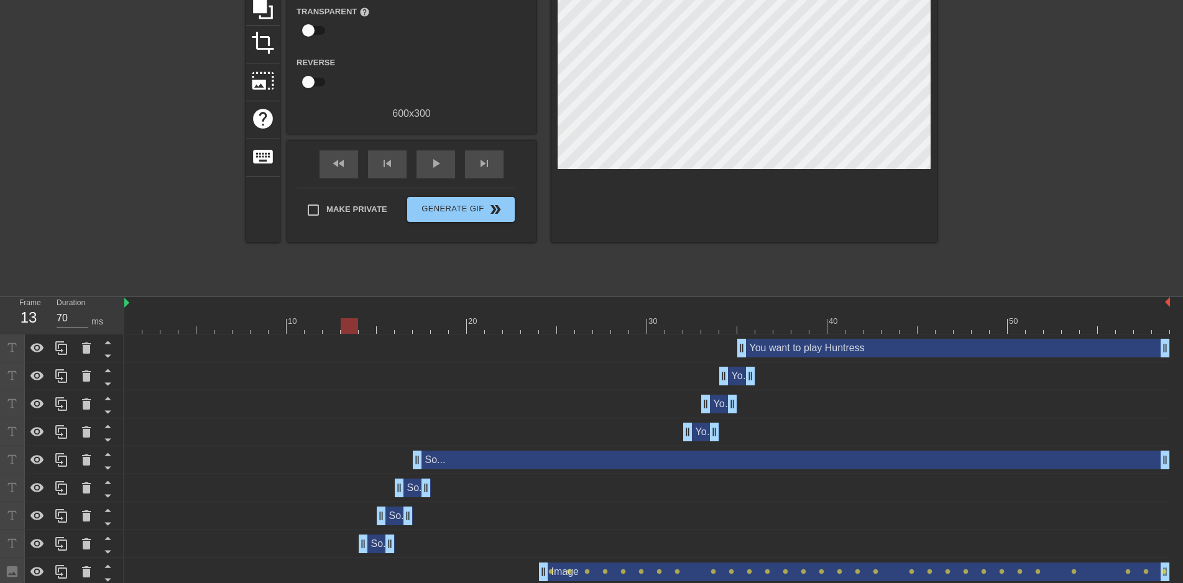
scroll to position [139, 0]
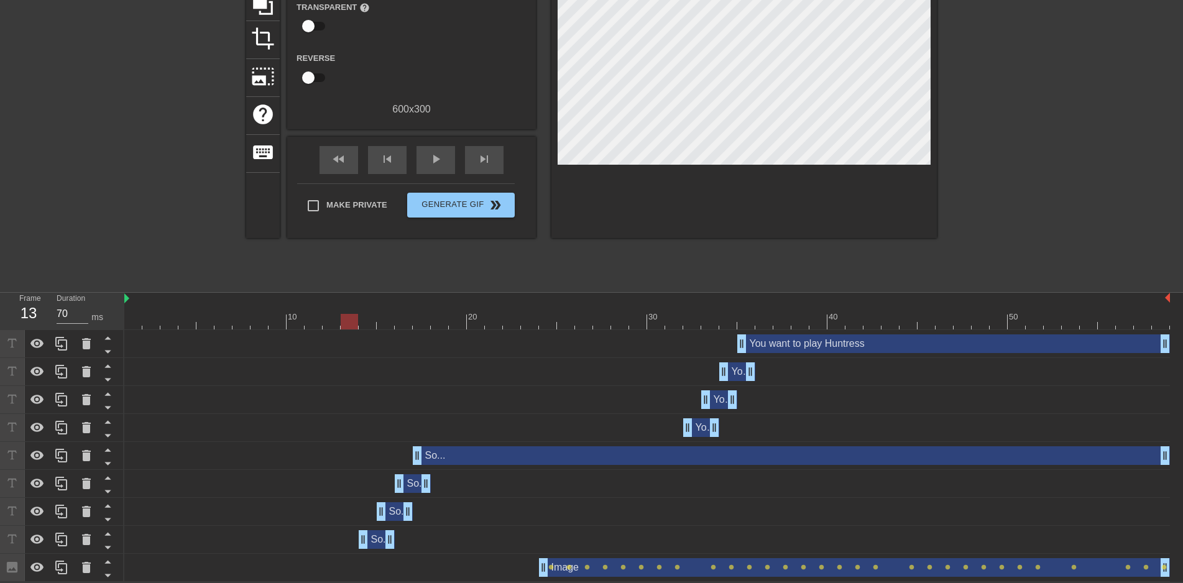
click at [693, 564] on div "Image drag_handle drag_handle" at bounding box center [854, 567] width 631 height 19
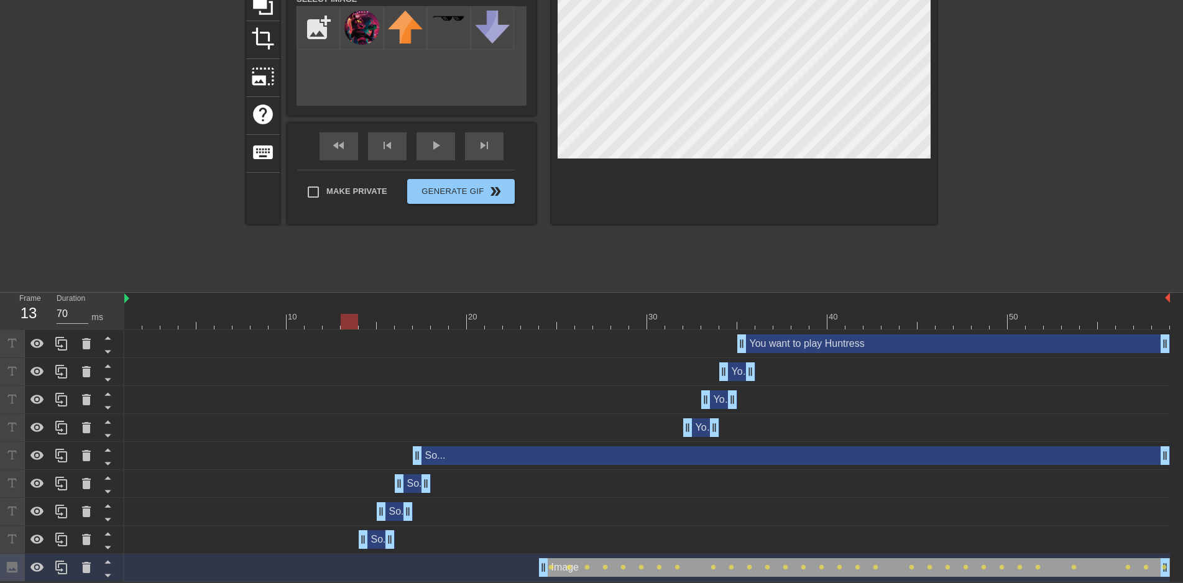
click at [695, 566] on div "Image drag_handle drag_handle" at bounding box center [854, 567] width 631 height 19
click at [12, 571] on icon at bounding box center [12, 567] width 11 height 11
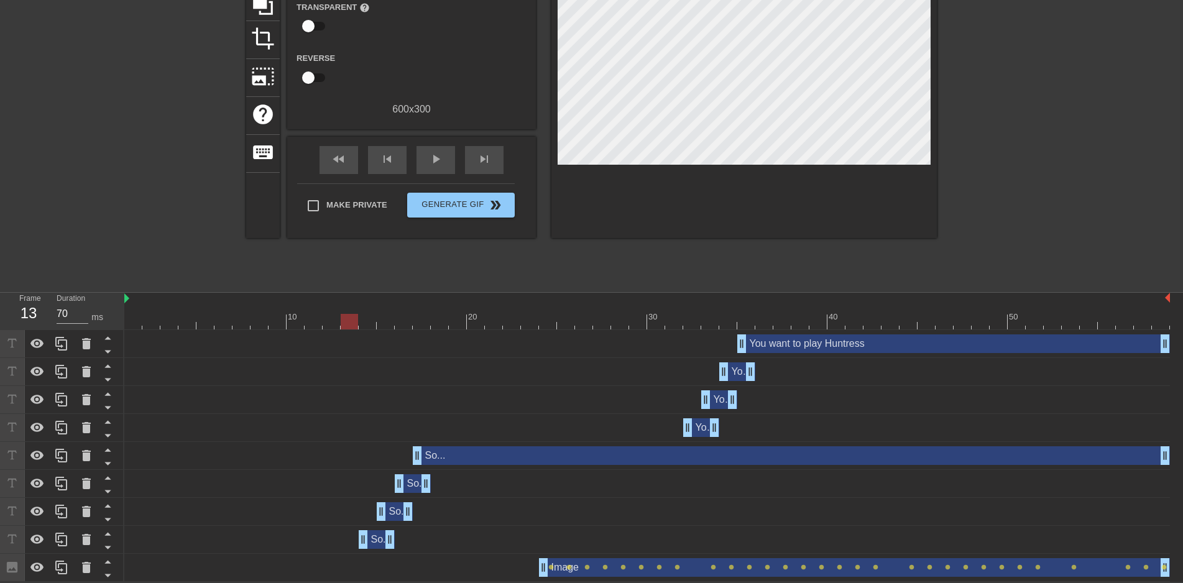
click at [147, 559] on div "Image drag_handle drag_handle lens lens lens lens lens lens lens lens lens lens…" at bounding box center [647, 567] width 1046 height 19
click at [490, 562] on div "Image drag_handle drag_handle lens lens lens lens lens lens lens lens lens lens…" at bounding box center [647, 567] width 1046 height 19
click at [678, 566] on span "lens" at bounding box center [678, 568] width 6 height 6
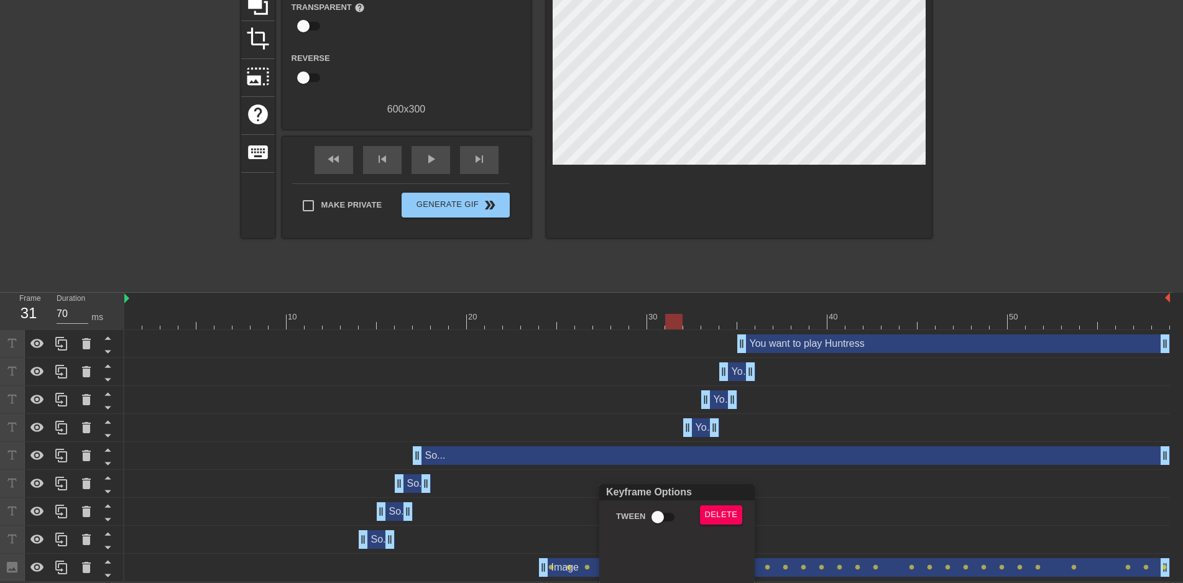
scroll to position [128, 0]
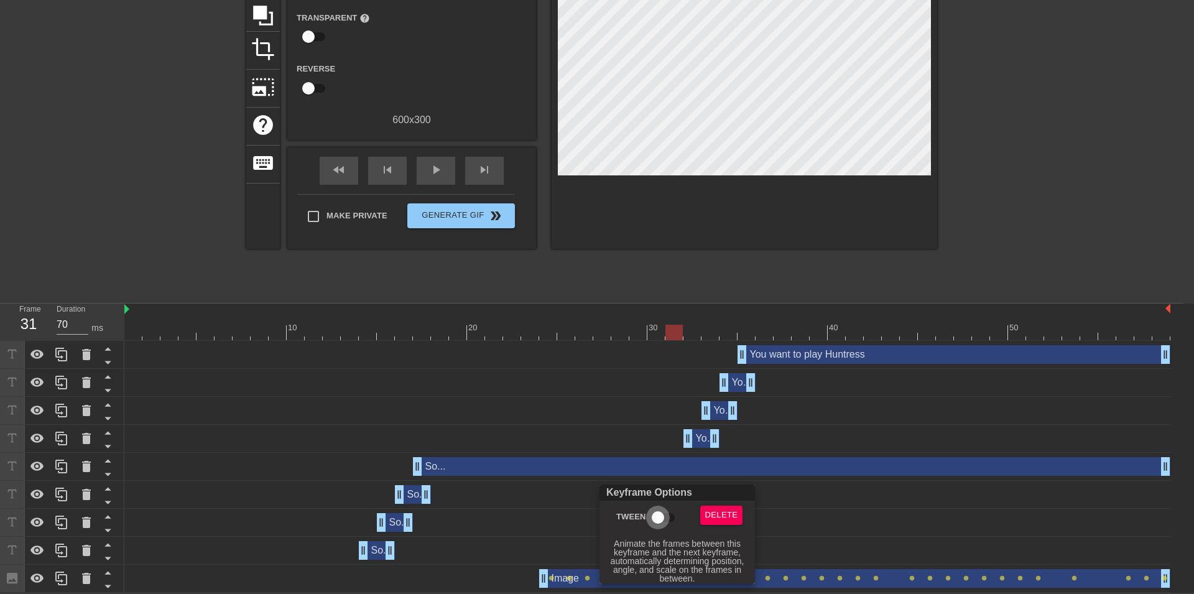
click at [658, 517] on input "Tween" at bounding box center [657, 518] width 71 height 24
checkbox input "true"
click at [567, 520] on div at bounding box center [597, 297] width 1194 height 594
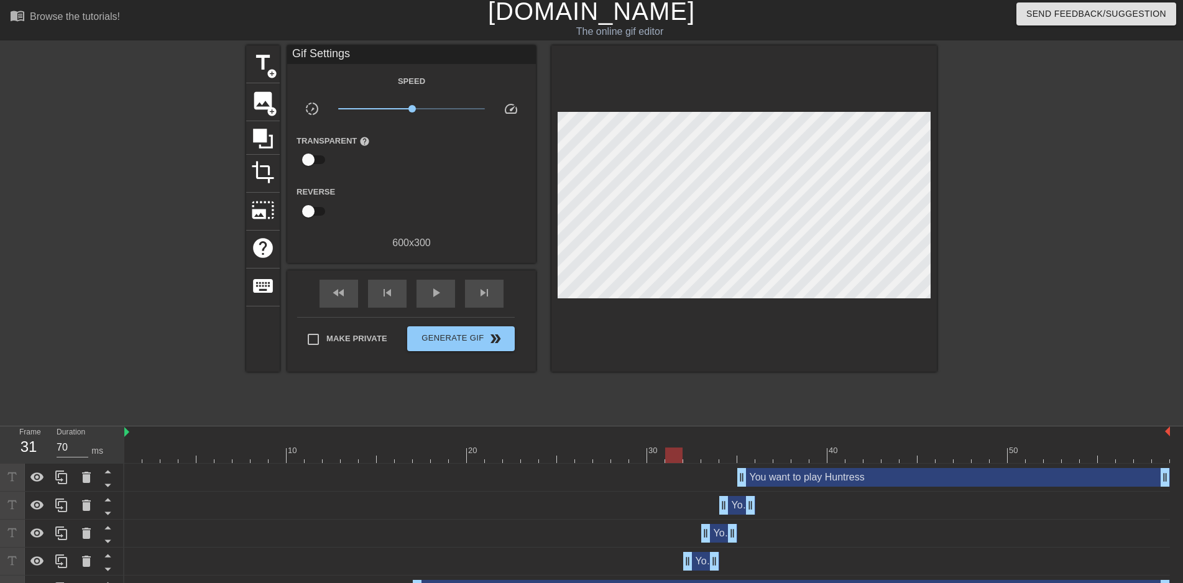
scroll to position [0, 0]
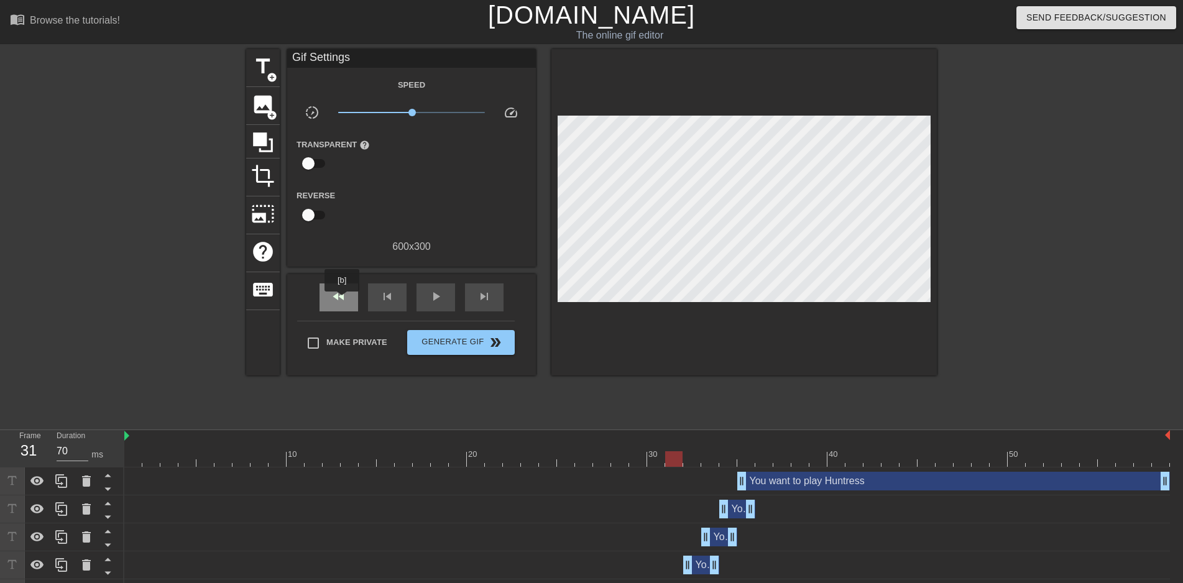
click at [343, 300] on span "fast_rewind" at bounding box center [338, 296] width 15 height 15
click at [446, 294] on div "play_arrow" at bounding box center [436, 298] width 39 height 28
click at [446, 294] on div "pause" at bounding box center [436, 298] width 39 height 28
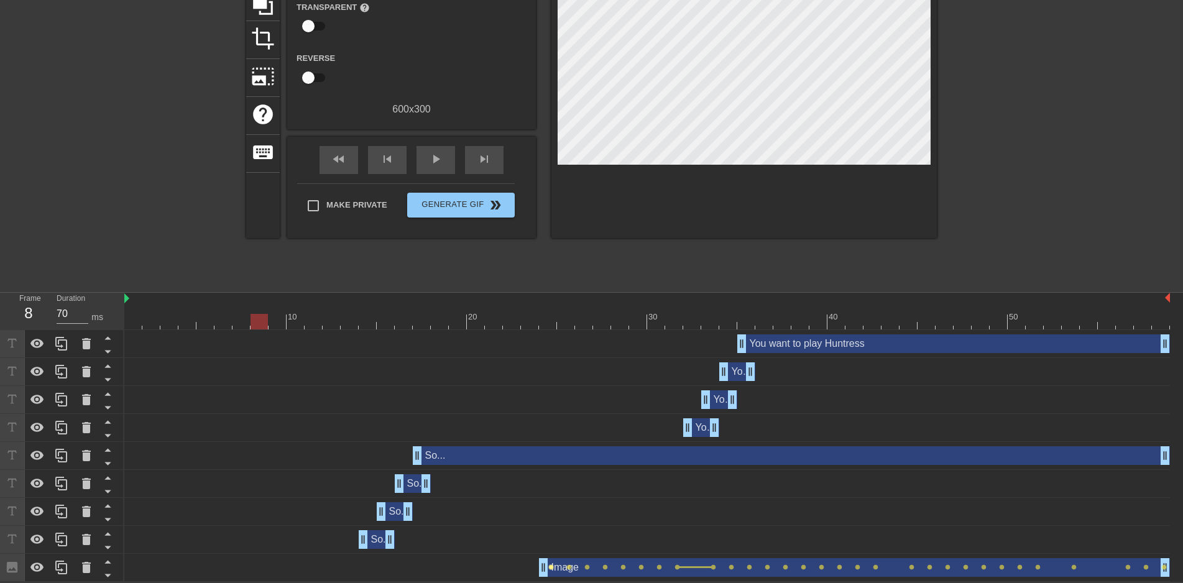
click at [553, 568] on span "lens" at bounding box center [551, 568] width 6 height 6
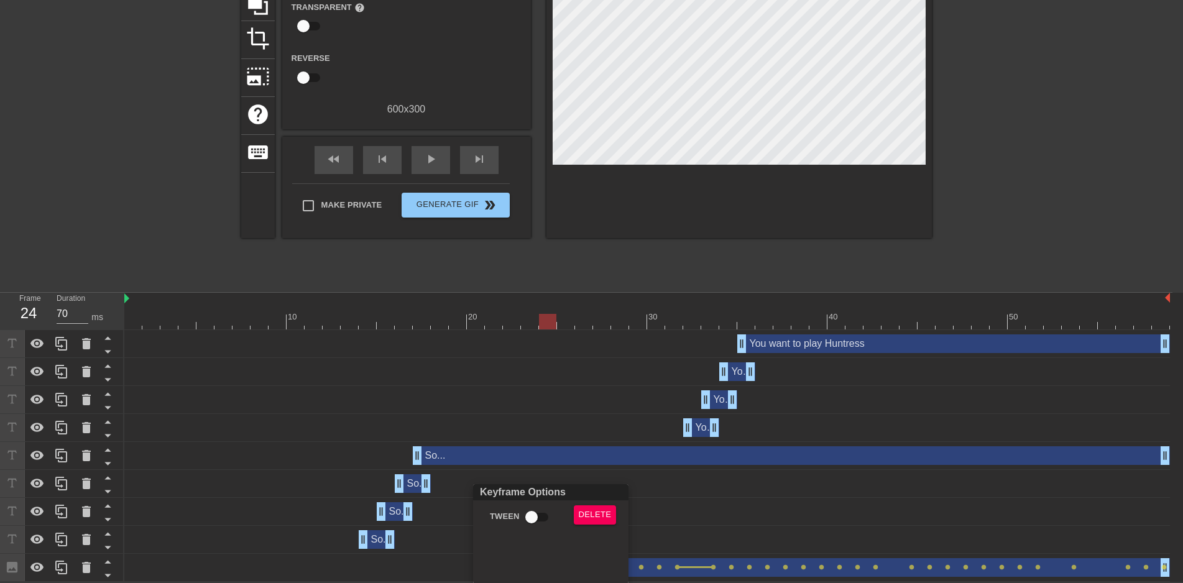
scroll to position [128, 0]
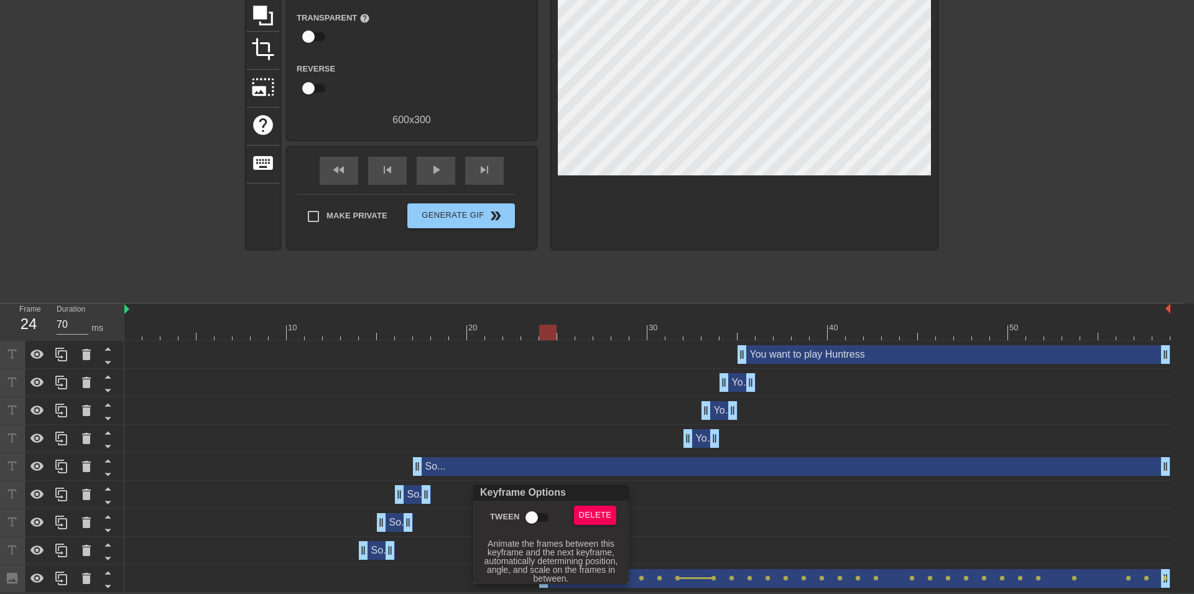
click at [535, 519] on input "Tween" at bounding box center [531, 518] width 71 height 24
checkbox input "true"
click at [803, 539] on div at bounding box center [597, 297] width 1194 height 594
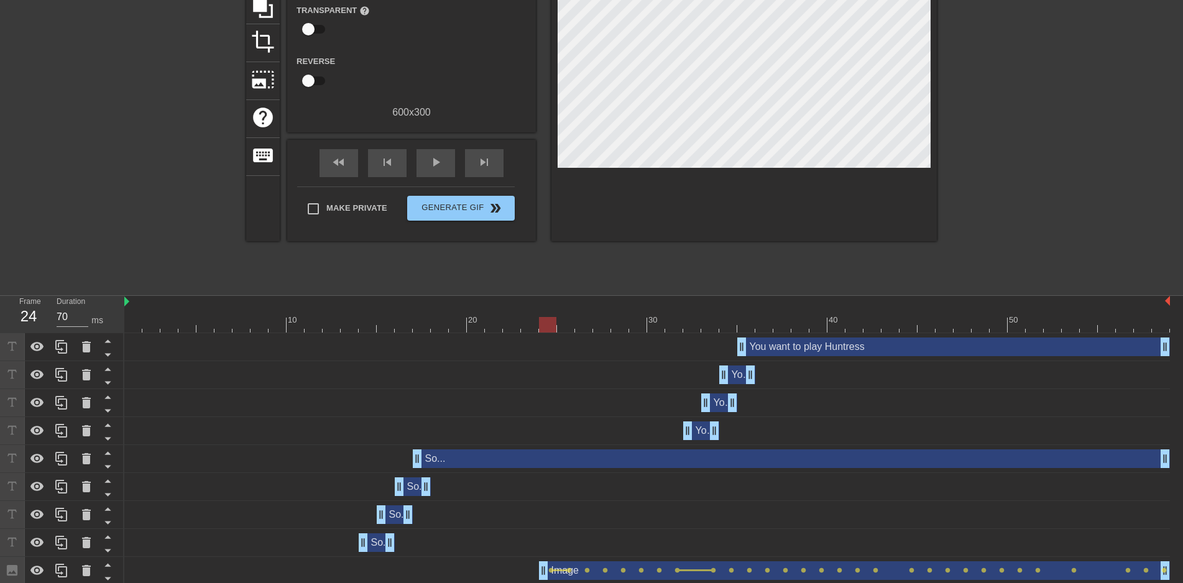
scroll to position [139, 0]
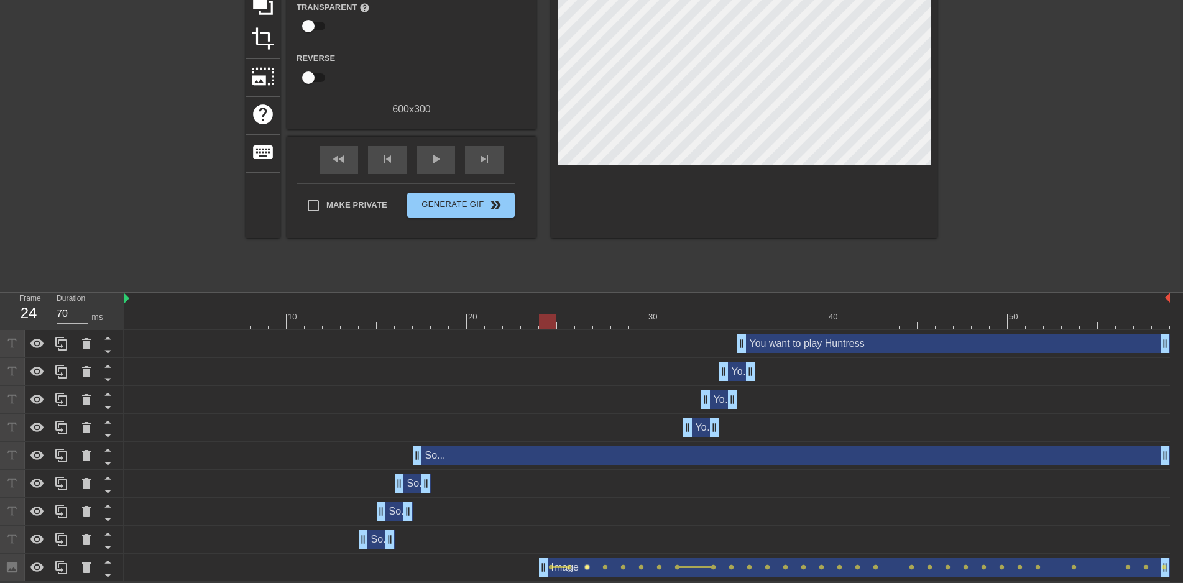
click at [586, 566] on span "lens" at bounding box center [588, 568] width 6 height 6
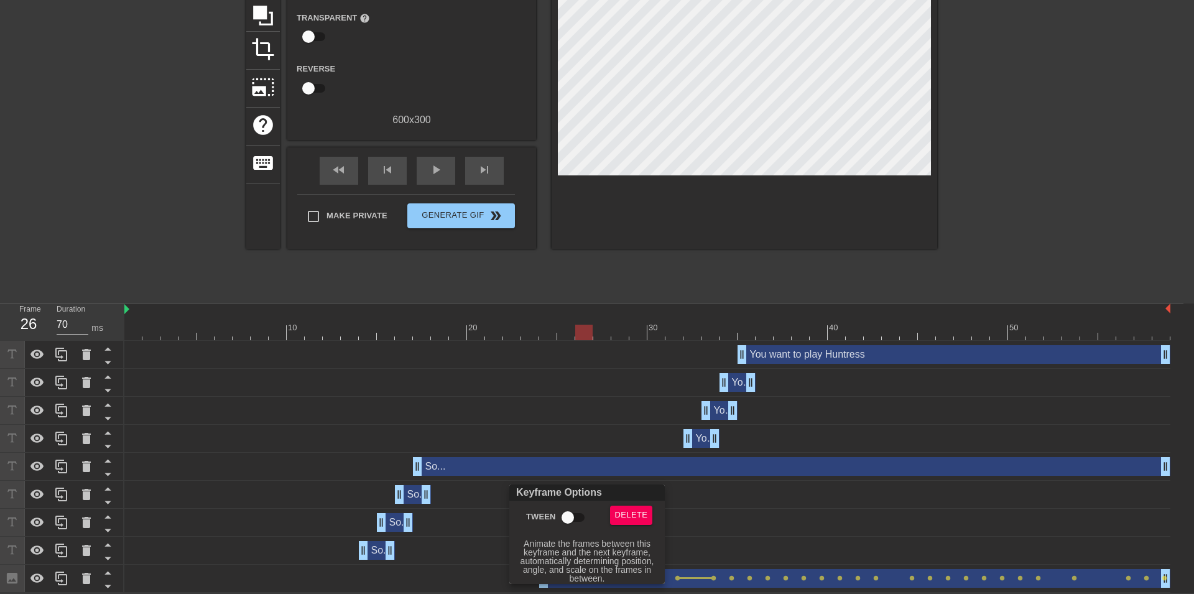
click at [568, 525] on input "Tween" at bounding box center [567, 518] width 71 height 24
checkbox input "true"
click at [769, 517] on div at bounding box center [597, 297] width 1194 height 594
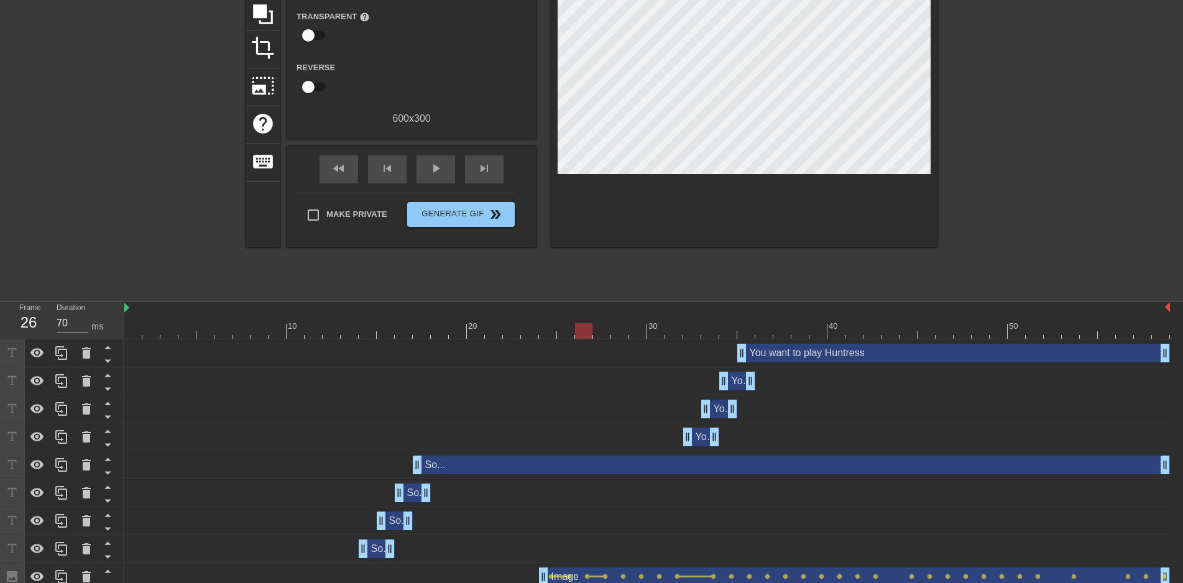
scroll to position [139, 0]
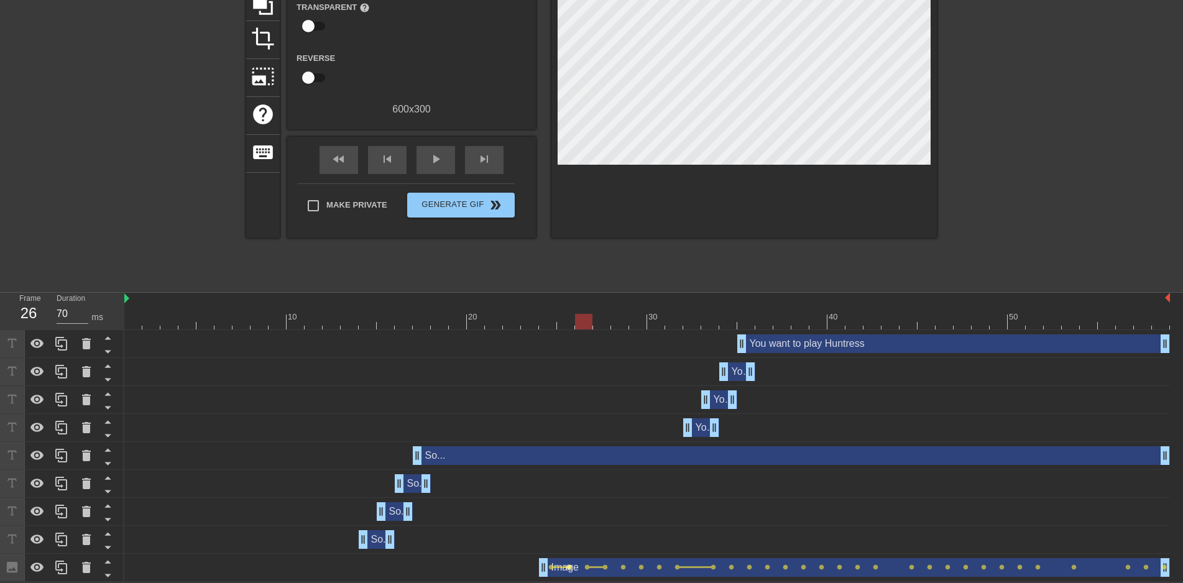
click at [570, 566] on span "lens" at bounding box center [569, 568] width 6 height 6
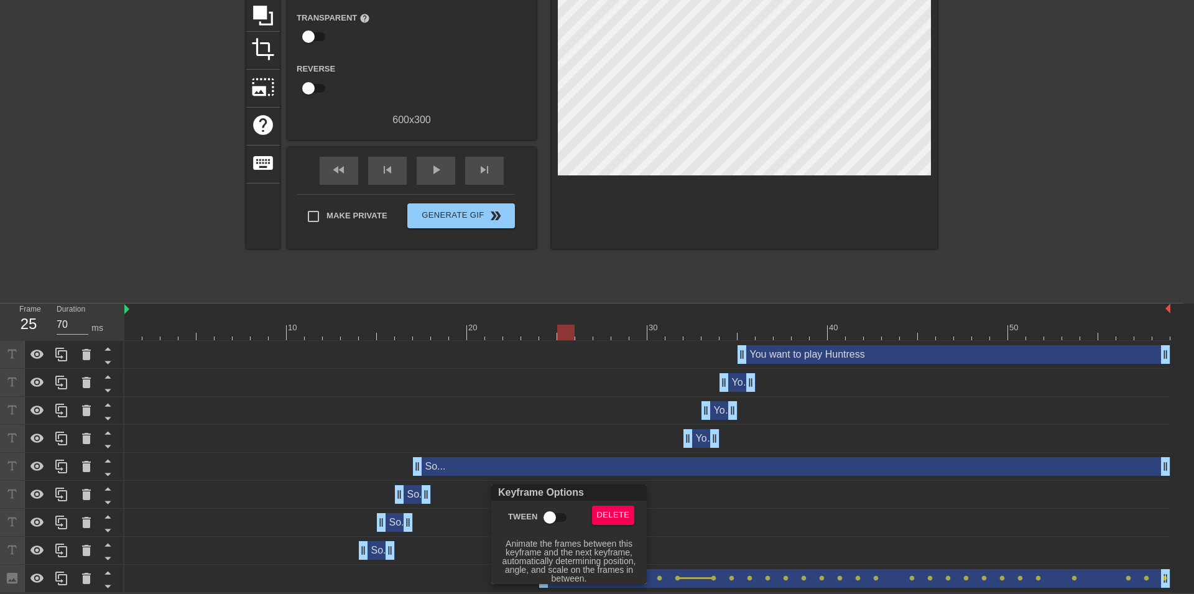
click at [552, 514] on input "Tween" at bounding box center [549, 518] width 71 height 24
checkbox input "true"
click at [753, 518] on div at bounding box center [597, 297] width 1194 height 594
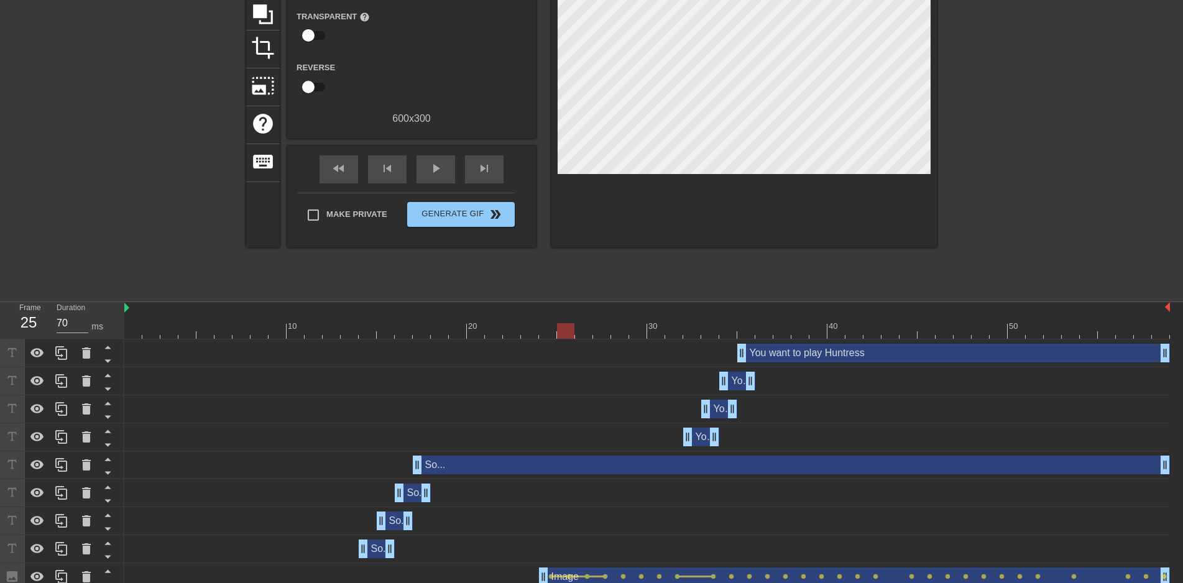
click at [606, 573] on div "Image drag_handle drag_handle" at bounding box center [854, 577] width 631 height 19
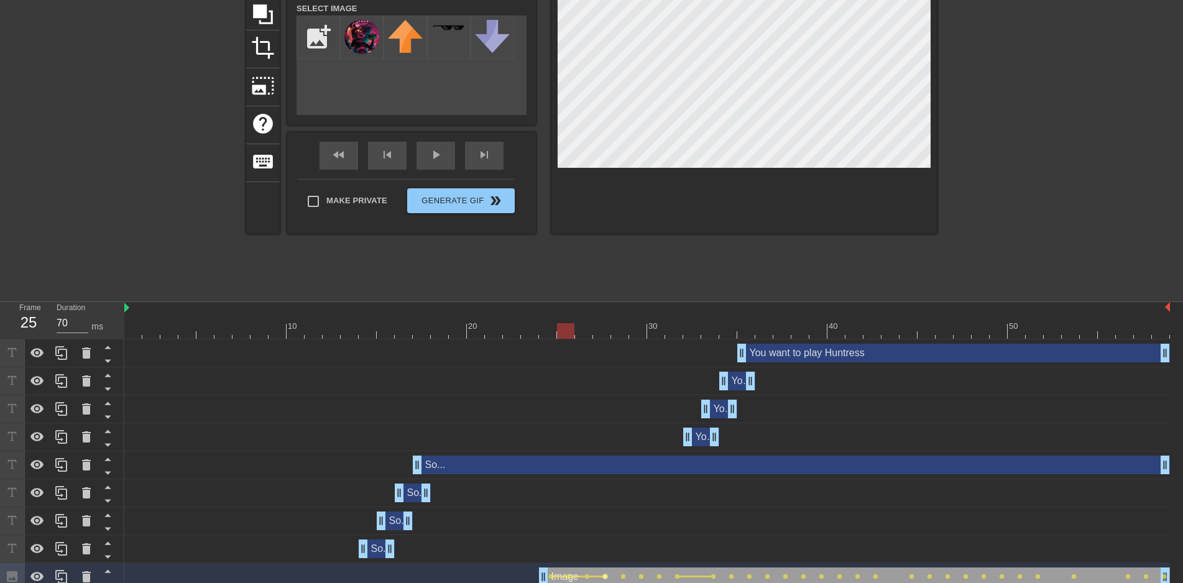
click at [605, 576] on span "lens" at bounding box center [606, 577] width 6 height 6
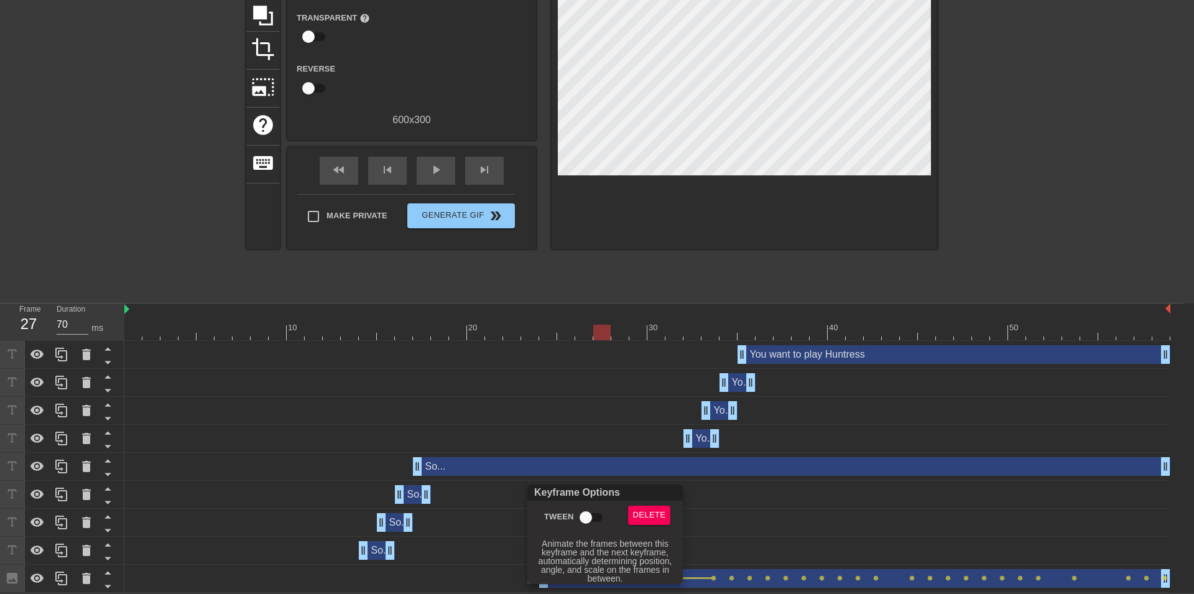
click at [582, 522] on input "Tween" at bounding box center [585, 518] width 71 height 24
checkbox input "true"
click at [752, 517] on div at bounding box center [597, 297] width 1194 height 594
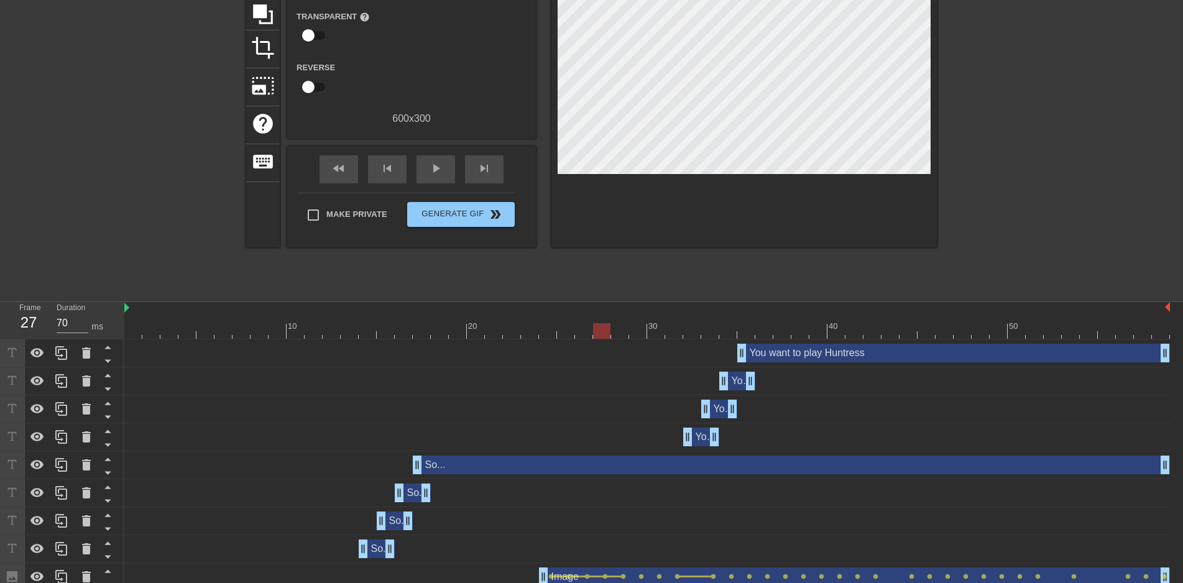
scroll to position [139, 0]
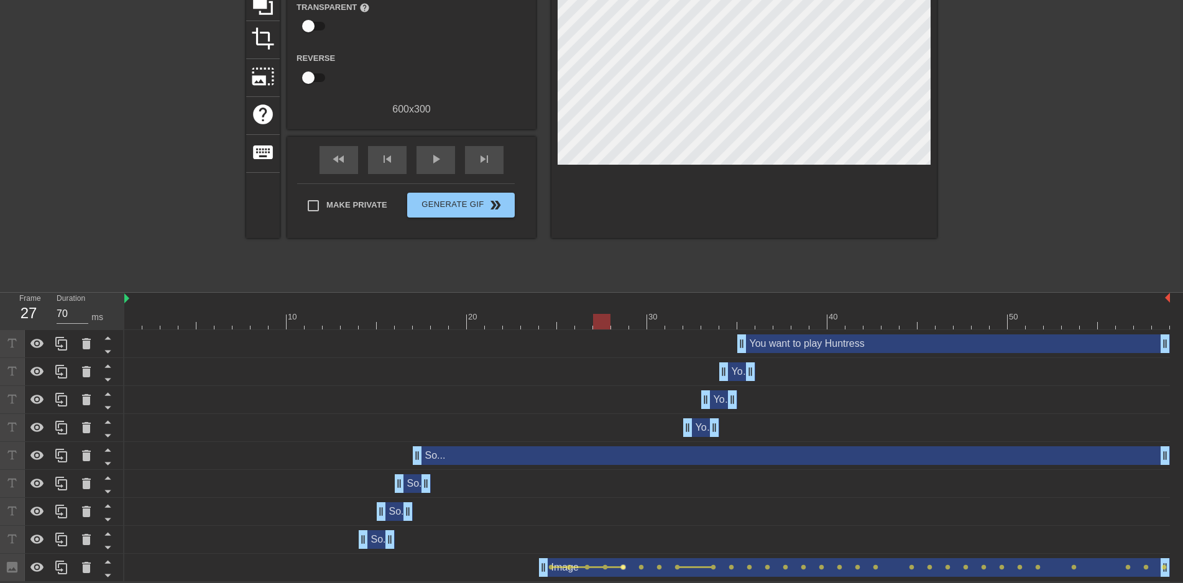
click at [626, 568] on span "lens" at bounding box center [624, 568] width 6 height 6
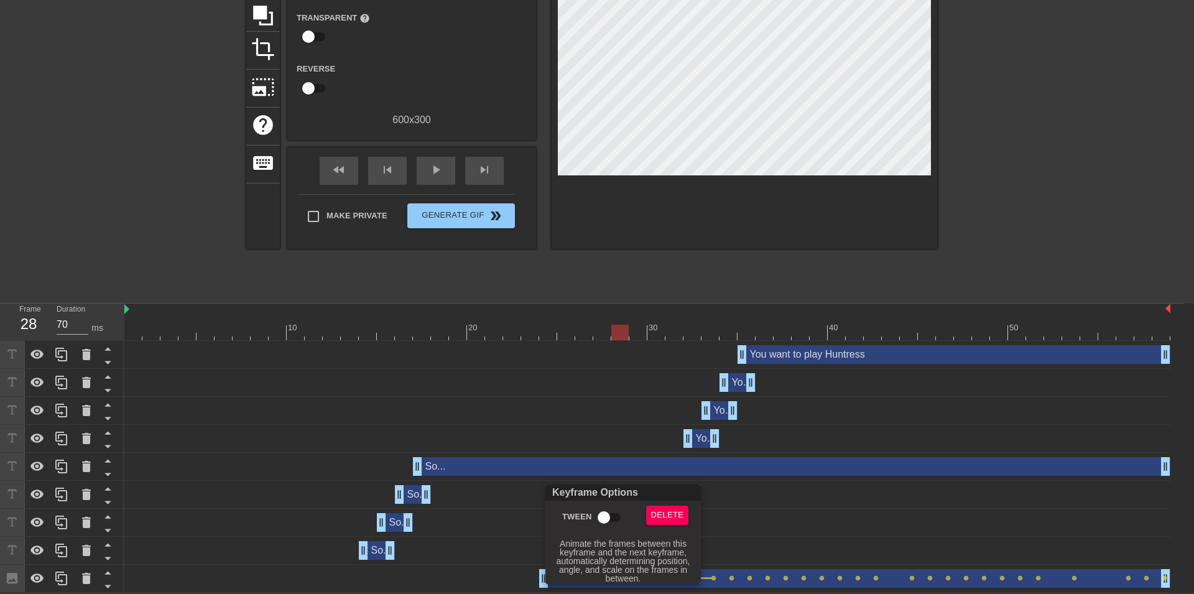
click at [611, 527] on input "Tween" at bounding box center [603, 518] width 71 height 24
checkbox input "true"
click at [783, 515] on div at bounding box center [597, 297] width 1194 height 594
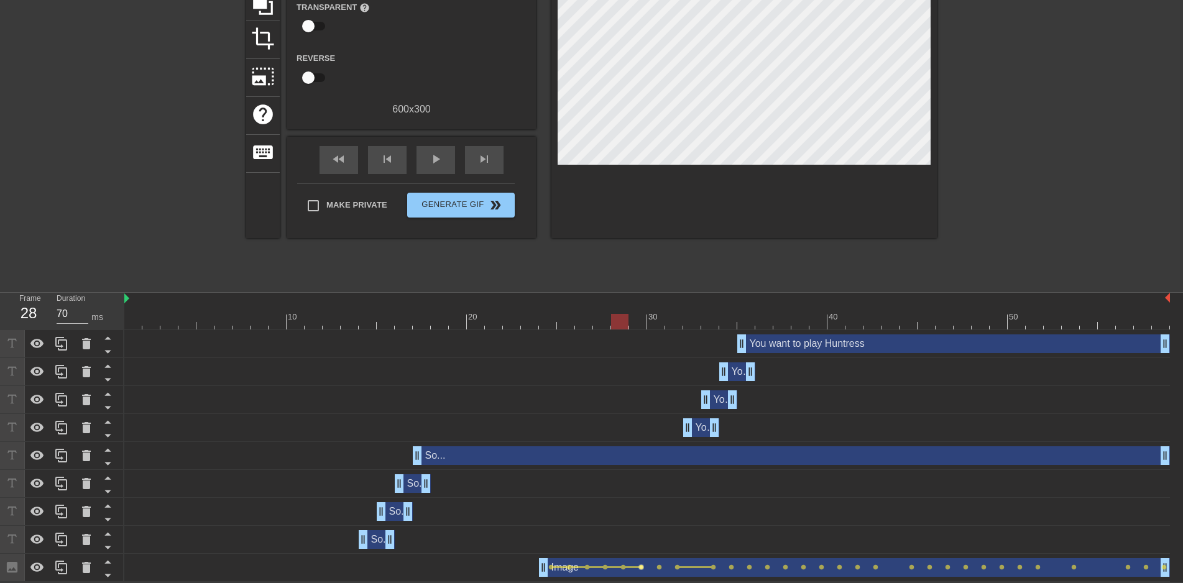
click at [640, 568] on span "lens" at bounding box center [642, 568] width 6 height 6
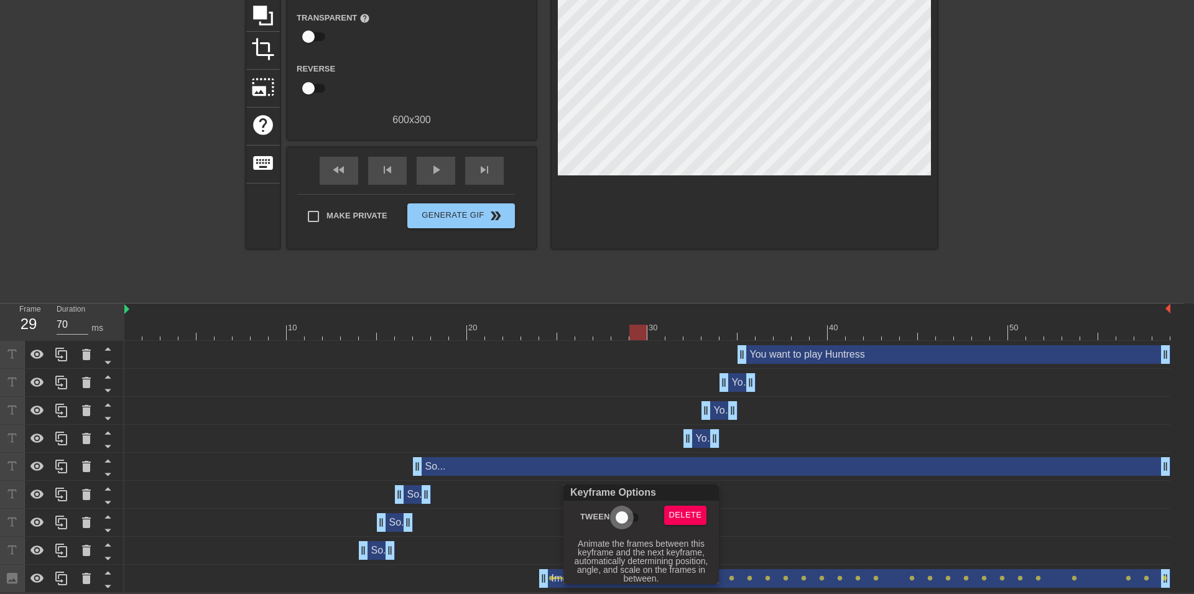
click at [625, 520] on input "Tween" at bounding box center [621, 518] width 71 height 24
checkbox input "true"
click at [785, 538] on div at bounding box center [597, 297] width 1194 height 594
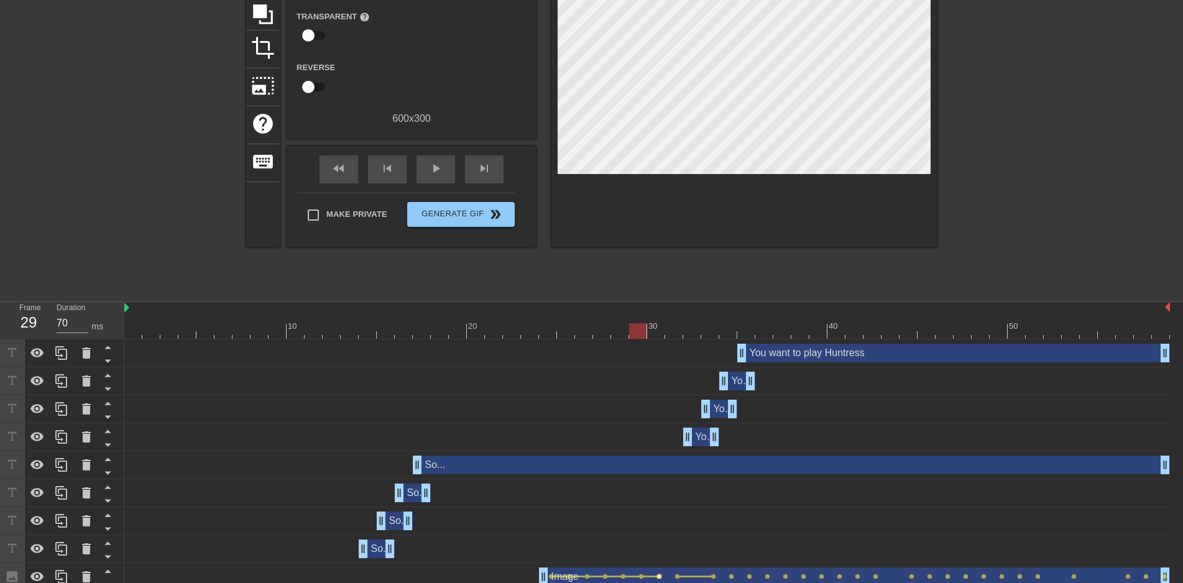
click at [659, 578] on span "lens" at bounding box center [660, 577] width 6 height 6
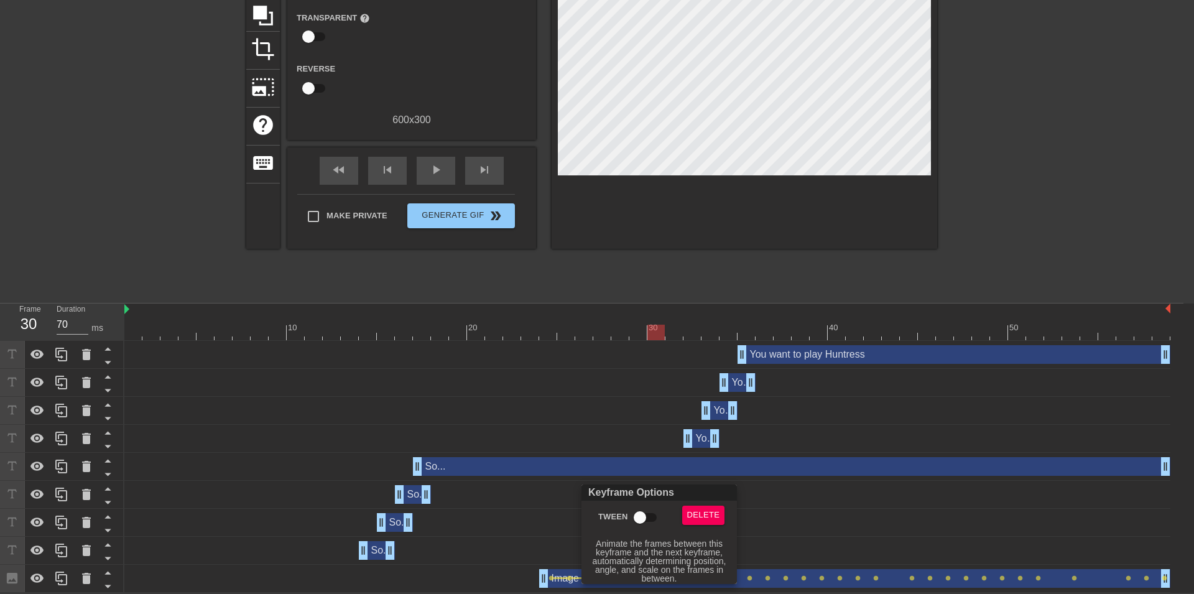
click at [642, 524] on input "Tween" at bounding box center [639, 518] width 71 height 24
checkbox input "true"
click at [763, 548] on div at bounding box center [597, 297] width 1194 height 594
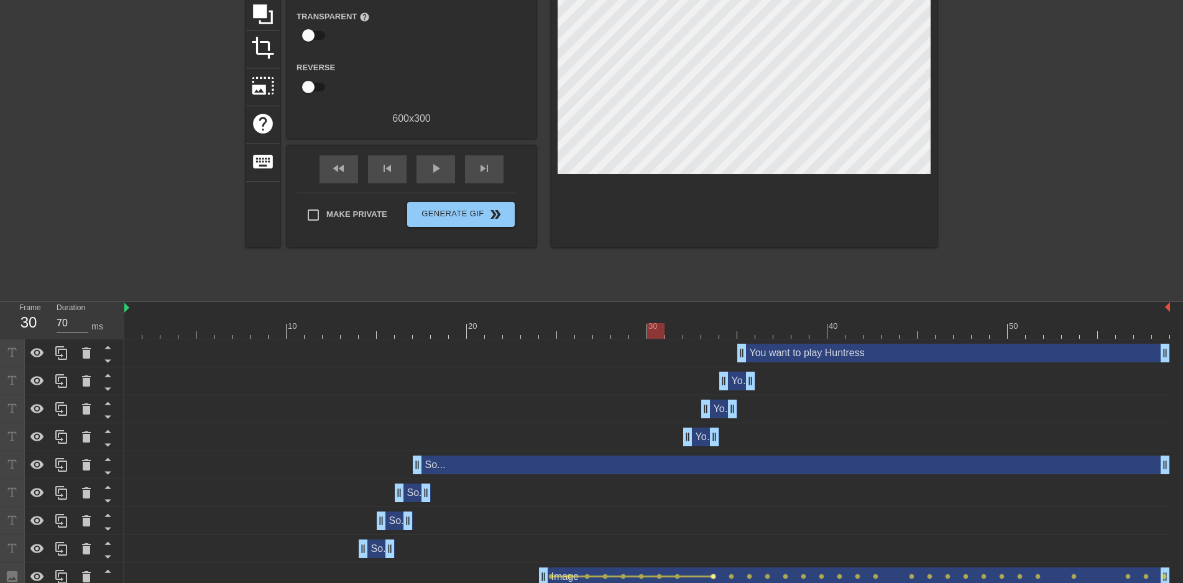
click at [713, 577] on span "lens" at bounding box center [714, 577] width 6 height 6
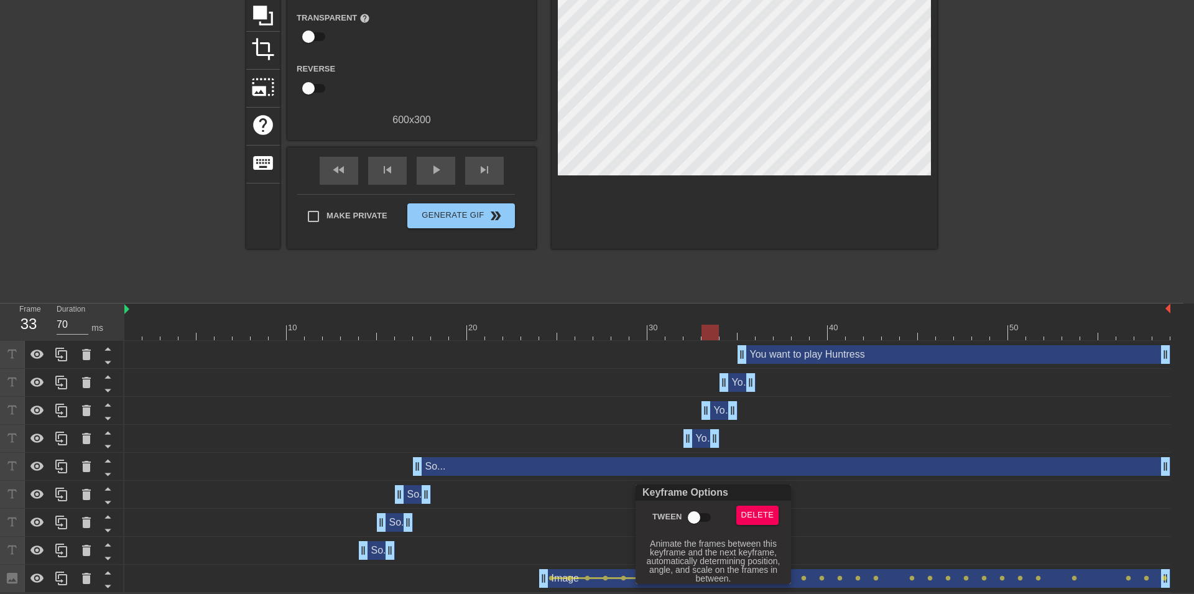
click at [693, 520] on input "Tween" at bounding box center [694, 518] width 71 height 24
checkbox input "true"
click at [848, 515] on div at bounding box center [597, 297] width 1194 height 594
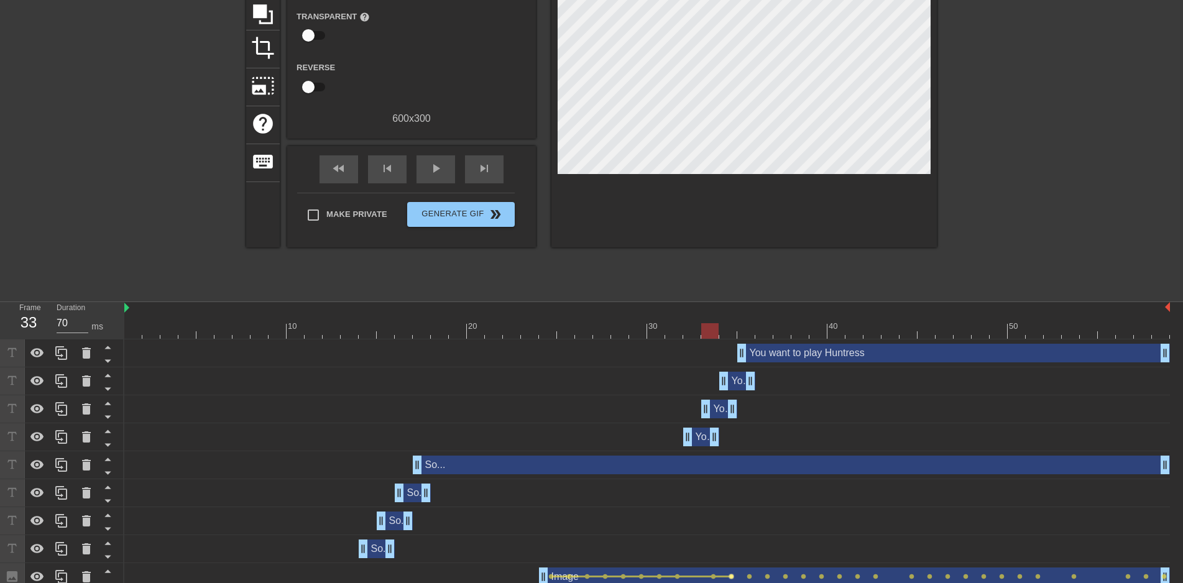
click at [734, 579] on span "lens" at bounding box center [732, 577] width 6 height 6
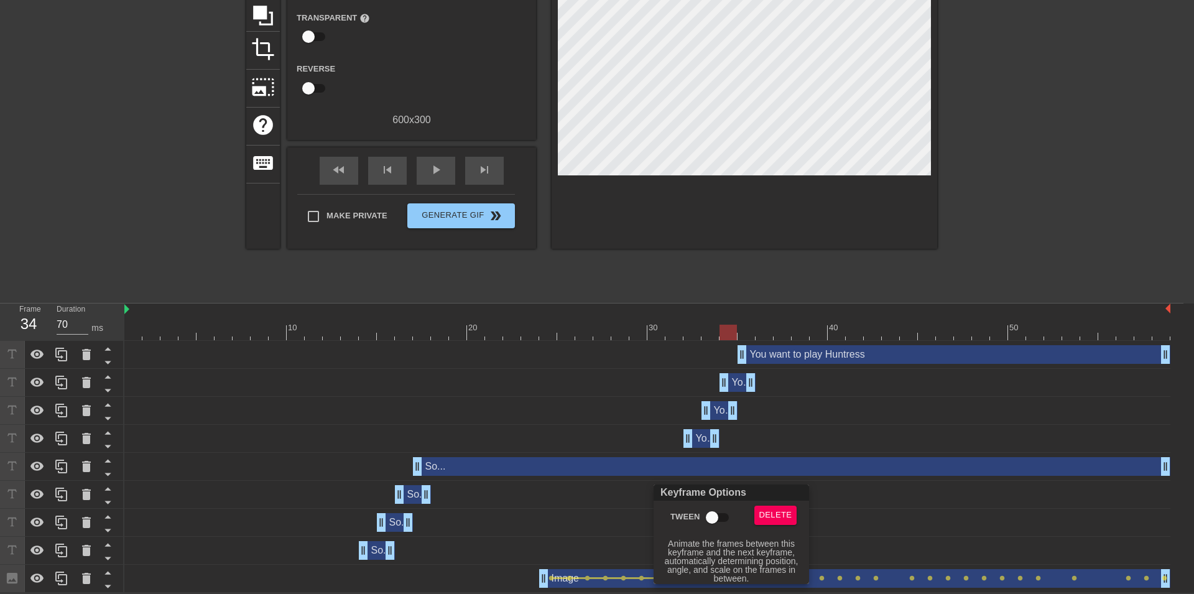
click at [717, 518] on input "Tween" at bounding box center [712, 518] width 71 height 24
checkbox input "true"
click at [907, 528] on div at bounding box center [597, 297] width 1194 height 594
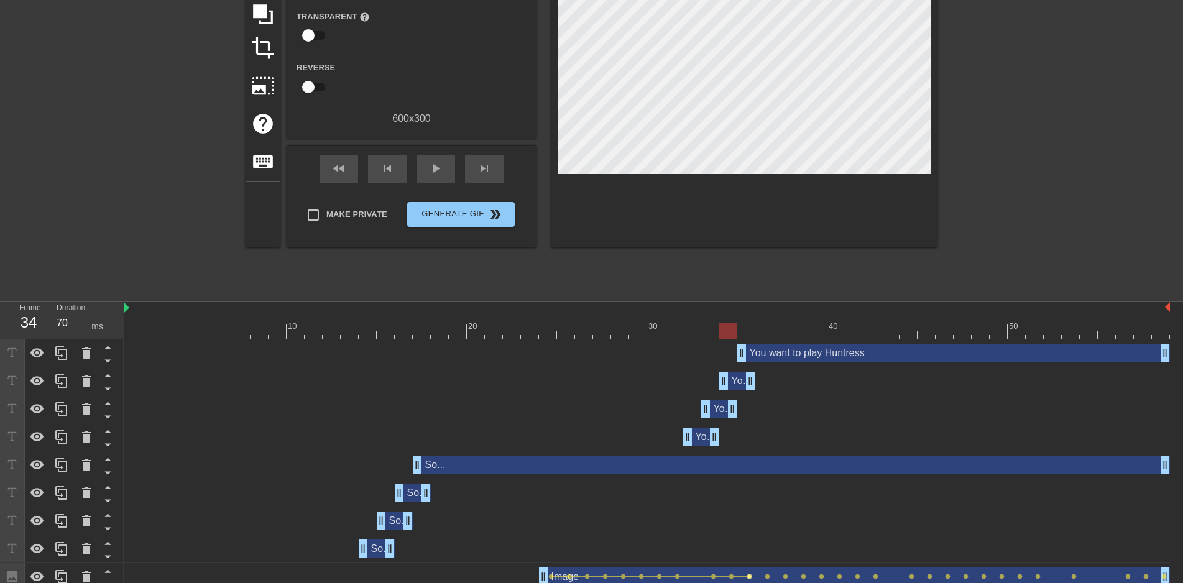
click at [751, 577] on span "lens" at bounding box center [750, 577] width 6 height 6
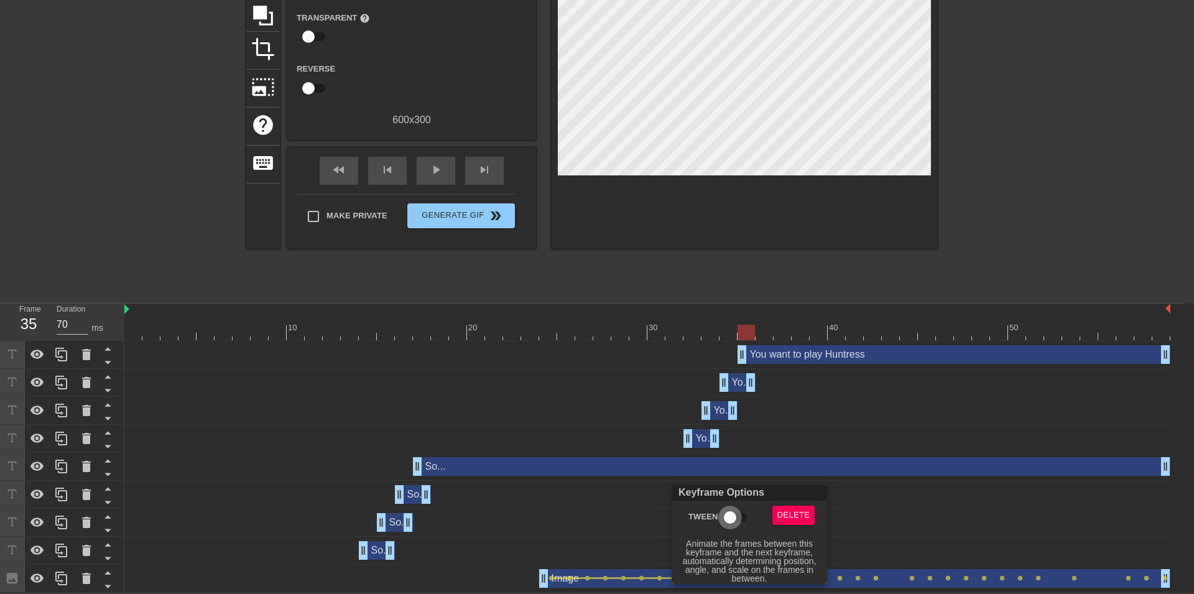
click at [738, 520] on input "Tween" at bounding box center [730, 518] width 71 height 24
click at [918, 513] on div at bounding box center [597, 297] width 1194 height 594
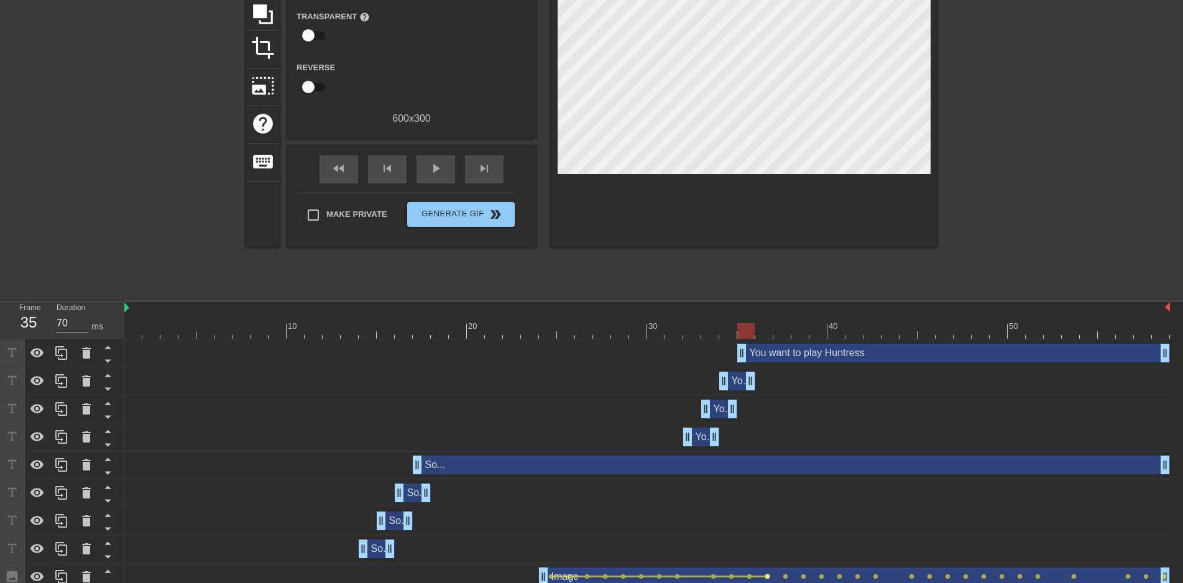
click at [768, 577] on span "lens" at bounding box center [768, 577] width 6 height 6
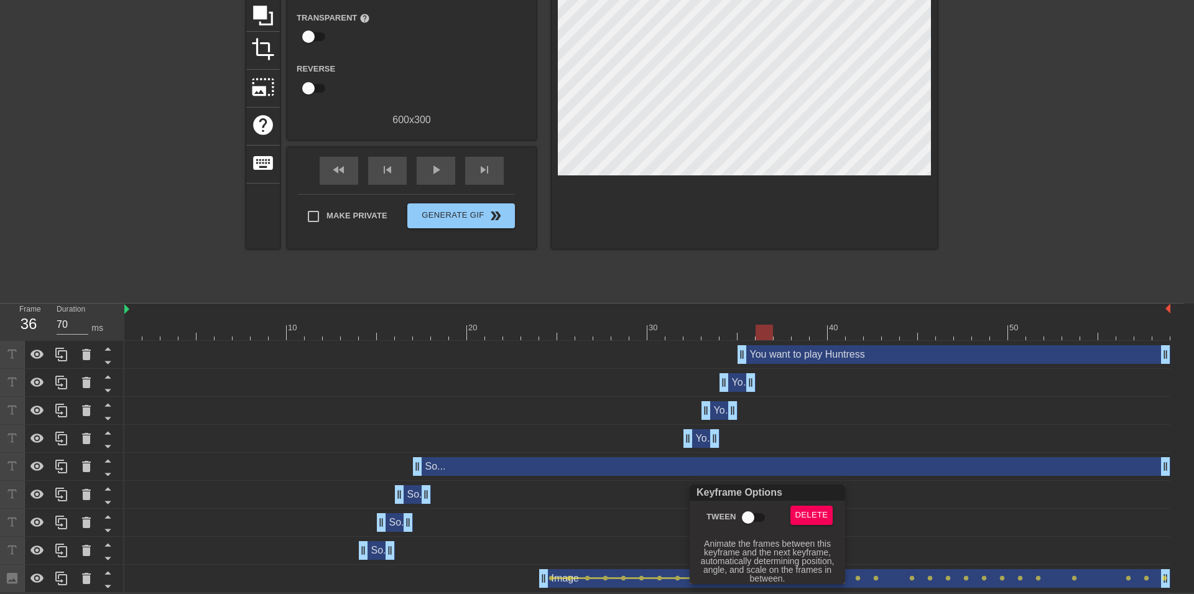
click at [759, 523] on input "Tween" at bounding box center [748, 518] width 71 height 24
click at [917, 516] on div at bounding box center [597, 297] width 1194 height 594
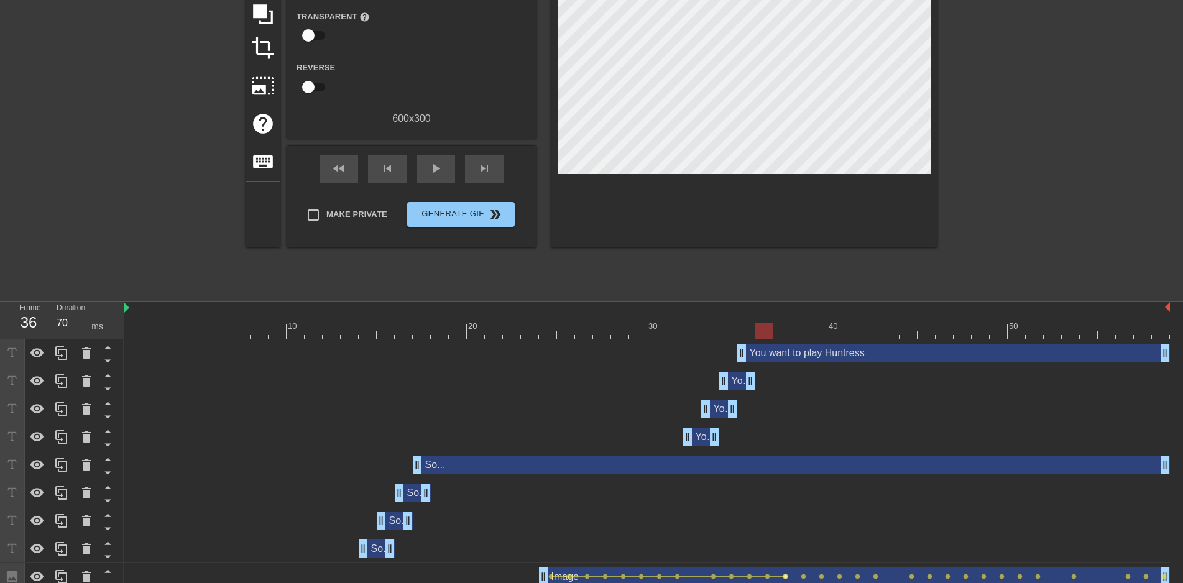
click at [786, 575] on span "lens" at bounding box center [786, 577] width 6 height 6
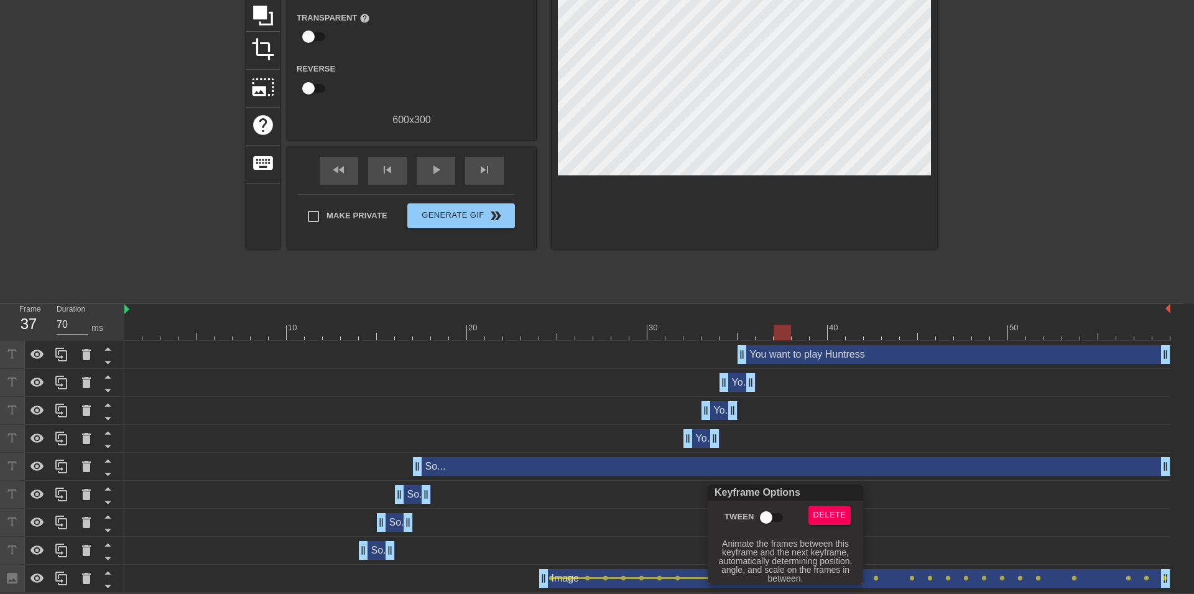
click at [781, 519] on input "Tween" at bounding box center [766, 518] width 71 height 24
click at [954, 516] on div at bounding box center [597, 297] width 1194 height 594
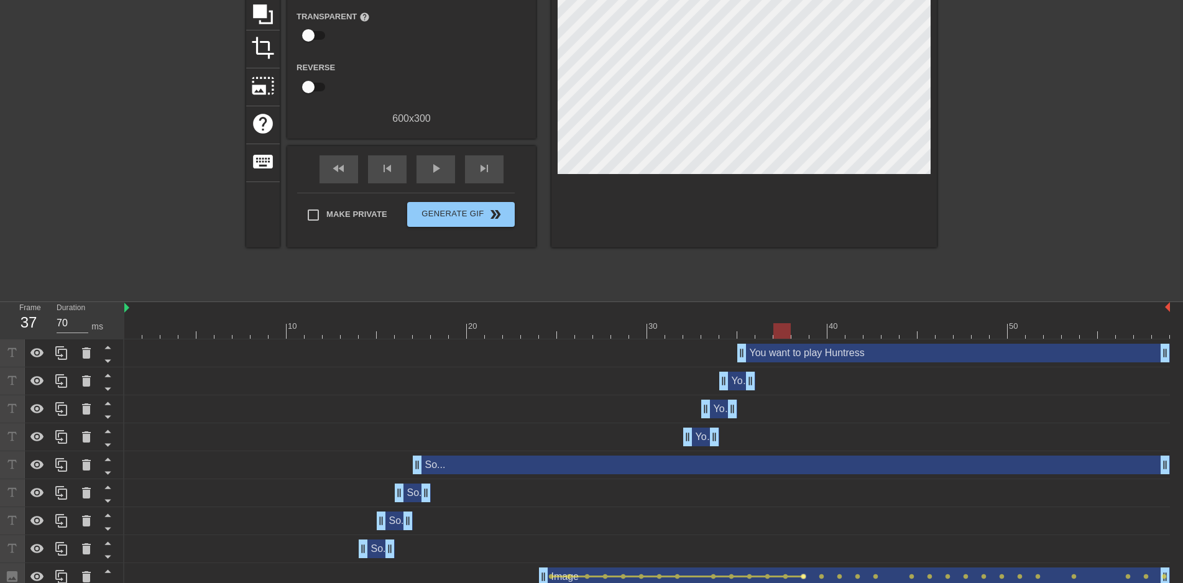
click at [806, 577] on span "lens" at bounding box center [804, 577] width 6 height 6
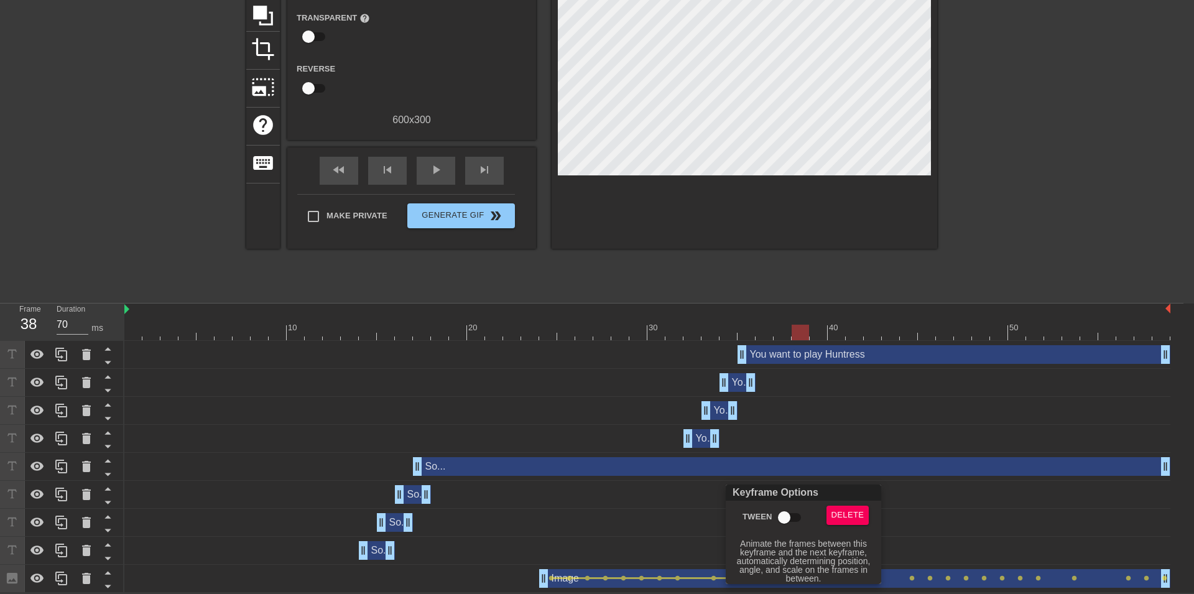
click at [795, 514] on input "Tween" at bounding box center [784, 518] width 71 height 24
click at [974, 541] on div at bounding box center [597, 297] width 1194 height 594
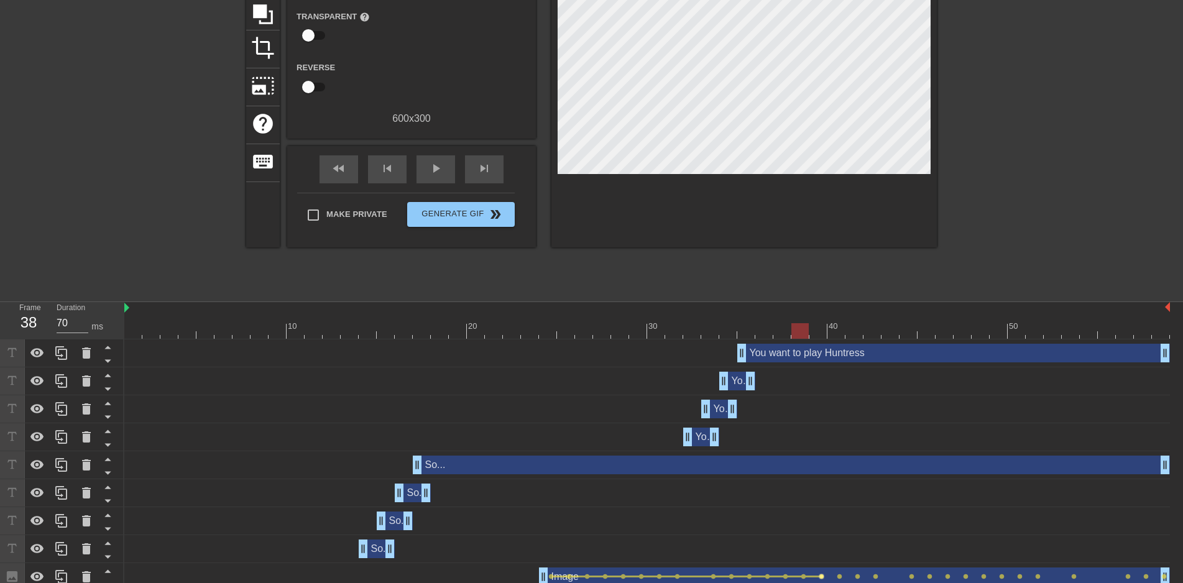
click at [823, 579] on span "lens" at bounding box center [822, 577] width 6 height 6
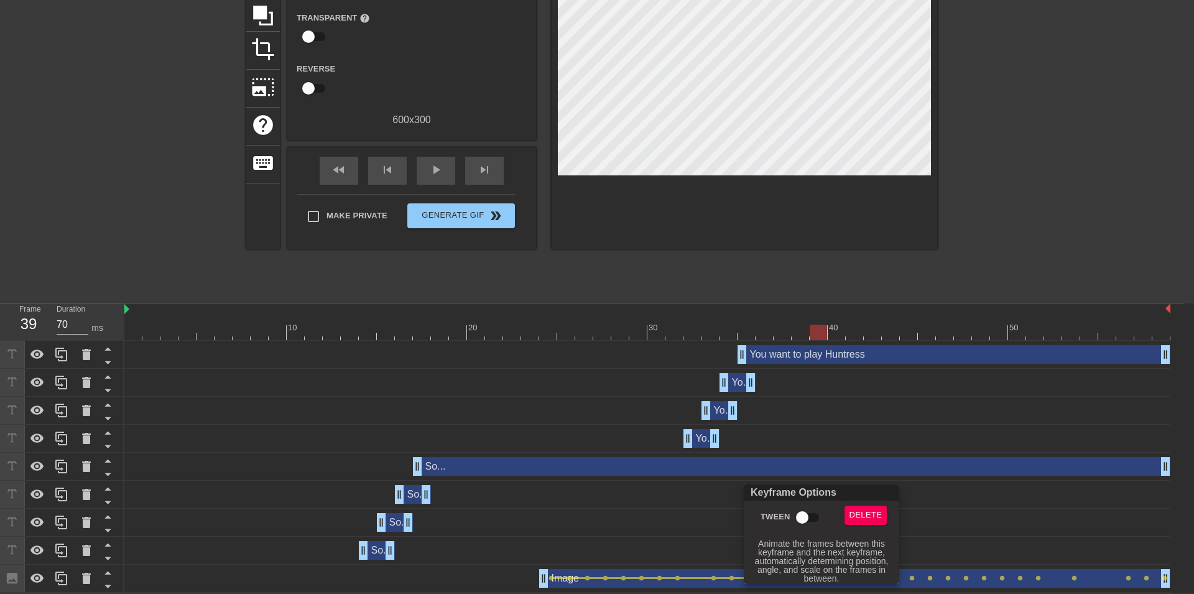
click at [811, 522] on input "Tween" at bounding box center [802, 518] width 71 height 24
click at [1007, 524] on div at bounding box center [597, 297] width 1194 height 594
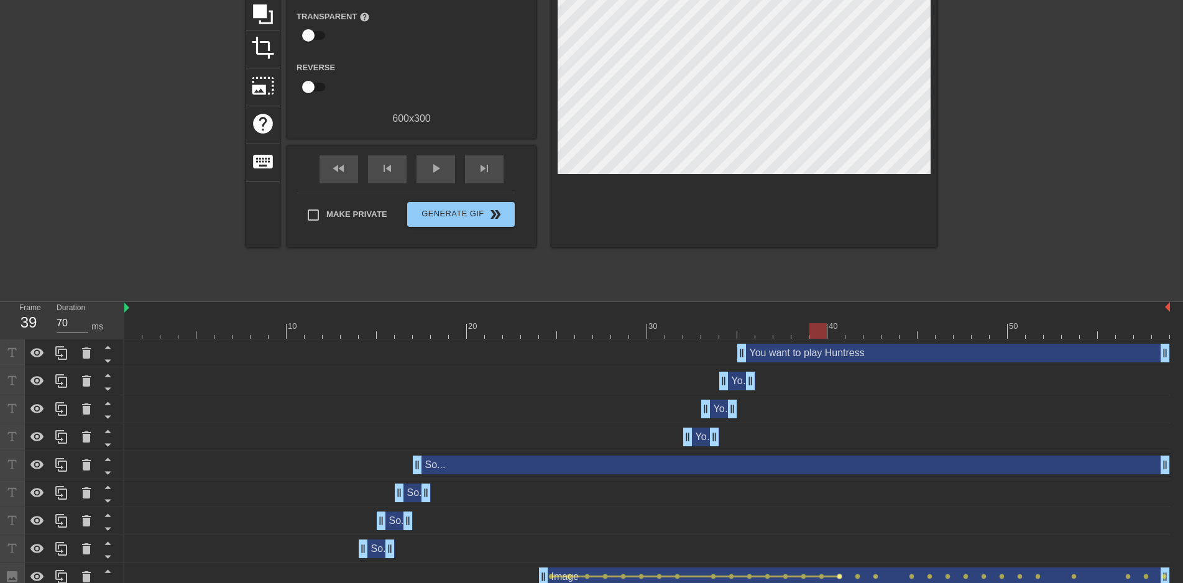
click at [839, 575] on span "lens" at bounding box center [840, 577] width 6 height 6
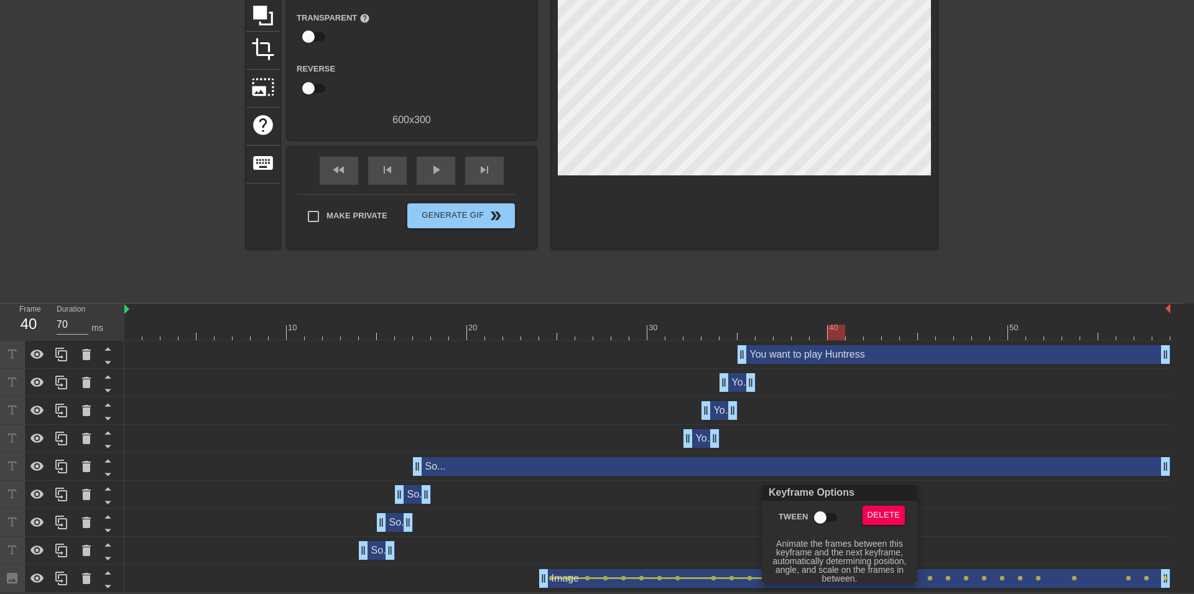
click at [831, 519] on input "Tween" at bounding box center [820, 518] width 71 height 24
click at [989, 516] on div at bounding box center [597, 297] width 1194 height 594
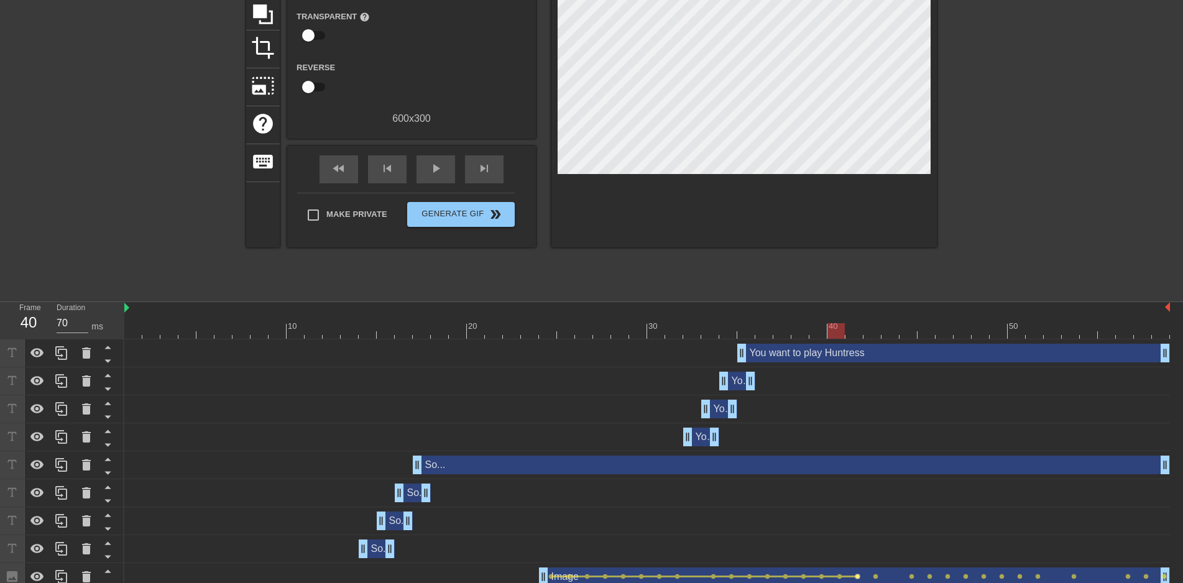
click at [857, 577] on span "lens" at bounding box center [858, 577] width 6 height 6
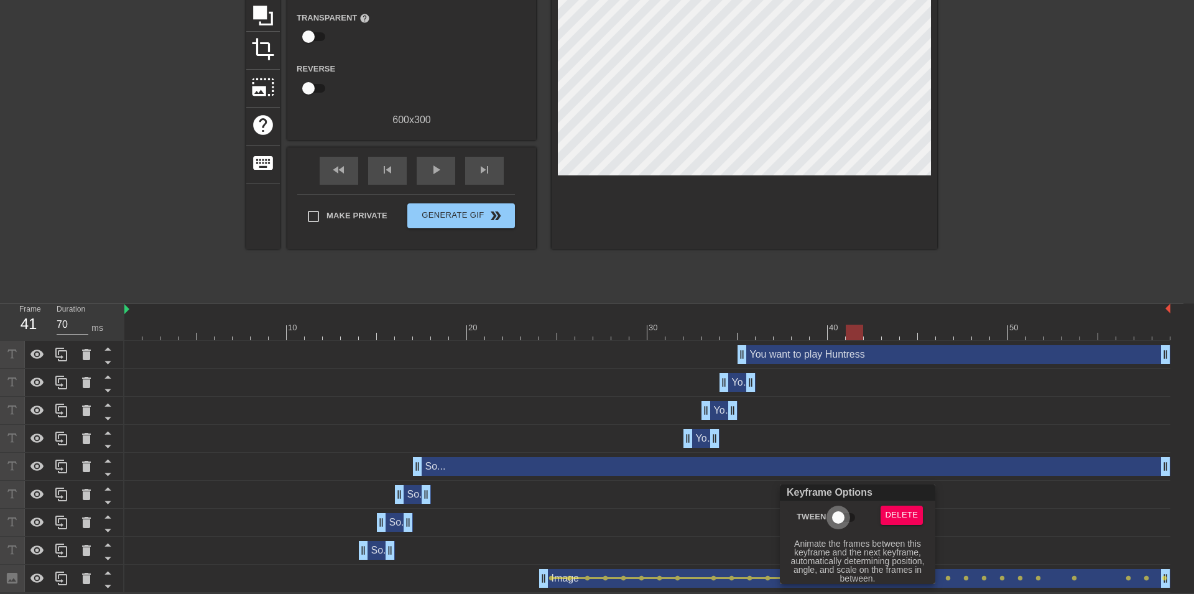
click at [841, 518] on input "Tween" at bounding box center [838, 518] width 71 height 24
click at [1050, 517] on div at bounding box center [597, 297] width 1194 height 594
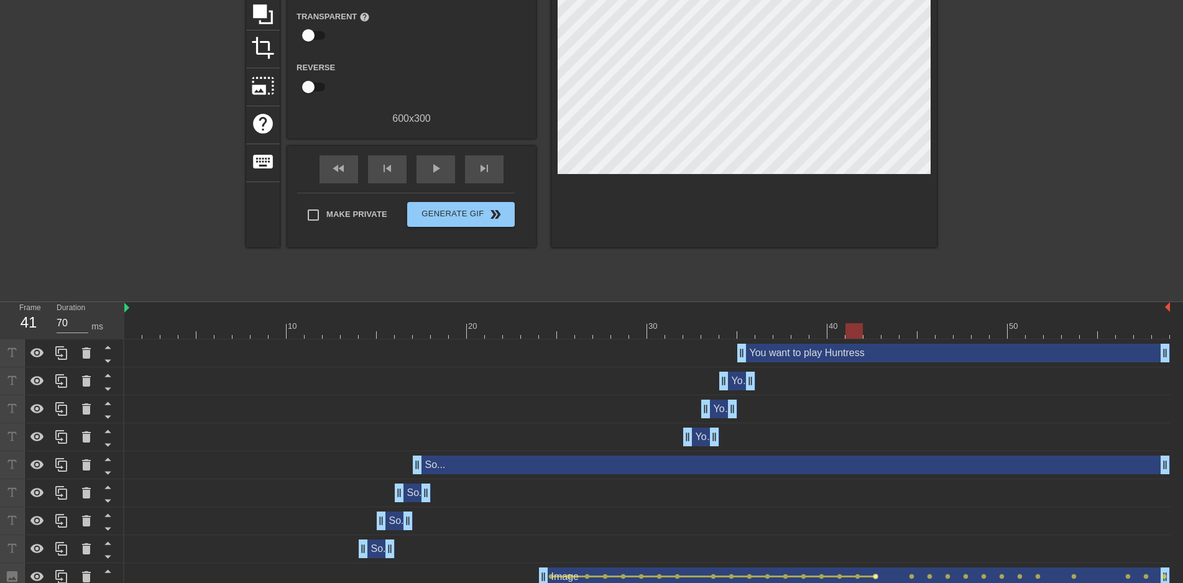
click at [876, 576] on span "lens" at bounding box center [876, 577] width 6 height 6
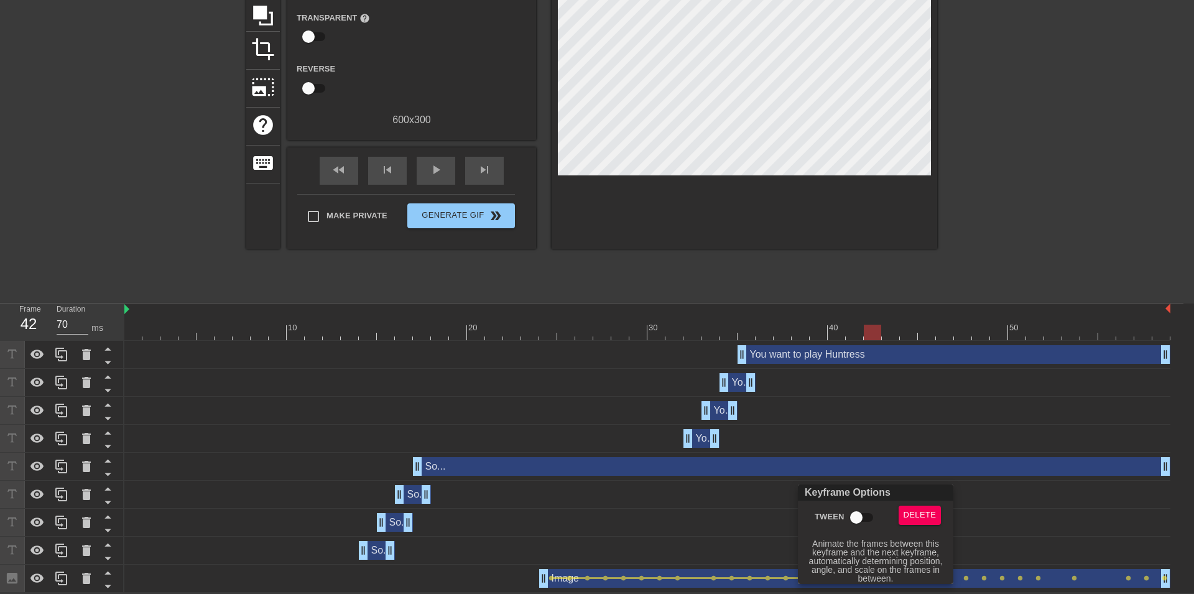
click at [854, 519] on input "Tween" at bounding box center [856, 518] width 71 height 24
click at [1045, 520] on div at bounding box center [597, 297] width 1194 height 594
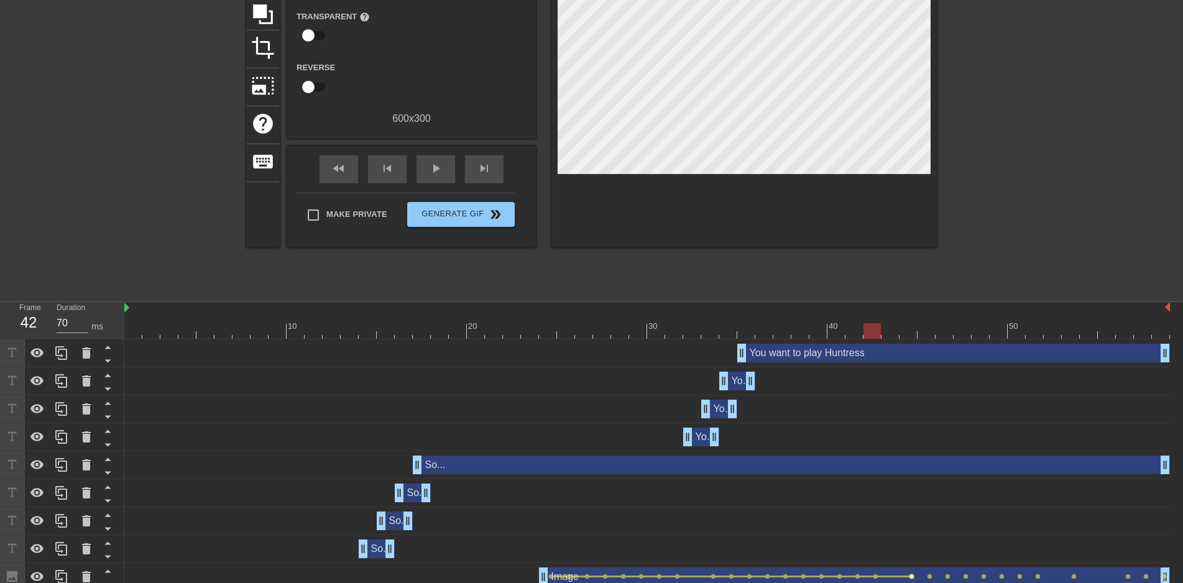
click at [912, 575] on span "lens" at bounding box center [912, 577] width 6 height 6
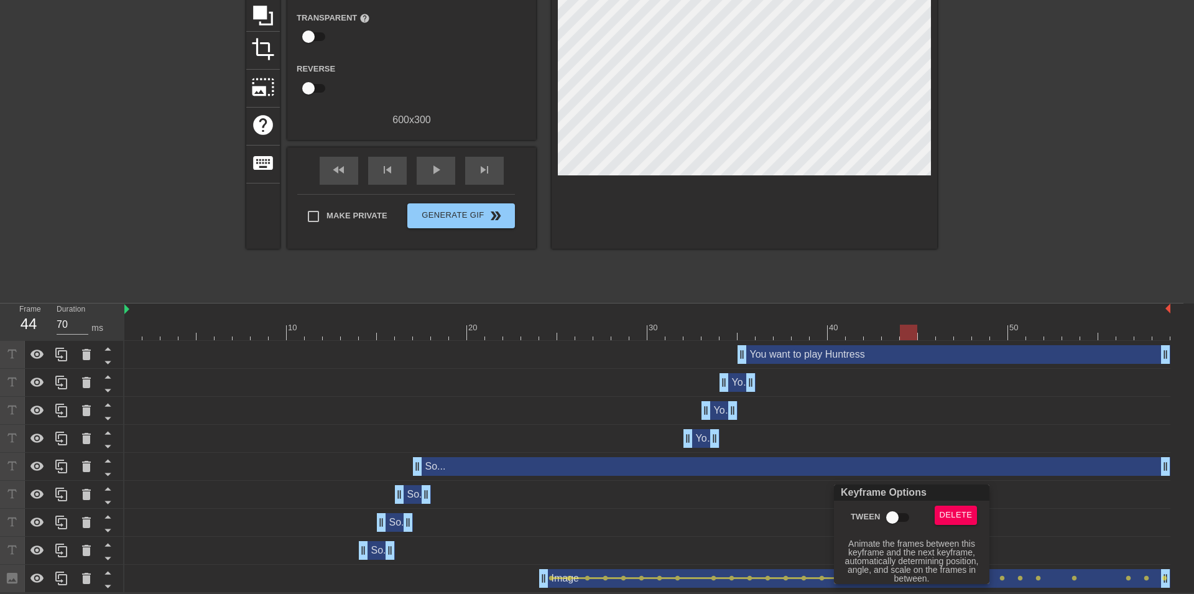
click at [884, 512] on input "Tween" at bounding box center [892, 518] width 71 height 24
click at [1075, 512] on div at bounding box center [597, 297] width 1194 height 594
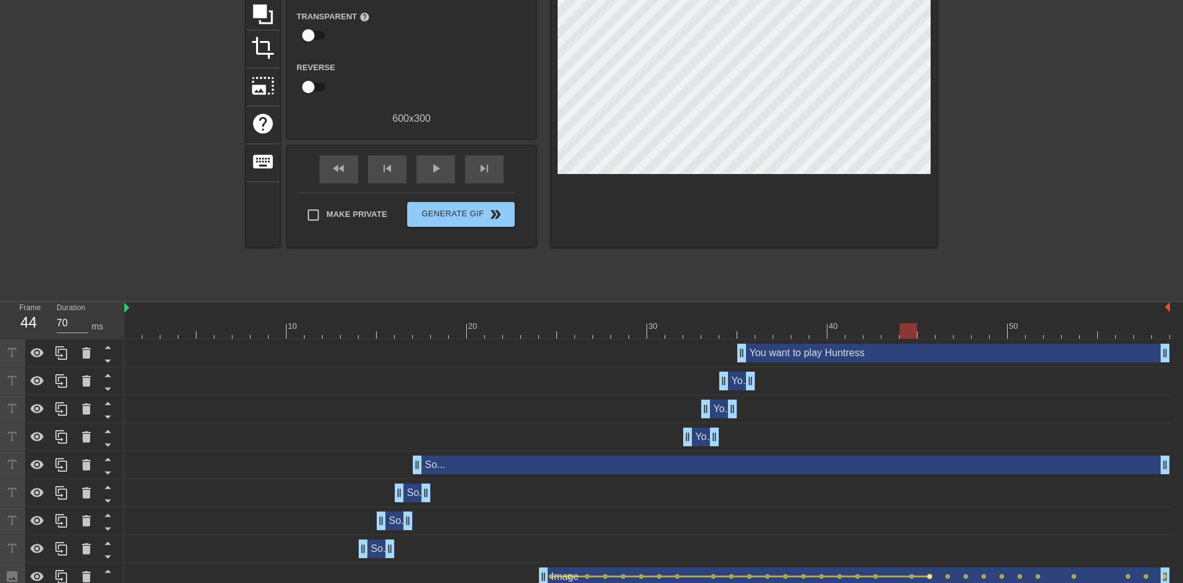
click at [931, 577] on span "lens" at bounding box center [930, 577] width 6 height 6
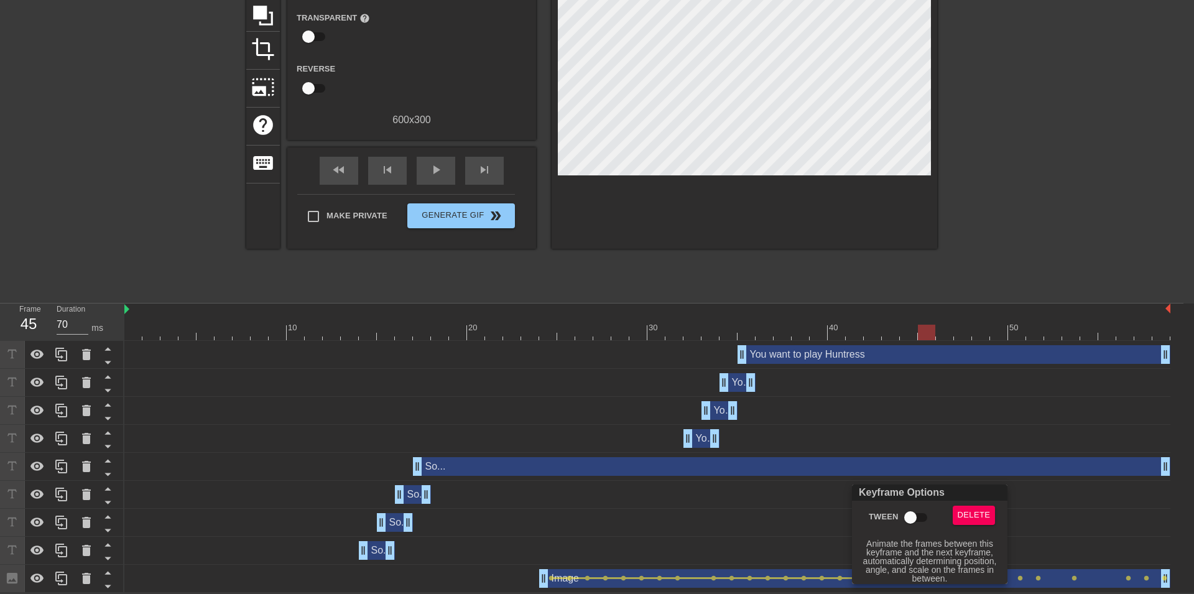
click at [918, 522] on input "Tween" at bounding box center [910, 518] width 71 height 24
click at [1068, 524] on div at bounding box center [597, 297] width 1194 height 594
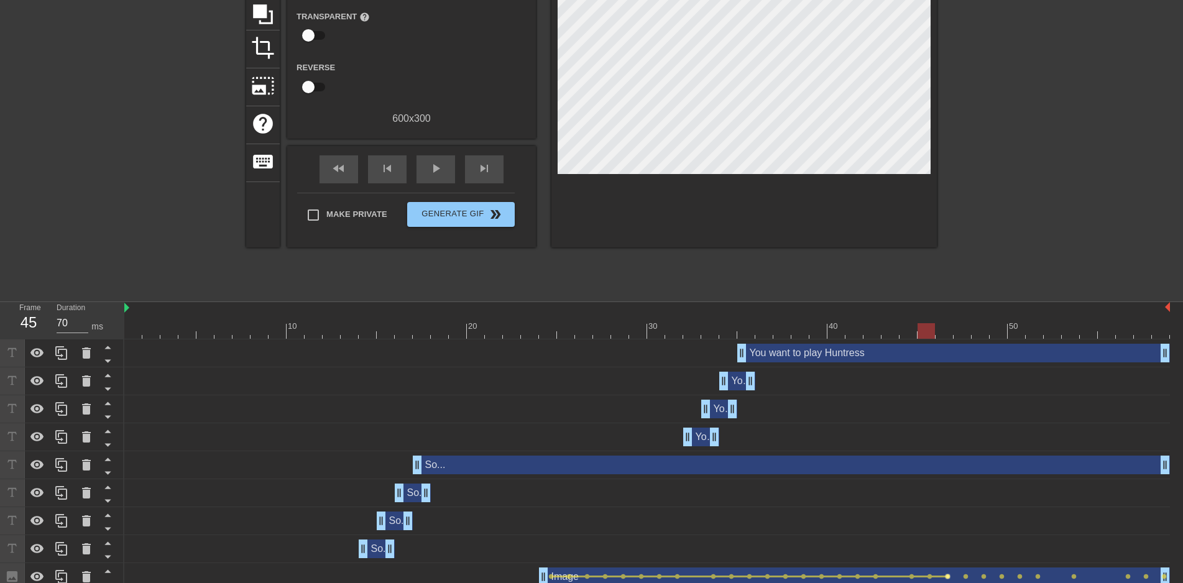
click at [948, 576] on span "lens" at bounding box center [948, 577] width 6 height 6
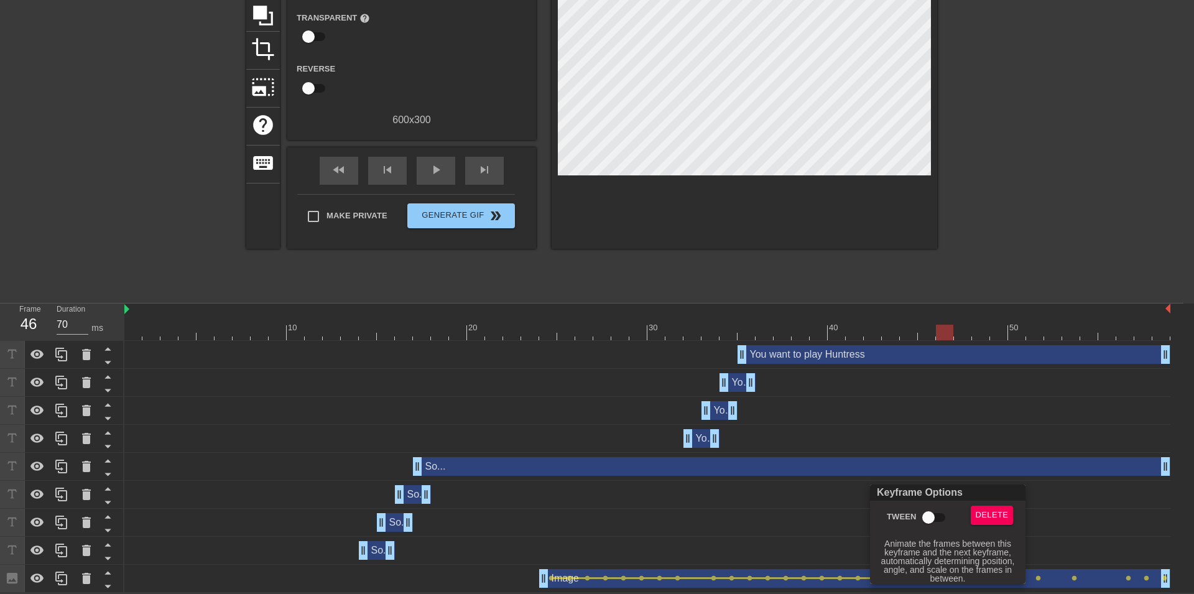
click at [937, 517] on input "Tween" at bounding box center [928, 518] width 71 height 24
click at [1067, 520] on div at bounding box center [597, 297] width 1194 height 594
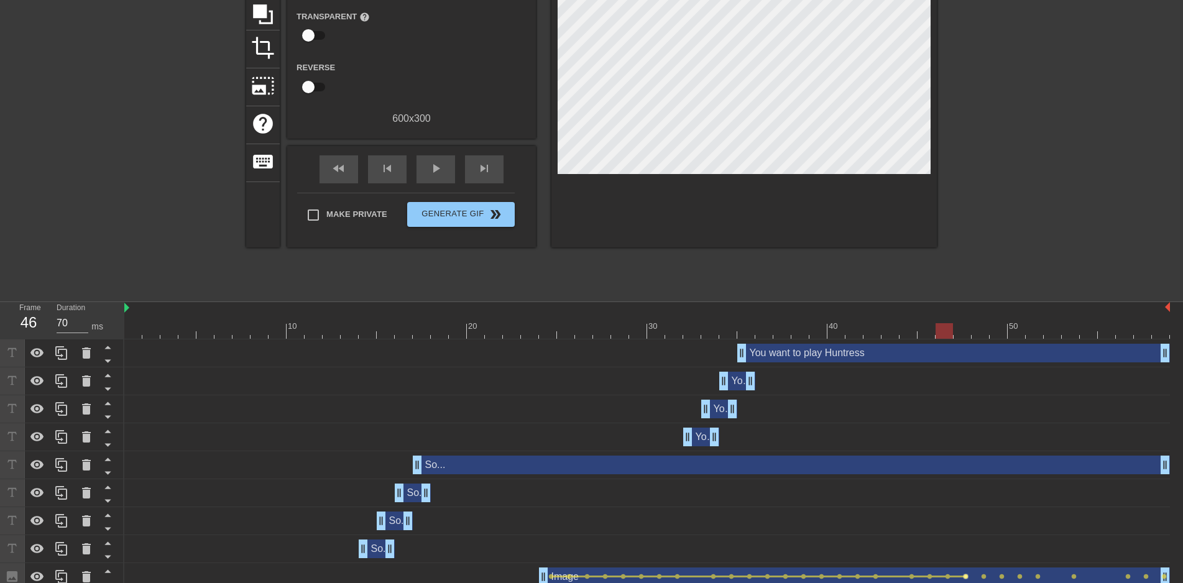
click at [966, 578] on span "lens" at bounding box center [966, 577] width 6 height 6
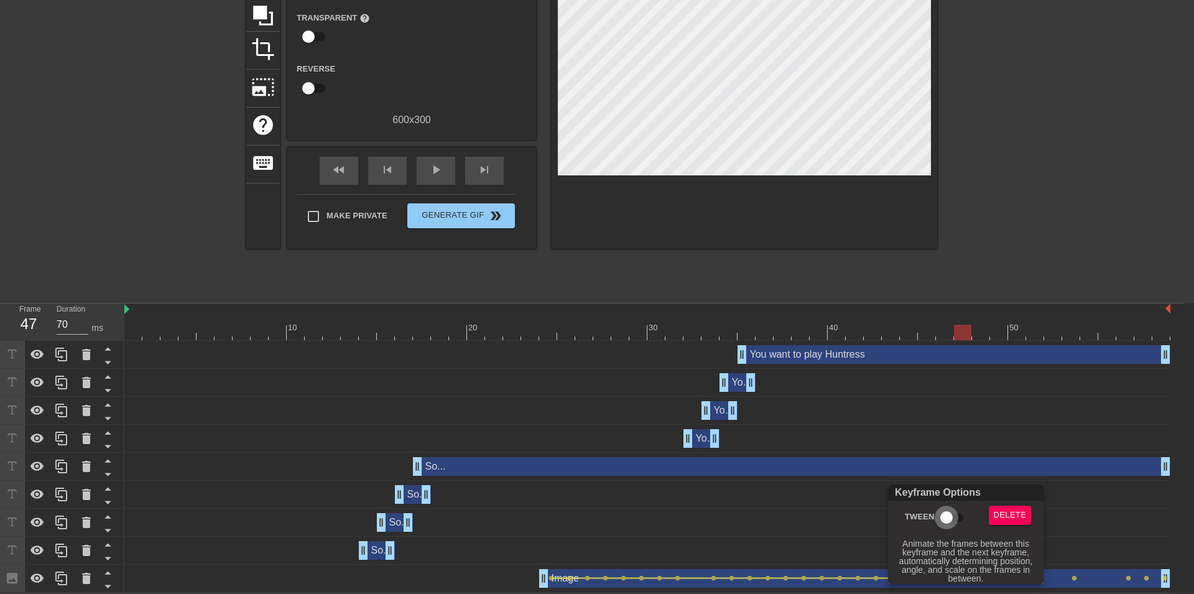
click at [945, 510] on input "Tween" at bounding box center [946, 518] width 71 height 24
click at [1139, 514] on div at bounding box center [597, 297] width 1194 height 594
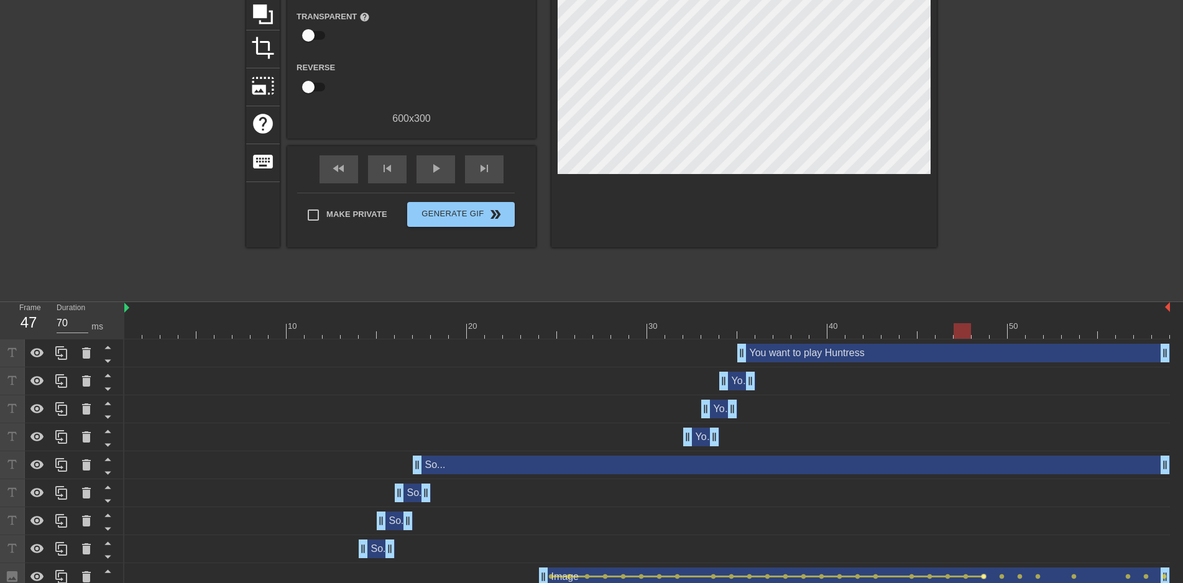
click at [985, 575] on span "lens" at bounding box center [984, 577] width 6 height 6
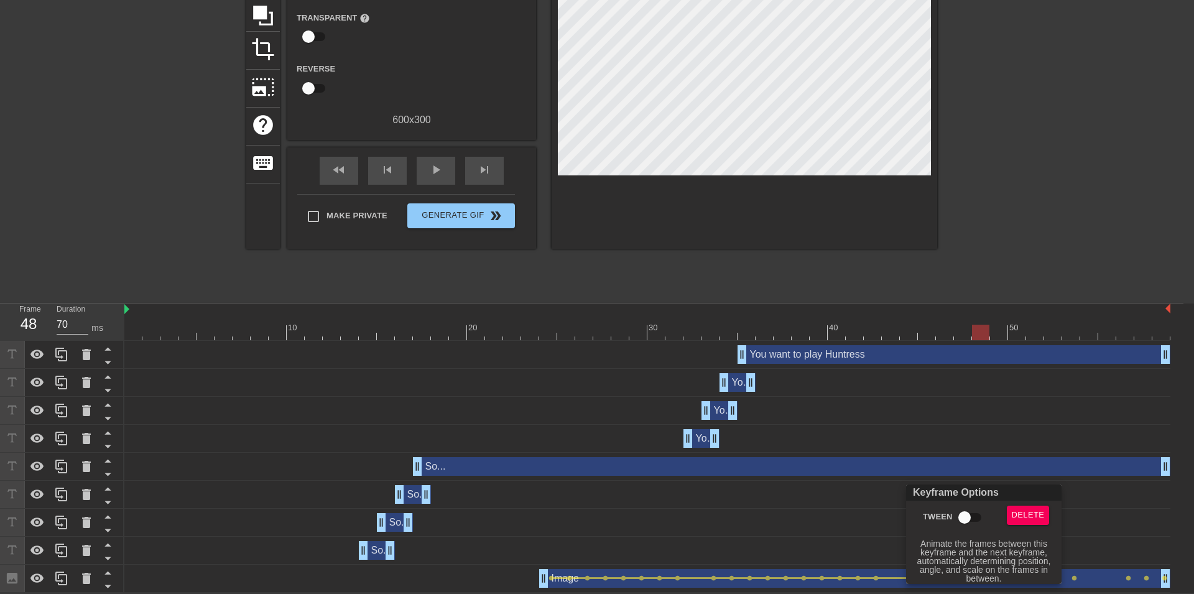
click at [964, 517] on input "Tween" at bounding box center [964, 518] width 71 height 24
click at [1121, 517] on div at bounding box center [597, 297] width 1194 height 594
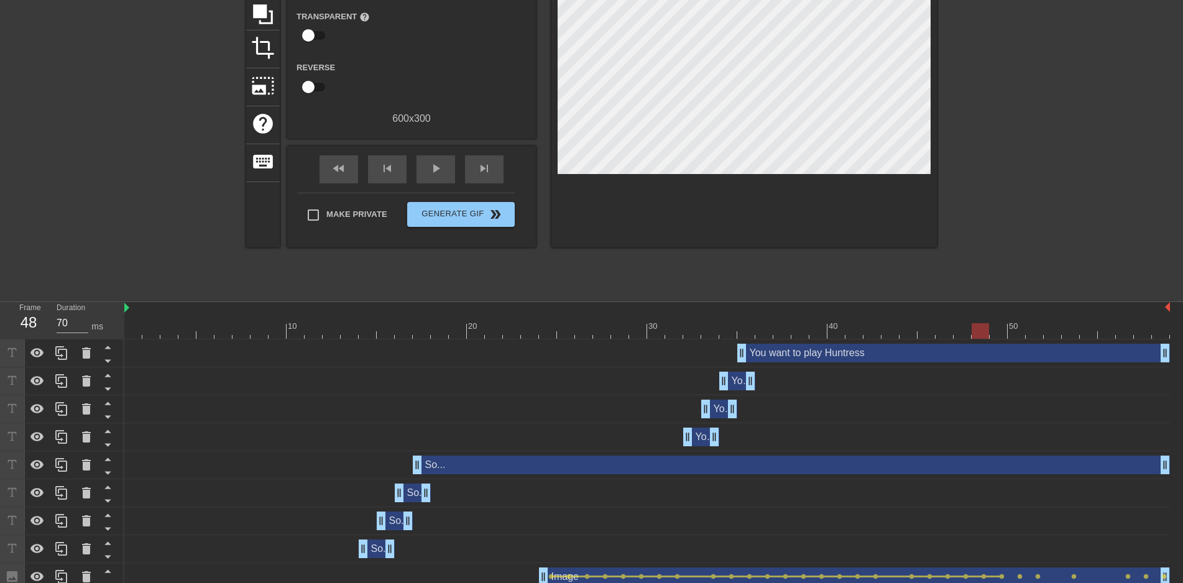
click at [1005, 576] on div "Image drag_handle drag_handle" at bounding box center [854, 577] width 631 height 19
click at [1001, 577] on span "lens" at bounding box center [1002, 577] width 6 height 6
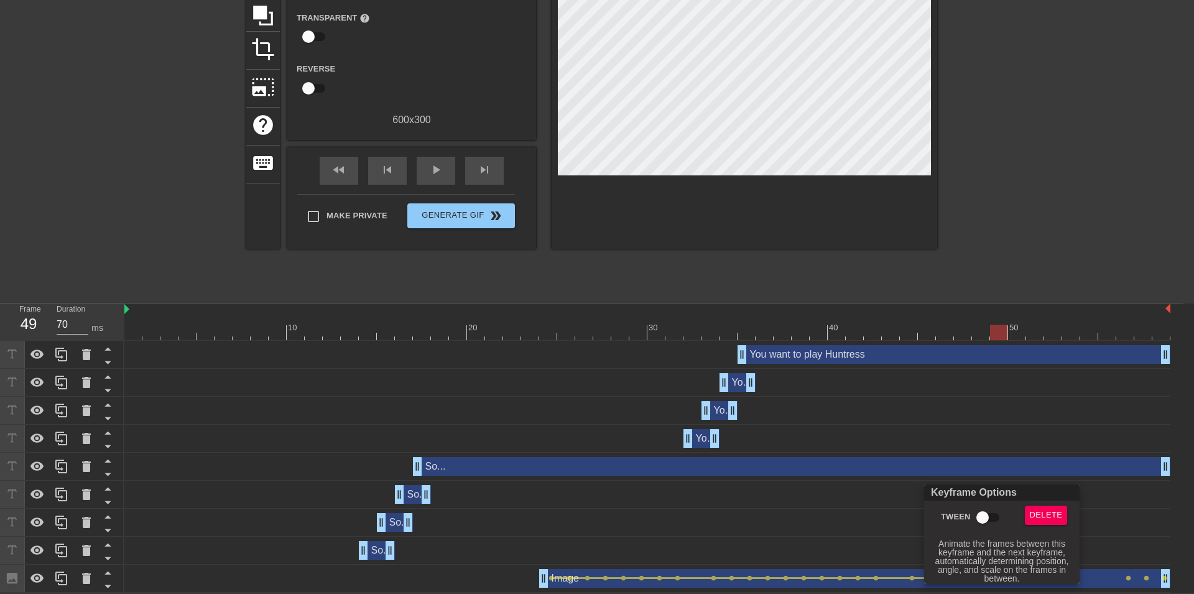
click at [980, 516] on input "Tween" at bounding box center [982, 518] width 71 height 24
click at [1160, 523] on div at bounding box center [597, 297] width 1194 height 594
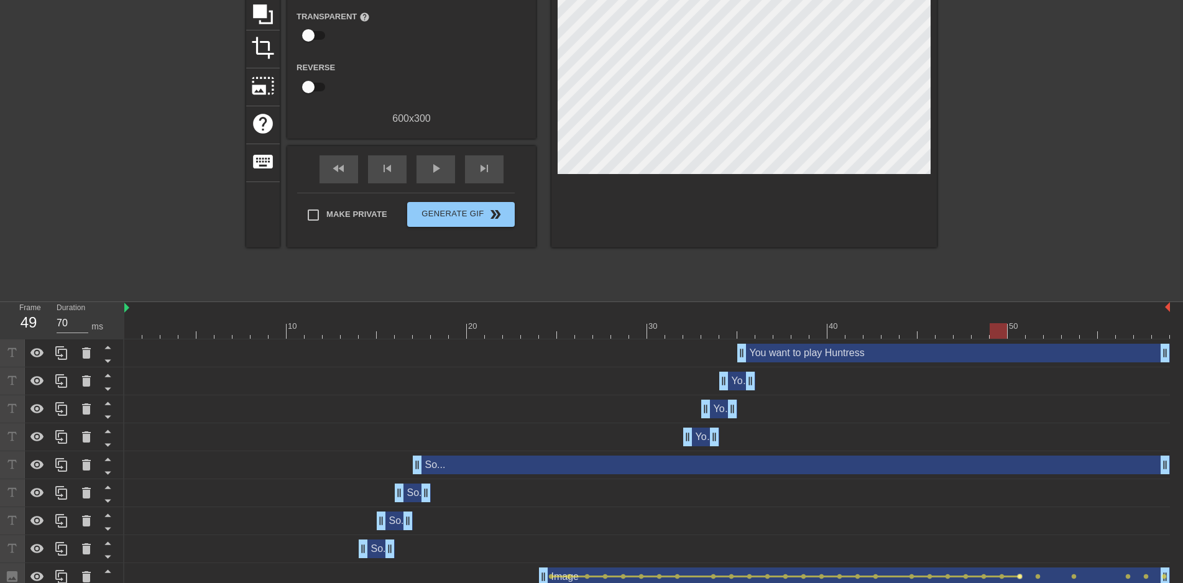
click at [1020, 578] on span "lens" at bounding box center [1020, 577] width 6 height 6
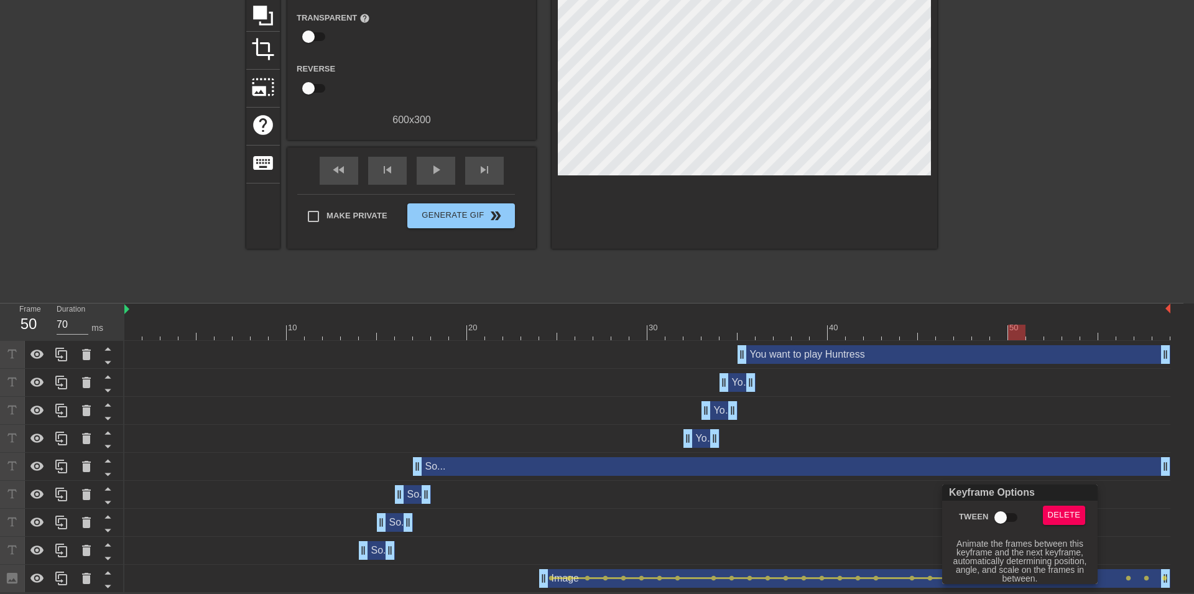
click at [1000, 520] on input "Tween" at bounding box center [1000, 518] width 71 height 24
drag, startPoint x: 1163, startPoint y: 535, endPoint x: 1103, endPoint y: 558, distance: 64.3
click at [1163, 535] on div at bounding box center [597, 297] width 1194 height 594
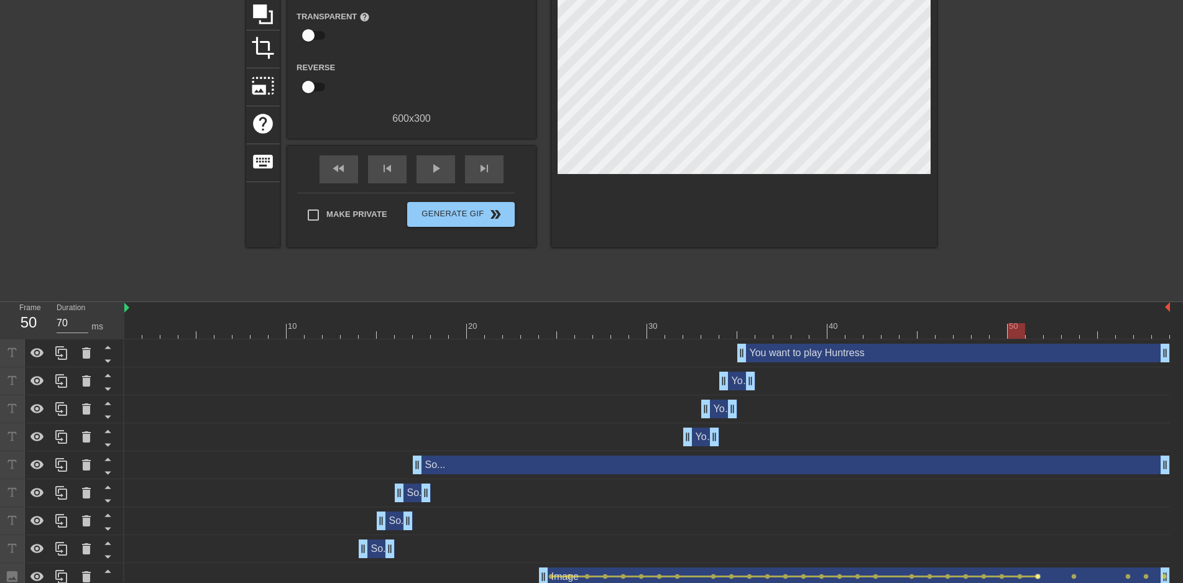
click at [1040, 576] on span "lens" at bounding box center [1038, 577] width 6 height 6
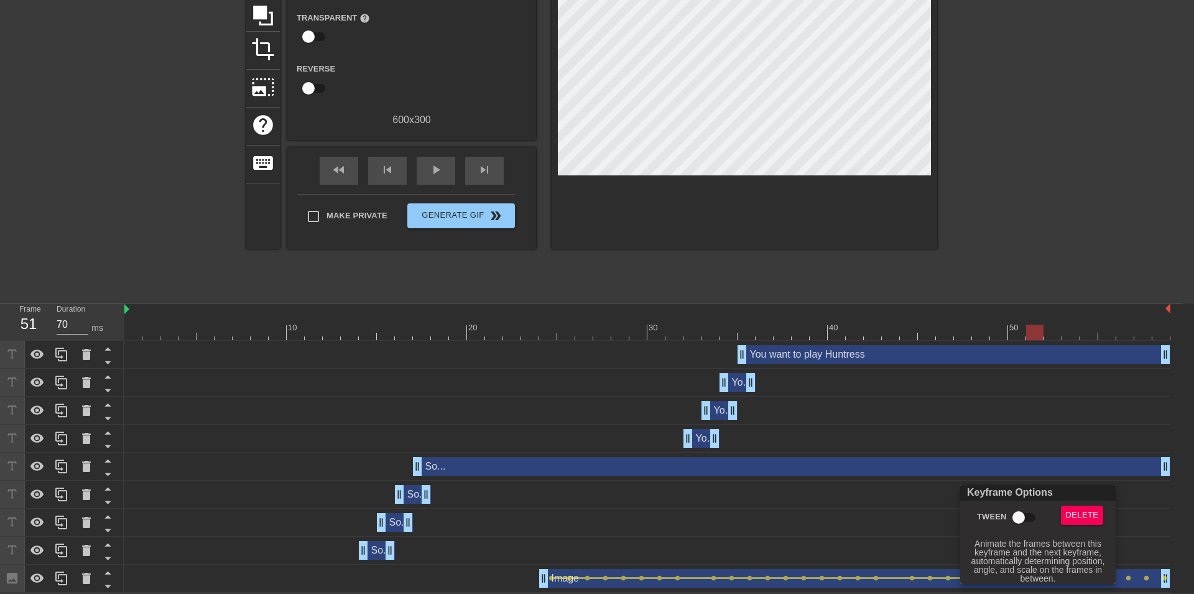
click at [1025, 524] on input "Tween" at bounding box center [1018, 518] width 71 height 24
click at [1161, 535] on div at bounding box center [597, 297] width 1194 height 594
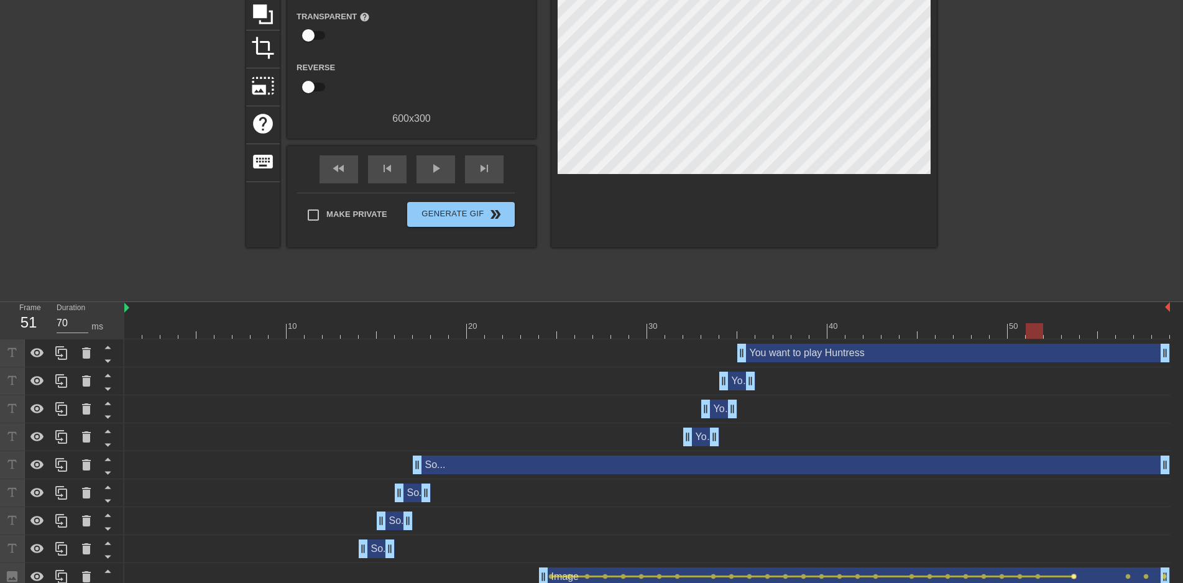
click at [1075, 574] on span "lens" at bounding box center [1074, 577] width 6 height 6
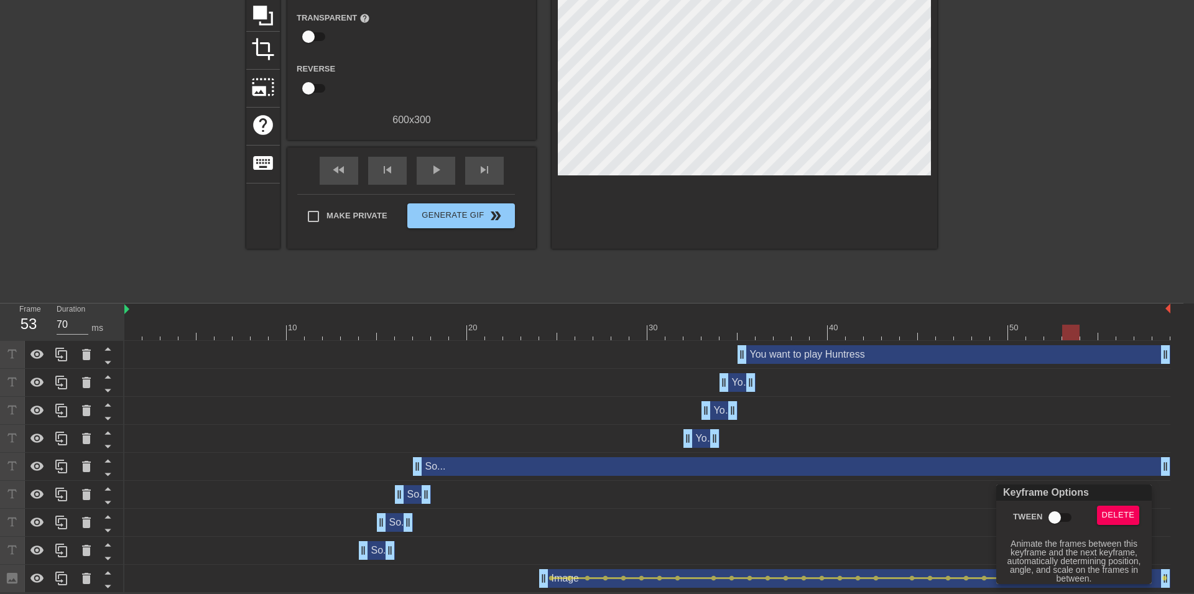
click at [1053, 519] on input "Tween" at bounding box center [1054, 518] width 71 height 24
click at [1158, 530] on div at bounding box center [597, 297] width 1194 height 594
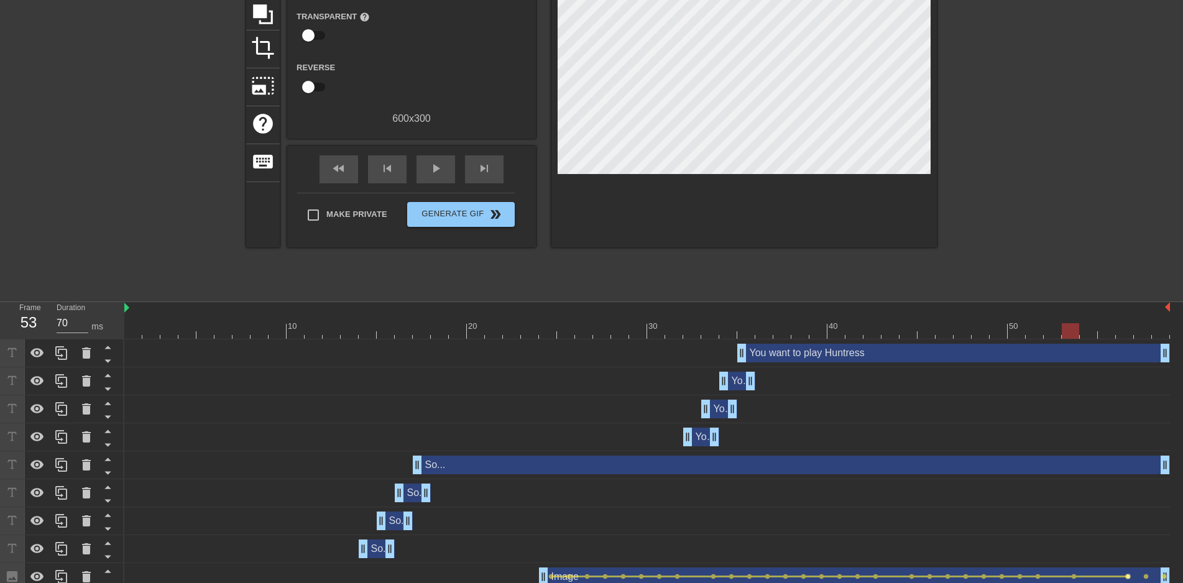
click at [1129, 578] on span "lens" at bounding box center [1129, 577] width 6 height 6
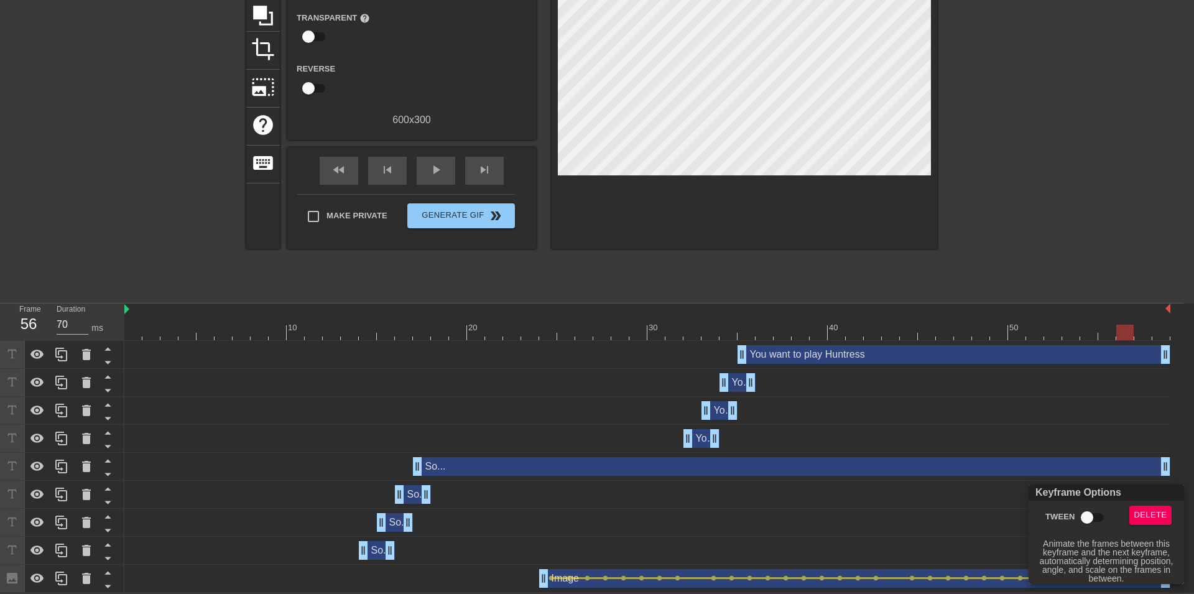
click at [1092, 521] on input "Tween" at bounding box center [1087, 518] width 71 height 24
click at [964, 526] on div at bounding box center [597, 297] width 1194 height 594
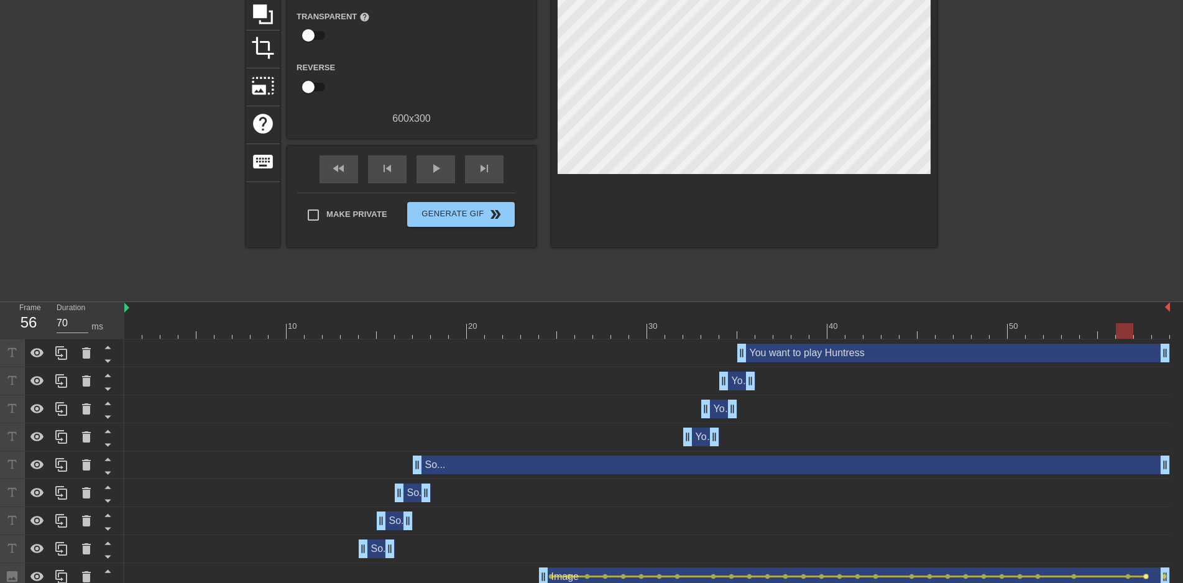
click at [1145, 577] on span "lens" at bounding box center [1147, 577] width 6 height 6
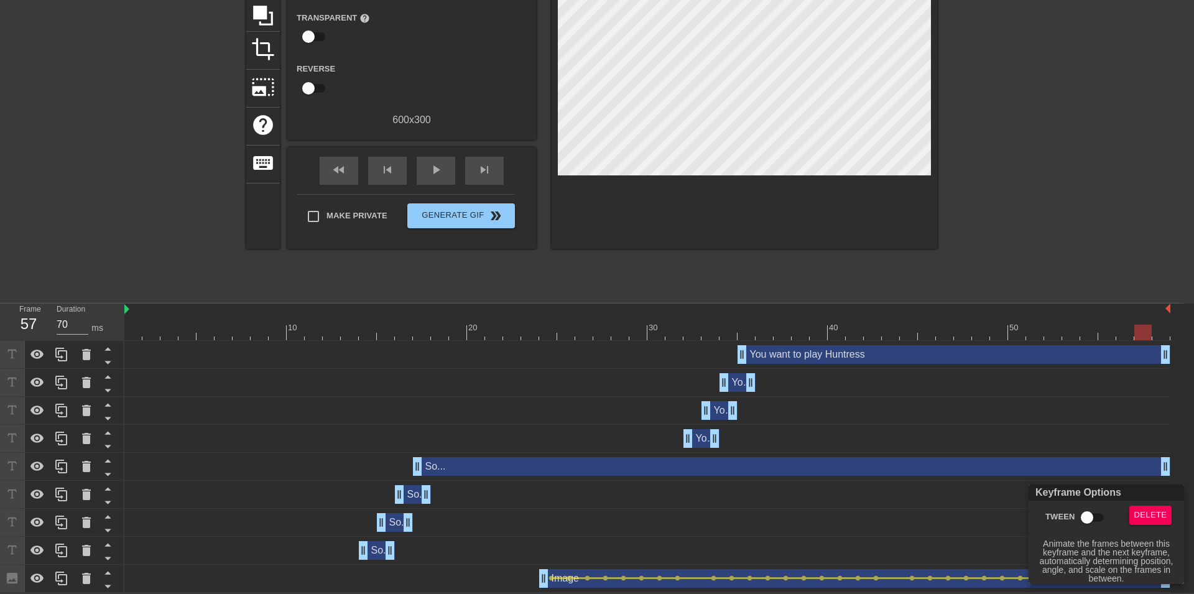
click at [1084, 517] on input "Tween" at bounding box center [1087, 518] width 71 height 24
click at [1016, 538] on div at bounding box center [597, 297] width 1194 height 594
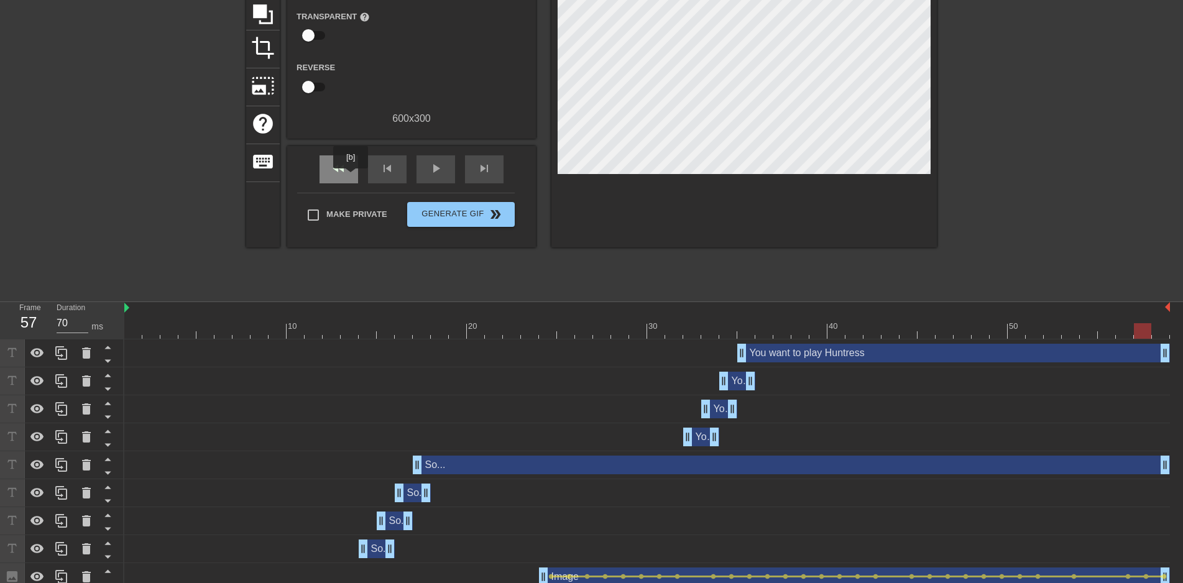
click at [351, 176] on div "fast_rewind" at bounding box center [339, 169] width 39 height 28
click at [423, 169] on div "play_arrow" at bounding box center [436, 169] width 39 height 28
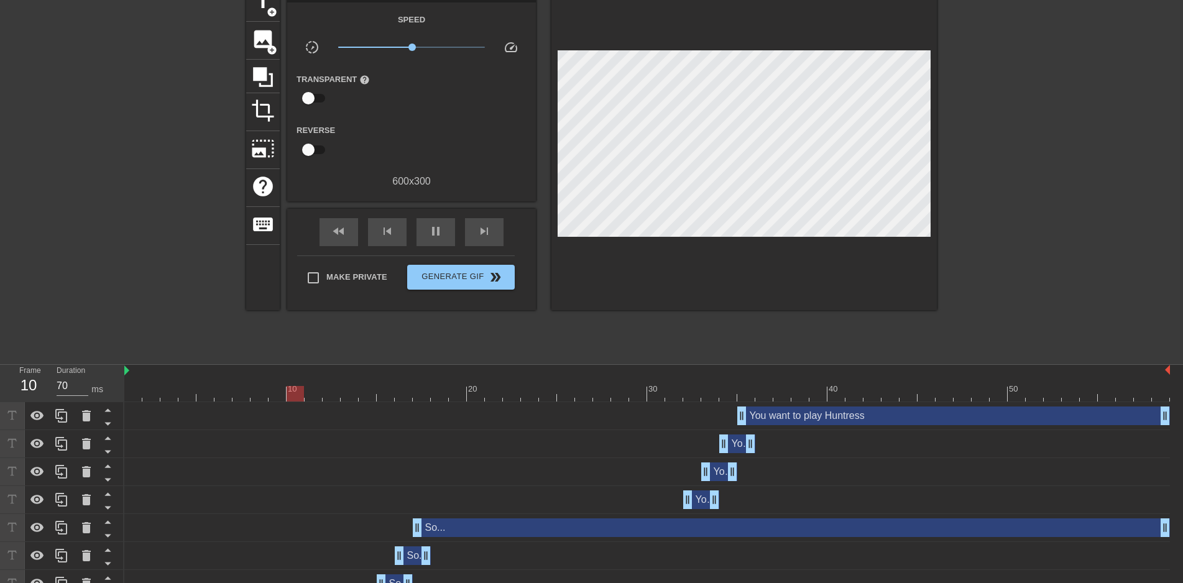
scroll to position [65, 0]
click at [430, 231] on span "pause" at bounding box center [435, 231] width 15 height 15
drag, startPoint x: 331, startPoint y: 231, endPoint x: 408, endPoint y: 259, distance: 81.2
click at [333, 231] on span "fast_rewind" at bounding box center [338, 231] width 15 height 15
click at [452, 275] on span "Generate Gif double_arrow" at bounding box center [461, 277] width 98 height 15
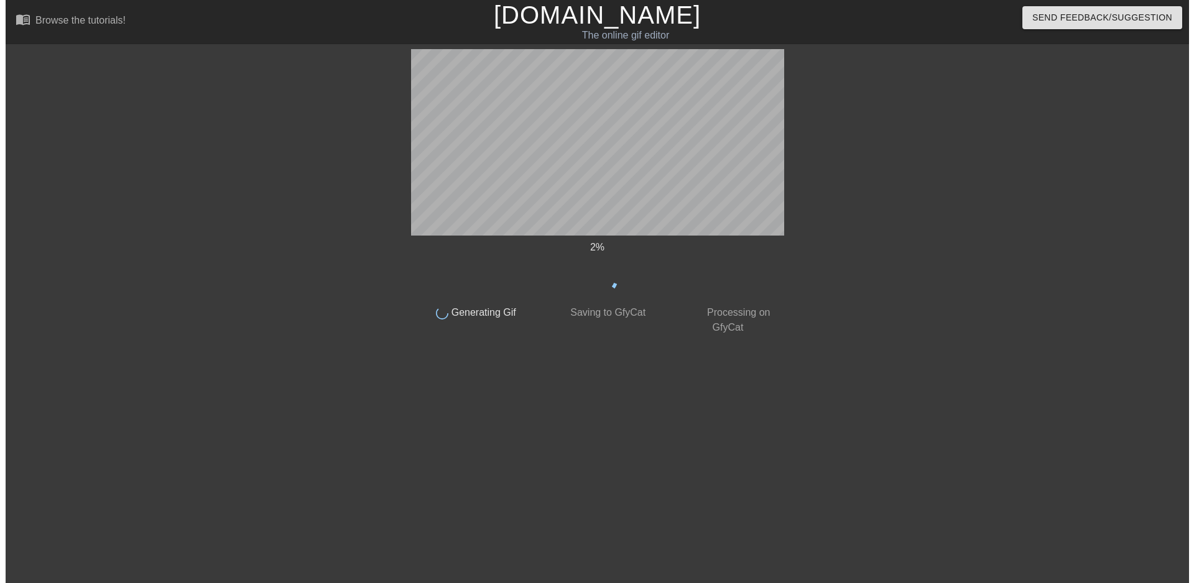
scroll to position [0, 0]
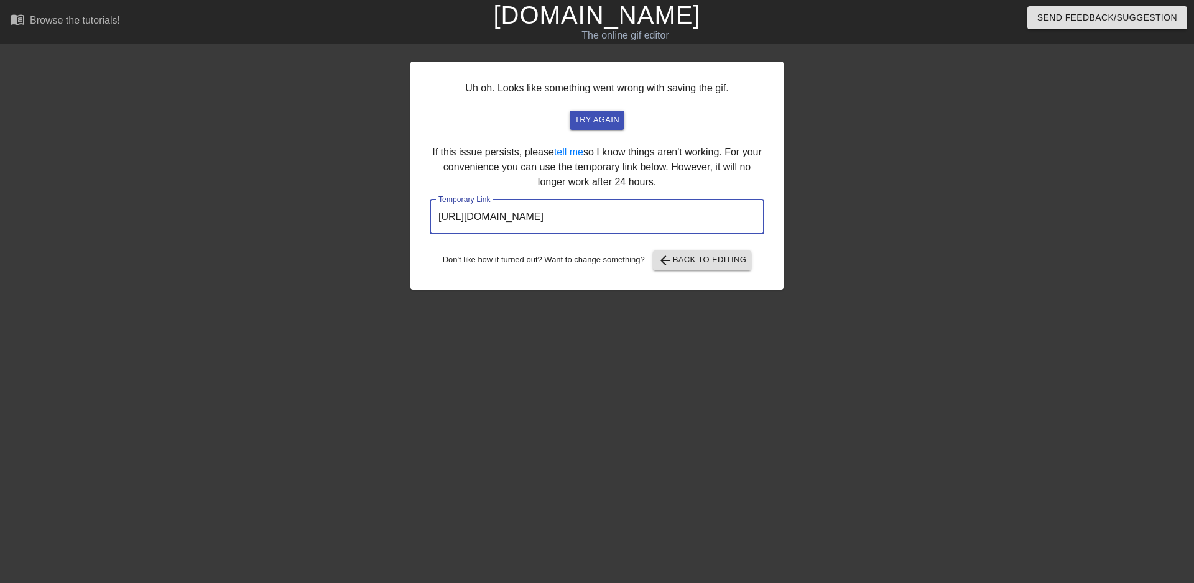
click at [587, 214] on input "[URL][DOMAIN_NAME]" at bounding box center [597, 217] width 335 height 35
click at [587, 215] on input "[URL][DOMAIN_NAME]" at bounding box center [597, 217] width 335 height 35
click at [586, 215] on input "[URL][DOMAIN_NAME]" at bounding box center [597, 217] width 335 height 35
drag, startPoint x: 718, startPoint y: 221, endPoint x: 272, endPoint y: 191, distance: 447.5
click at [430, 200] on input "[URL][DOMAIN_NAME]" at bounding box center [597, 217] width 335 height 35
